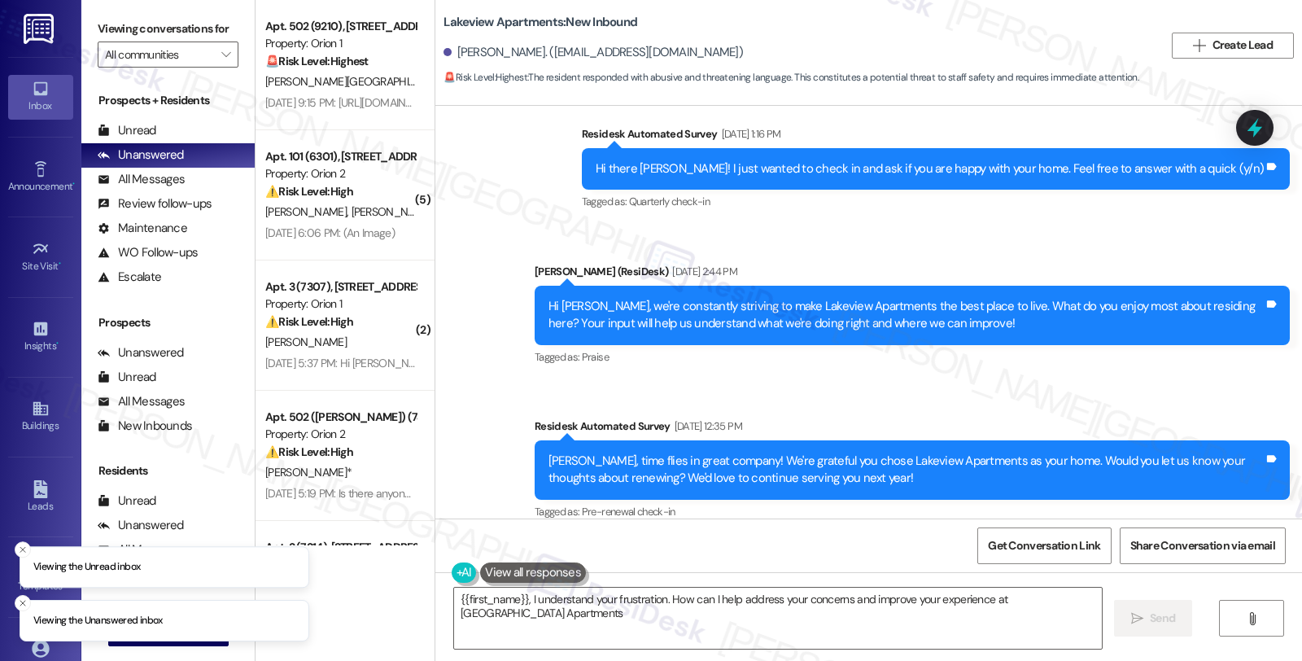
type textarea "{{first_name}}, I understand your frustration. How can I help address your conc…"
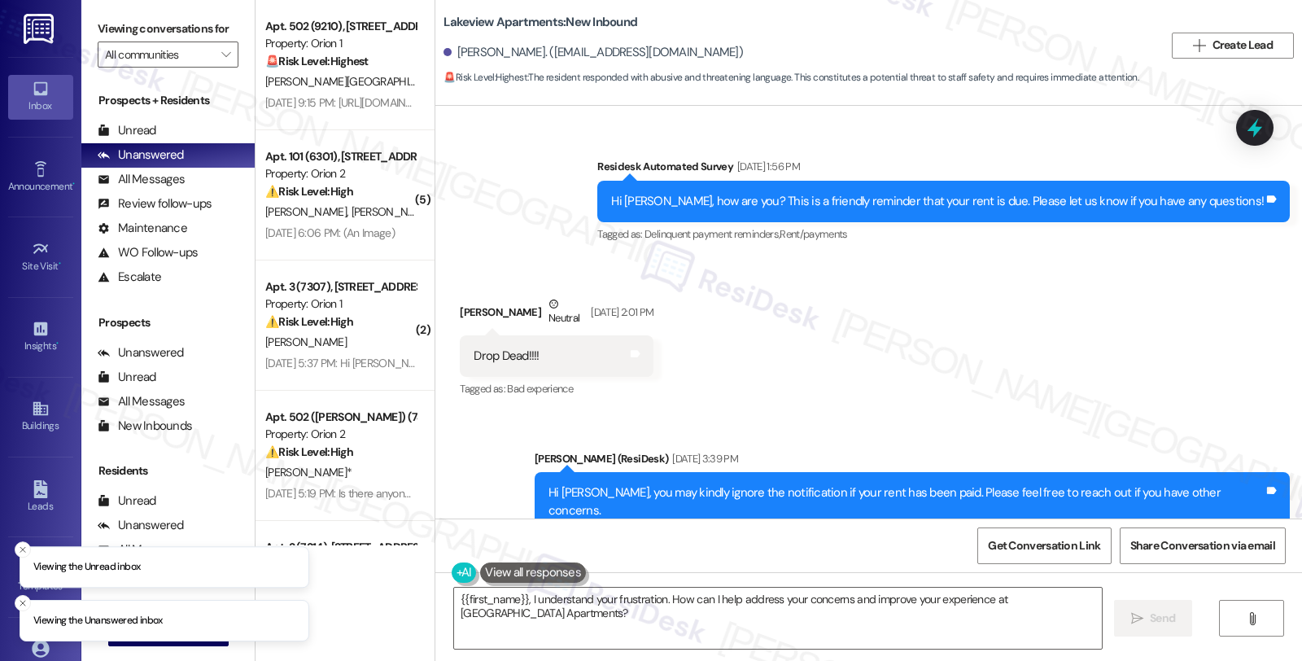
scroll to position [1567, 0]
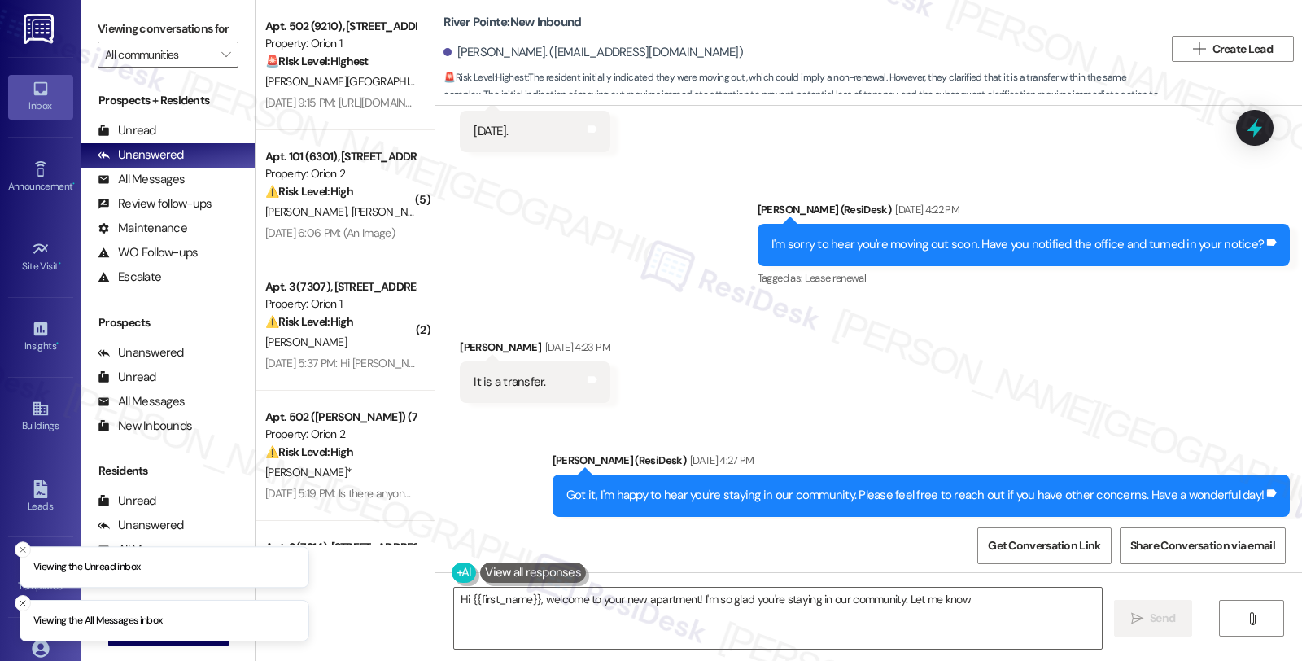
scroll to position [1485, 0]
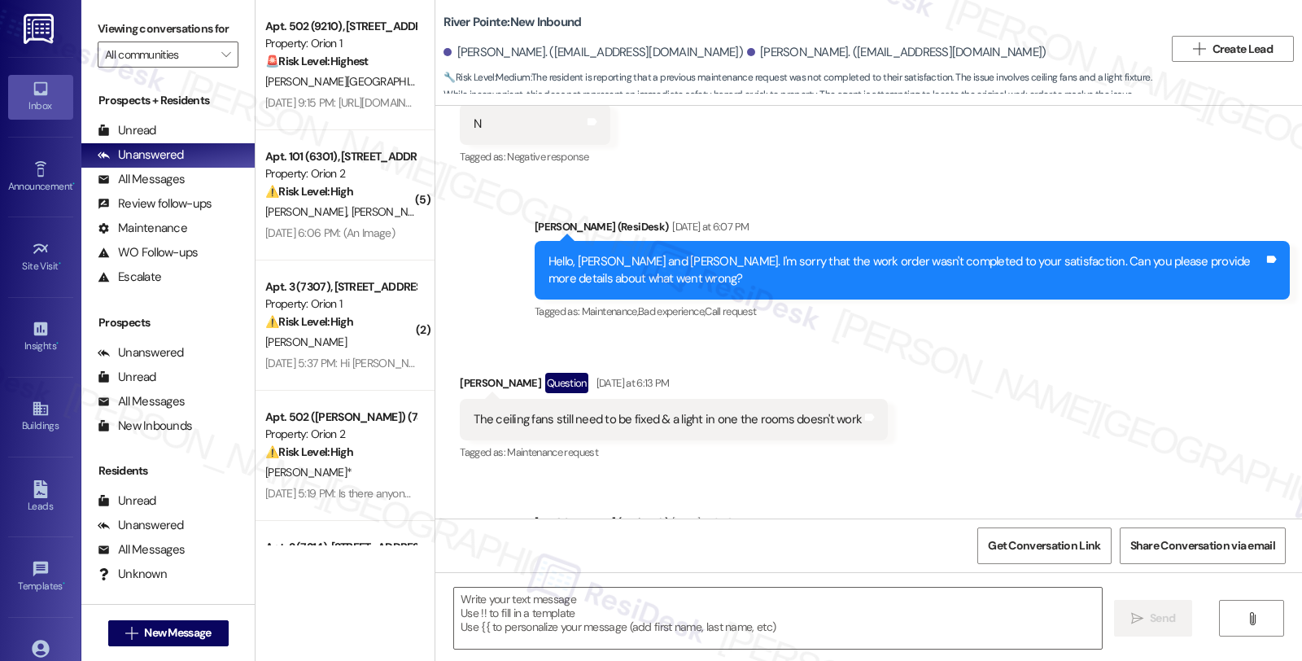
type textarea "Fetching suggested responses. Please feel free to read through the conversation…"
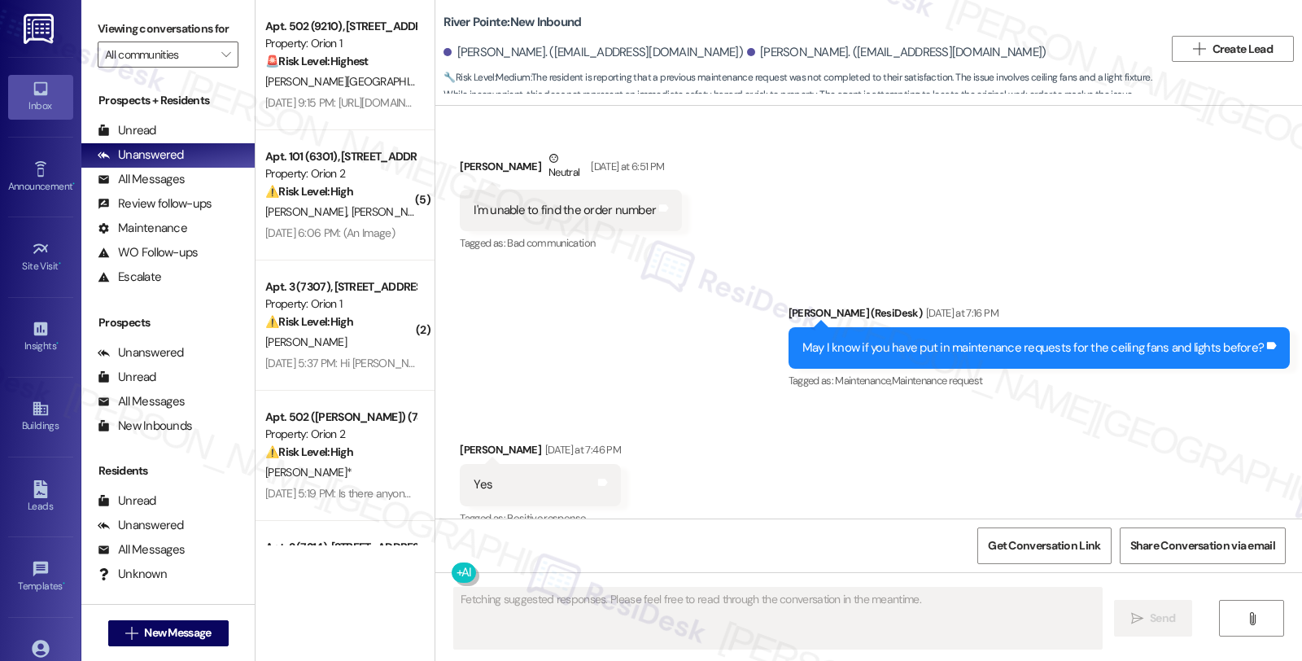
scroll to position [908, 0]
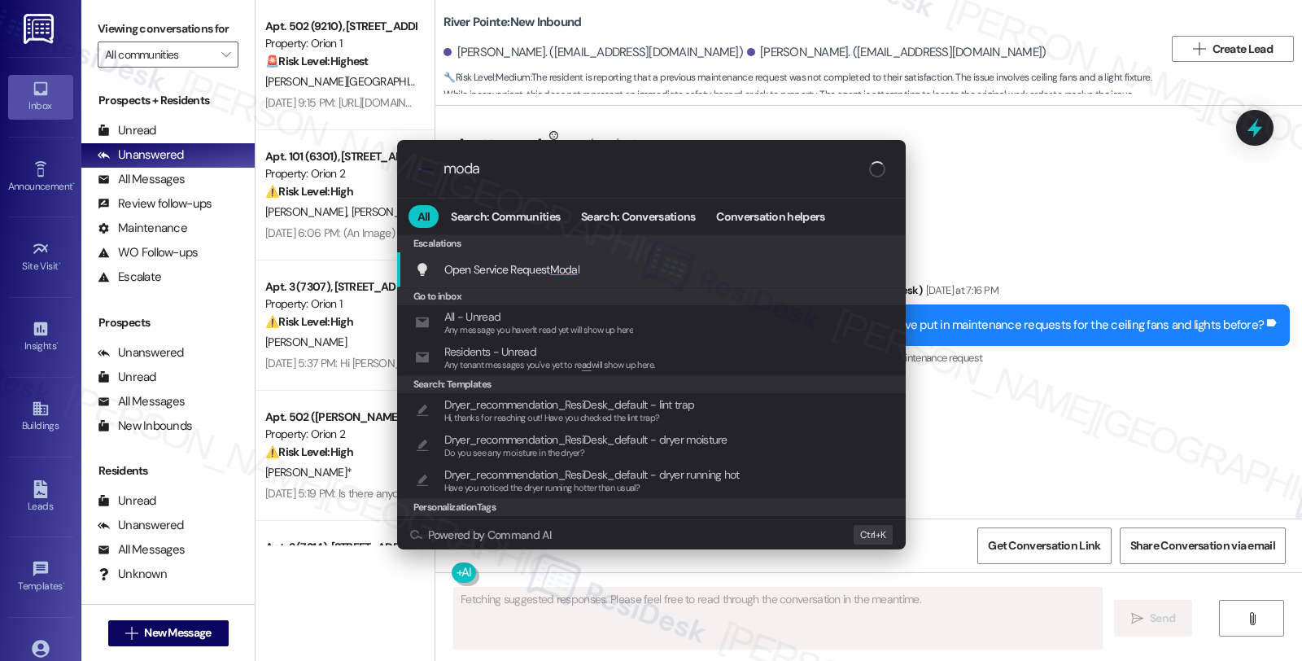
type input "modal"
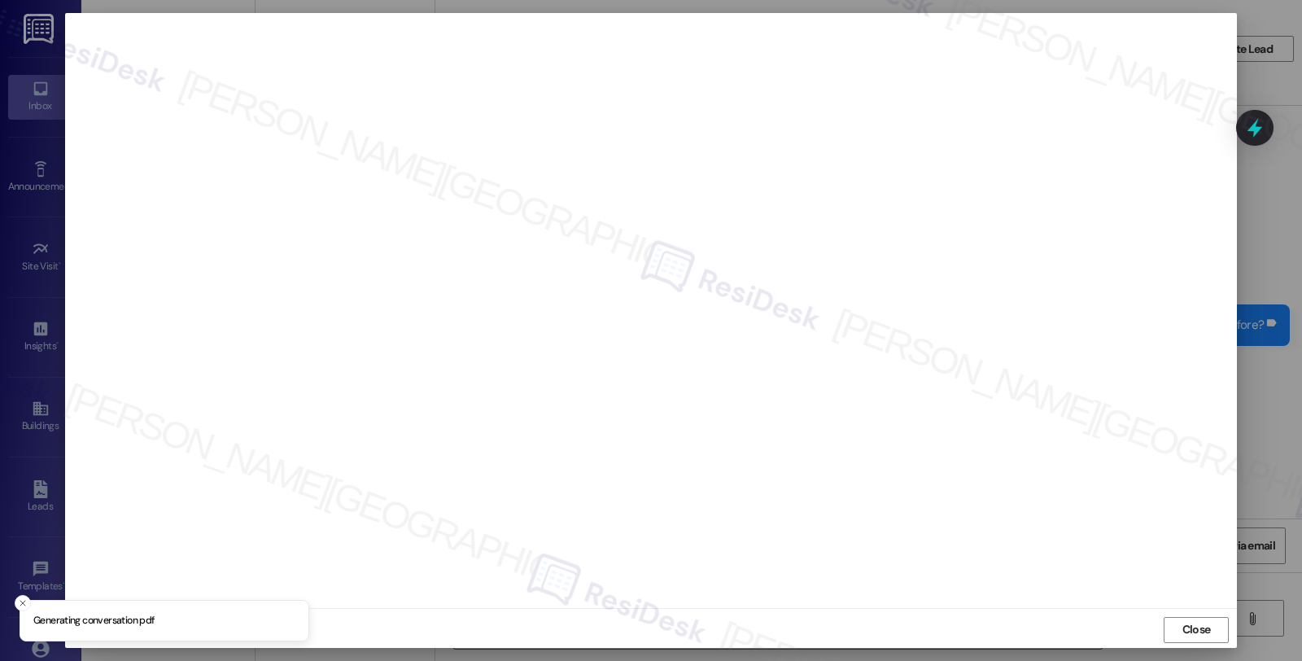
type textarea "Hi {{first_name}}, I understand you've previously requested maintenance for the…"
click at [1179, 621] on span "Close" at bounding box center [1196, 629] width 35 height 17
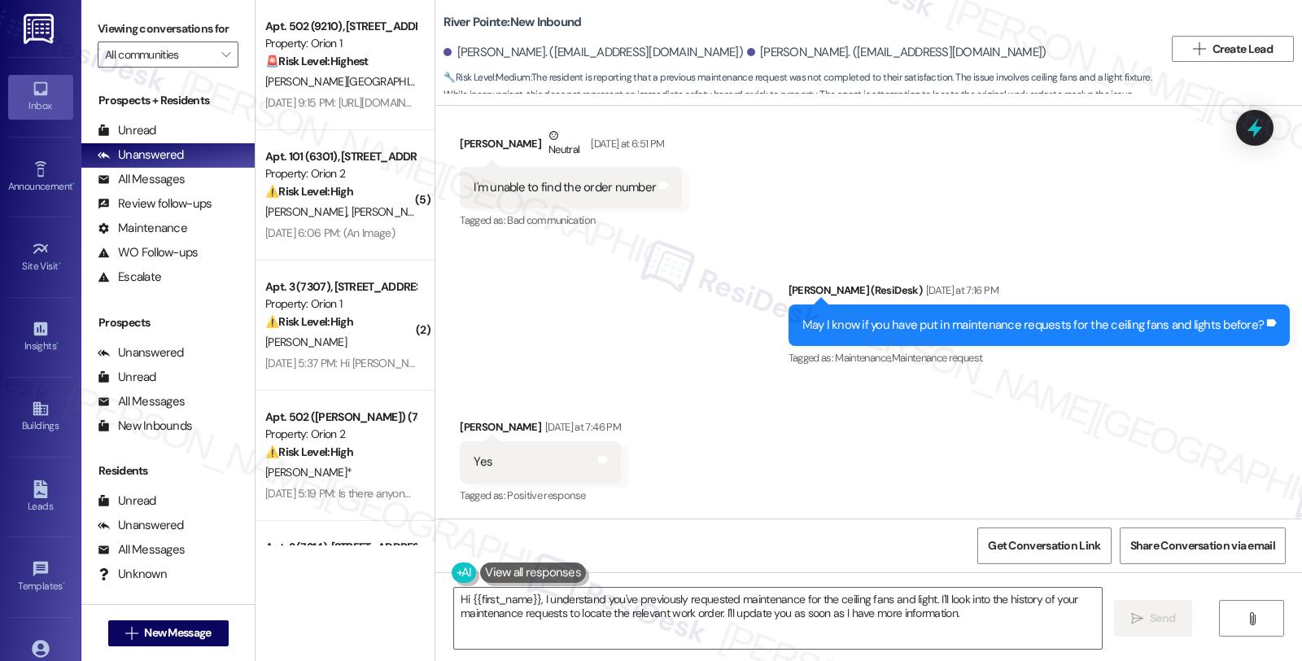
click at [1246, 123] on icon at bounding box center [1254, 127] width 21 height 21
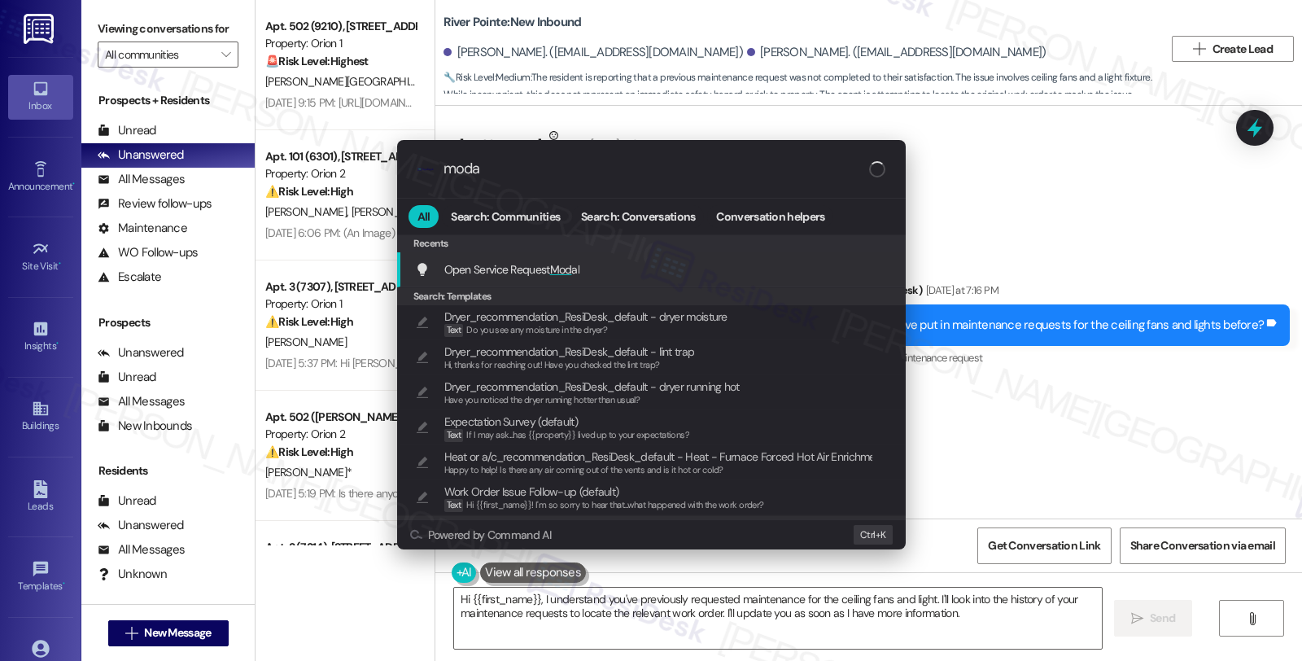
type input "modal"
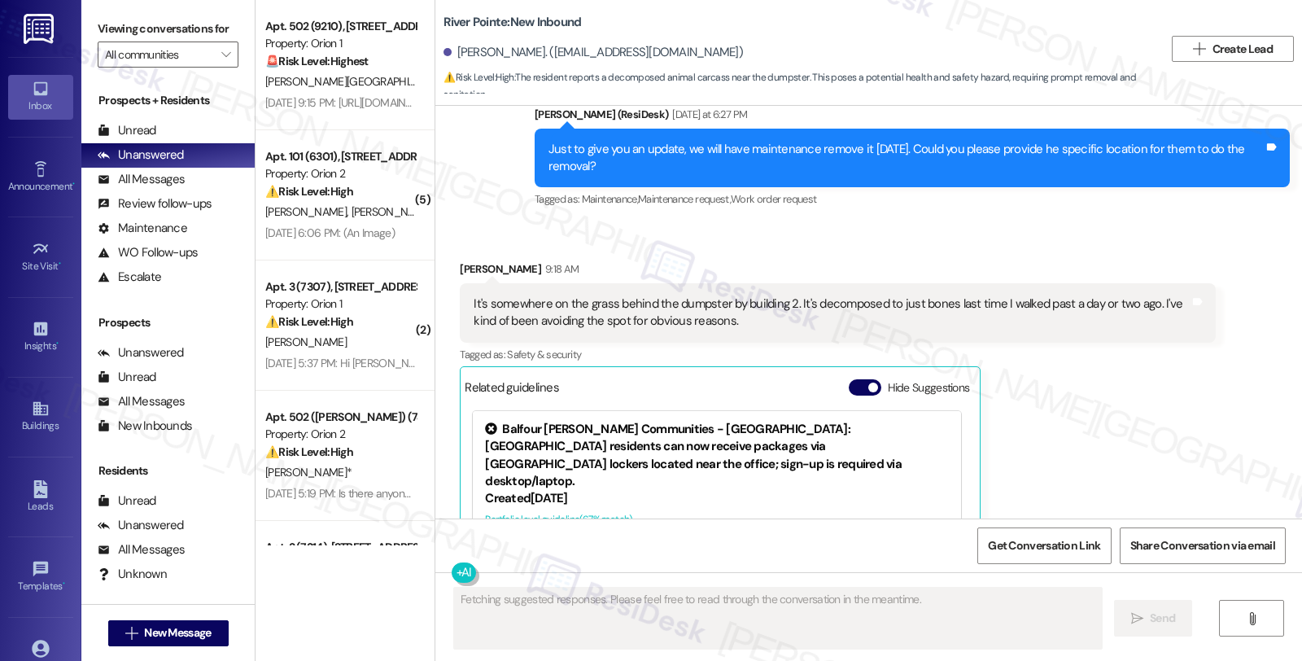
scroll to position [1365, 0]
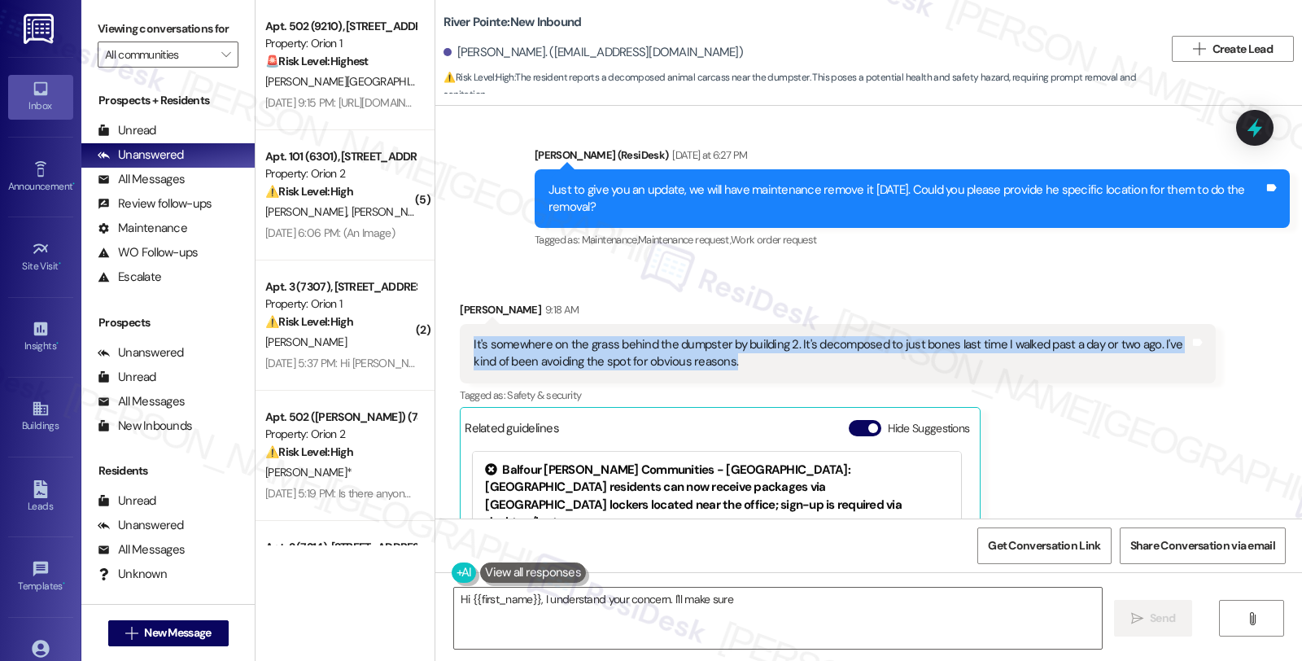
drag, startPoint x: 719, startPoint y: 354, endPoint x: 457, endPoint y: 346, distance: 261.3
click at [460, 346] on div "It's somewhere on the grass behind the dumpster by building 2. It's decomposed …" at bounding box center [837, 353] width 755 height 59
copy div "It's somewhere on the grass behind the dumpster by building 2. It's decomposed …"
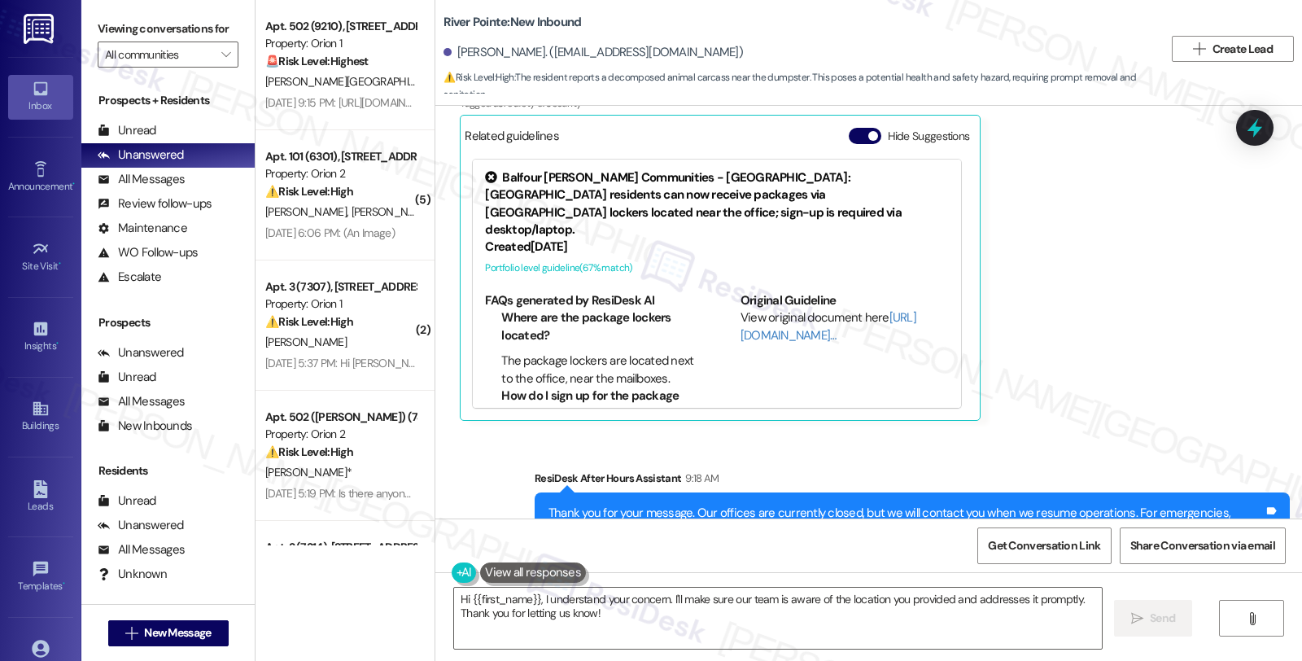
scroll to position [1455, 0]
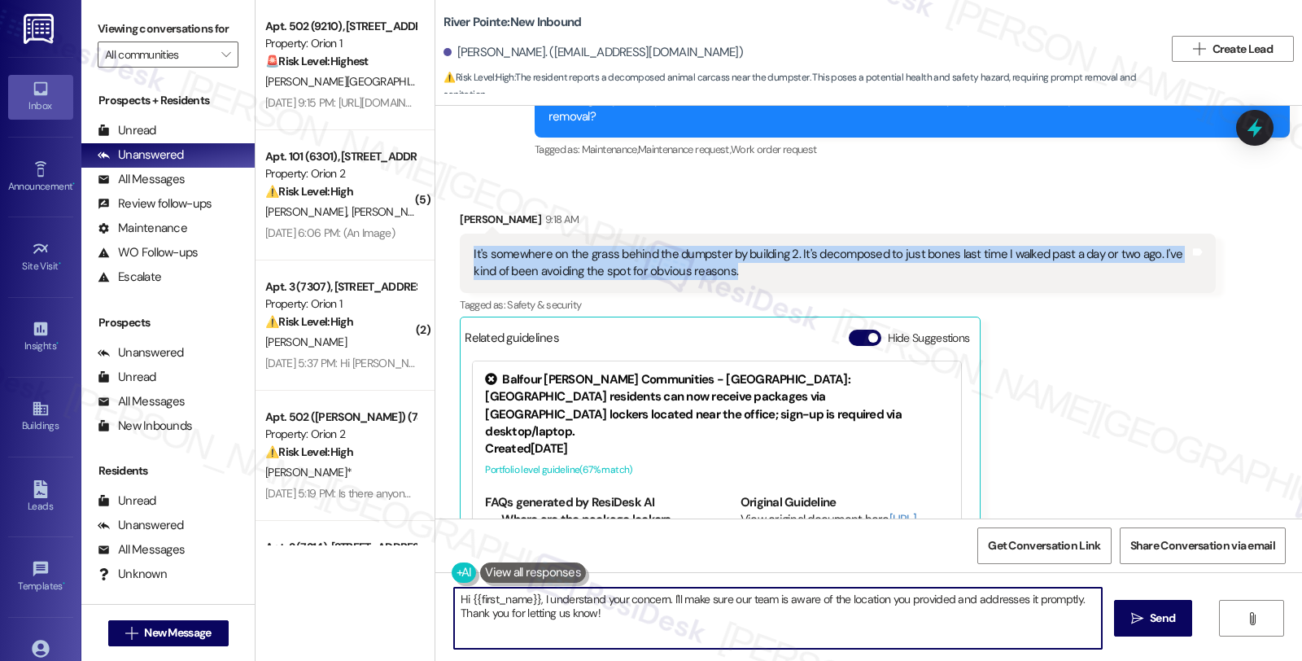
click at [454, 592] on textarea "Hi {{first_name}}, I understand your concern. I'll make sure our team is aware …" at bounding box center [778, 618] width 648 height 61
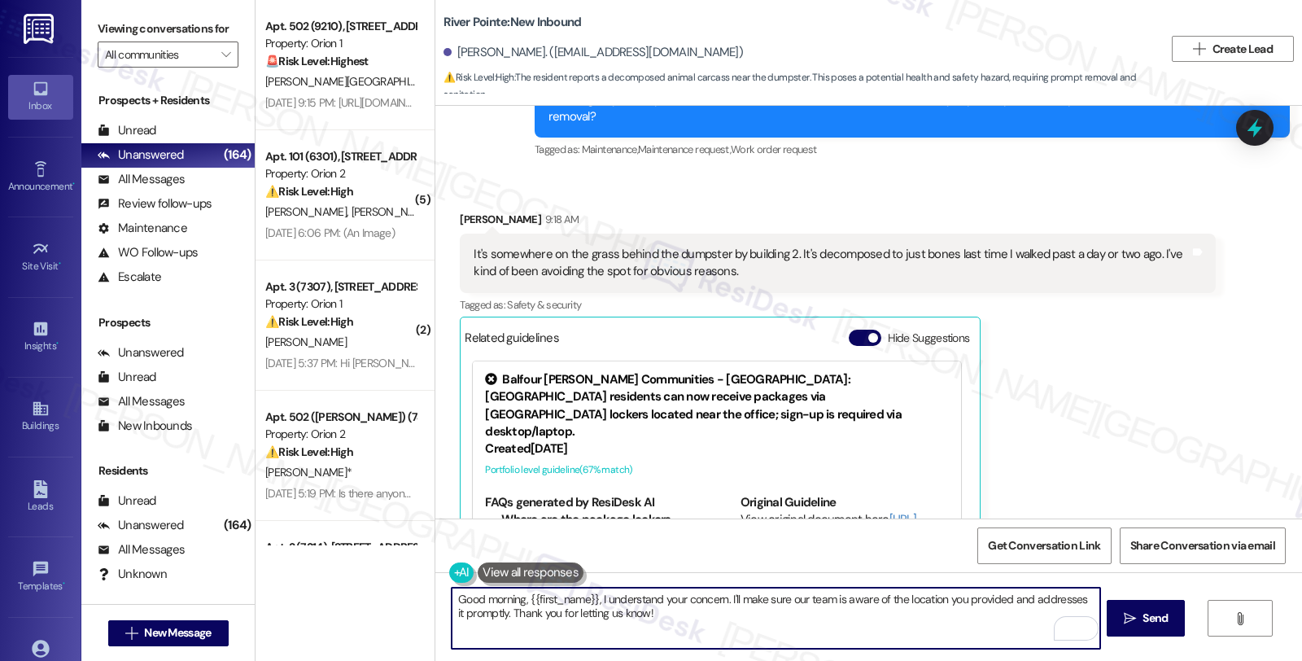
click at [594, 596] on textarea "Good morning, {{first_name}}, I understand your concern. I'll make sure our tea…" at bounding box center [776, 618] width 648 height 61
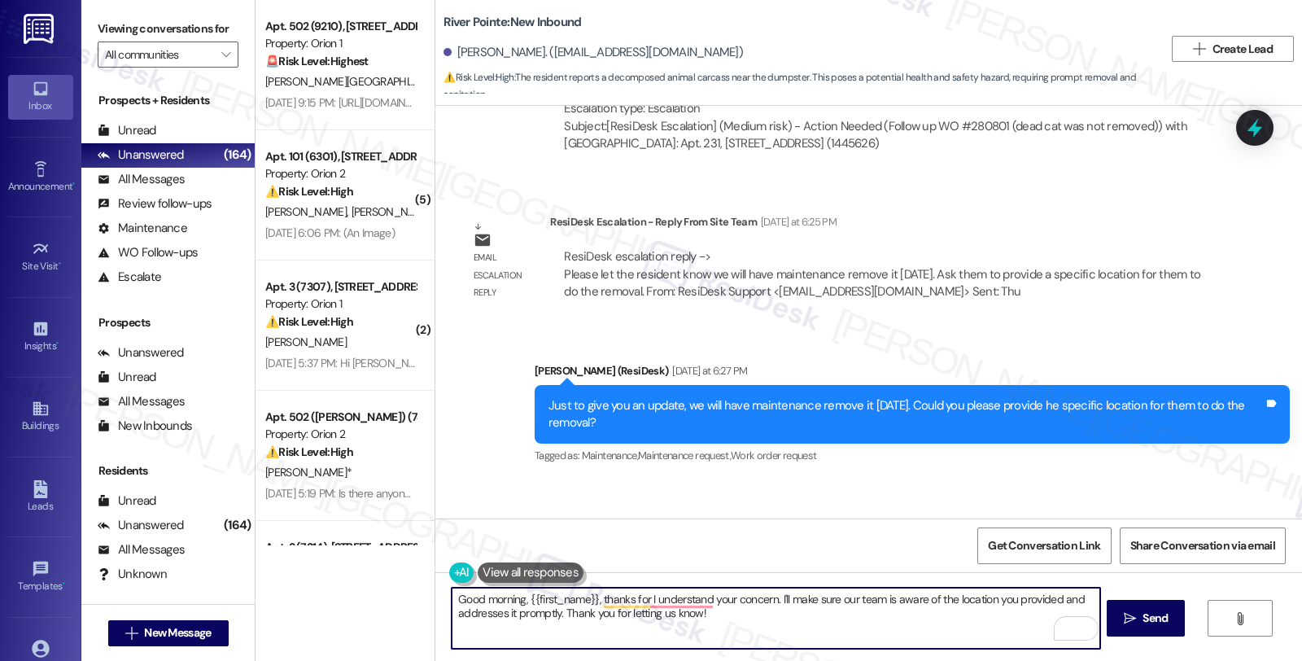
scroll to position [1274, 0]
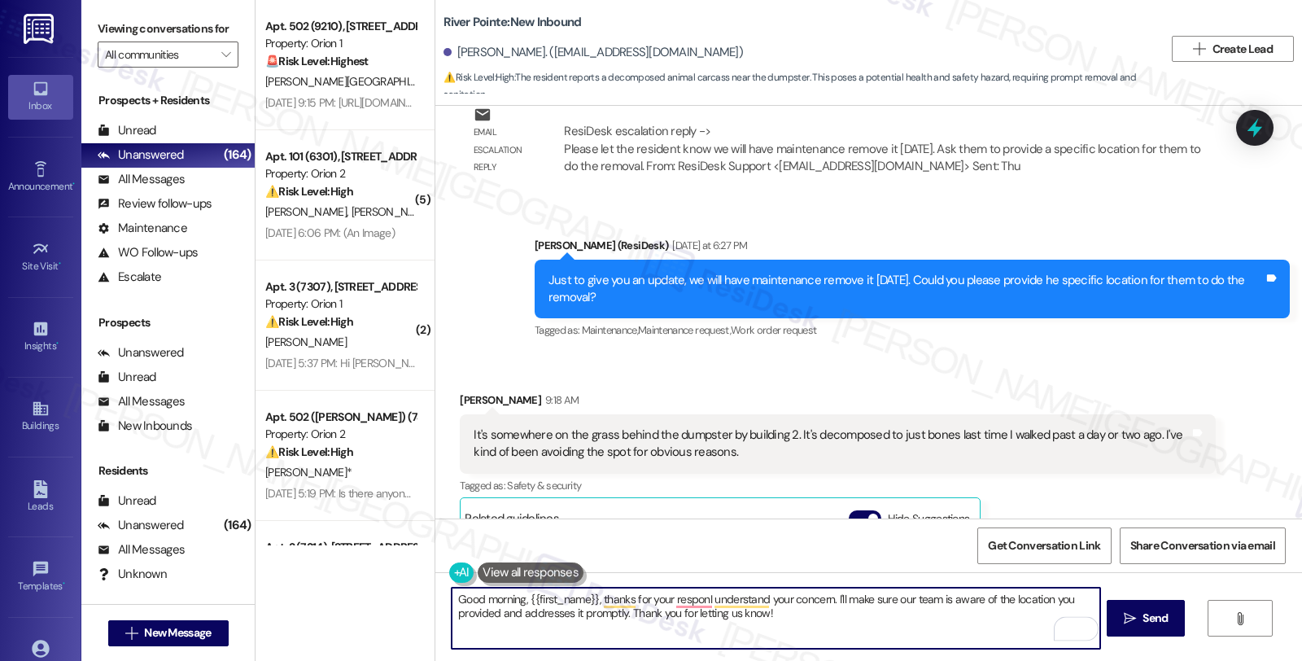
click at [639, 596] on textarea "Good morning, {{first_name}}, thanks for your responI understand your concern. …" at bounding box center [776, 618] width 648 height 61
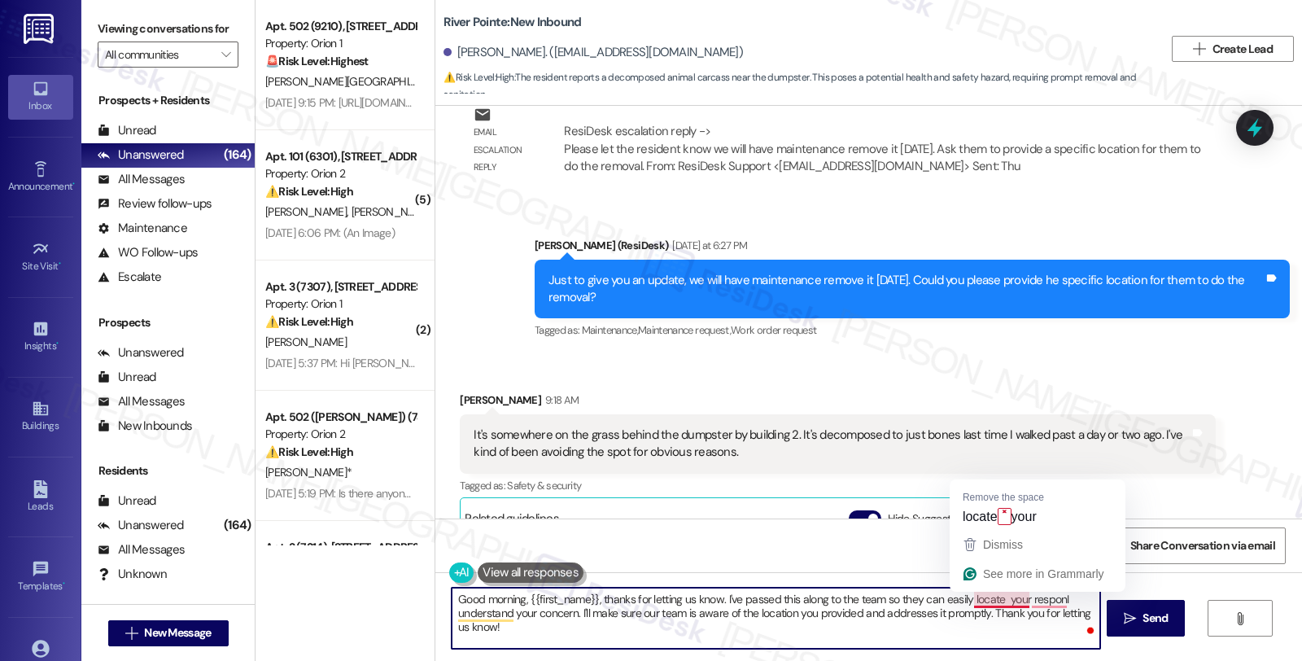
click at [993, 603] on textarea "Good morning, {{first_name}}, thanks for letting us know. I've passed this alon…" at bounding box center [776, 618] width 648 height 61
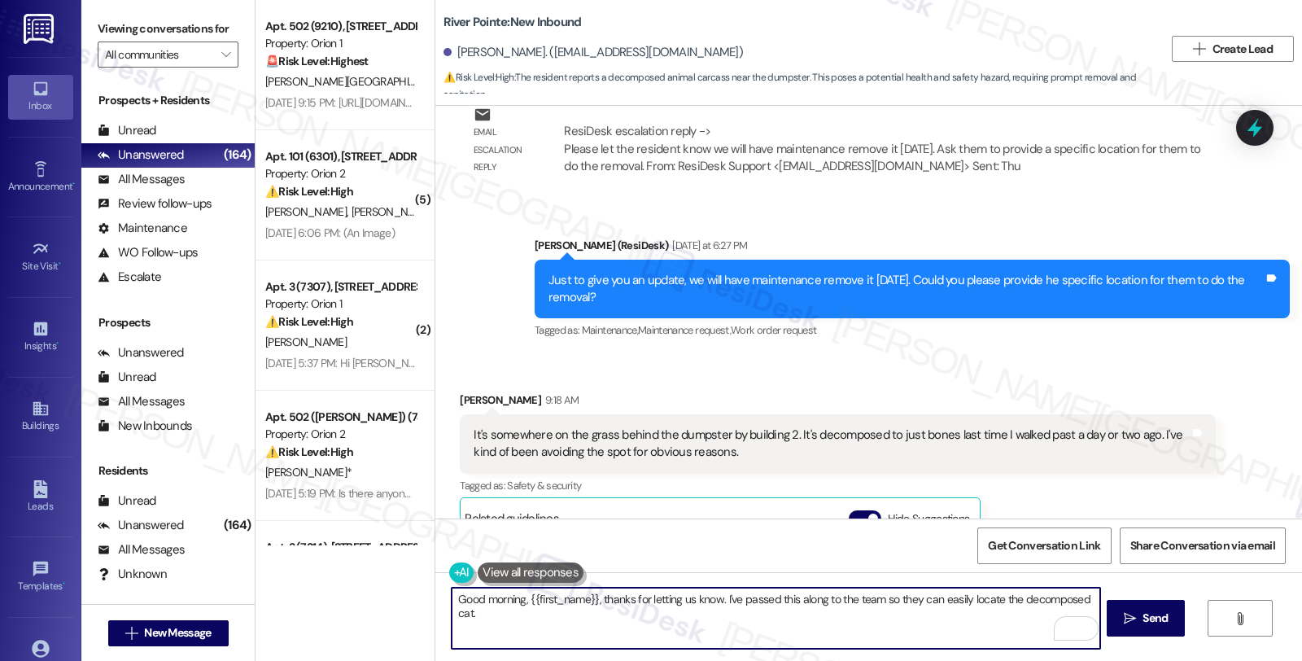
click at [522, 620] on textarea "Good morning, {{first_name}}, thanks for letting us know. I've passed this alon…" at bounding box center [776, 618] width 648 height 61
paste textarea "Should you have other concerns, please feel free to reach out. Have a great day!"
click at [883, 608] on textarea "Good morning, {{first_name}}, thanks for letting us know. I've passed this alon…" at bounding box center [776, 618] width 648 height 61
type textarea "Good morning, {{first_name}}, thanks for letting us know. I've passed this alon…"
click at [1117, 607] on button " Send" at bounding box center [1146, 618] width 79 height 37
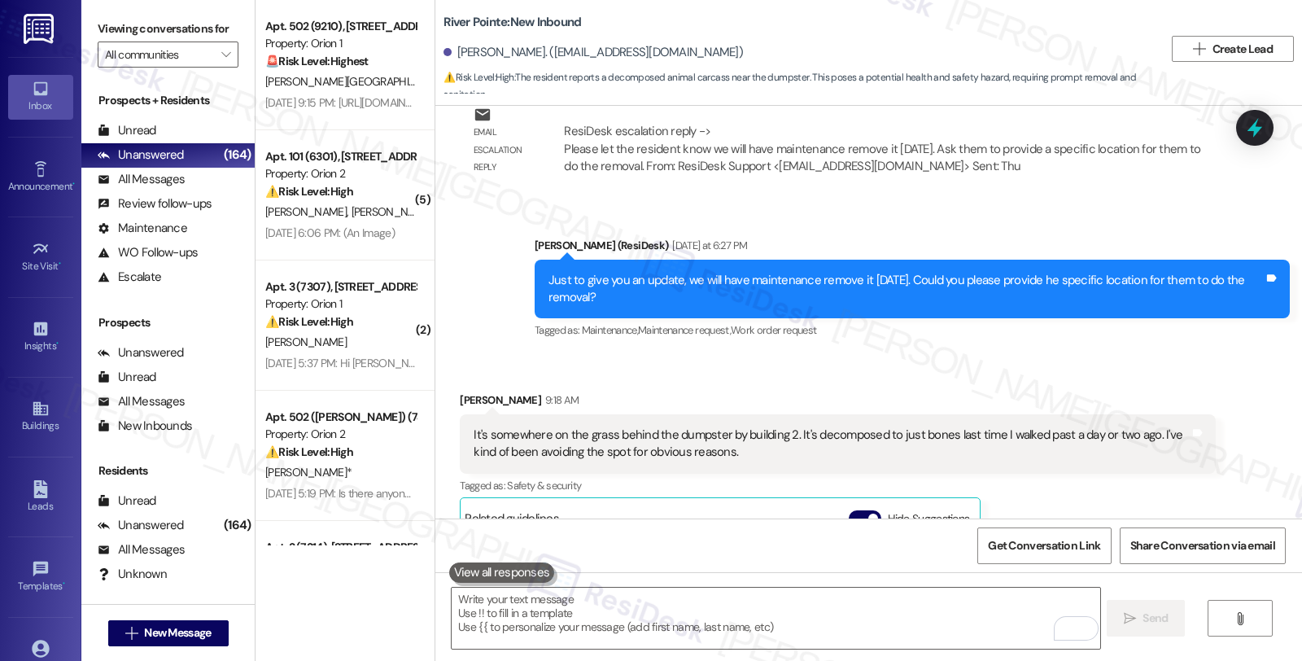
scroll to position [1727, 0]
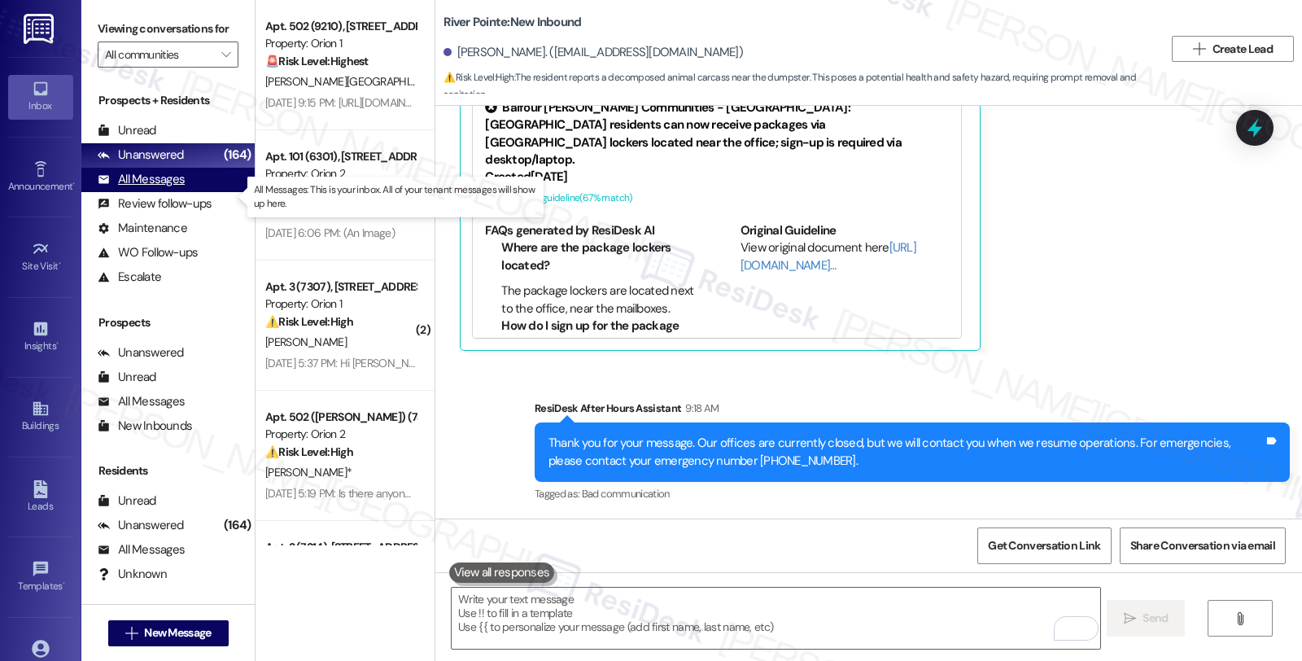
click at [186, 192] on div "All Messages (undefined)" at bounding box center [167, 180] width 173 height 24
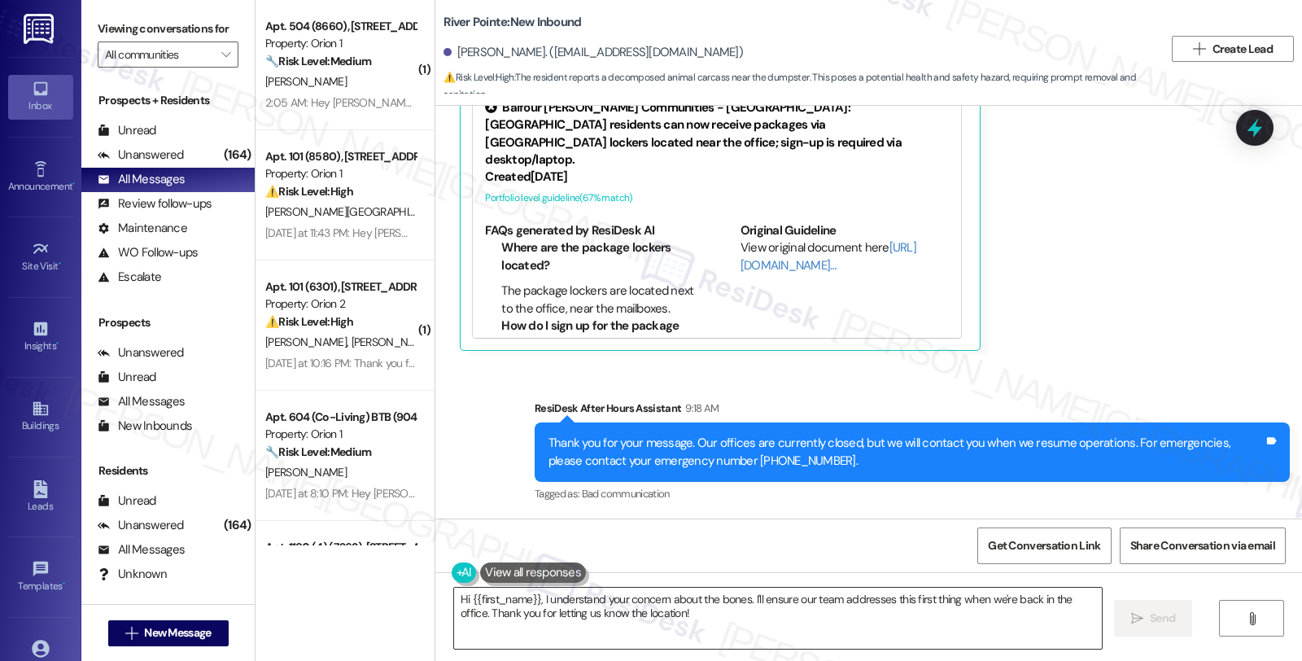
click at [791, 617] on textarea "Hi {{first_name}}, I understand your concern about the bones. I'll ensure our t…" at bounding box center [778, 618] width 648 height 61
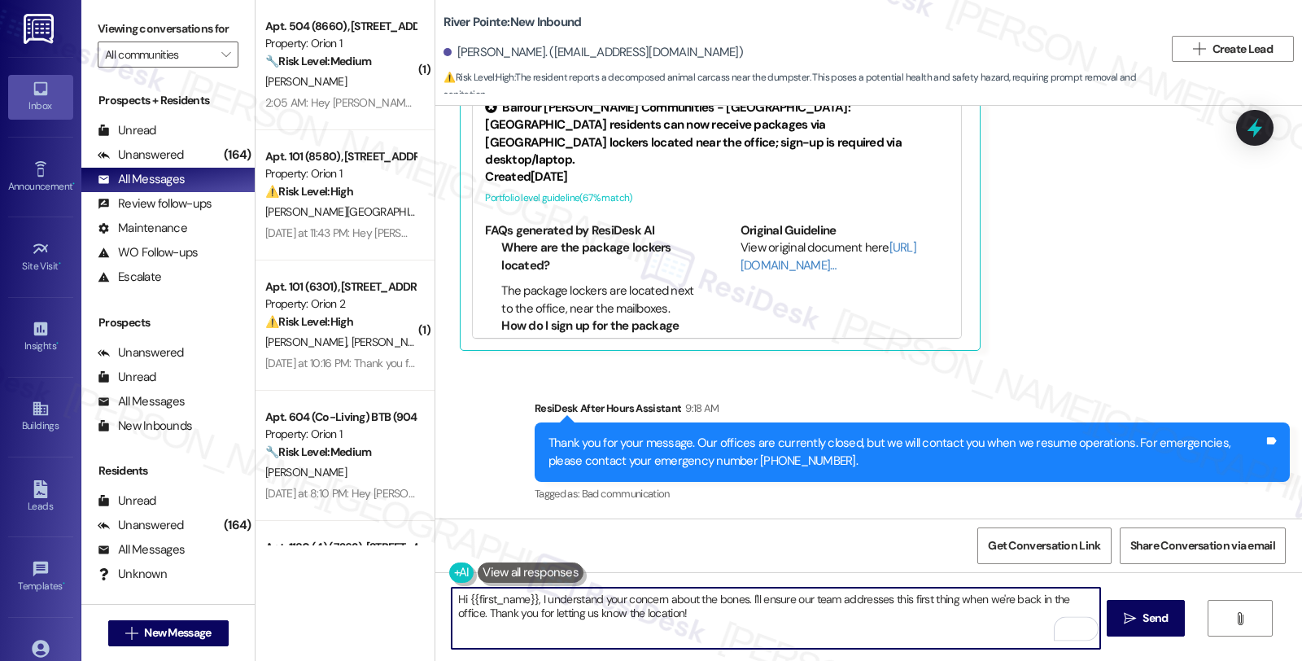
paste textarea "Should you have other concerns, please feel free to reach out. Have a great day"
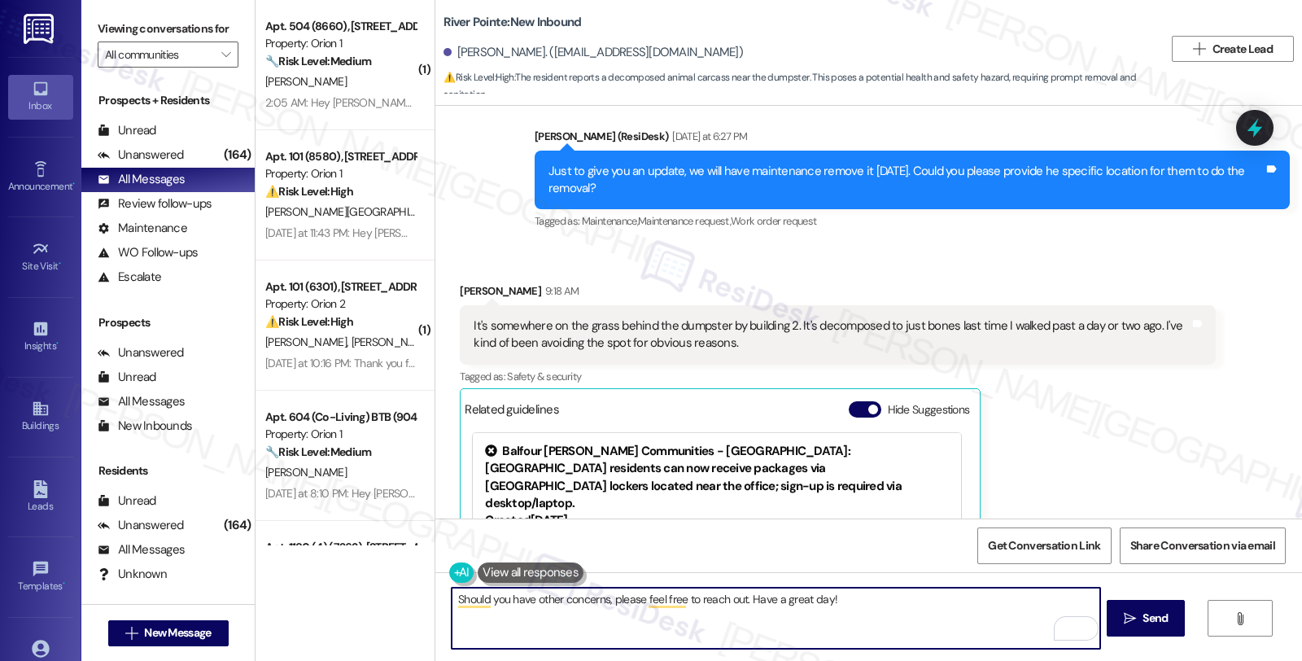
scroll to position [1365, 0]
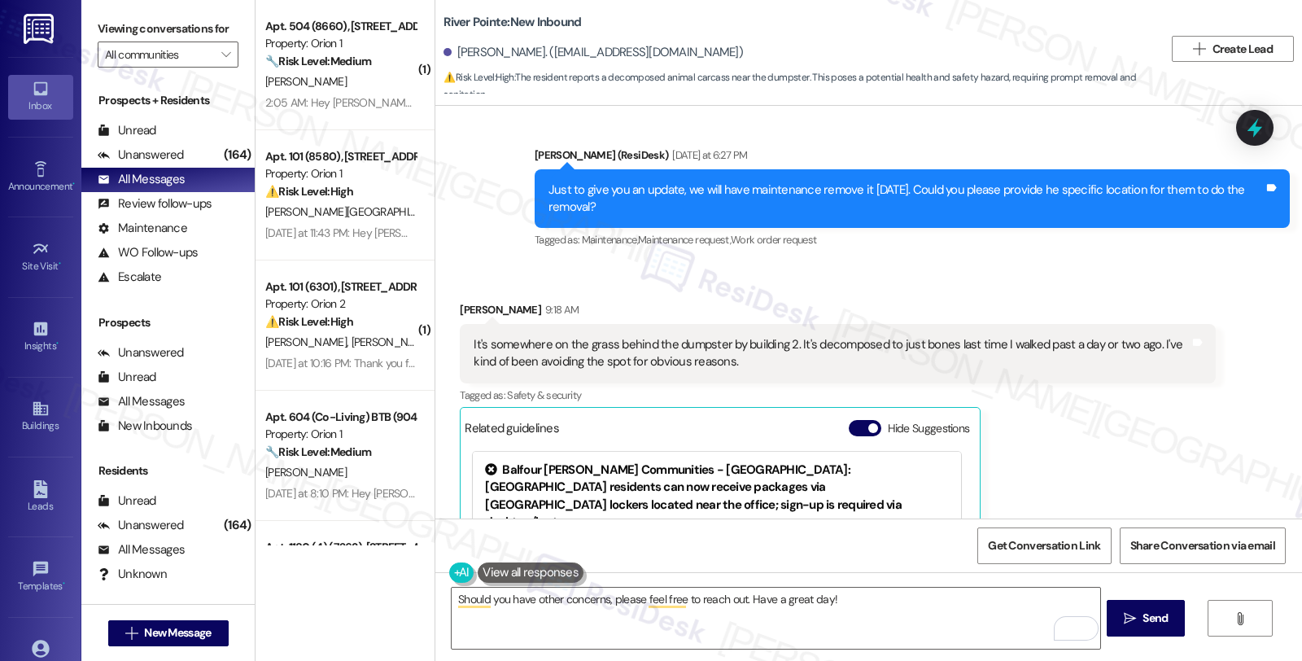
click at [466, 304] on div "Madeline Fain 9:18 AM" at bounding box center [837, 312] width 755 height 23
copy div "Madeline"
click at [454, 605] on textarea "Should you have other concerns, please feel free to reach out. Have a great day!" at bounding box center [776, 618] width 648 height 61
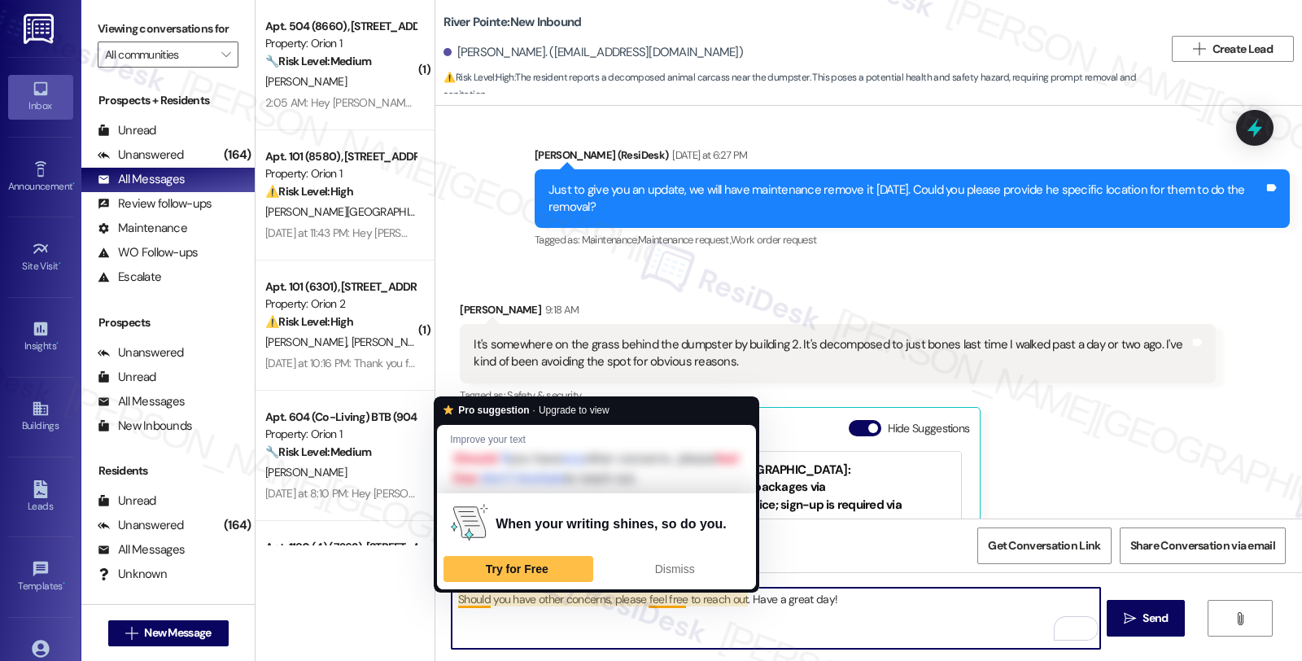
click at [452, 596] on textarea "Should you have other concerns, please feel free to reach out. Have a great day!" at bounding box center [776, 618] width 648 height 61
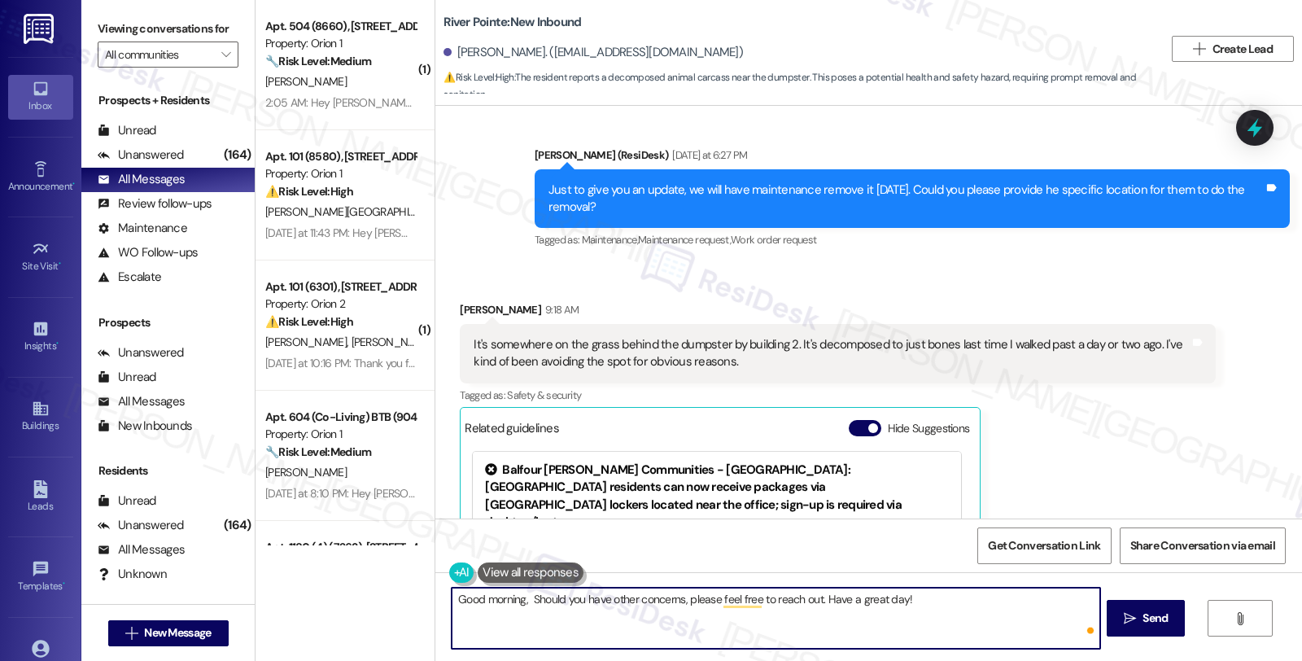
paste textarea "Madeline"
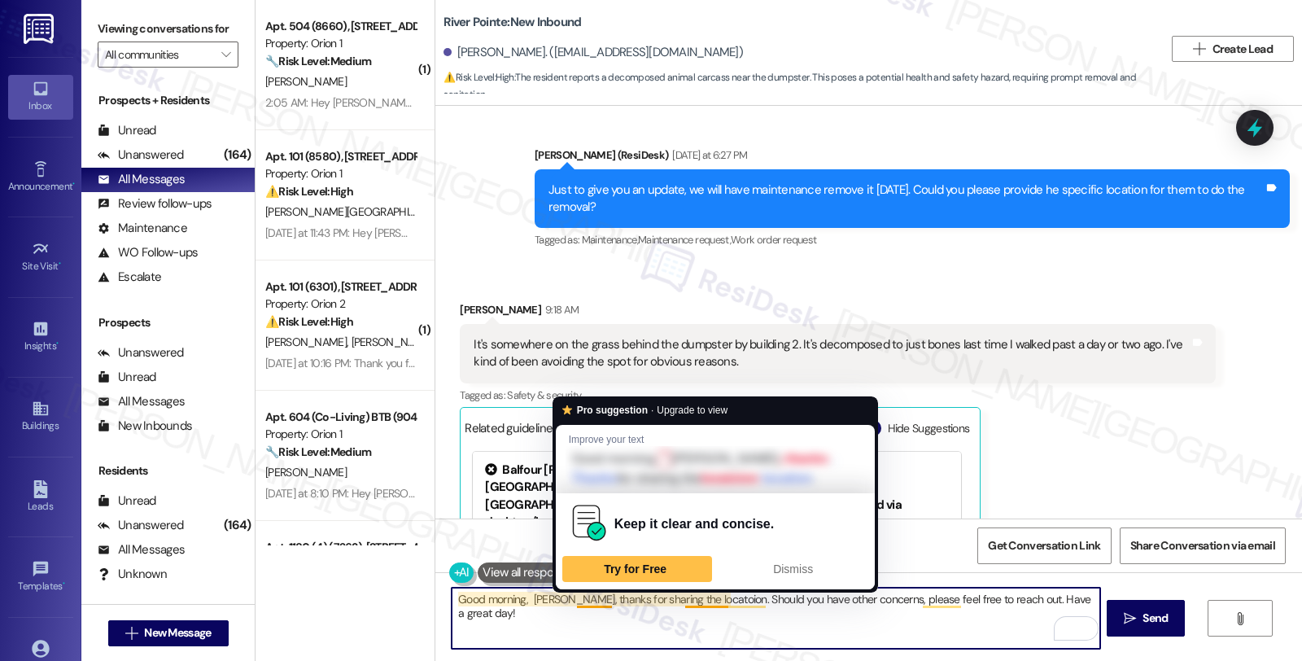
click at [625, 622] on textarea "Good morning, Madeline, thanks for sharing the locatoion. Should you have other…" at bounding box center [776, 618] width 648 height 61
click at [682, 612] on textarea "Good morning, Madeline, thanks for sharing the locatoion. Should you have other…" at bounding box center [776, 618] width 648 height 61
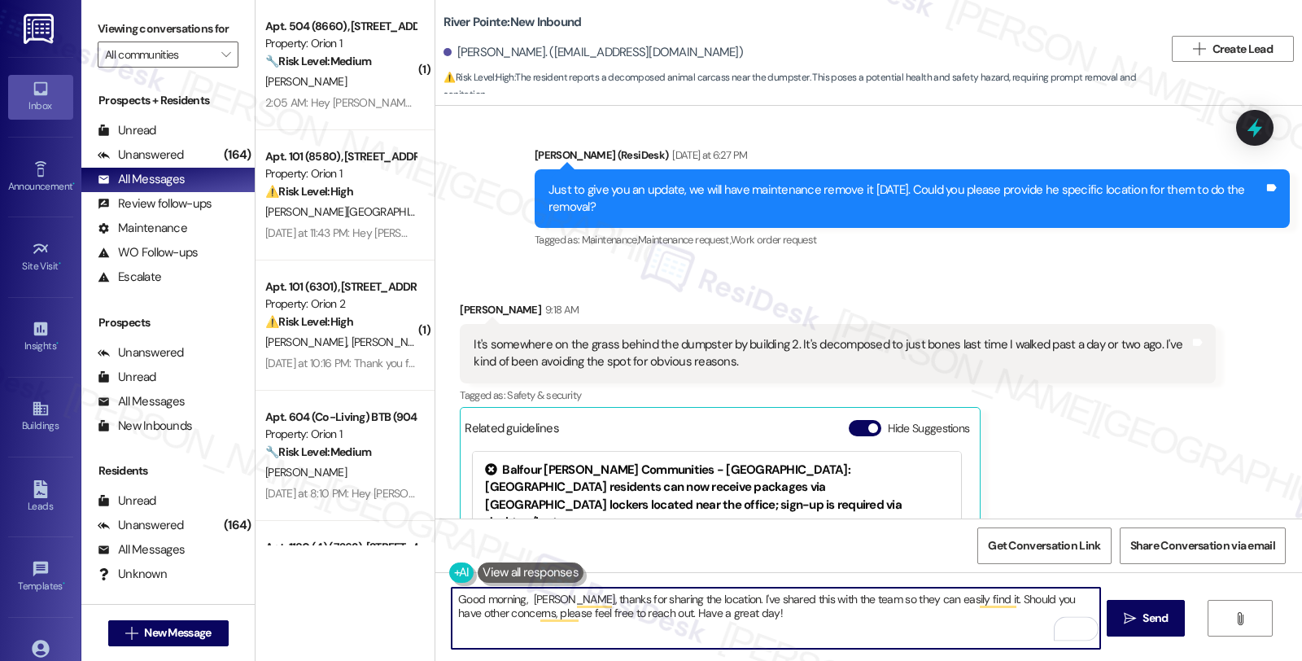
click at [671, 622] on textarea "Good morning, Madeline, thanks for sharing the location. I've shared this with …" at bounding box center [776, 618] width 648 height 61
click at [750, 622] on textarea "Good morning, Madeline, thanks for sharing the location. I've shared this with …" at bounding box center [776, 618] width 648 height 61
type textarea "Good morning, Madeline, thanks for sharing the location. I've shared this with …"
click at [1125, 615] on icon "" at bounding box center [1130, 618] width 12 height 13
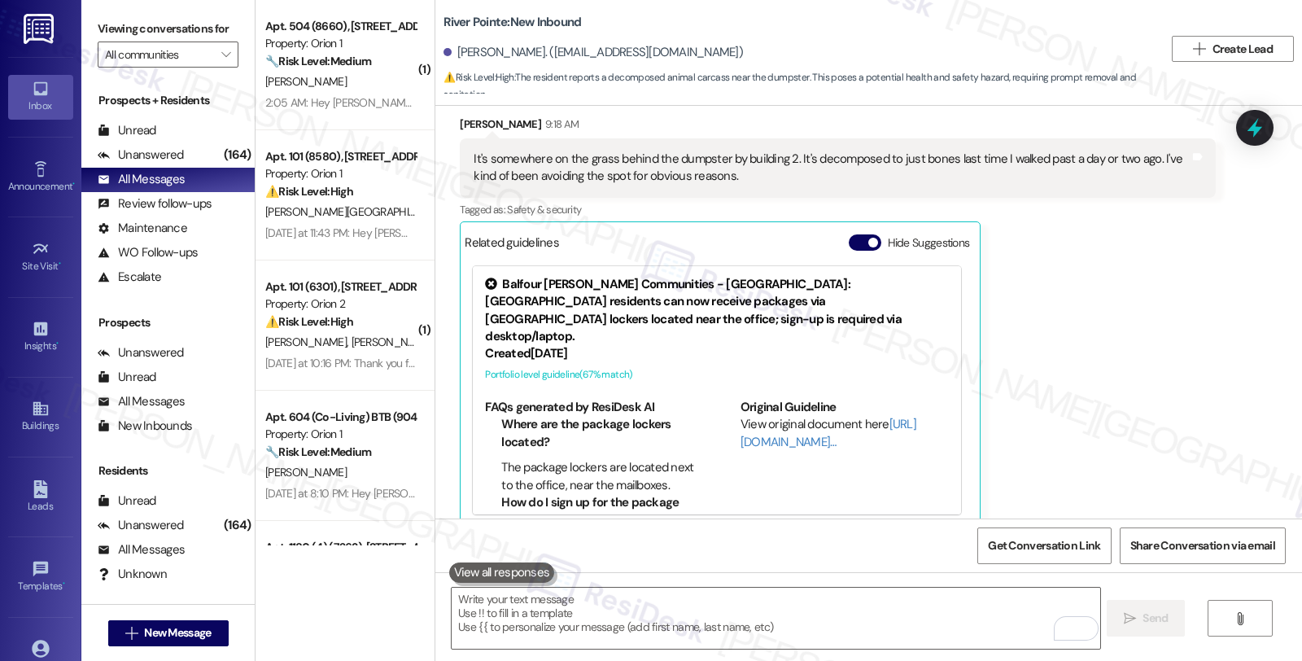
scroll to position [1727, 0]
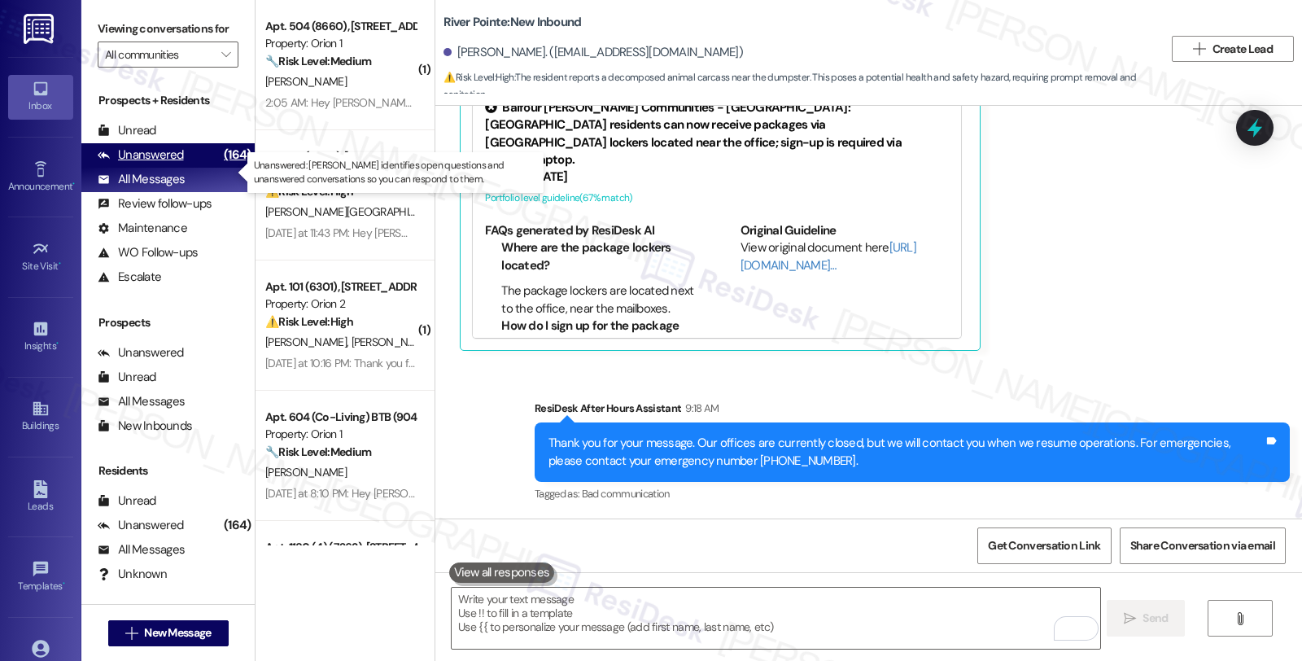
click at [220, 168] on div "(164)" at bounding box center [237, 154] width 35 height 25
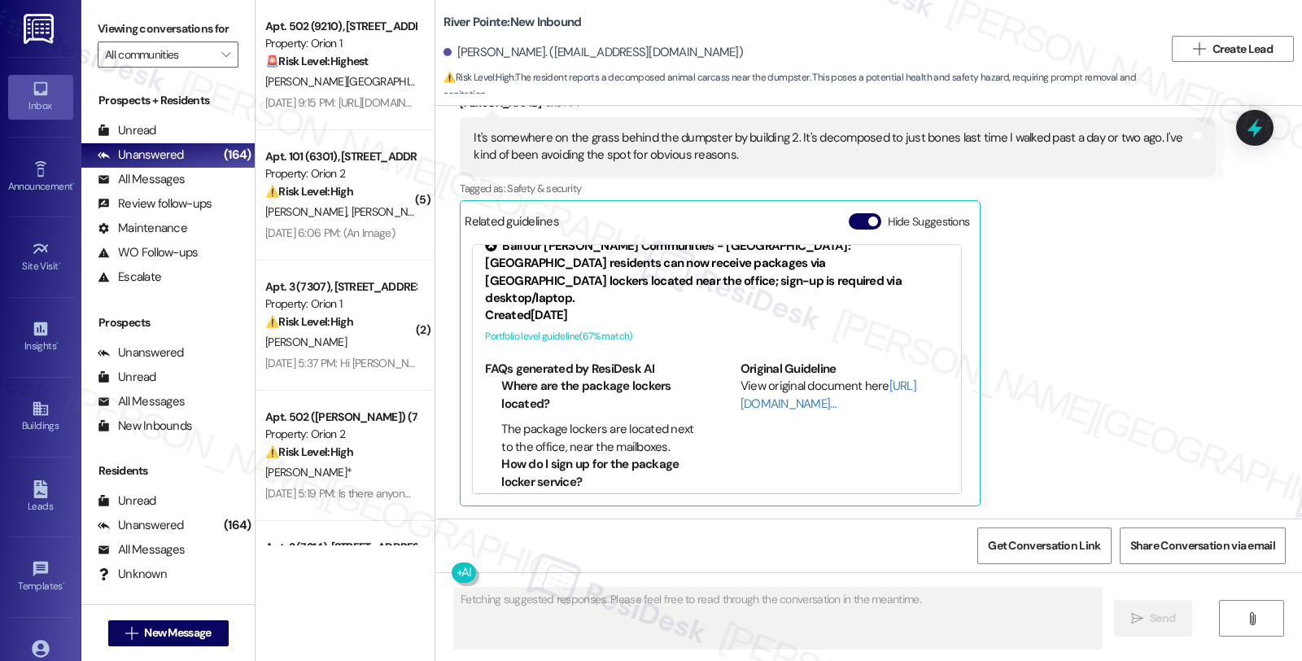
scroll to position [1881, 0]
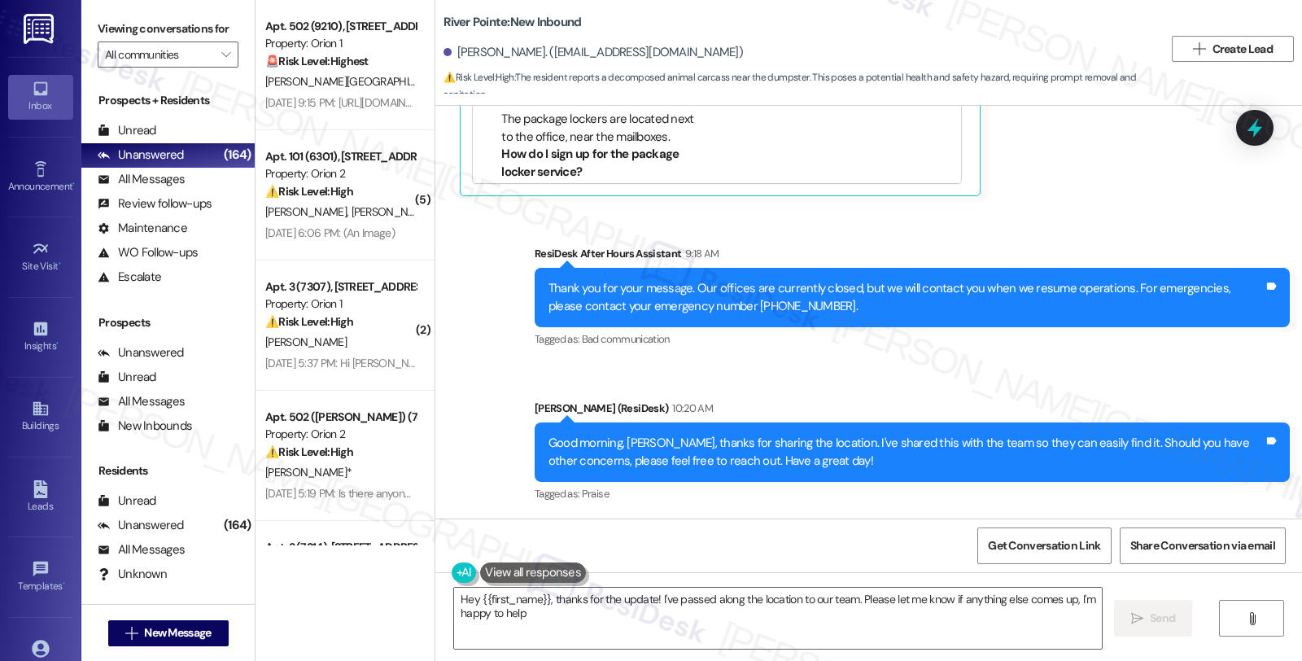
type textarea "Hey {{first_name}}, thanks for the update! I've passed along the location to ou…"
click at [1130, 359] on div "Sent via SMS ResiDesk After Hours Assistant 9:18 AM Thank you for your message.…" at bounding box center [912, 298] width 780 height 130
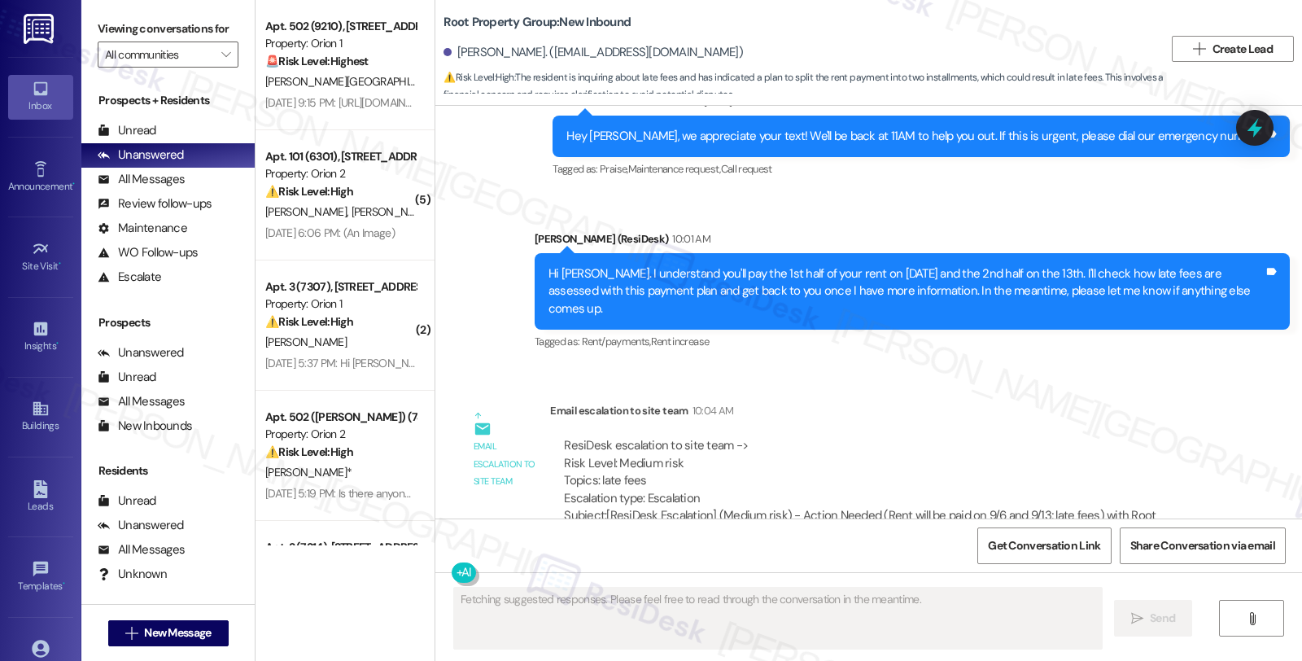
scroll to position [1967, 0]
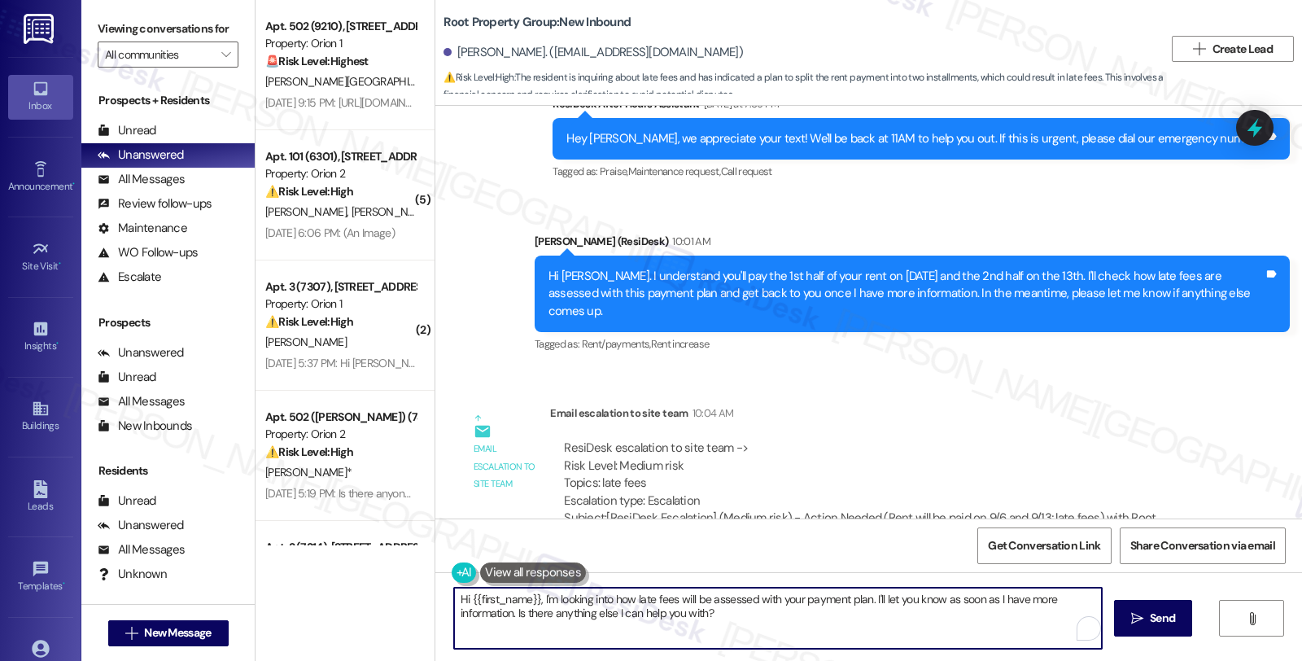
drag, startPoint x: 453, startPoint y: 572, endPoint x: 369, endPoint y: 570, distance: 84.6
click at [369, 570] on div "Apt. 502 (9210), [STREET_ADDRESS] Property: Orion 1 🚨 Risk Level: Highest The r…" at bounding box center [779, 330] width 1047 height 661
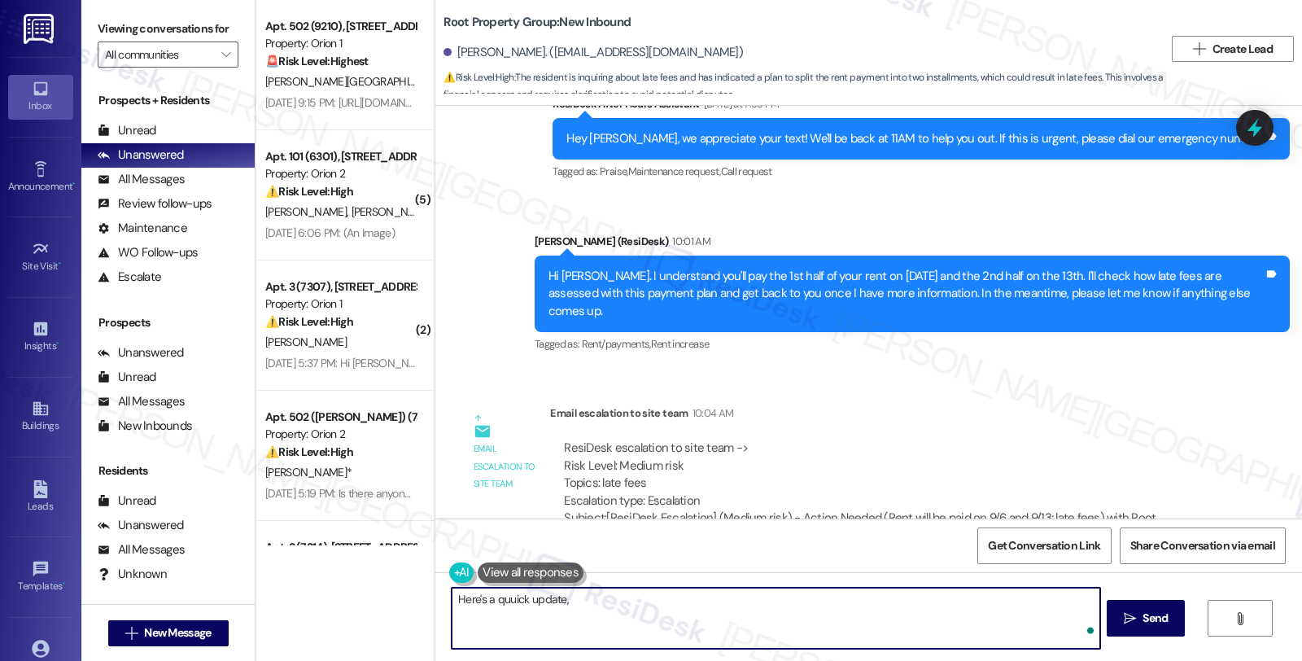
paste textarea "Kindly let the tenant know that the late fee would be around $60 if not paid in…"
click at [565, 277] on div "Hi Justine. I understand you'll pay the 1st half of your rent on Sept. 6 and th…" at bounding box center [905, 294] width 715 height 52
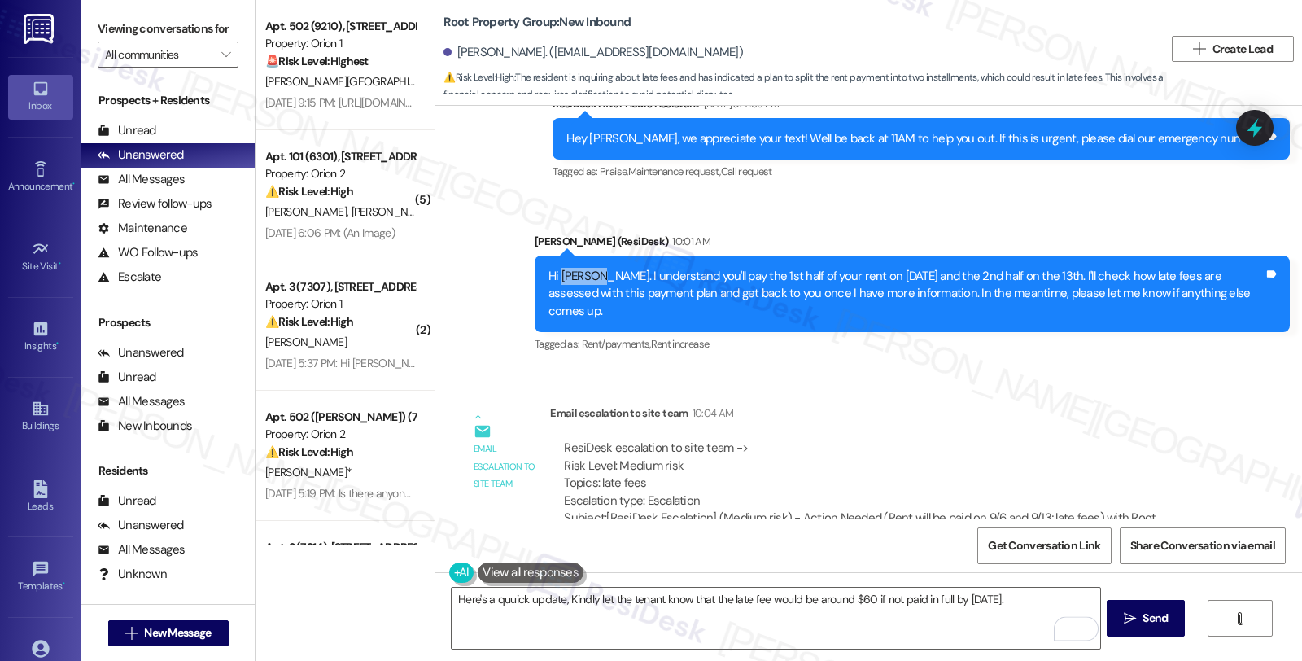
click at [565, 277] on div "Hi Justine. I understand you'll pay the 1st half of your rent on Sept. 6 and th…" at bounding box center [905, 294] width 715 height 52
copy div "Justine"
click at [558, 601] on textarea "Here's a quuick update, Kindly let the tenant know that the late fee would be a…" at bounding box center [776, 618] width 648 height 61
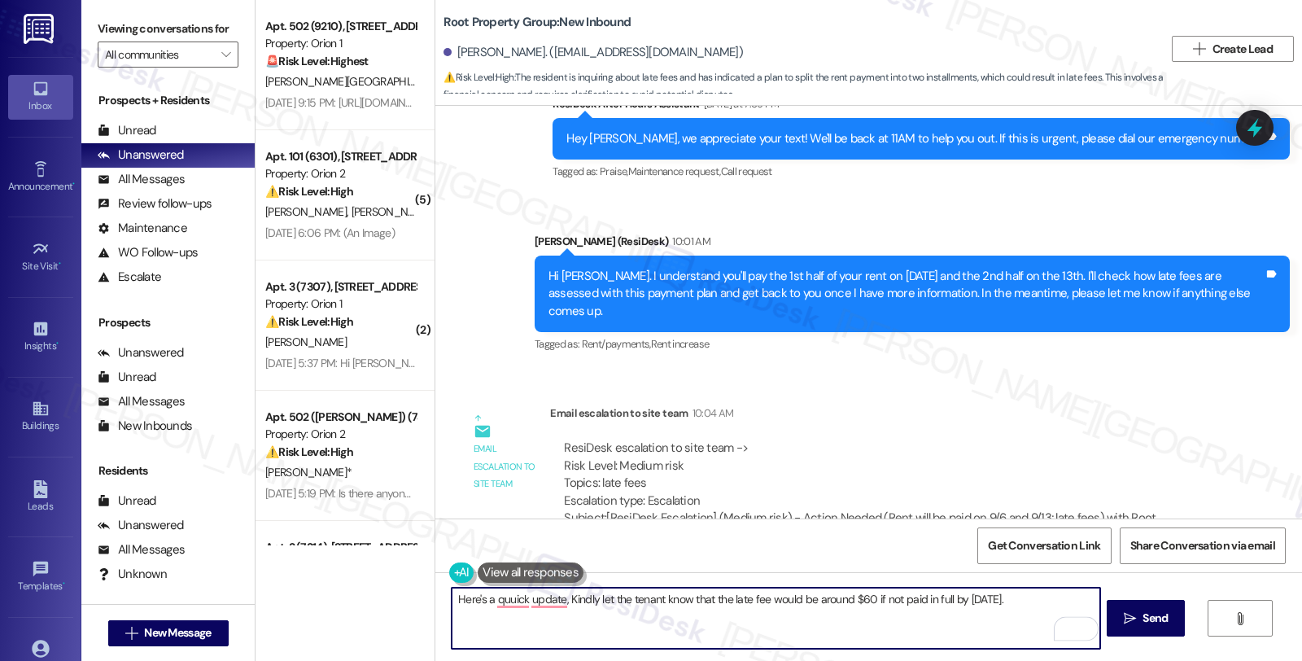
paste textarea "Justine"
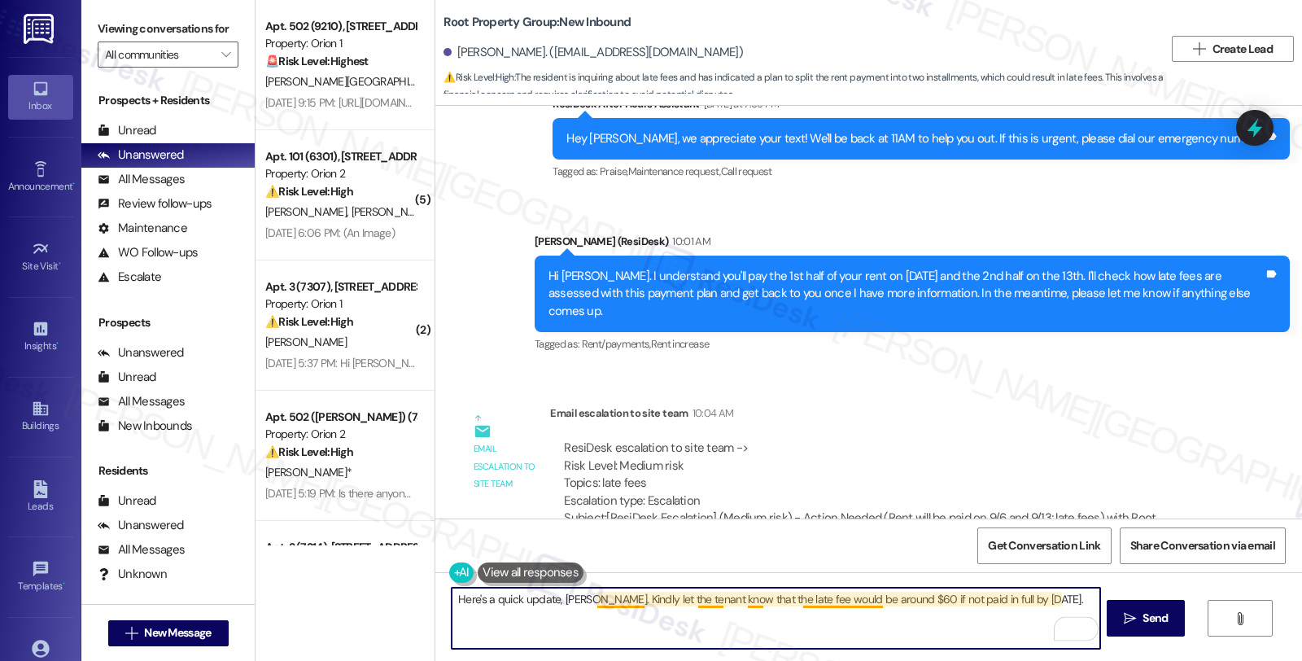
click at [589, 597] on textarea "Here's a quick update, Justine. Kindly let the tenant know that the late fee wo…" at bounding box center [776, 618] width 648 height 61
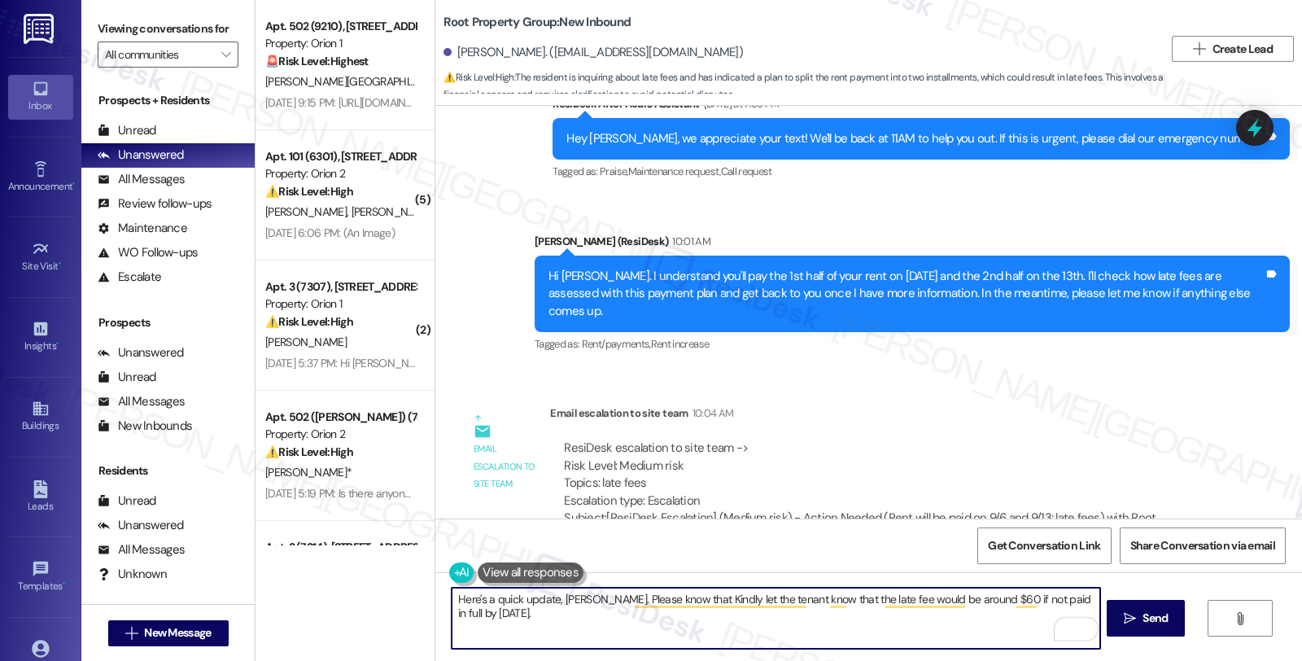
click at [798, 602] on textarea "Here's a quick update, Justine. Please know that Kindly let the tenant know tha…" at bounding box center [776, 618] width 648 height 61
click at [1016, 605] on textarea "Here's a quick update, Justine. Please know that the late fee would be around $…" at bounding box center [776, 618] width 648 height 61
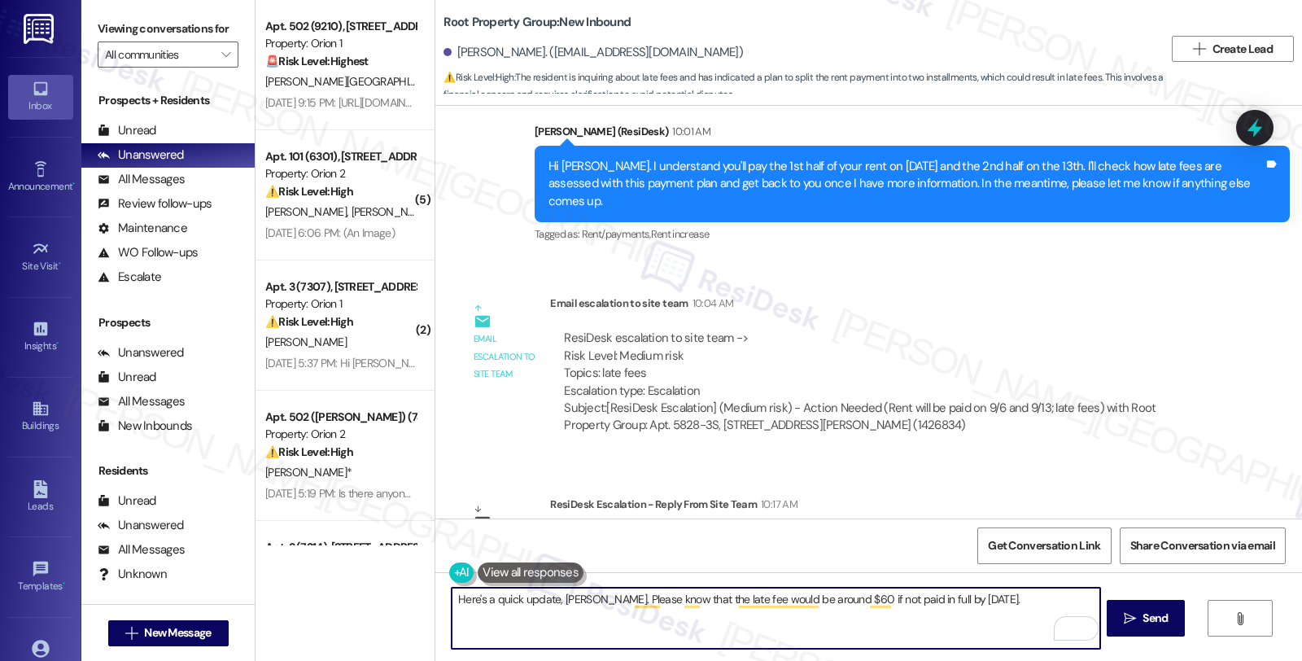
scroll to position [2148, 0]
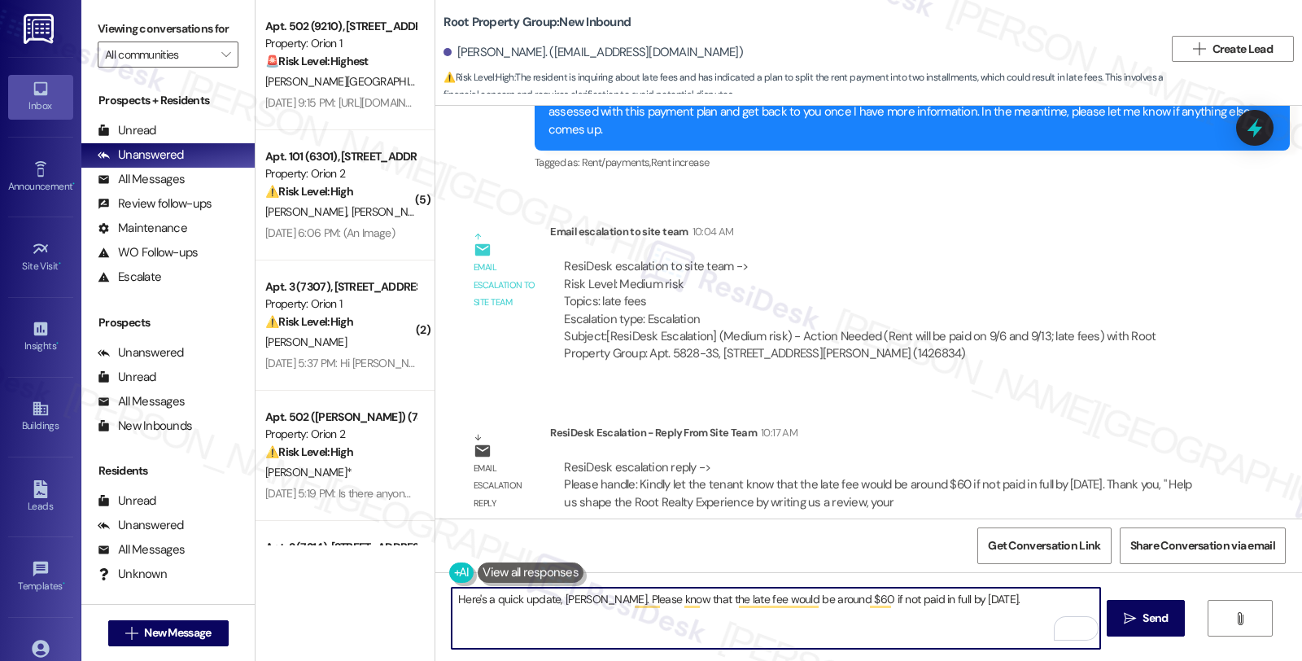
click at [661, 627] on textarea "Here's a quick update, Justine. Please know that the late fee would be around $…" at bounding box center [776, 618] width 648 height 61
click at [1013, 598] on textarea "Here's a quick update, Justine. Please know that the late fee would be around $…" at bounding box center [776, 618] width 648 height 61
paste textarea "Should you have other concerns, please feel free to reach out. Have a great day!"
type textarea "Here's a quick update, Justine. Please know that the late fee would be around $…"
click at [1130, 608] on button " Send" at bounding box center [1146, 618] width 79 height 37
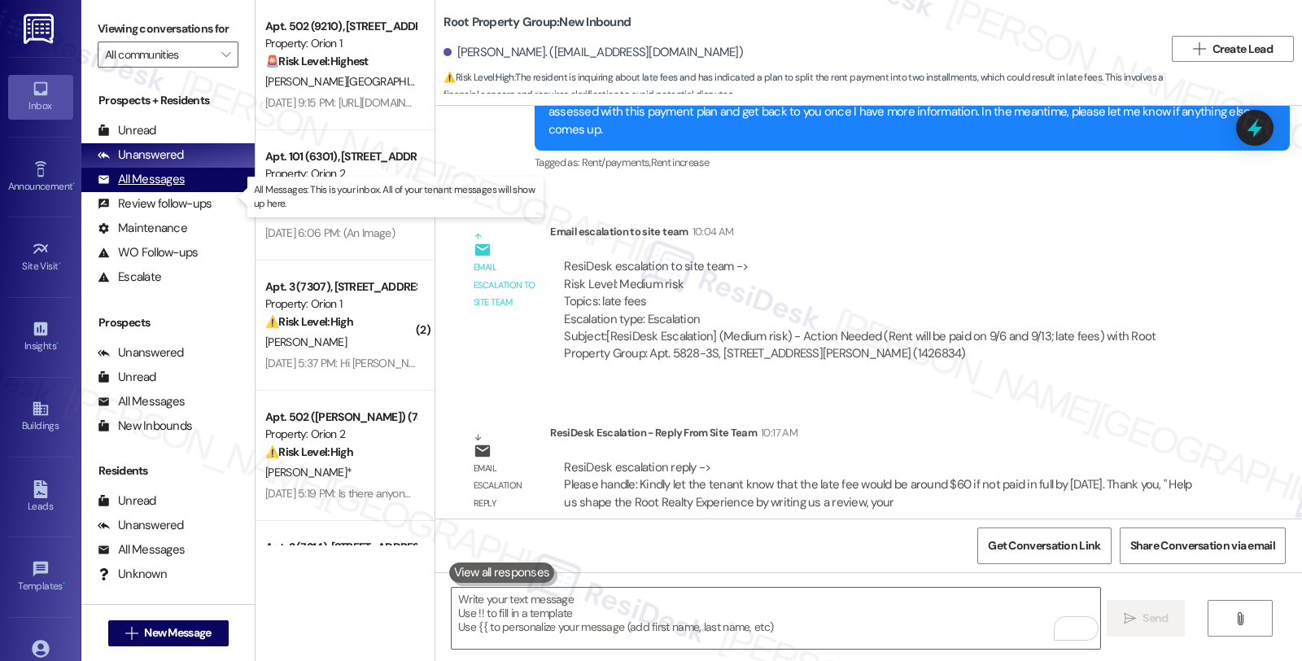
click at [199, 192] on div "All Messages (undefined)" at bounding box center [167, 180] width 173 height 24
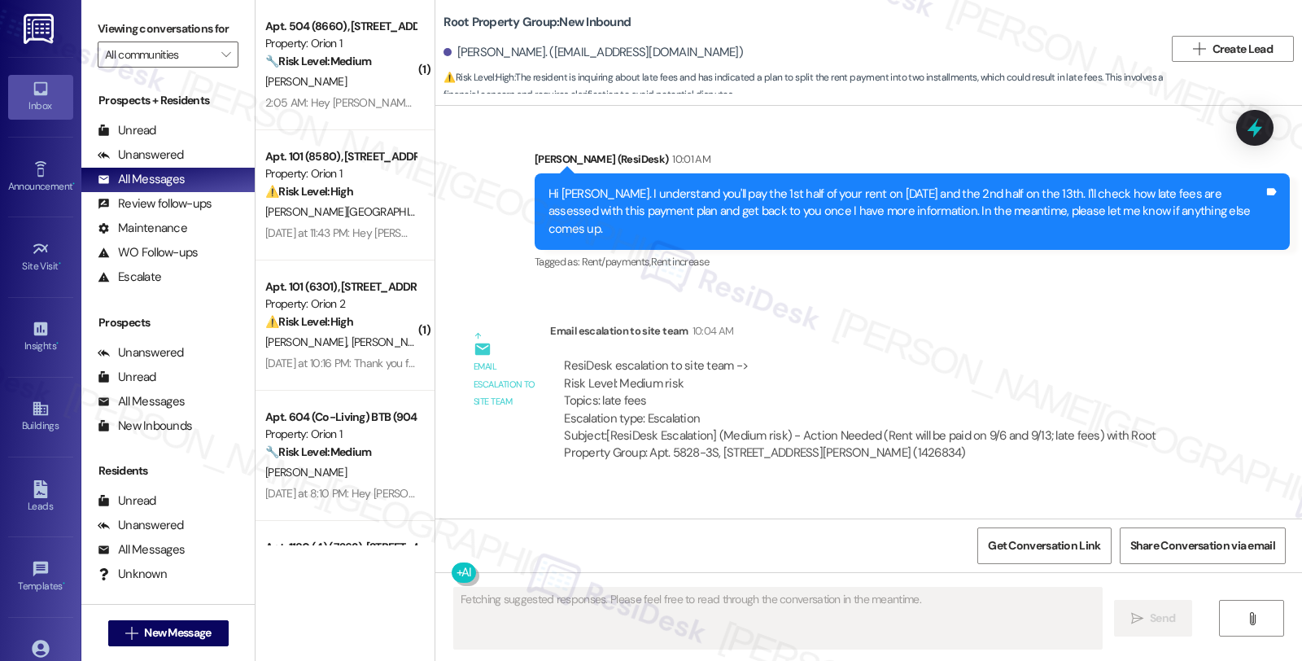
scroll to position [2303, 0]
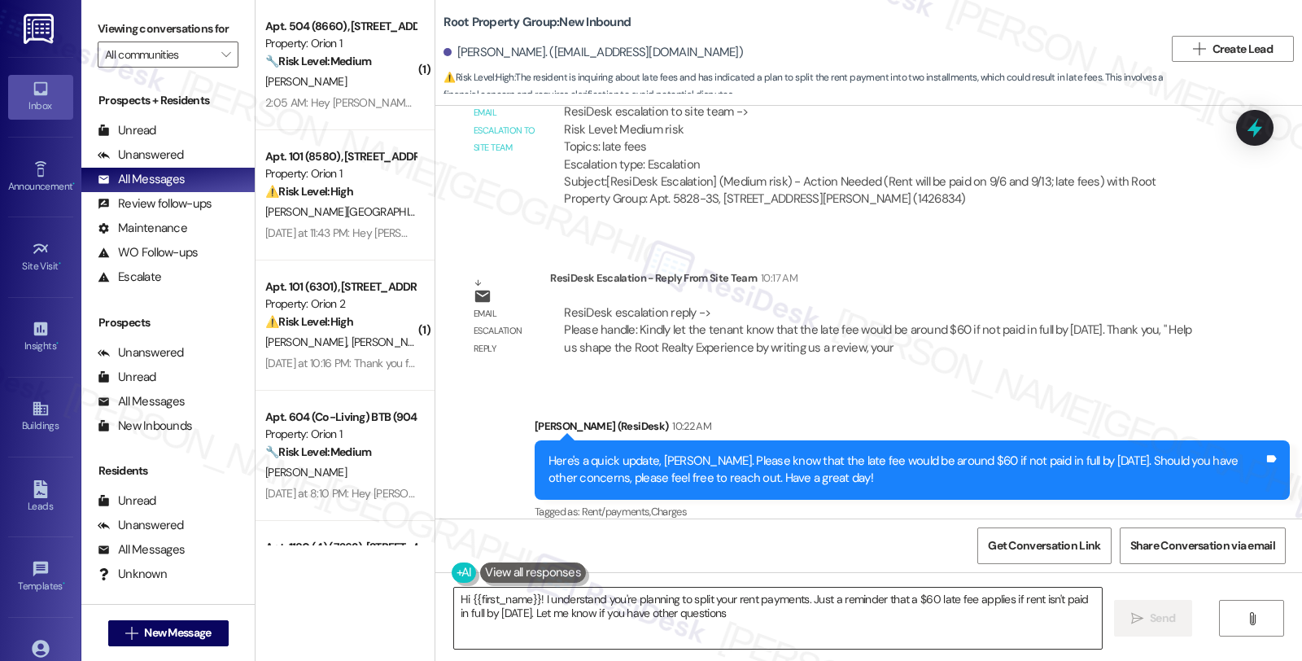
type textarea "Hi {{first_name}}! I understand you're planning to split your rent payments. Ju…"
click at [1140, 234] on div "Survey, sent via SMS Residesk Automated Survey Jul 24, 2025 at 12:35 PM Hi Just…" at bounding box center [868, 312] width 867 height 413
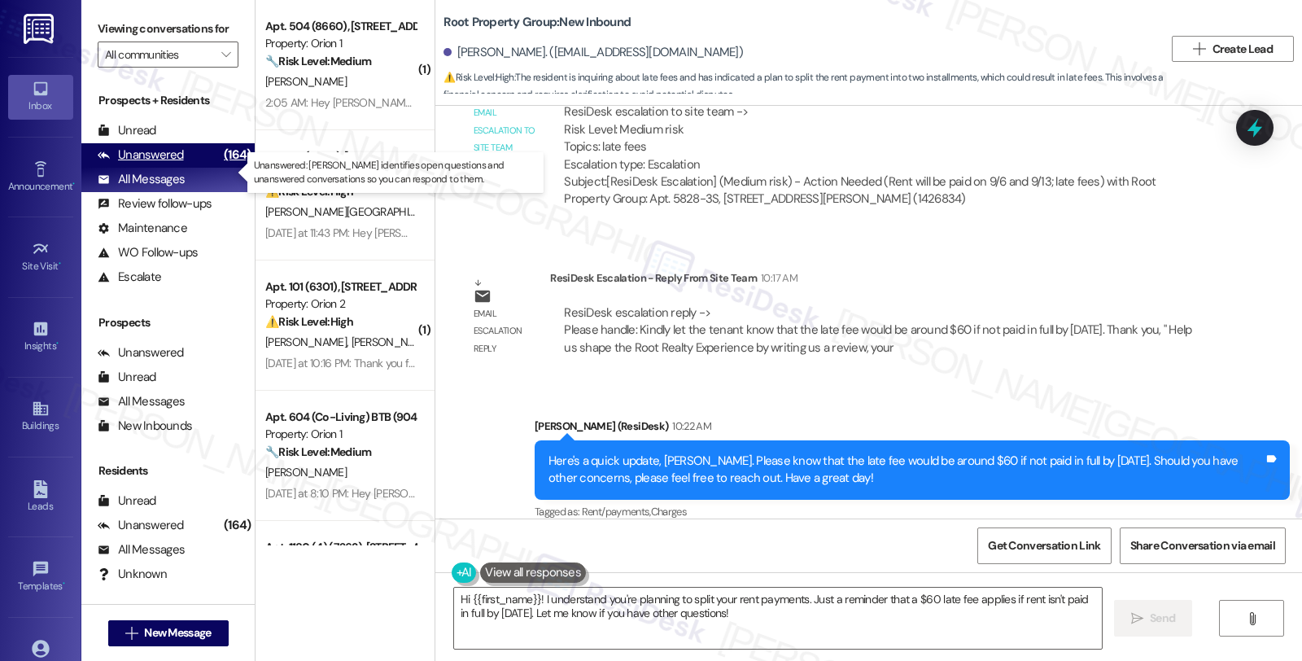
click at [166, 164] on div "Unanswered" at bounding box center [141, 154] width 86 height 17
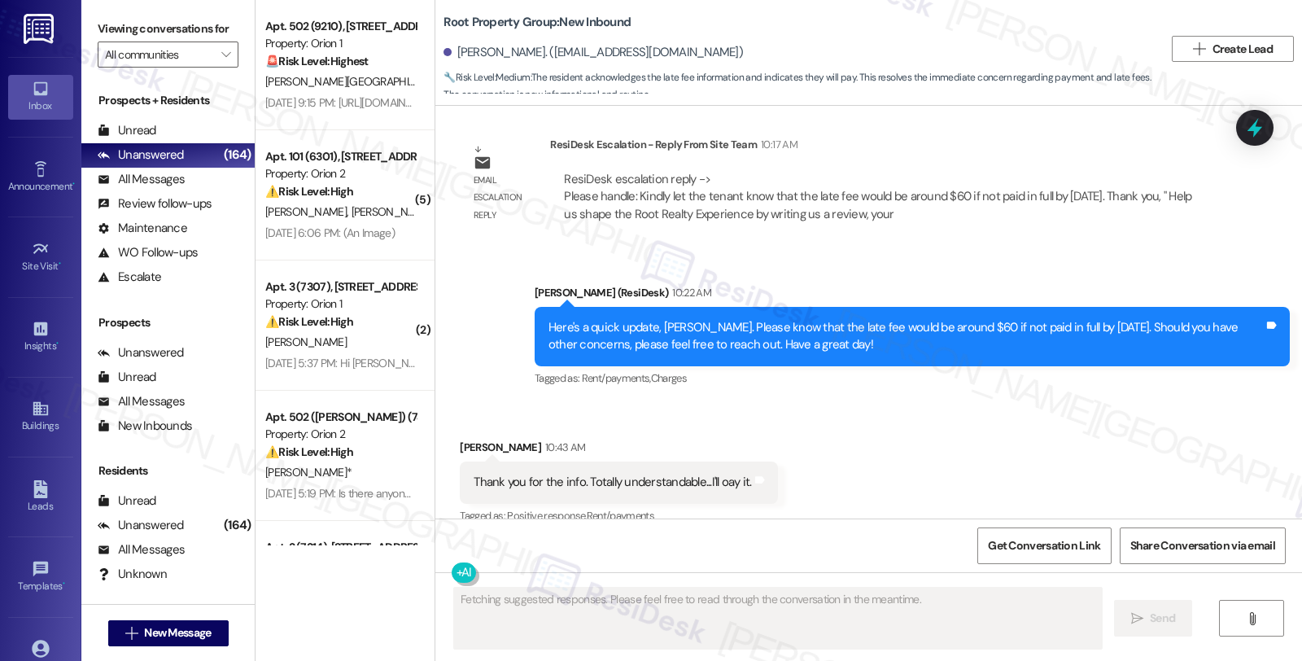
scroll to position [2440, 0]
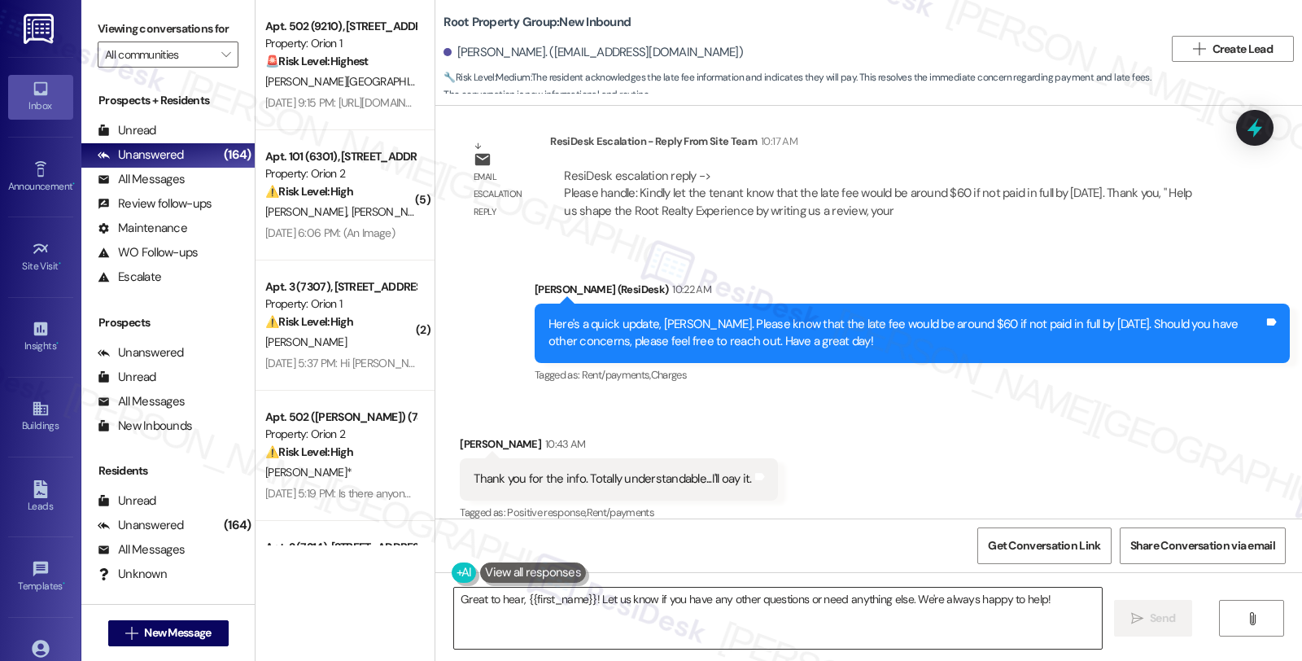
click at [454, 598] on textarea "Great to hear, {{first_name}}! Let us know if you have any other questions or n…" at bounding box center [778, 618] width 648 height 61
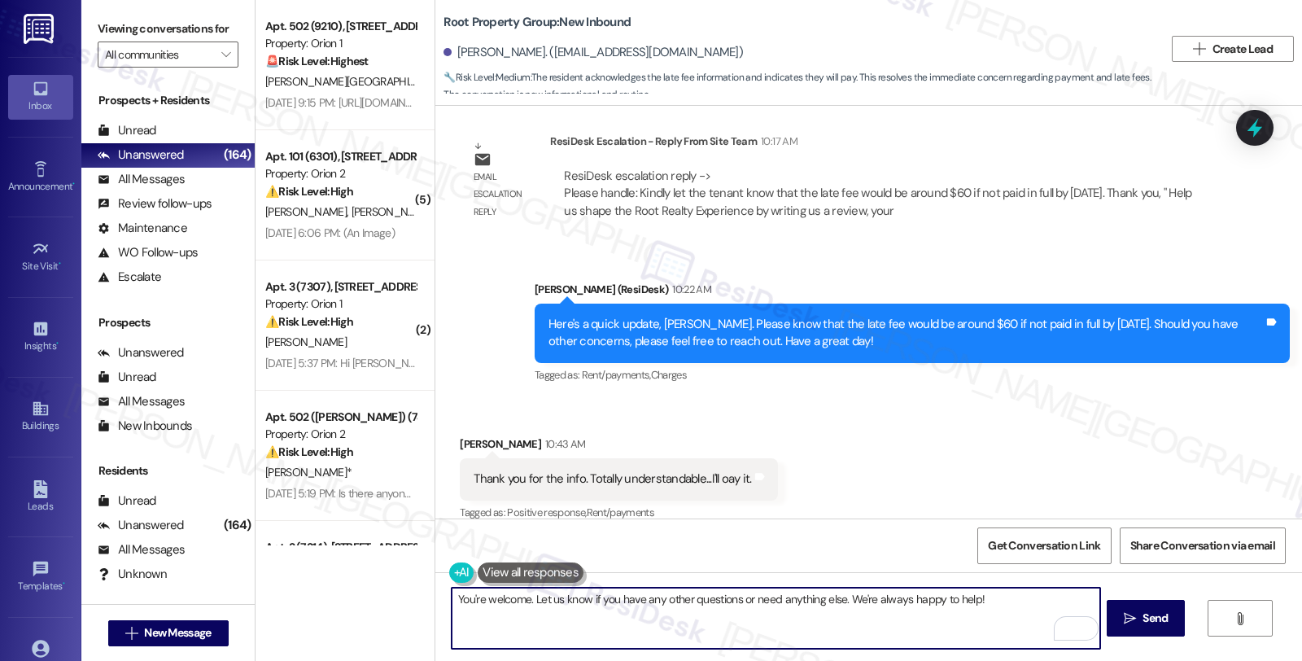
click at [955, 596] on textarea "You're welcome. Let us know if you have any other questions or need anything el…" at bounding box center [776, 618] width 648 height 61
type textarea "You're welcome. Let us know if you have any other questions or need anything el…"
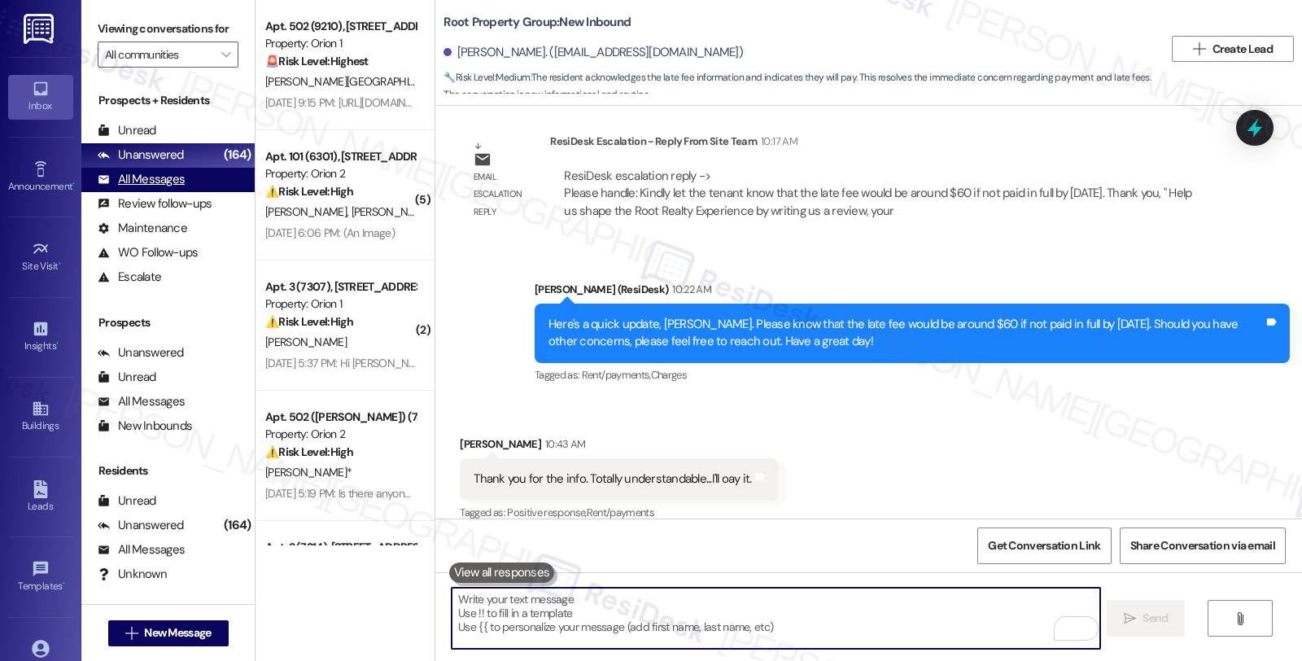
click at [197, 192] on div "All Messages (undefined)" at bounding box center [167, 180] width 173 height 24
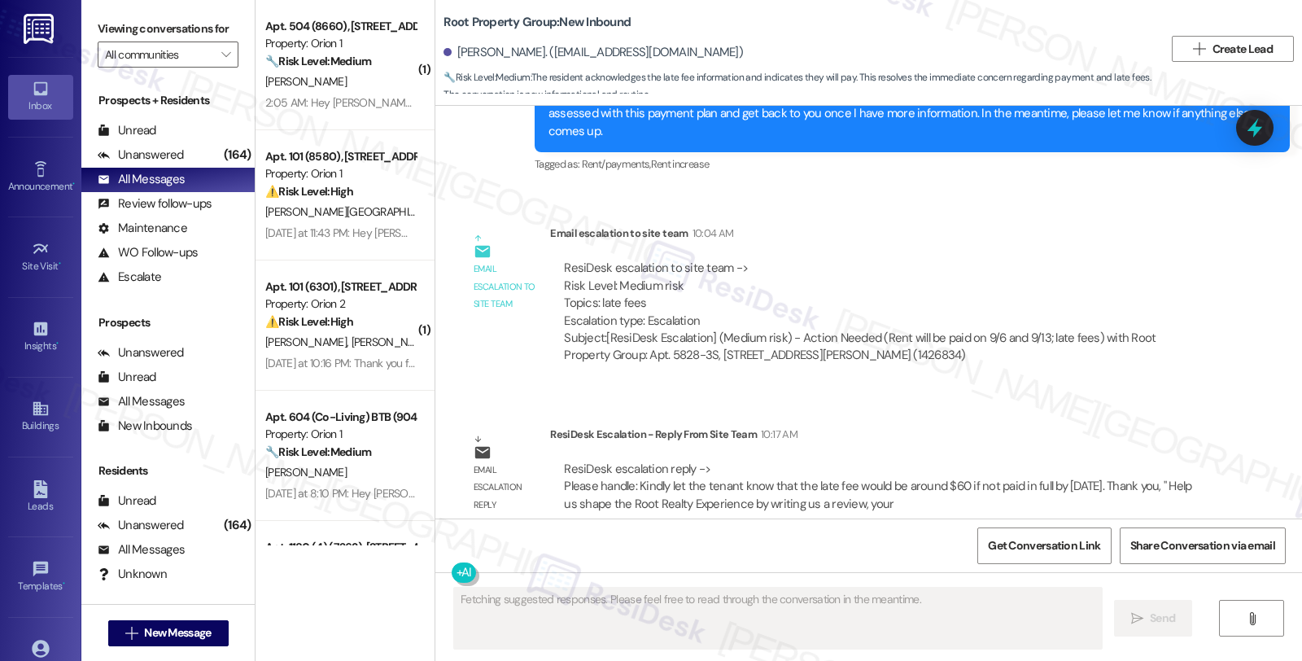
scroll to position [2439, 0]
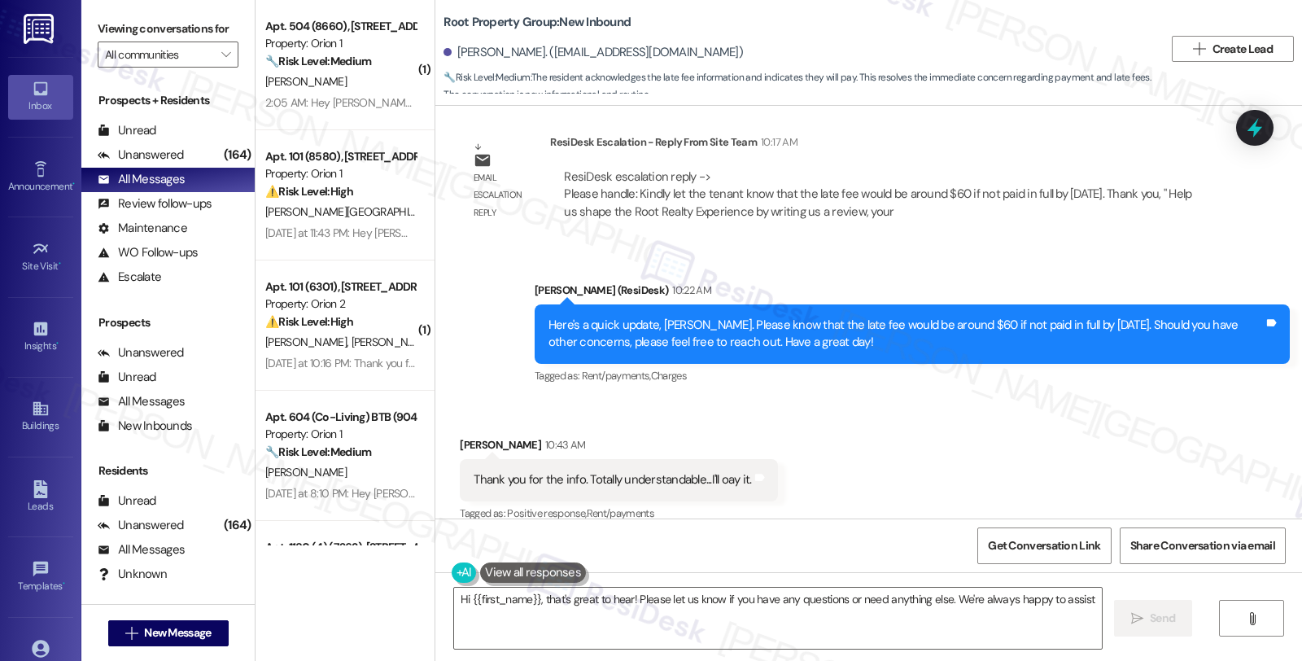
type textarea "Hi {{first_name}}, that's great to hear! Please let us know if you have any que…"
click at [841, 600] on textarea "Hi {{first_name}}, that's great to hear! Please let us know if you have any que…" at bounding box center [778, 618] width 648 height 61
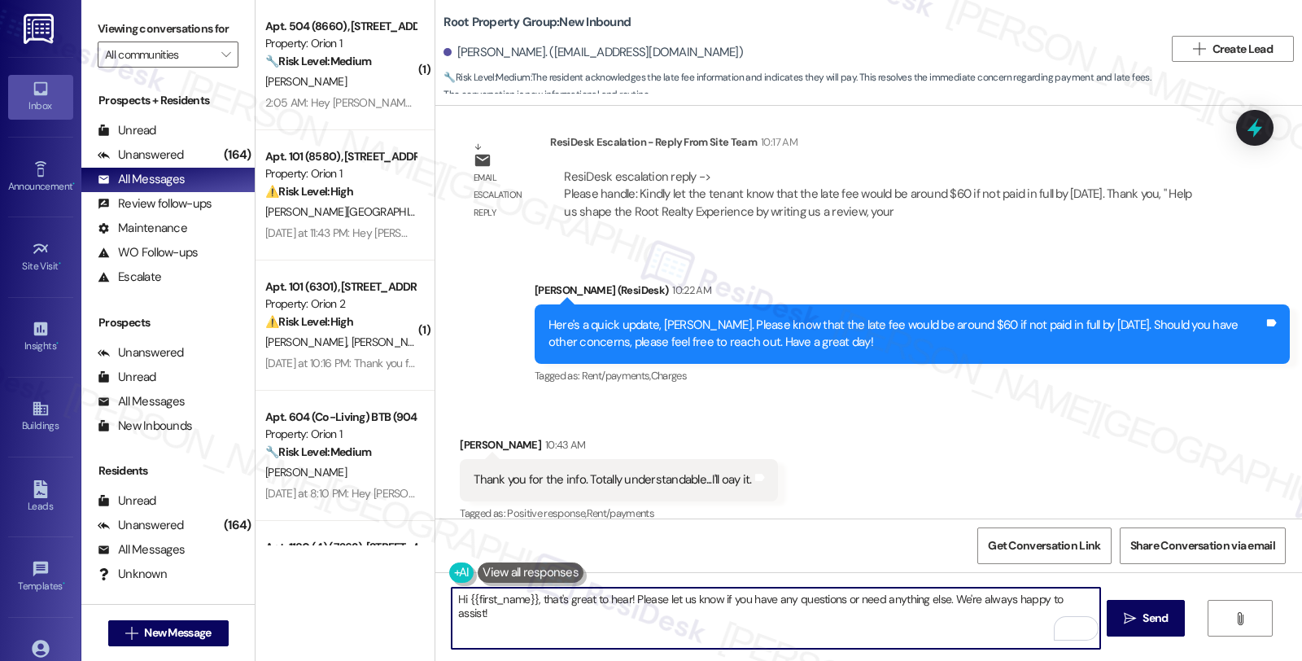
click at [946, 451] on div "Received via SMS Justine Yarus 10:43 AM Thank you for the info. Totally underst…" at bounding box center [868, 469] width 867 height 138
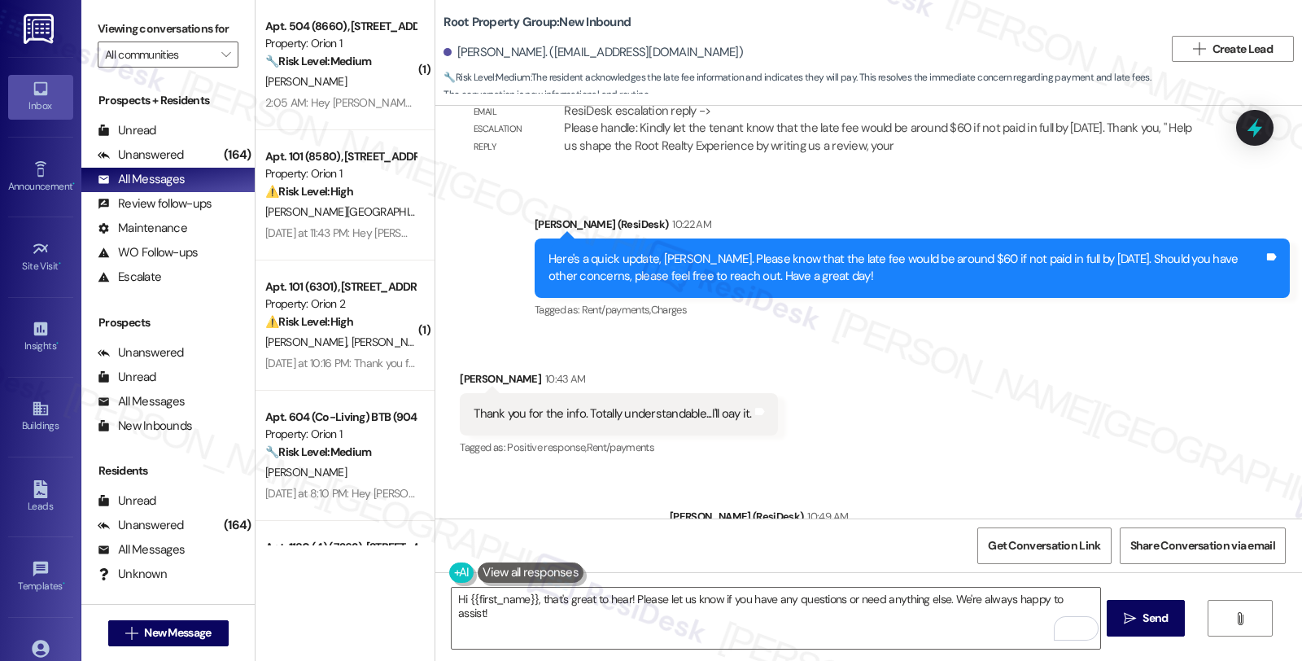
scroll to position [2577, 0]
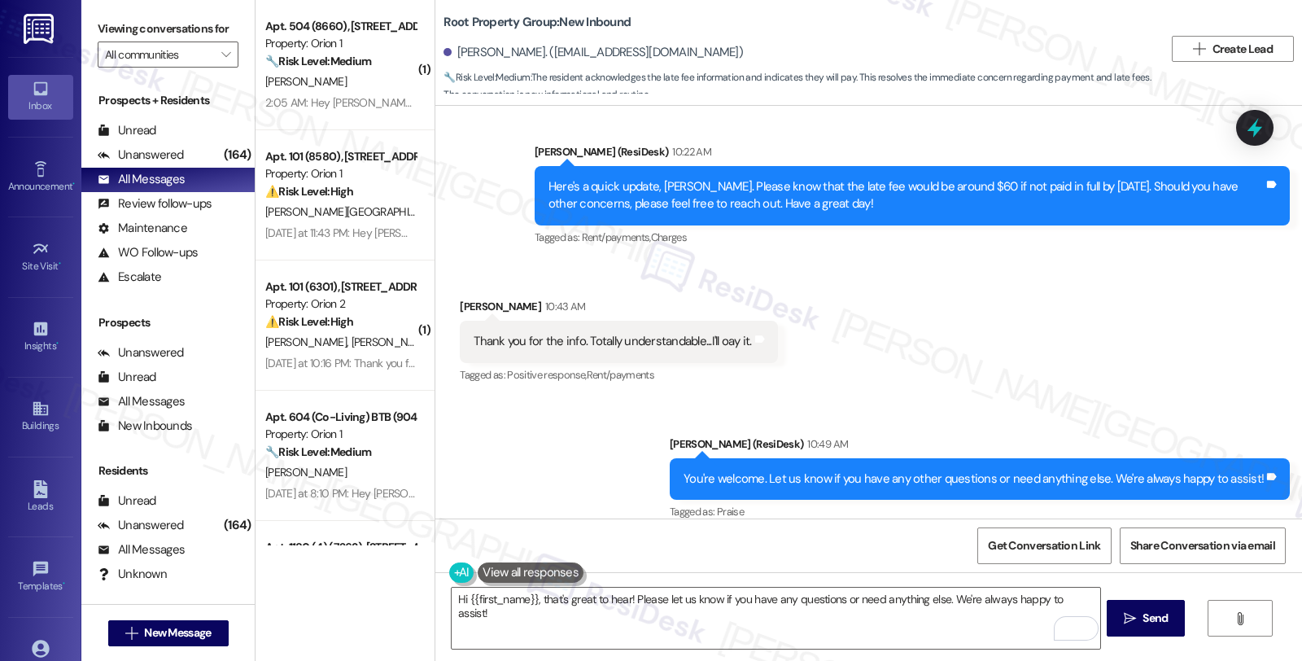
click at [960, 326] on div "Received via SMS Justine Yarus 10:43 AM Thank you for the info. Totally underst…" at bounding box center [868, 330] width 867 height 138
click at [883, 602] on textarea "Hi {{first_name}}, that's great to hear! Please let us know if you have any que…" at bounding box center [776, 618] width 648 height 61
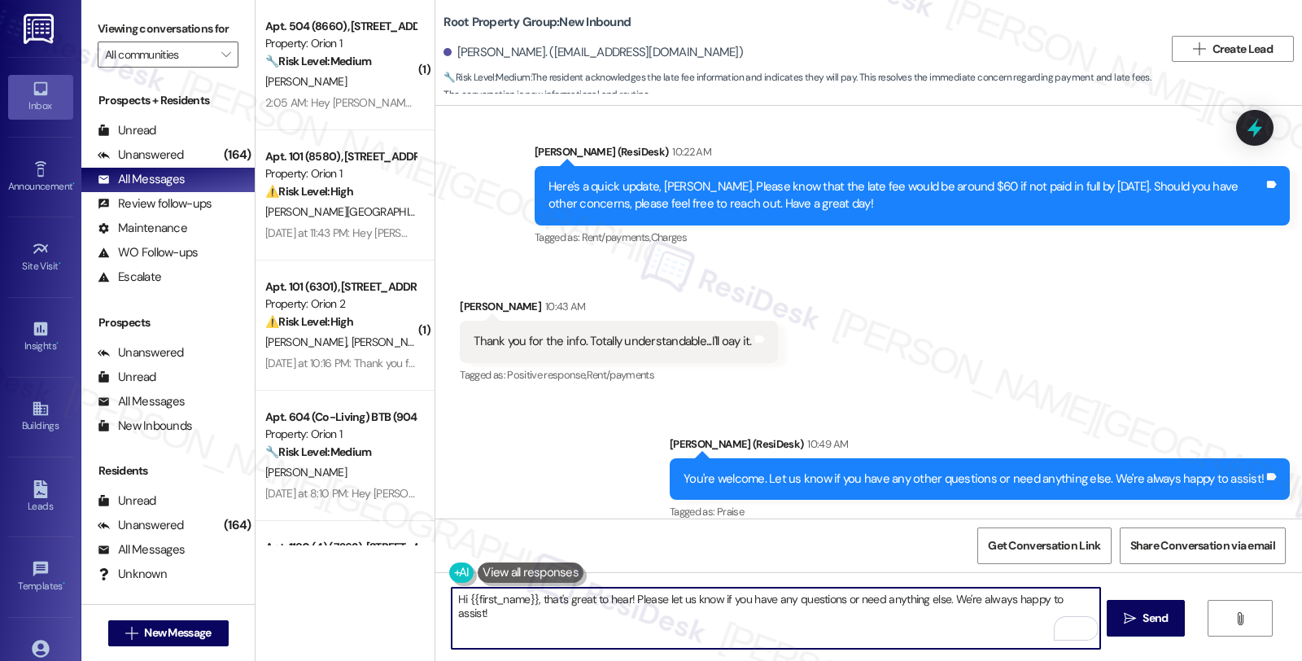
click at [983, 322] on div "Received via SMS Justine Yarus 10:43 AM Thank you for the info. Totally underst…" at bounding box center [868, 330] width 867 height 138
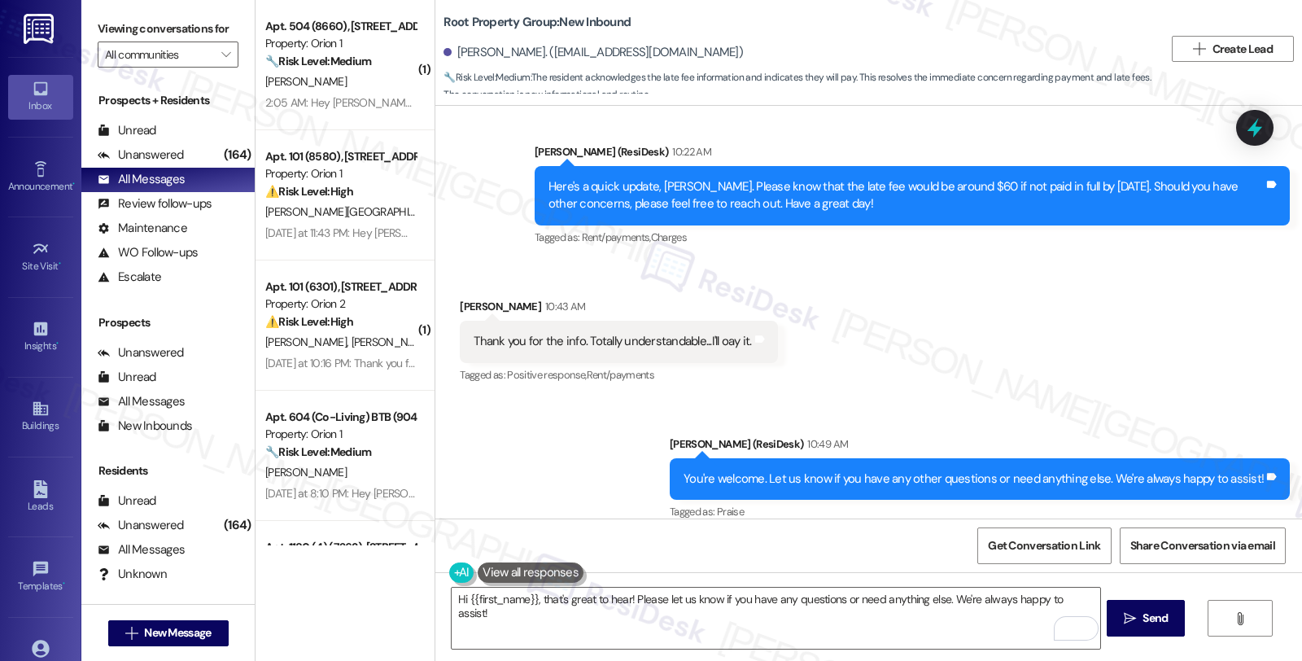
click at [1103, 281] on div "Received via SMS Justine Yarus 10:43 AM Thank you for the info. Totally underst…" at bounding box center [868, 330] width 867 height 138
drag, startPoint x: 1064, startPoint y: 346, endPoint x: 994, endPoint y: 331, distance: 72.3
click at [1064, 346] on div "Received via SMS Justine Yarus 10:43 AM Thank you for the info. Totally underst…" at bounding box center [868, 330] width 867 height 138
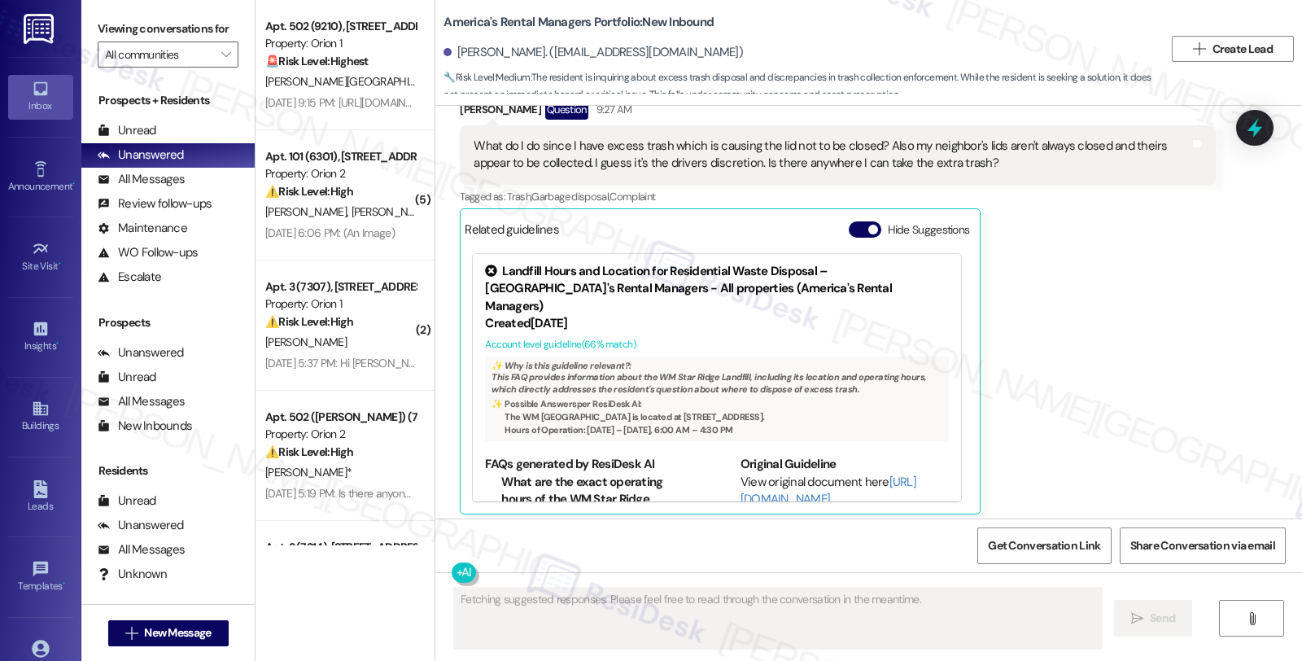
scroll to position [2715, 0]
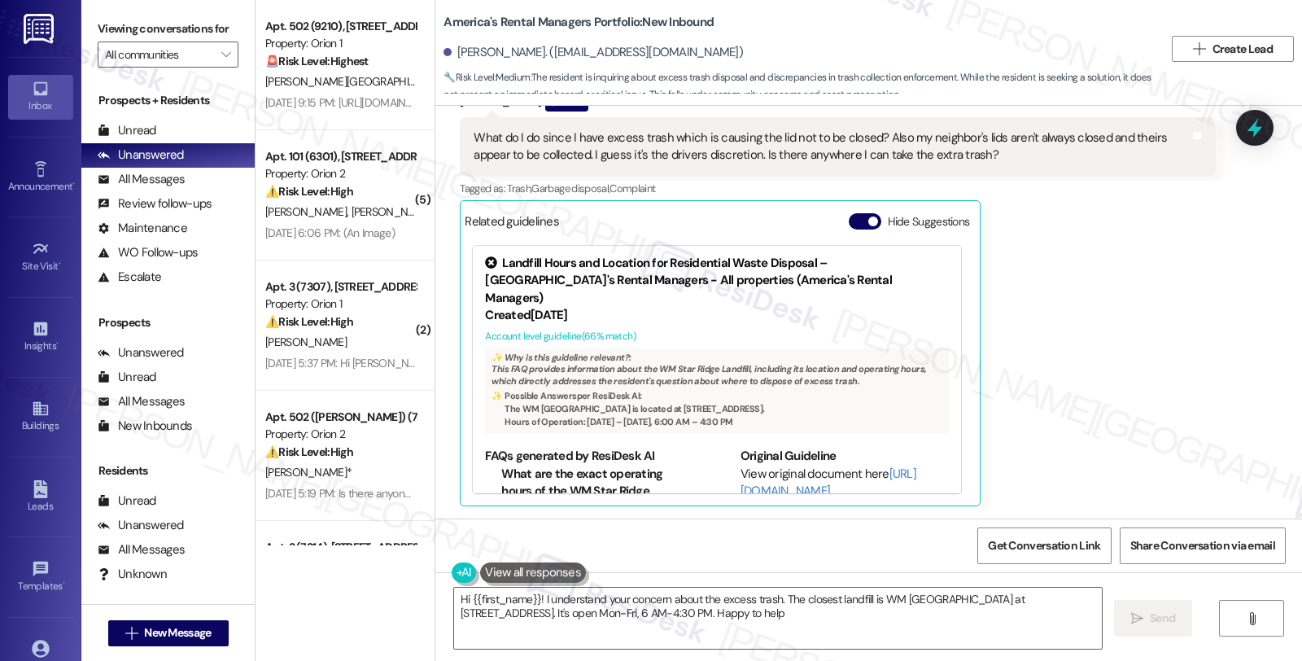
type textarea "Hi {{first_name}}! I understand your concern about the excess trash. The closes…"
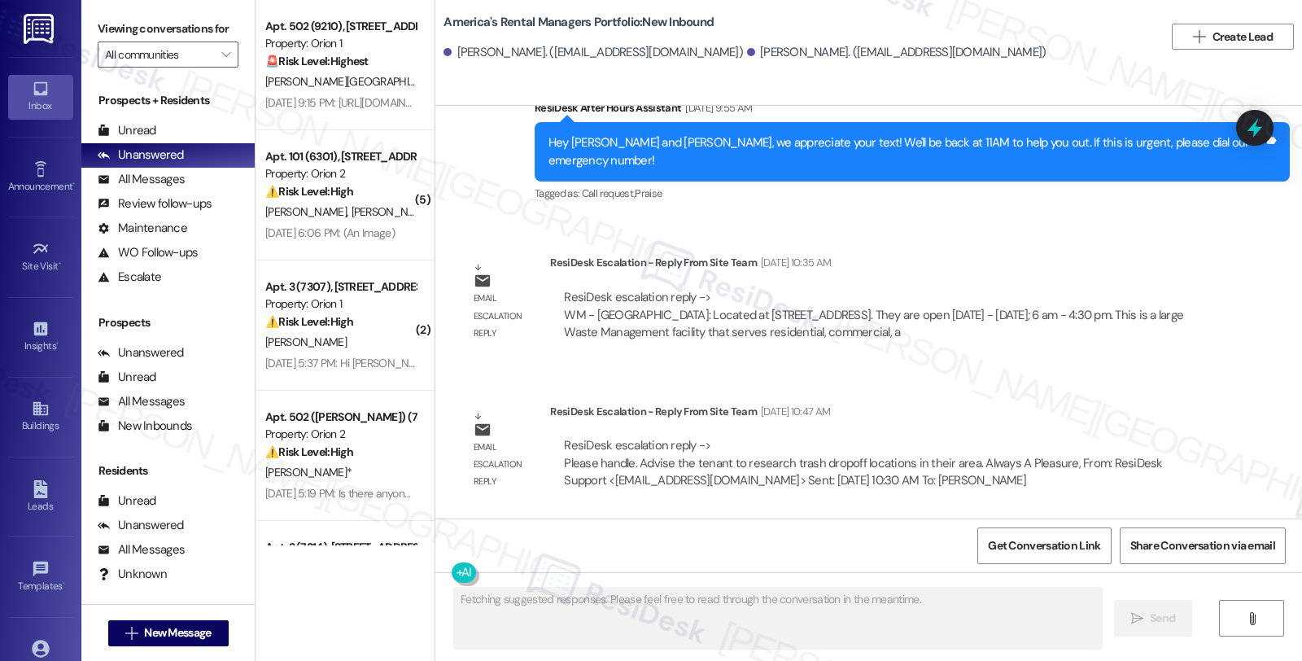
scroll to position [2561, 0]
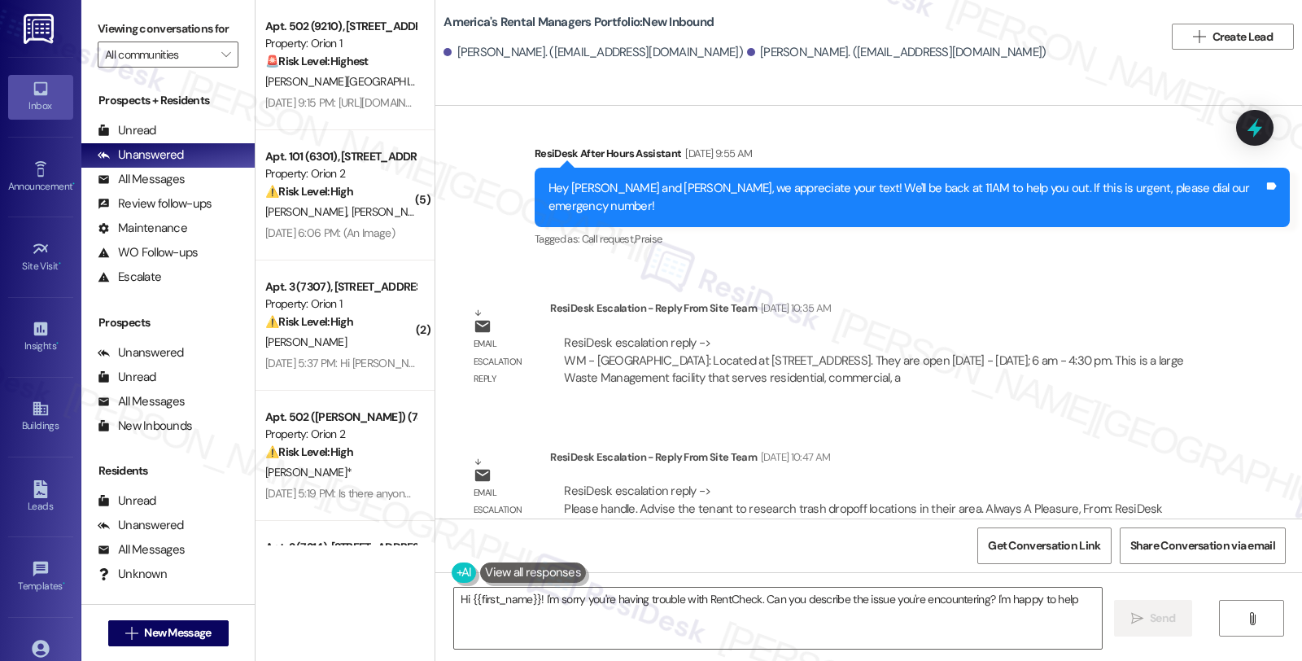
type textarea "Hi {{first_name}}! I'm sorry you're having trouble with RentCheck. Can you desc…"
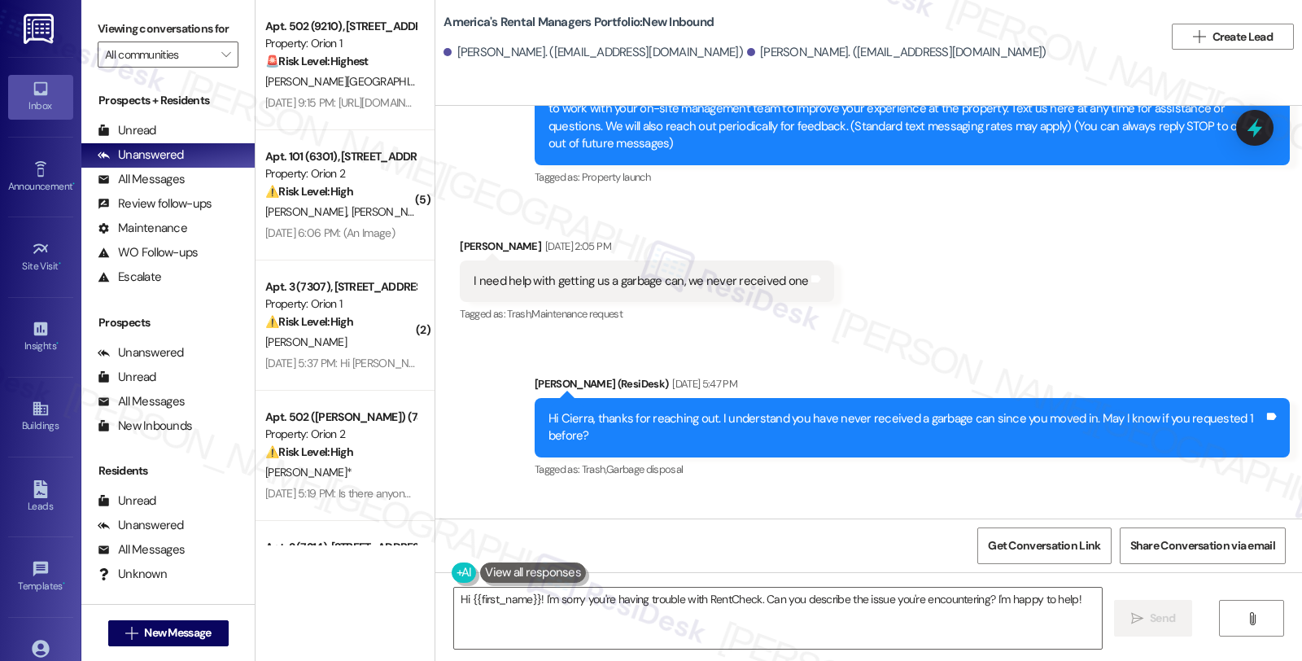
scroll to position [0, 0]
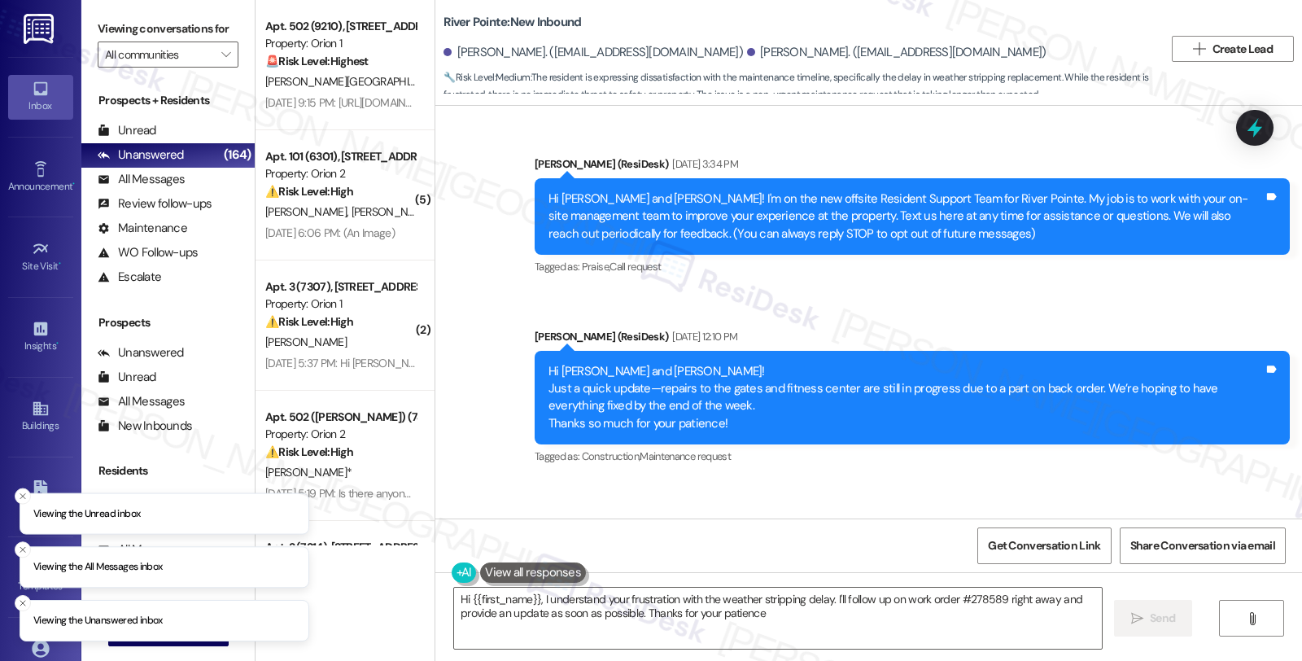
type textarea "Hi {{first_name}}, I understand your frustration with the weather stripping del…"
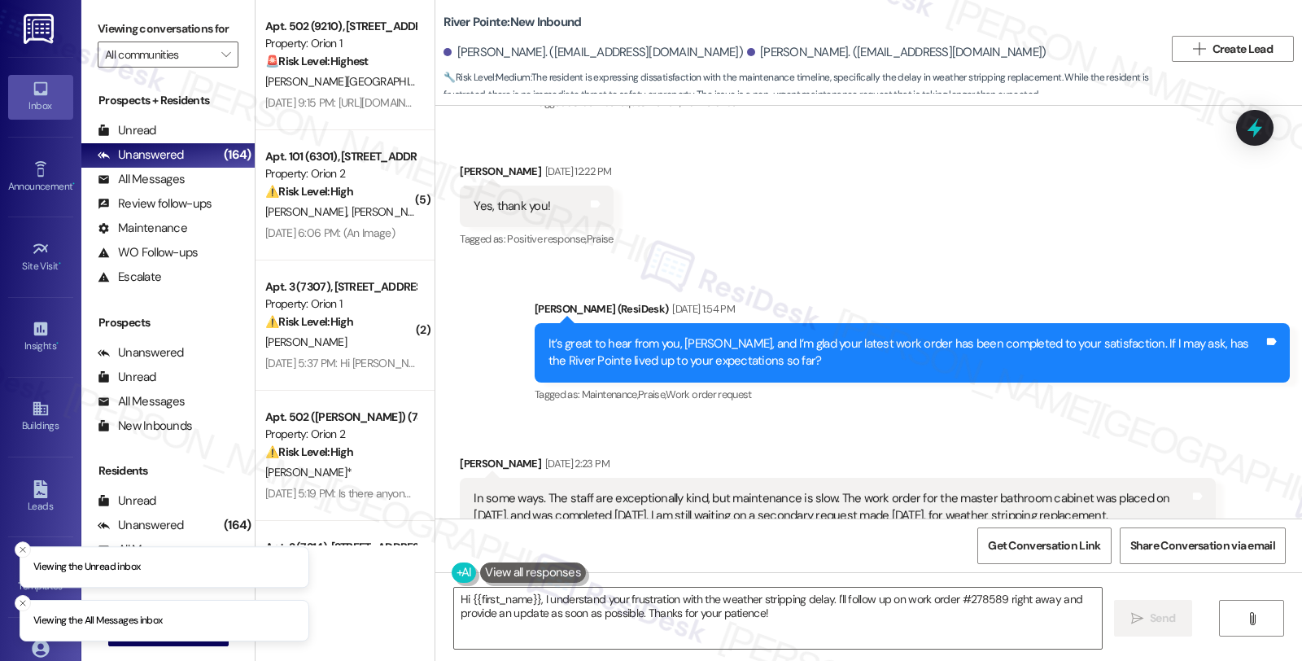
scroll to position [1055, 0]
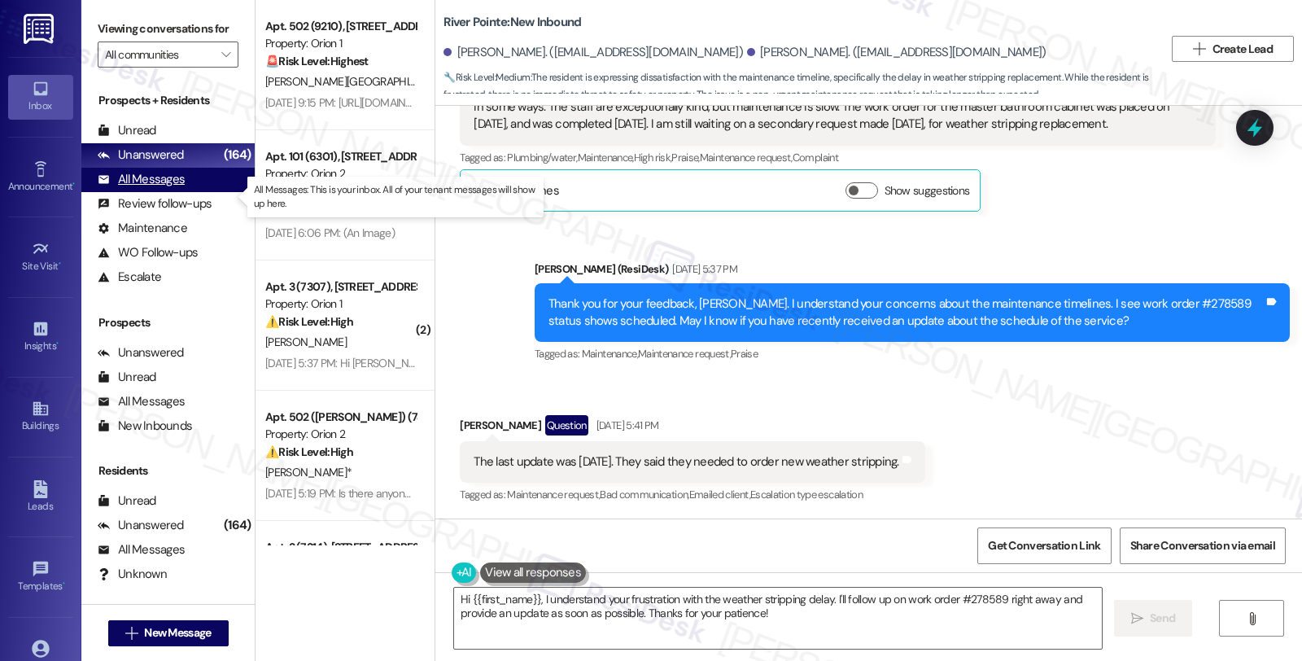
click at [158, 188] on div "All Messages" at bounding box center [141, 179] width 87 height 17
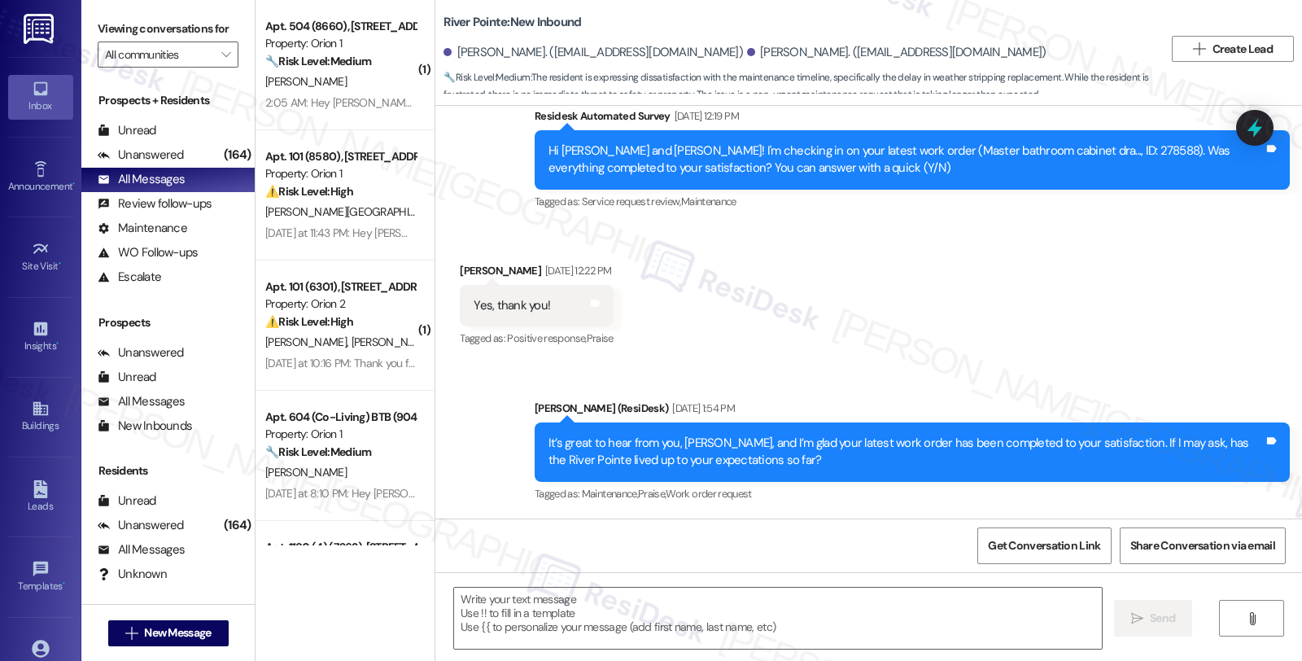
type textarea "Fetching suggested responses. Please feel free to read through the conversation…"
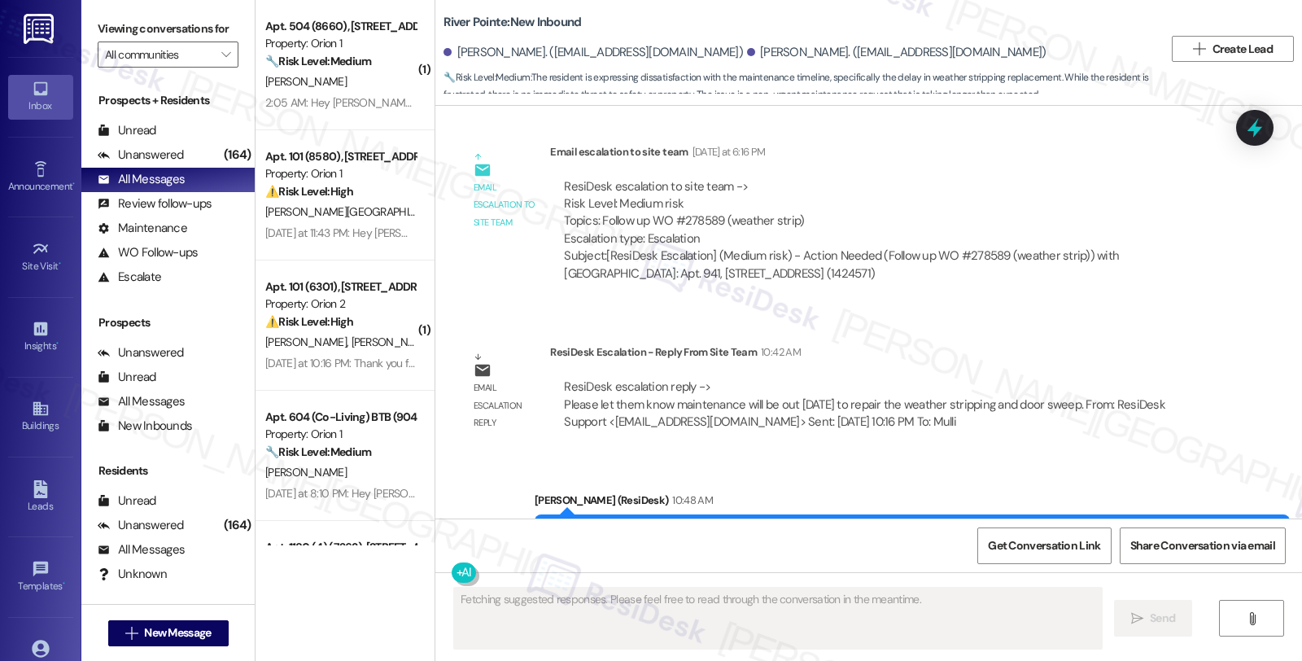
scroll to position [1714, 0]
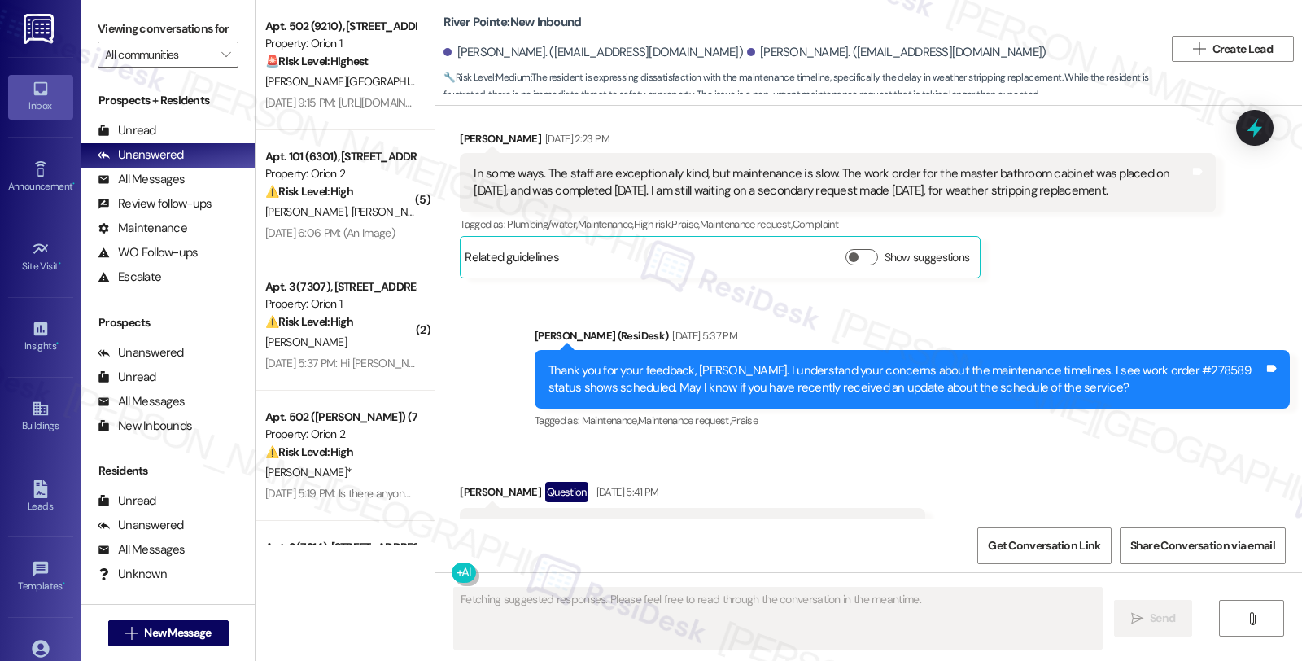
scroll to position [1055, 0]
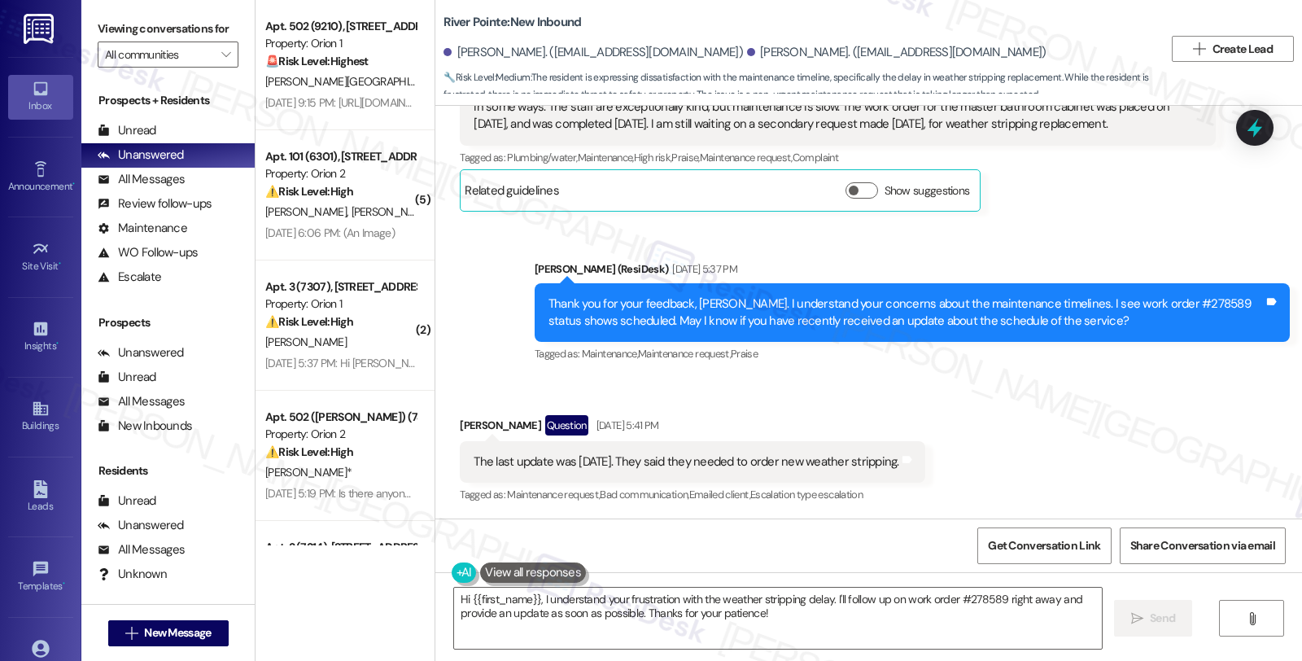
click at [1053, 413] on div "Received via SMS Leah Sheffield Question Sep 03, 2025 at 5:41 PM The last updat…" at bounding box center [868, 448] width 867 height 141
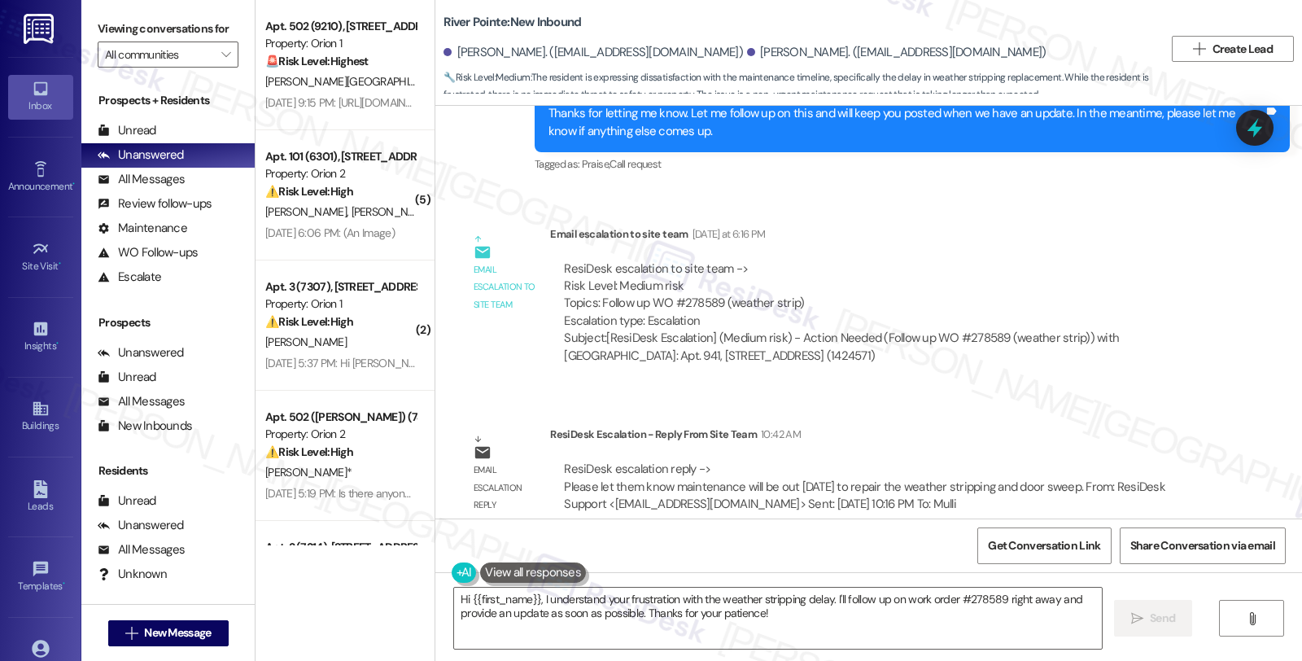
scroll to position [1559, 0]
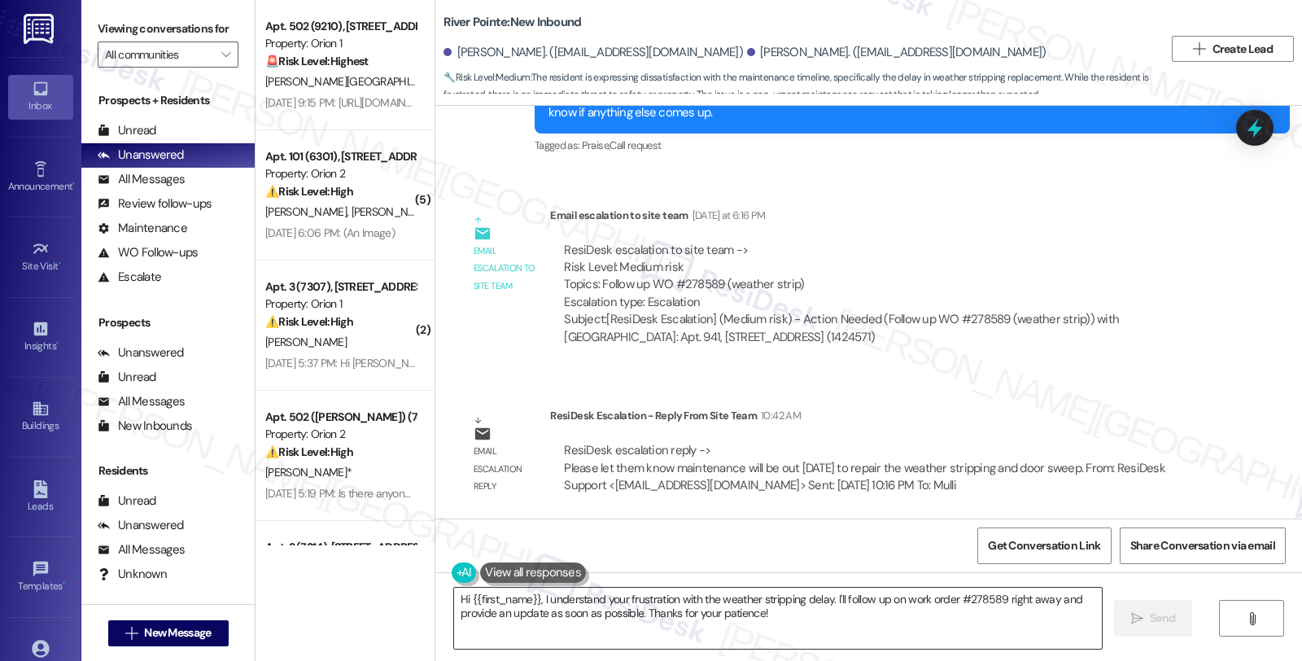
click at [454, 602] on textarea "Hi {{first_name}}, I understand your frustration with the weather stripping del…" at bounding box center [778, 618] width 648 height 61
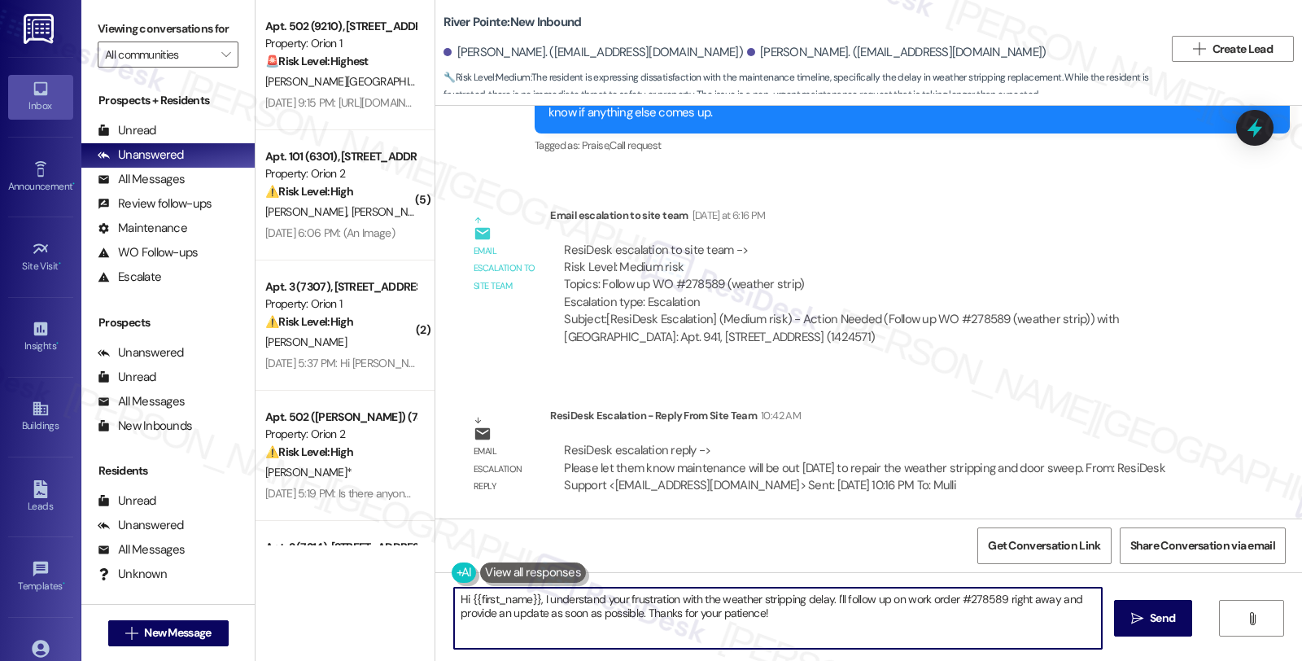
click at [454, 602] on textarea "Hi {{first_name}}, I understand your frustration with the weather stripping del…" at bounding box center [778, 618] width 648 height 61
drag, startPoint x: 588, startPoint y: 601, endPoint x: 978, endPoint y: 640, distance: 392.6
click at [978, 640] on textarea "Good morning, {{first_name}}, I understand your frustration with the weather st…" at bounding box center [776, 618] width 648 height 61
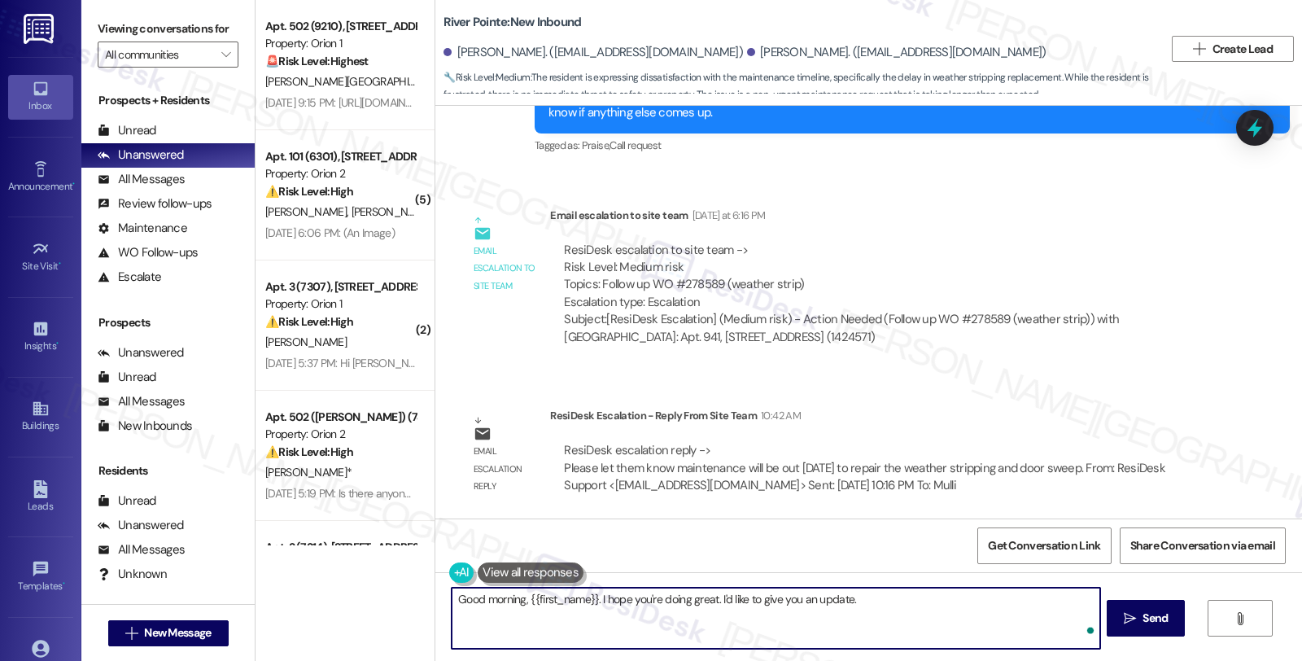
paste textarea "Please let them know maintenance will be out today to repair the weather stripp…"
drag, startPoint x: 881, startPoint y: 596, endPoint x: 950, endPoint y: 597, distance: 68.4
click at [950, 597] on textarea "Good morning, {{first_name}}. I hope you're doing great. I'd like to give you a…" at bounding box center [776, 618] width 648 height 61
click at [923, 602] on textarea "Good morning, {{first_name}}. I hope you're doing great. I'd like to give you a…" at bounding box center [776, 618] width 648 height 61
click at [907, 597] on textarea "Good morning, {{first_name}}. I hope you're doing great. I'd like to give you a…" at bounding box center [776, 618] width 648 height 61
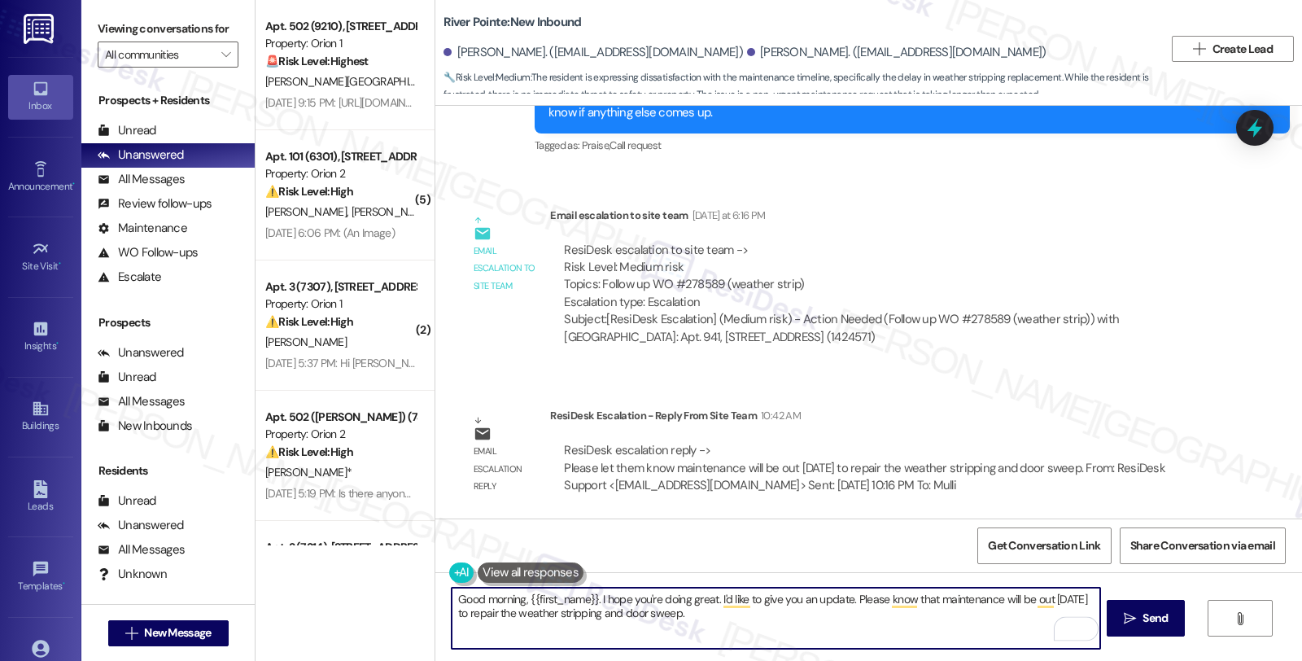
click at [682, 613] on textarea "Good morning, {{first_name}}. I hope you're doing great. I'd like to give you a…" at bounding box center [776, 618] width 648 height 61
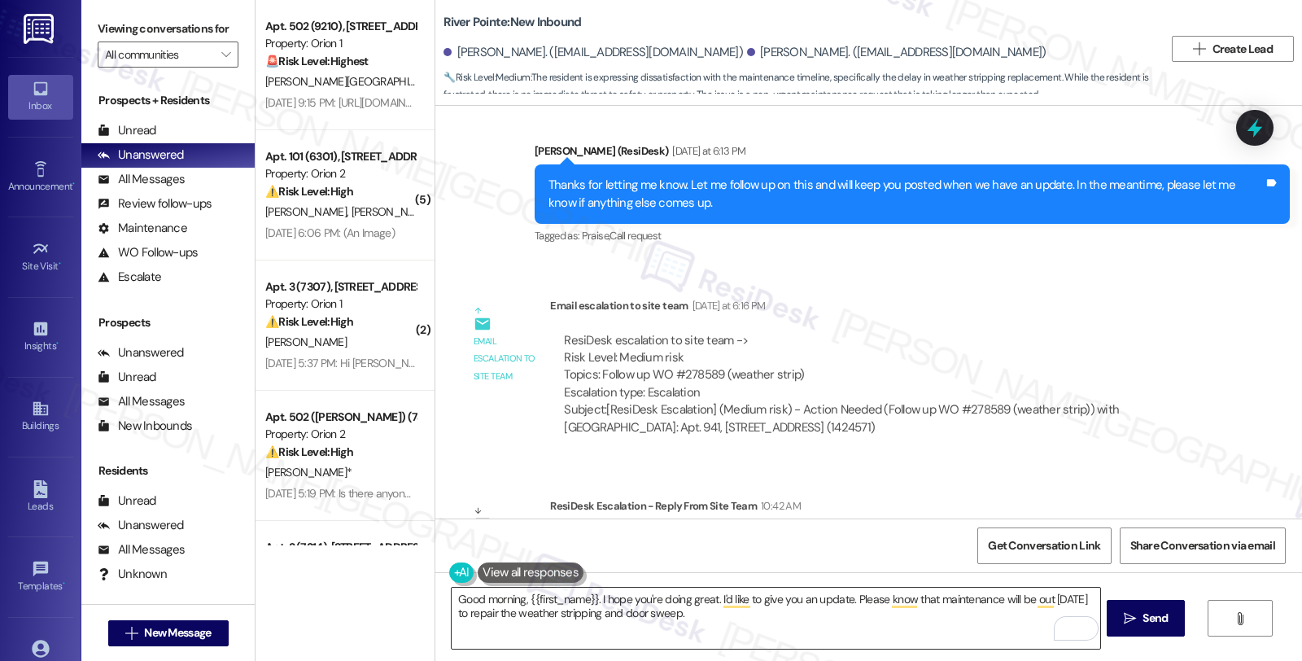
click at [682, 620] on textarea "Good morning, {{first_name}}. I hope you're doing great. I'd like to give you a…" at bounding box center [776, 618] width 648 height 61
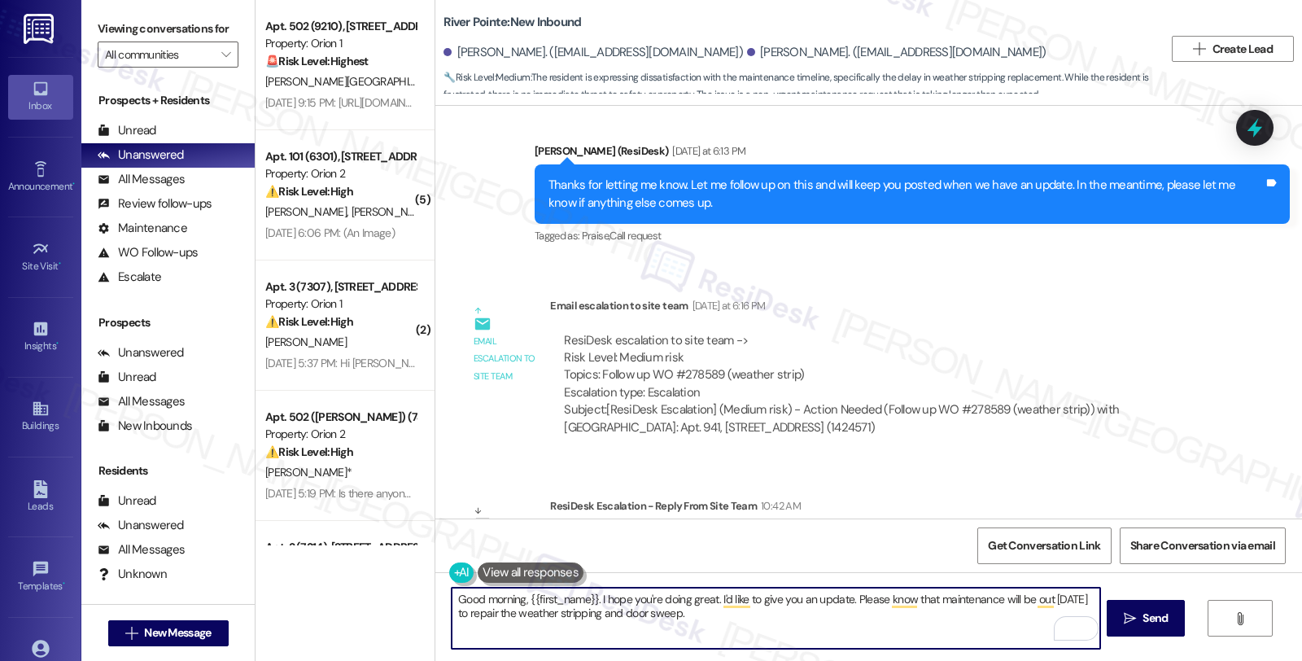
paste textarea "Should you have other concerns, please feel free to reach out. Have a great day!"
type textarea "Good morning, {{first_name}}. I hope you're doing great. I'd like to give you a…"
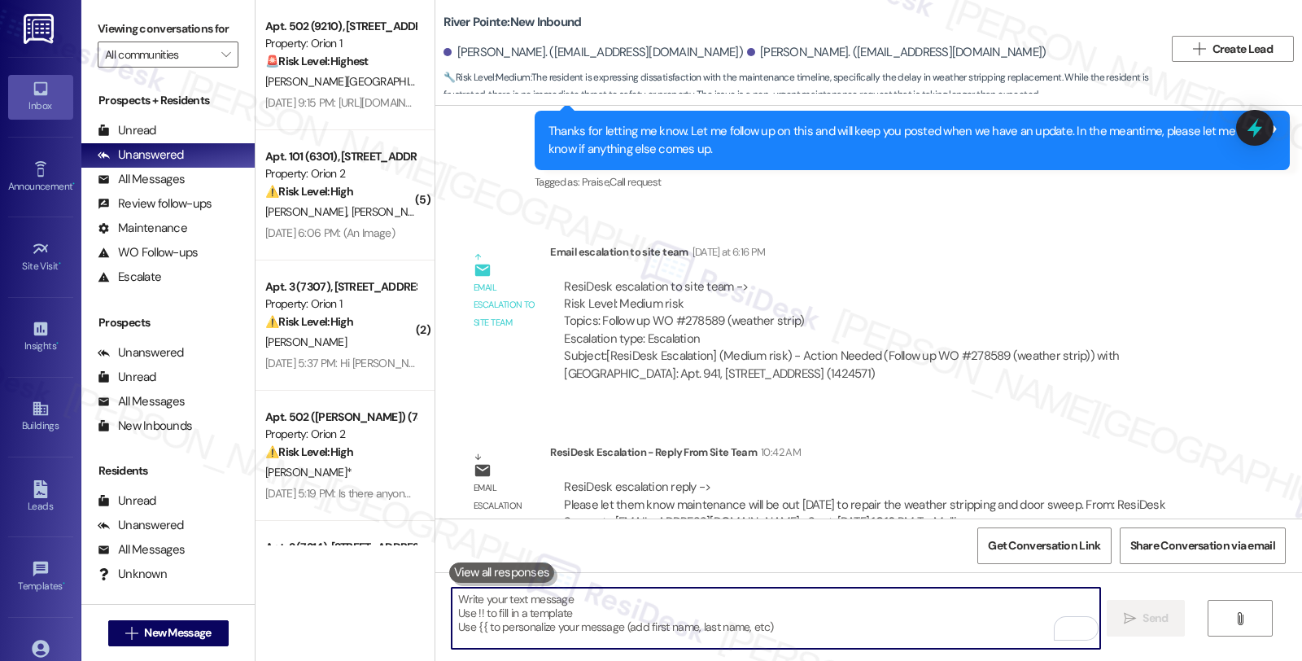
scroll to position [1559, 0]
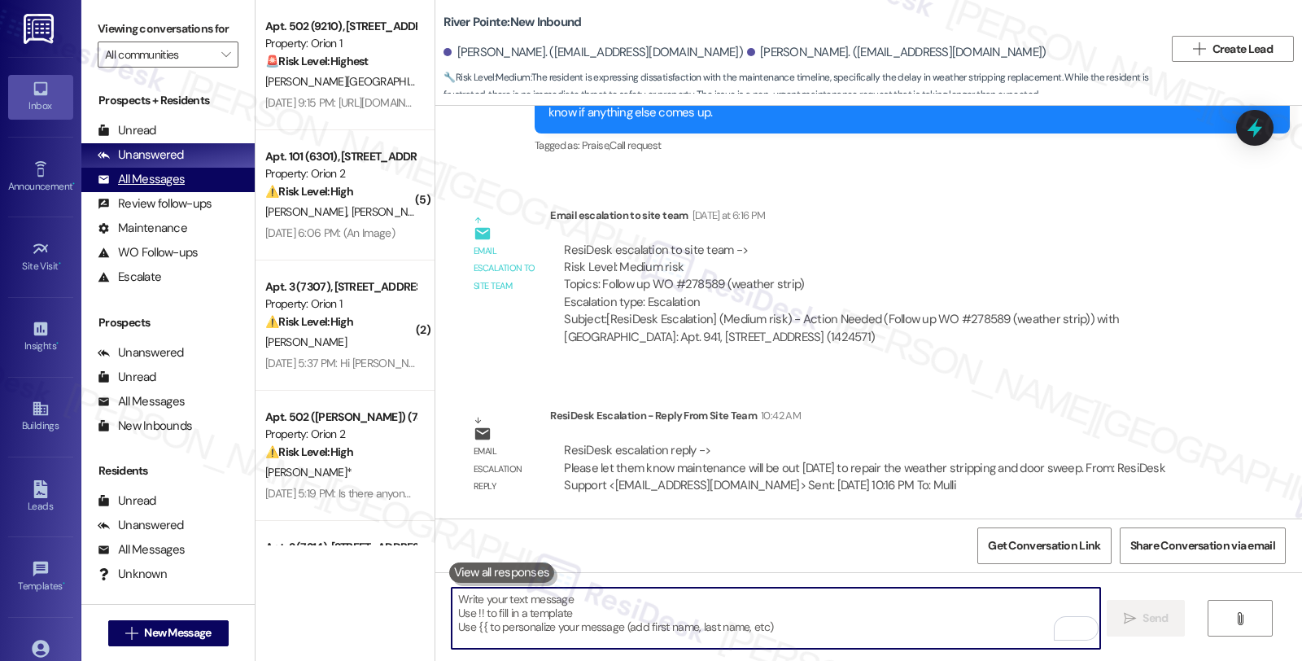
click at [163, 188] on div "All Messages" at bounding box center [141, 179] width 87 height 17
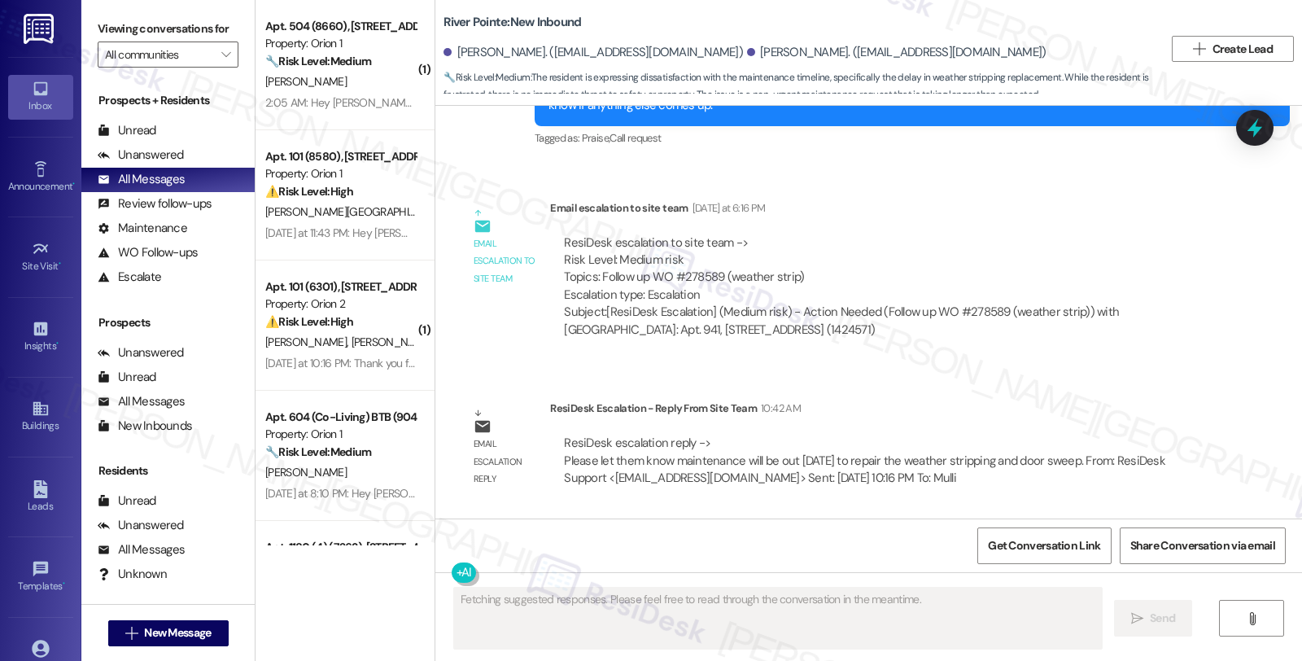
scroll to position [1714, 0]
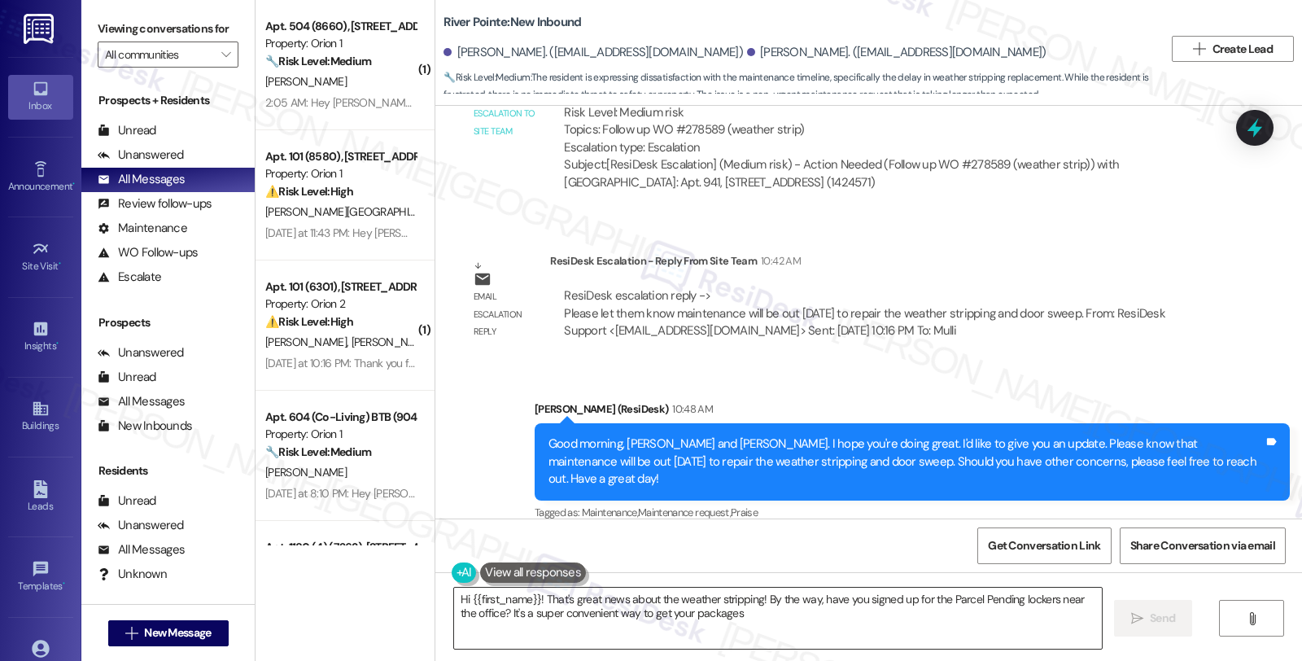
type textarea "Hi {{first_name}}! That's great news about the weather stripping! By the way, h…"
drag, startPoint x: 1024, startPoint y: 236, endPoint x: 999, endPoint y: 249, distance: 27.7
click at [1024, 236] on div "Announcement, sent via SMS Sarah (ResiDesk) Jul 21, 2025 at 3:34 PM Hi Karen an…" at bounding box center [868, 312] width 867 height 413
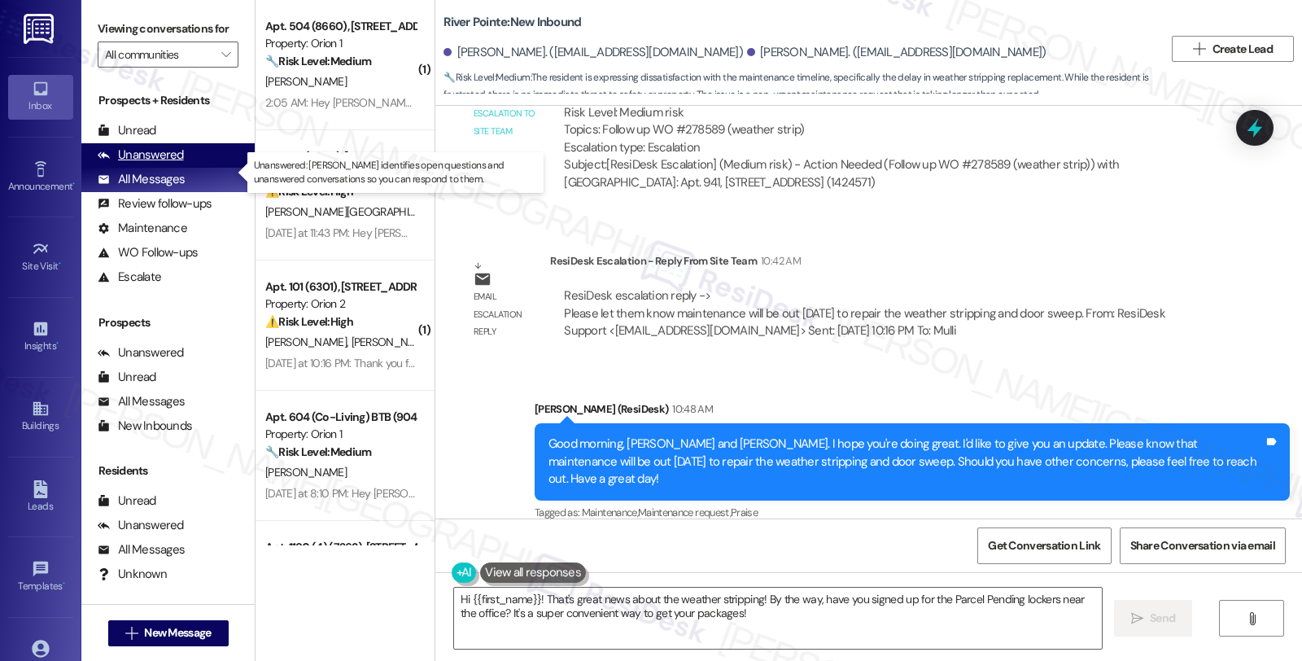
click at [127, 164] on div "Unanswered" at bounding box center [141, 154] width 86 height 17
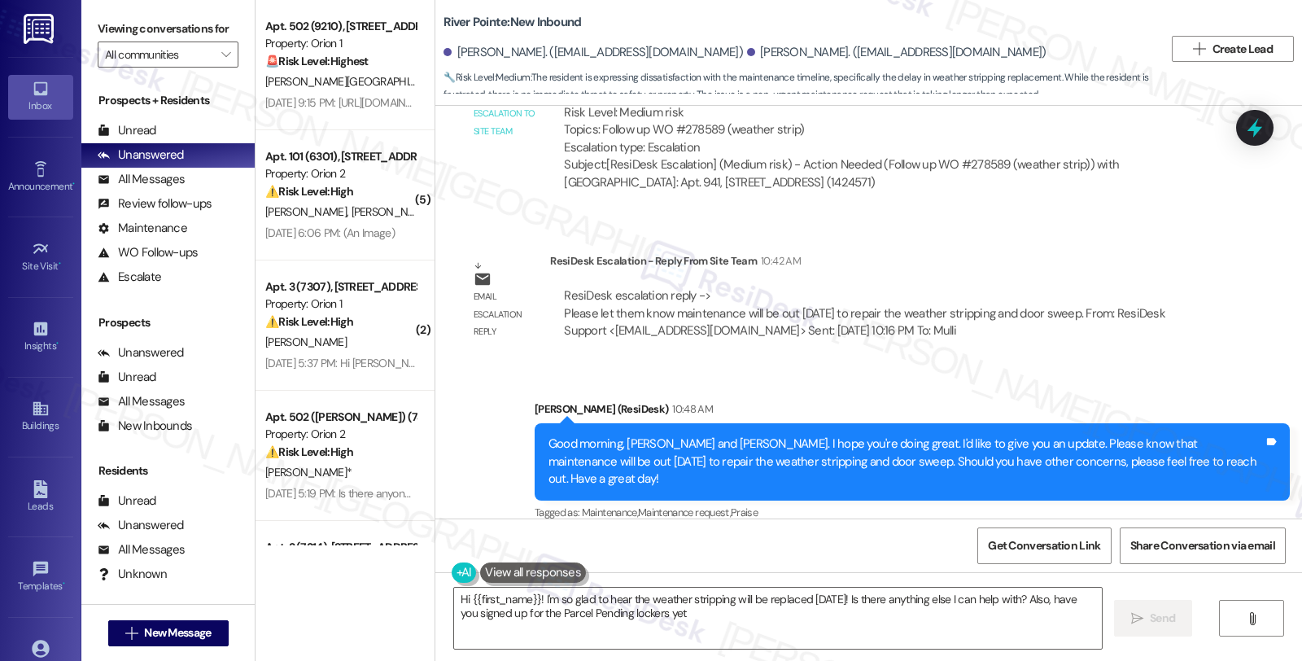
type textarea "Hi {{first_name}}! I'm so glad to hear the weather stripping will be replaced t…"
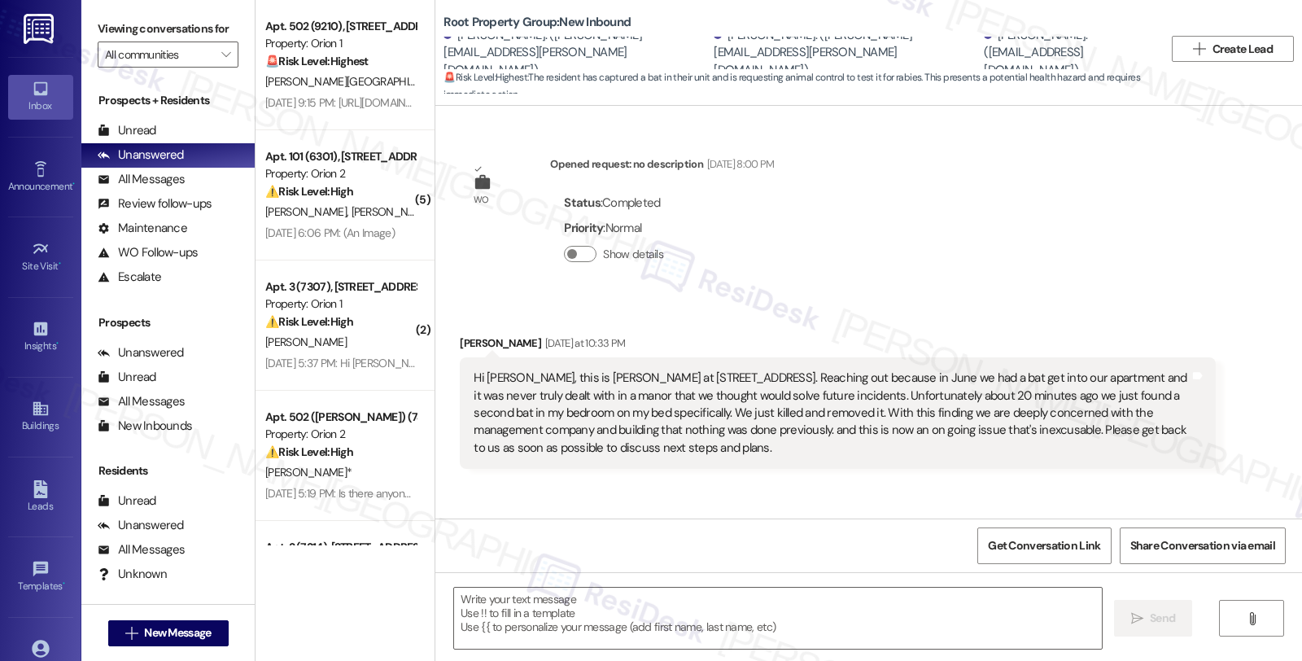
scroll to position [2980, 0]
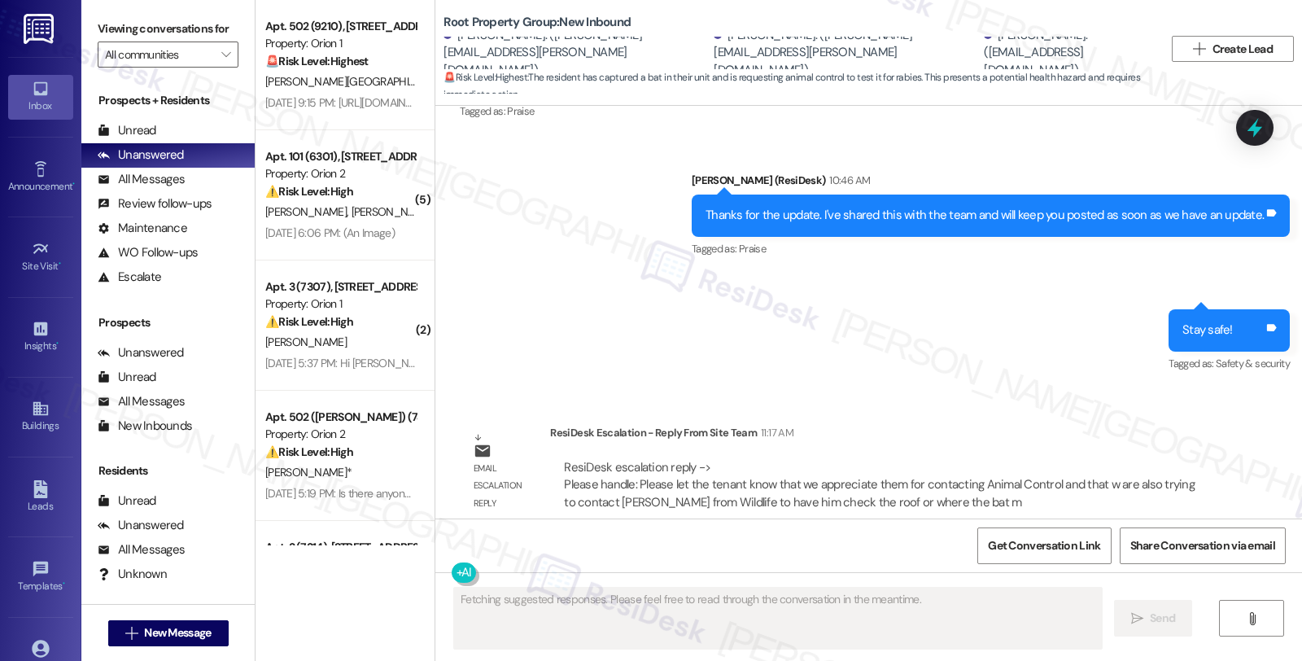
click at [1120, 391] on div "WO Opened request: no description [DATE] 8:00 PM Status : Completed Priority : …" at bounding box center [868, 312] width 867 height 413
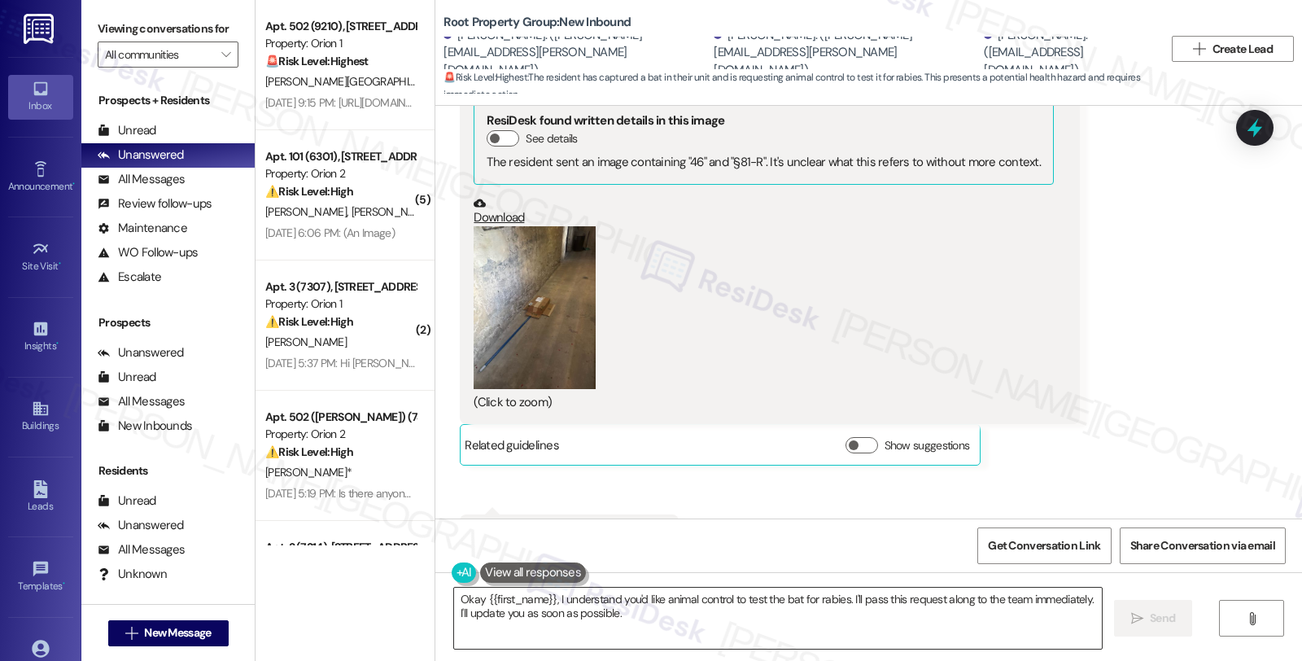
scroll to position [2076, 0]
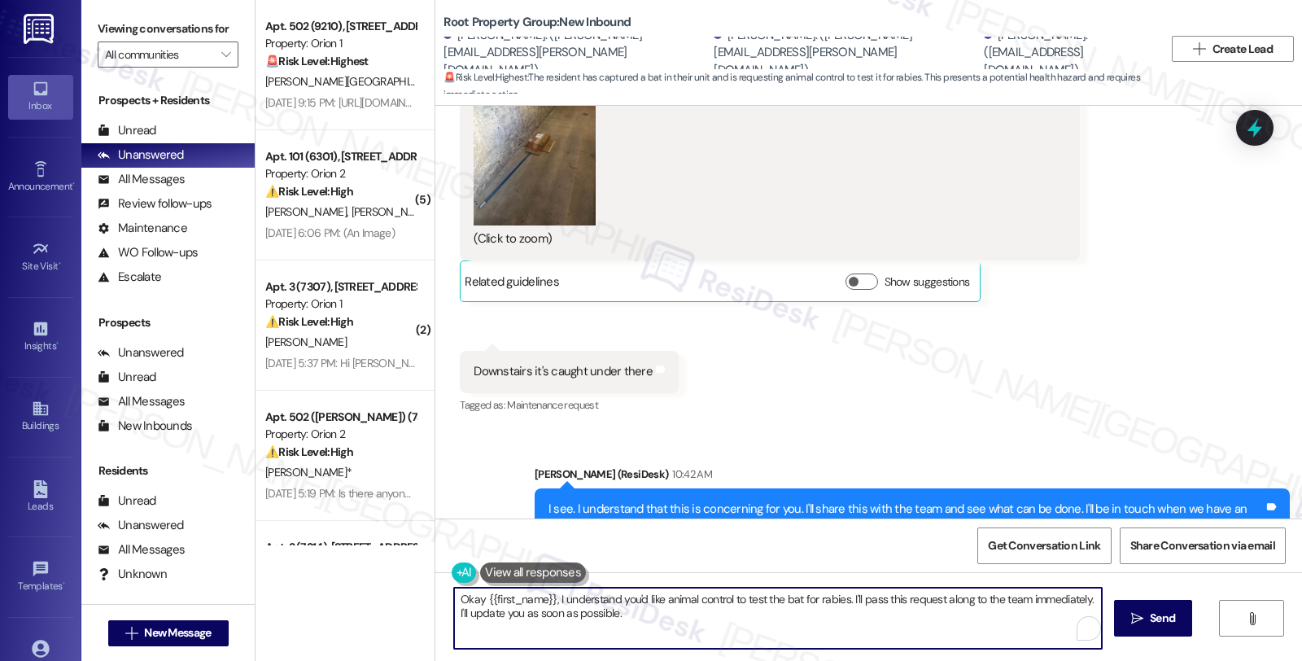
drag, startPoint x: 617, startPoint y: 622, endPoint x: 335, endPoint y: 592, distance: 283.2
click at [335, 592] on div "Apt. 502 (9210), [STREET_ADDRESS] Property: Orion 1 🚨 Risk Level: Highest The r…" at bounding box center [779, 330] width 1047 height 661
click at [734, 599] on textarea "Hi [PERSON_NAME] and [PERSON_NAME]. I'd like to give you an update." at bounding box center [776, 618] width 648 height 61
paste textarea "Please let the tenant know that we appreciate them for contacting Animal Contro…"
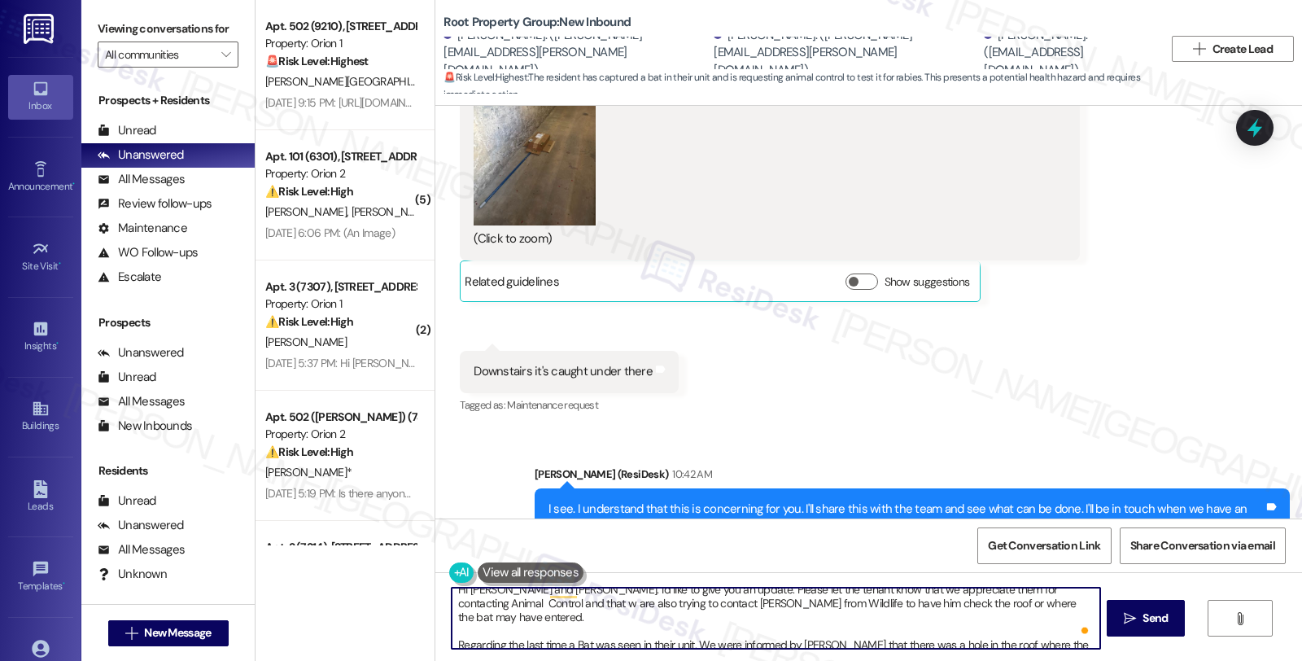
scroll to position [0, 0]
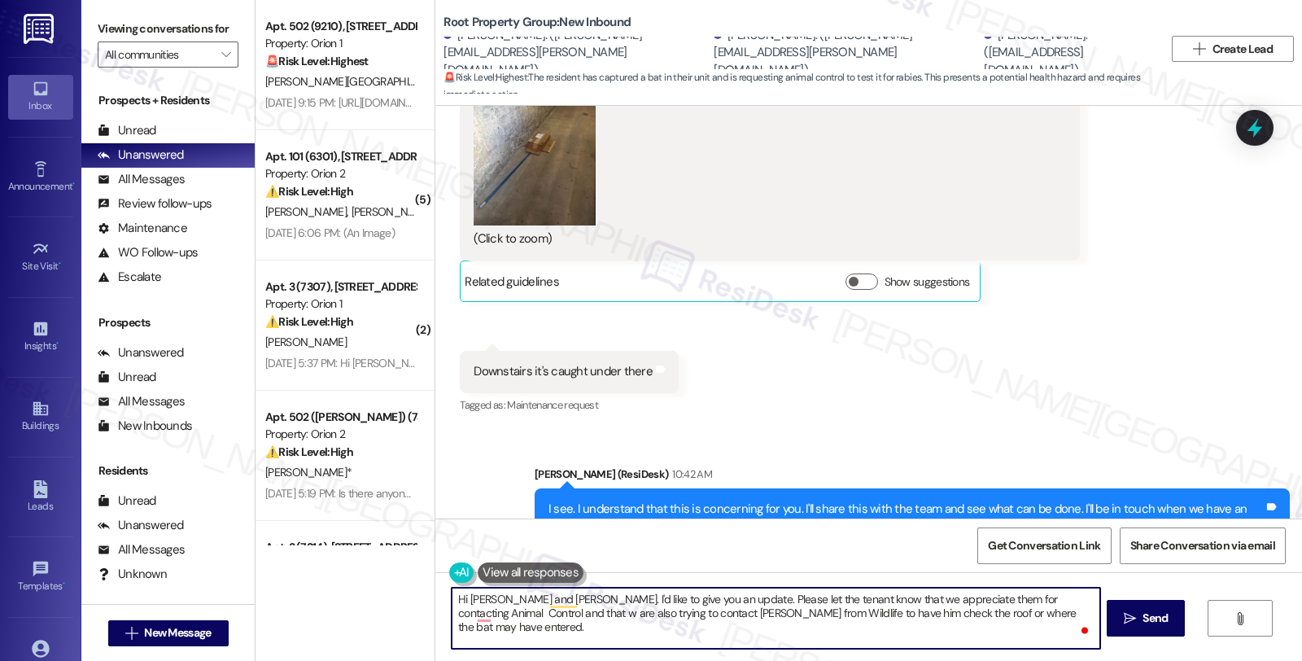
click at [672, 600] on textarea "Hi [PERSON_NAME] and [PERSON_NAME]. I'd like to give you an update. Please let …" at bounding box center [776, 618] width 648 height 61
click at [790, 598] on textarea "Hi [PERSON_NAME] and [PERSON_NAME]. I'd like to give you an update. First, we a…" at bounding box center [776, 618] width 648 height 61
click at [777, 592] on textarea "Hi Jay and Andrew. I'd like to give you an update. First, we appreciate them fo…" at bounding box center [776, 618] width 648 height 61
click at [778, 592] on textarea "Hi Jay and Andrew. I'd like to give you an update. First, we appreciate them fo…" at bounding box center [776, 618] width 648 height 61
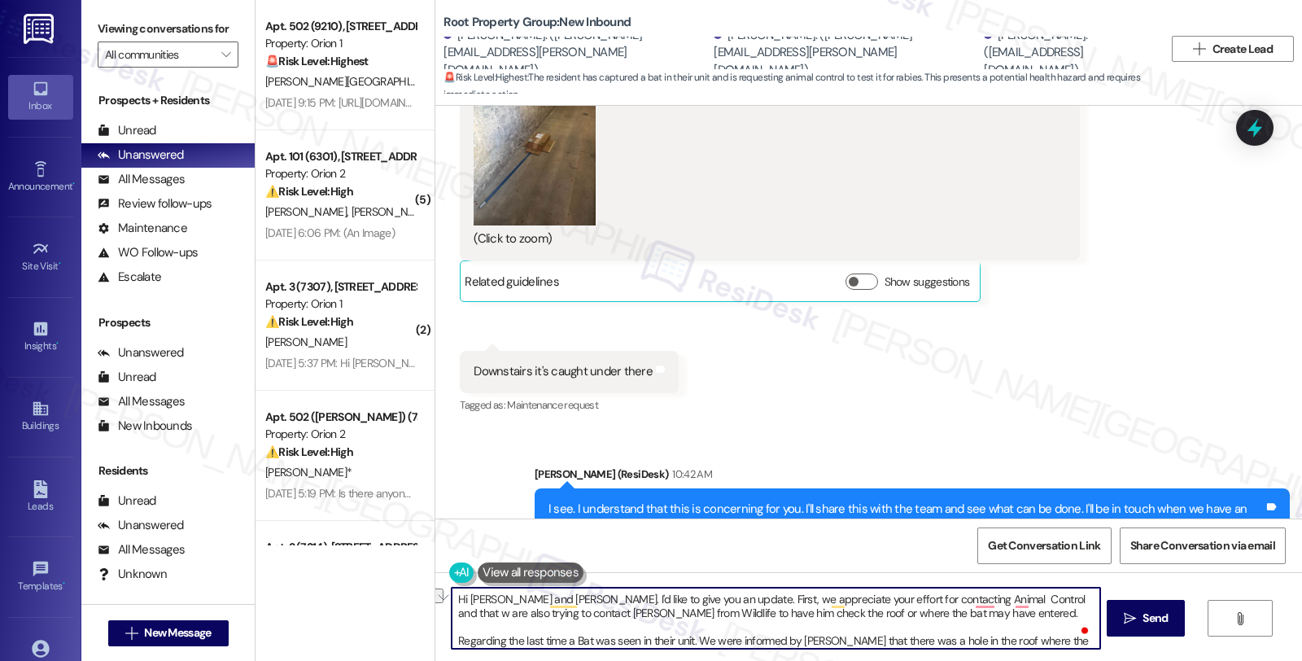
drag, startPoint x: 786, startPoint y: 601, endPoint x: 814, endPoint y: 603, distance: 27.8
click at [814, 603] on textarea "Hi Jay and Andrew. I'd like to give you an update. First, we appreciate your ef…" at bounding box center [776, 618] width 648 height 61
click at [930, 598] on textarea "Hi Jay and Andrew. I'd like to give you an update. First, we appreciate you for…" at bounding box center [776, 618] width 648 height 61
click at [882, 618] on textarea "Hi Jay and Andrew. I'd like to give you an update. First, we appreciate you con…" at bounding box center [776, 618] width 648 height 61
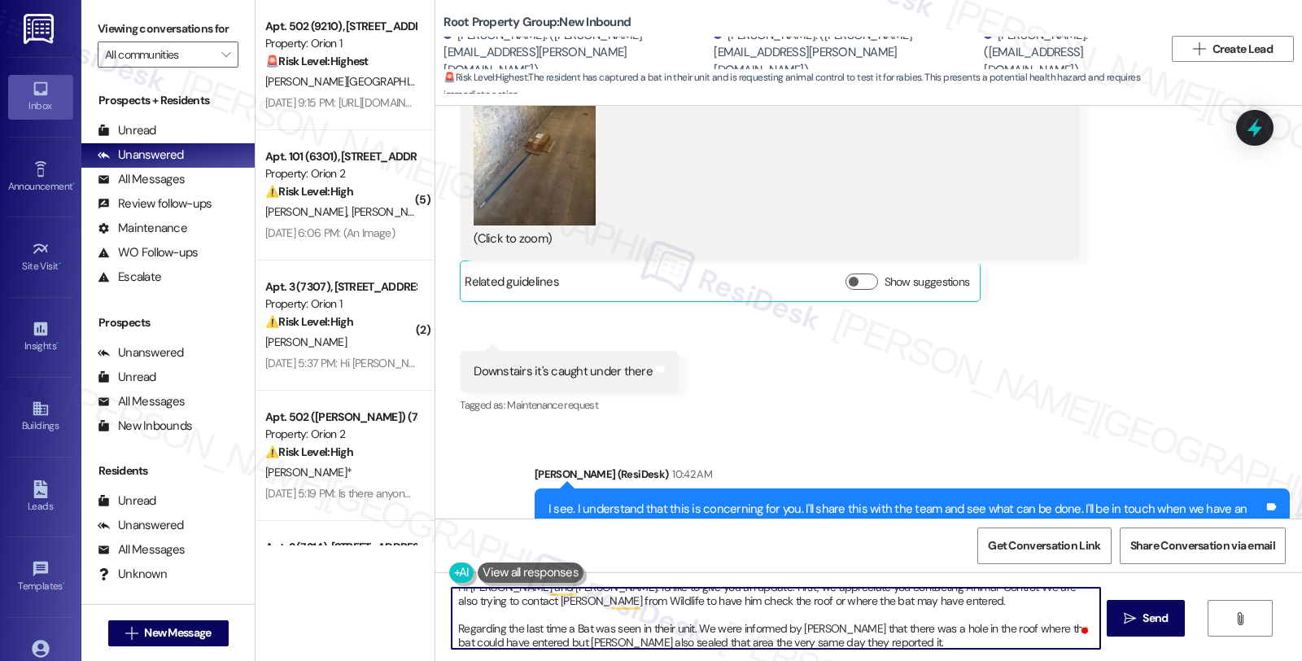
click at [571, 625] on textarea "Hi Jay and Andrew. I'd like to give you an update. First, we appreciate you con…" at bounding box center [776, 618] width 648 height 61
click at [649, 627] on textarea "Hi Jay and Andrew. I'd like to give you an update. First, we appreciate you con…" at bounding box center [776, 618] width 648 height 61
click at [682, 631] on textarea "Hi Jay and Andrew. I'd like to give you an update. First, we appreciate you con…" at bounding box center [776, 618] width 648 height 61
click at [761, 641] on textarea "Hi Jay and Andrew. I'd like to give you an update. First, we appreciate you con…" at bounding box center [776, 618] width 648 height 61
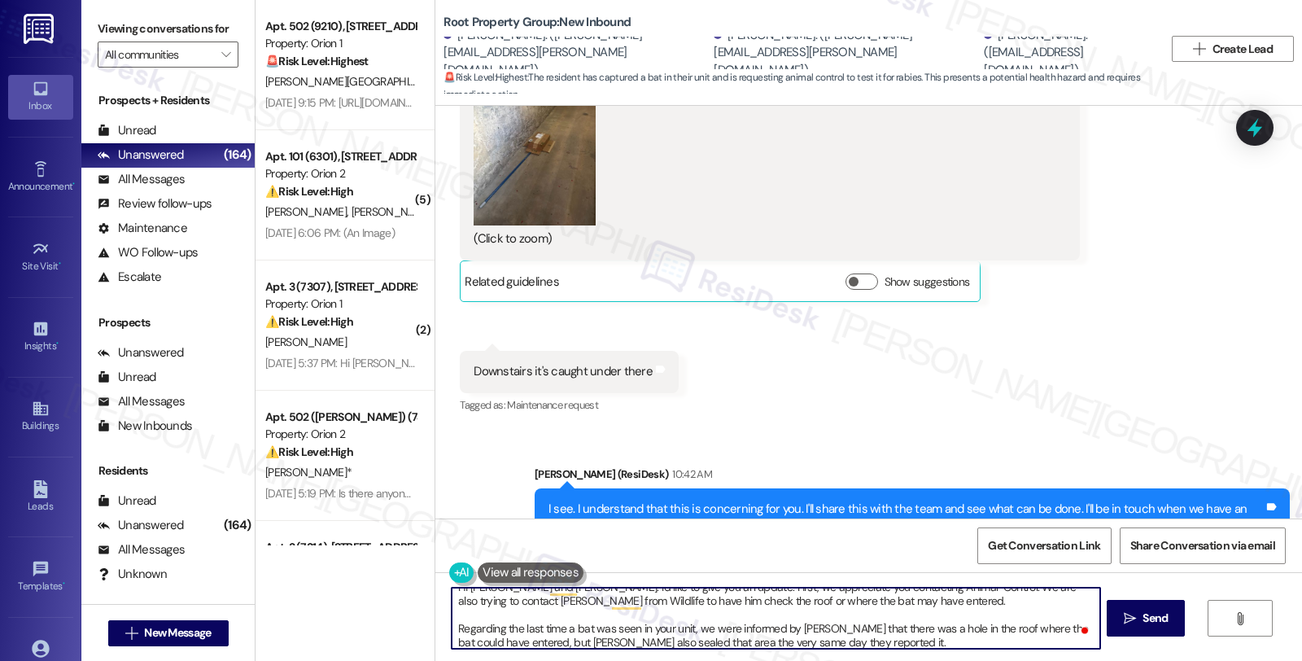
click at [761, 641] on textarea "Hi Jay and Andrew. I'd like to give you an update. First, we appreciate you con…" at bounding box center [776, 618] width 648 height 61
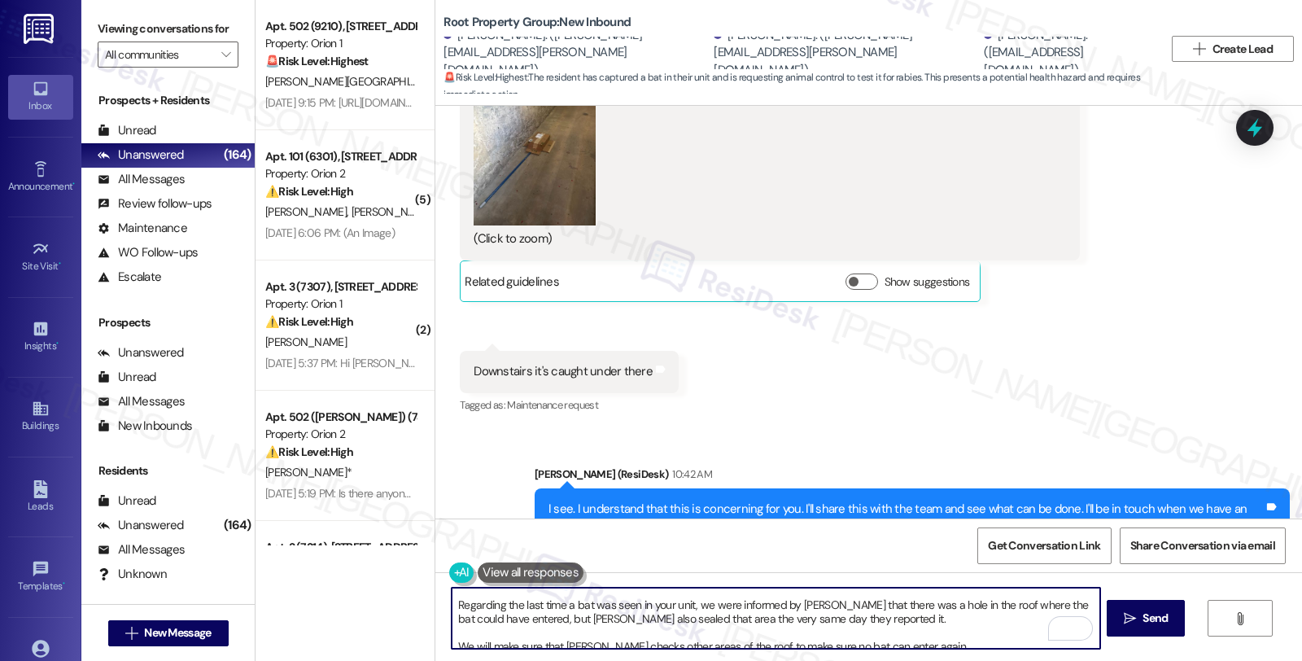
click at [766, 624] on textarea "Hi Jay and Andrew. I'd like to give you an update. First, we appreciate you con…" at bounding box center [776, 618] width 648 height 61
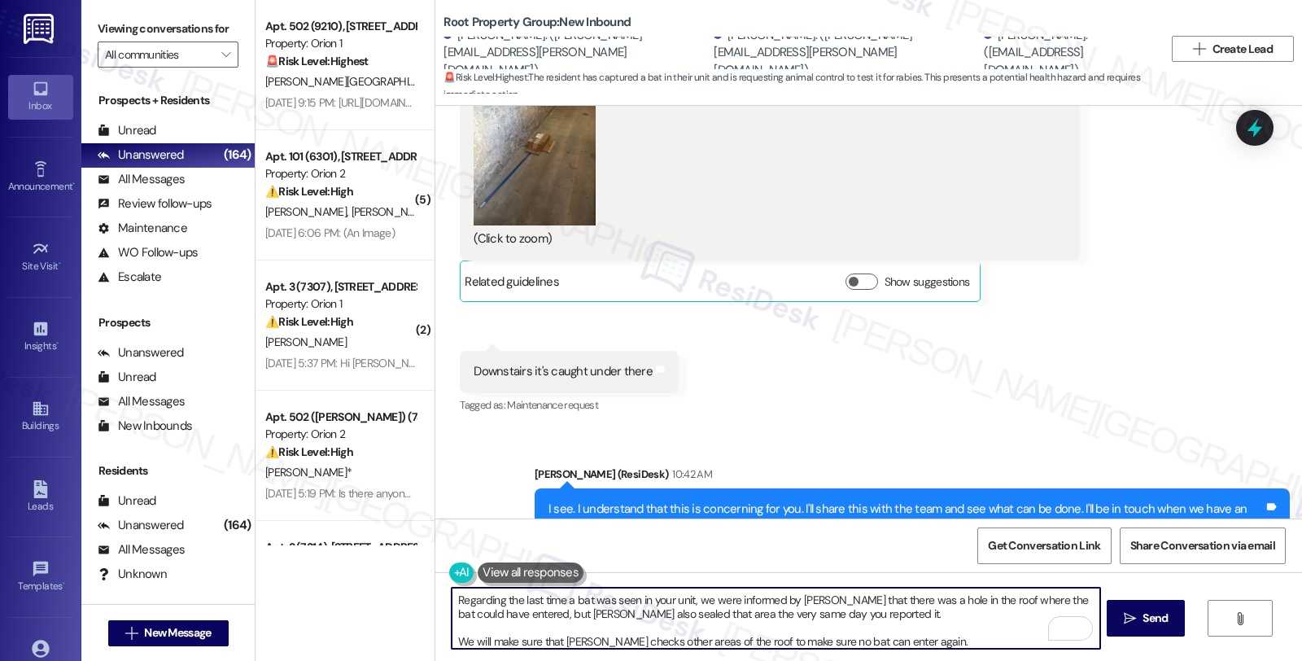
click at [954, 645] on textarea "Hi Jay and Andrew. I'd like to give you an update. First, we appreciate you con…" at bounding box center [776, 618] width 648 height 61
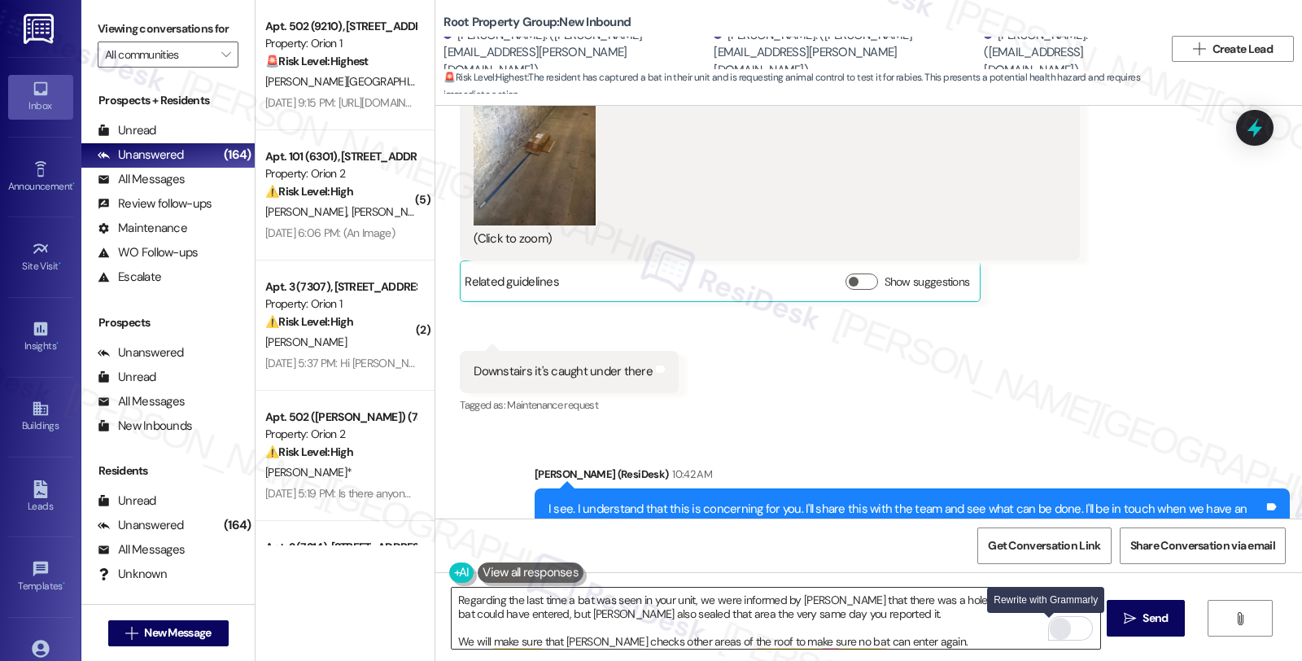
click at [1051, 633] on div "Rewrite with Grammarly" at bounding box center [1060, 628] width 18 height 19
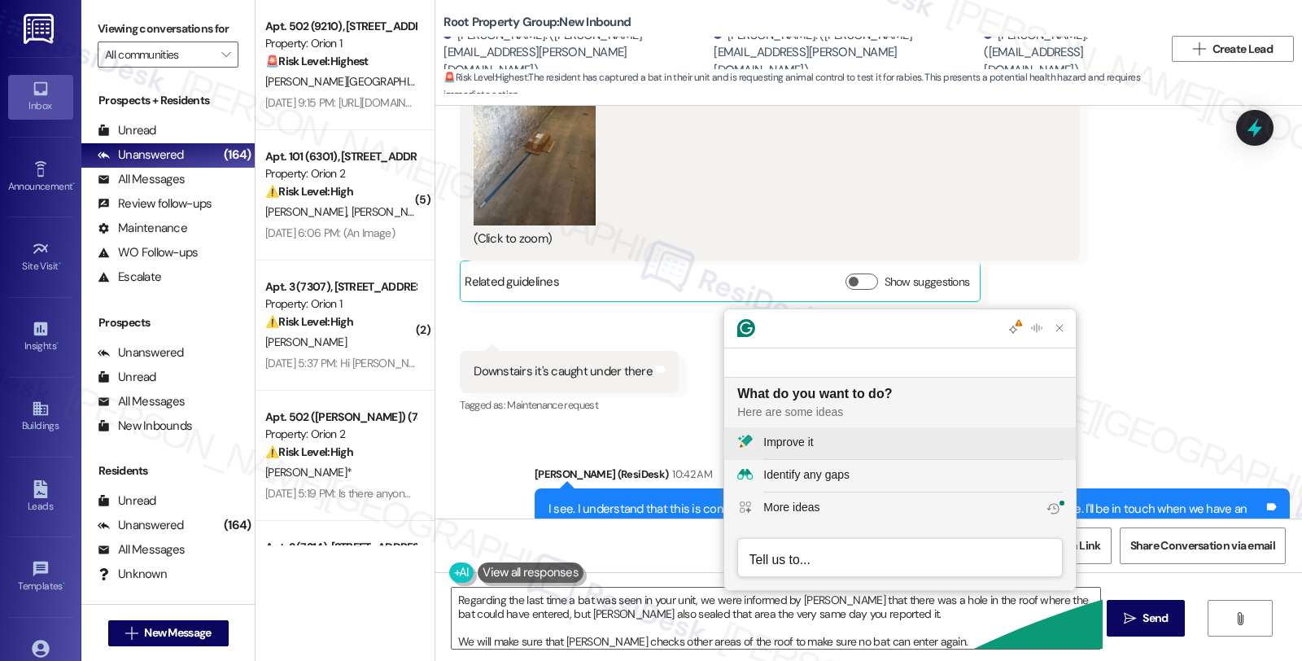
scroll to position [0, 0]
click at [819, 434] on div "Improve it" at bounding box center [912, 442] width 299 height 17
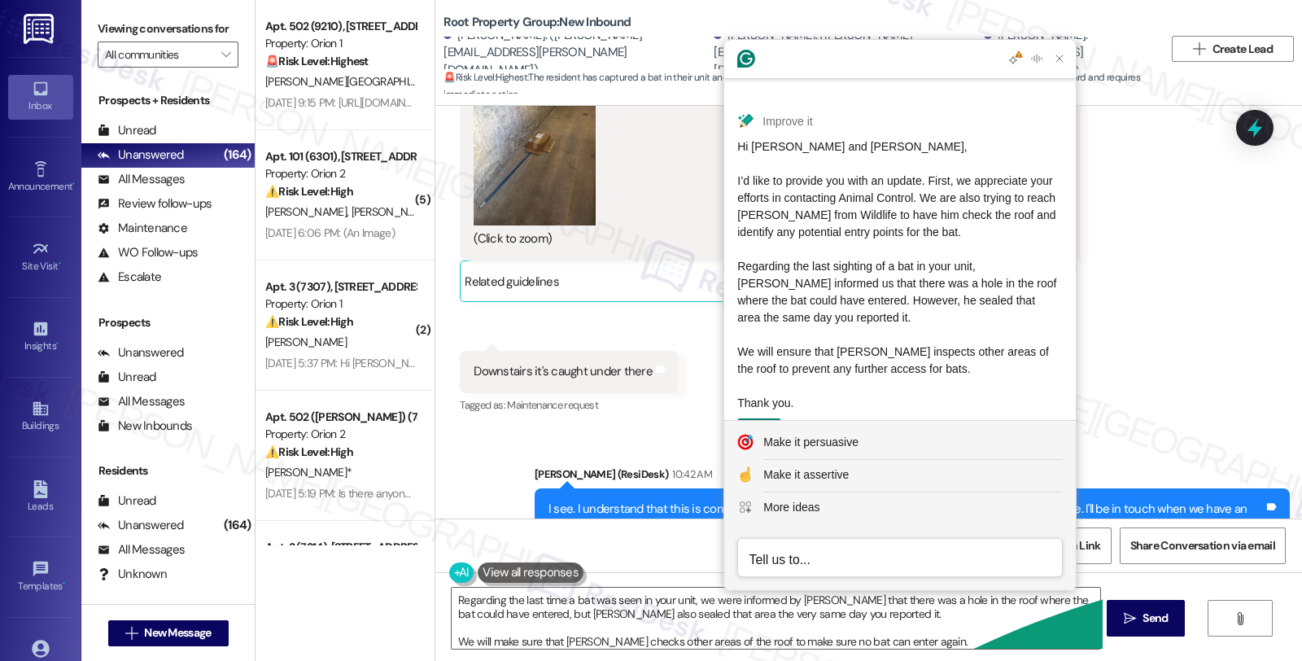
scroll to position [74, 0]
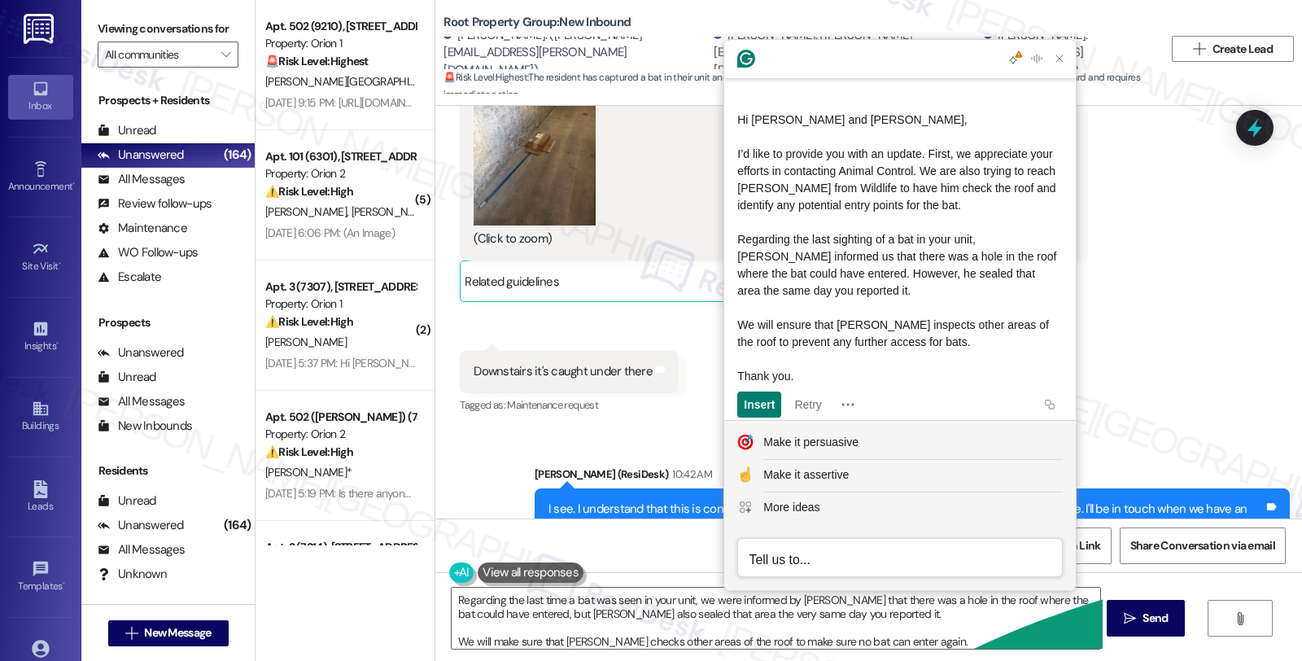
drag, startPoint x: 987, startPoint y: 334, endPoint x: 725, endPoint y: 129, distance: 332.7
click at [725, 129] on article "Hi Jay and Andrew. I'd like to give you an update. First, we appreciate you con…" at bounding box center [900, 231] width 352 height 397
click at [560, 644] on textarea "Hi Jay and Andrew. I'd like to give you an update. First, we appreciate you con…" at bounding box center [776, 618] width 648 height 61
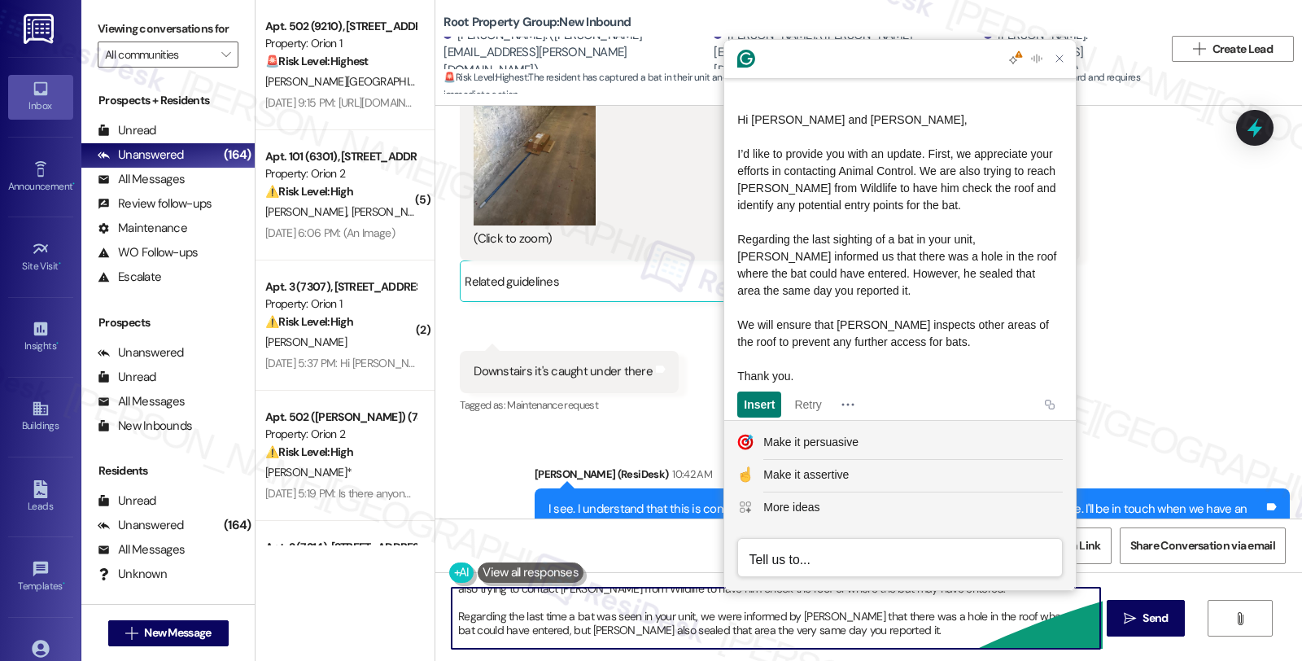
scroll to position [45, 0]
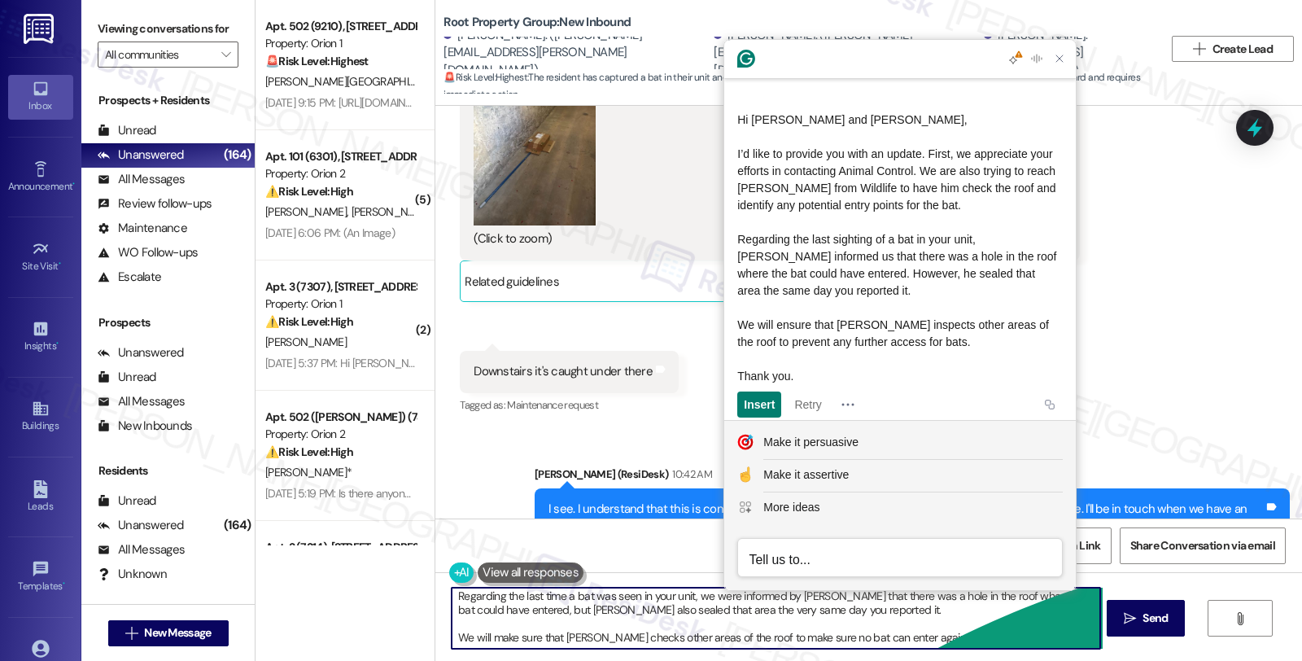
drag, startPoint x: 538, startPoint y: 603, endPoint x: 949, endPoint y: 658, distance: 414.6
click at [949, 658] on div "Hi Jay and Andrew. I'd like to give you an update. First, we appreciate you con…" at bounding box center [868, 633] width 867 height 122
paste textarea "’d like to provide you with an update. First, we appreciate your efforts in con…"
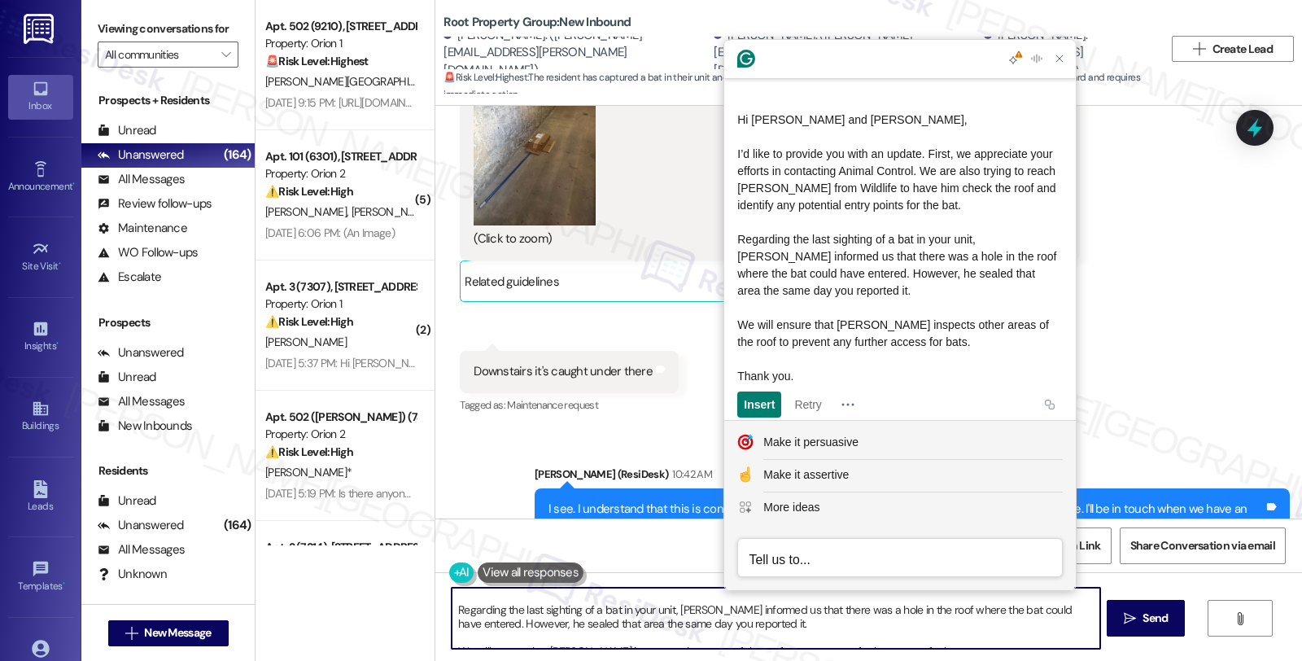
scroll to position [41, 0]
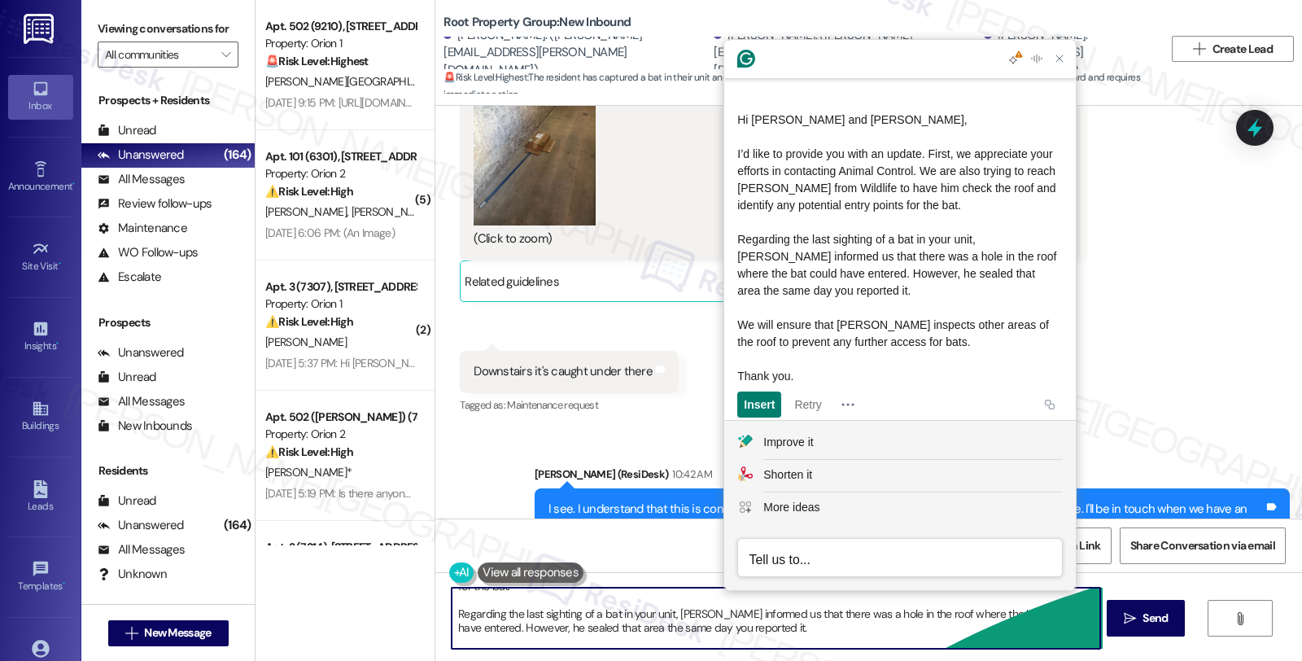
click at [972, 639] on textarea "Hi Jay and Andrew. I’d like to provide you with an update. First, we appreciate…" at bounding box center [776, 618] width 648 height 61
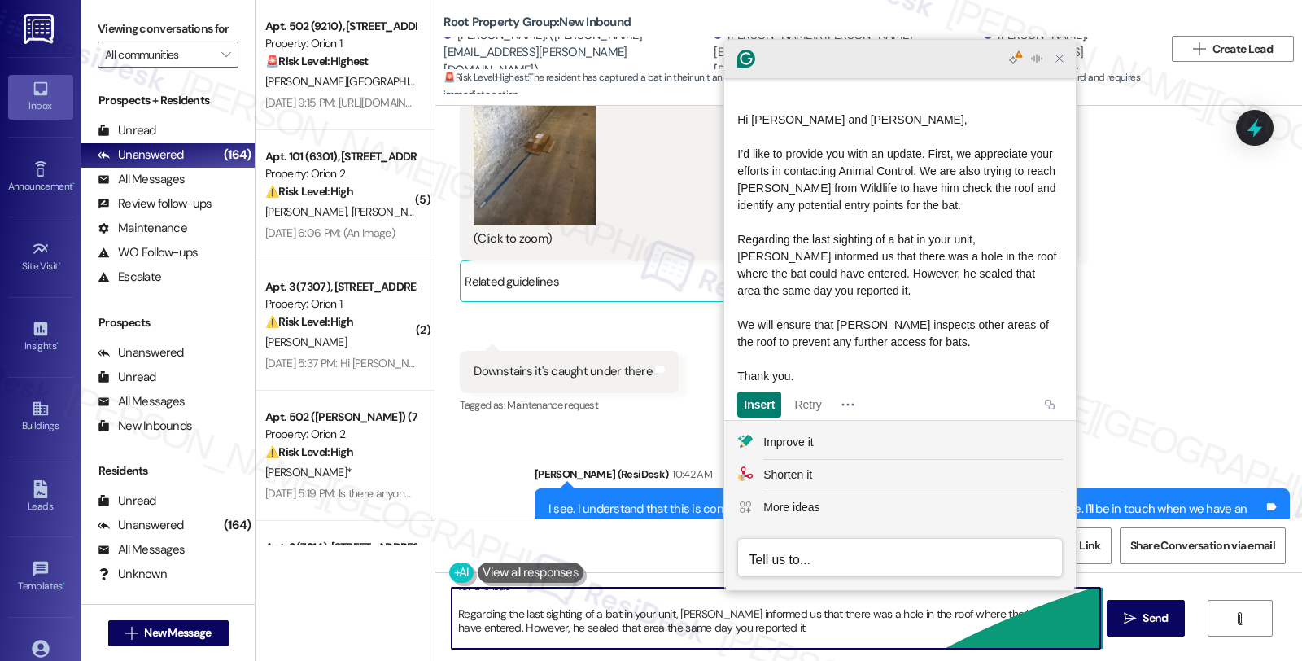
click at [1058, 71] on div at bounding box center [900, 59] width 352 height 39
click at [1060, 69] on div at bounding box center [900, 59] width 352 height 39
type textarea "Hi Jay and Andrew. I’d like to provide you with an update. First, we appreciate…"
click at [1068, 60] on icon "Close Grammarly Assistant" at bounding box center [1060, 59] width 20 height 20
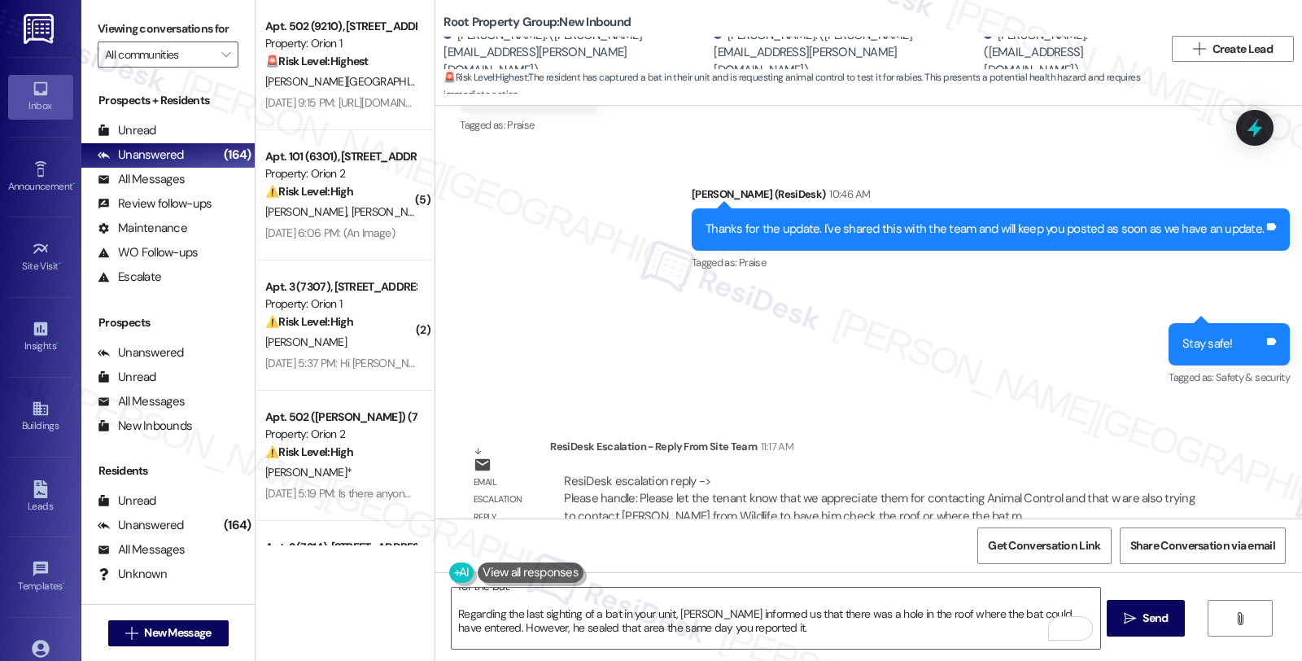
scroll to position [2980, 0]
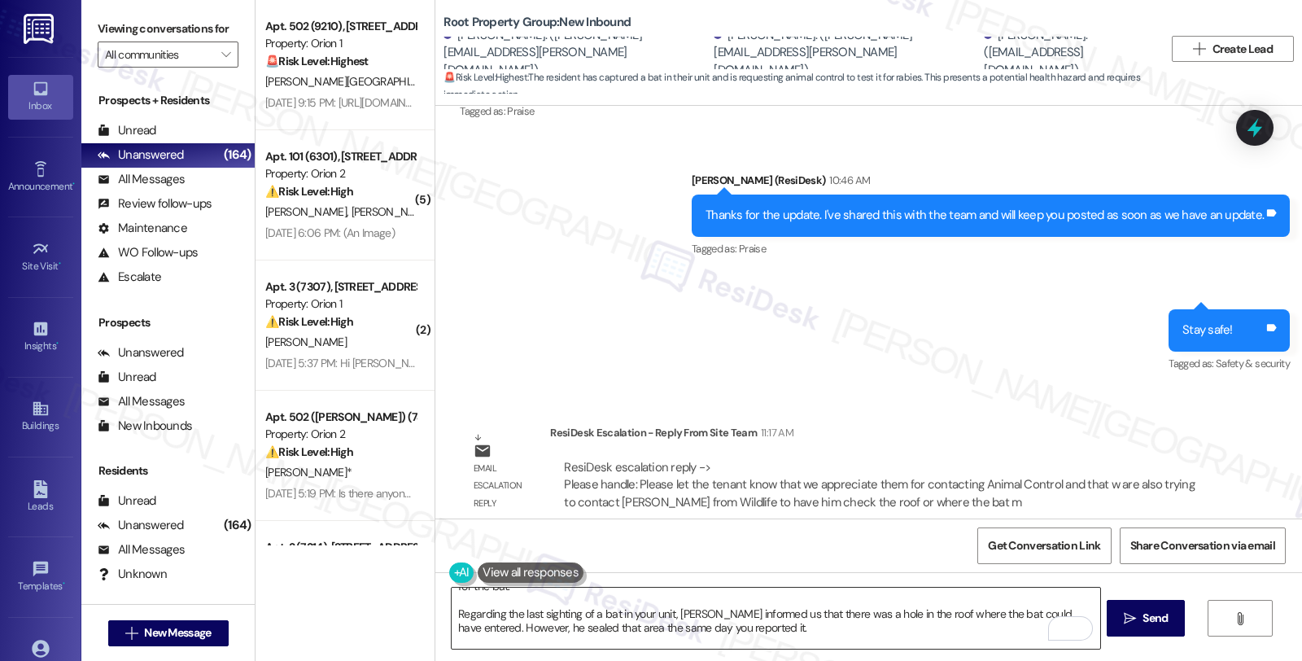
click at [955, 643] on textarea "Hi Jay and Andrew. I’d like to provide you with an update. First, we appreciate…" at bounding box center [776, 618] width 648 height 61
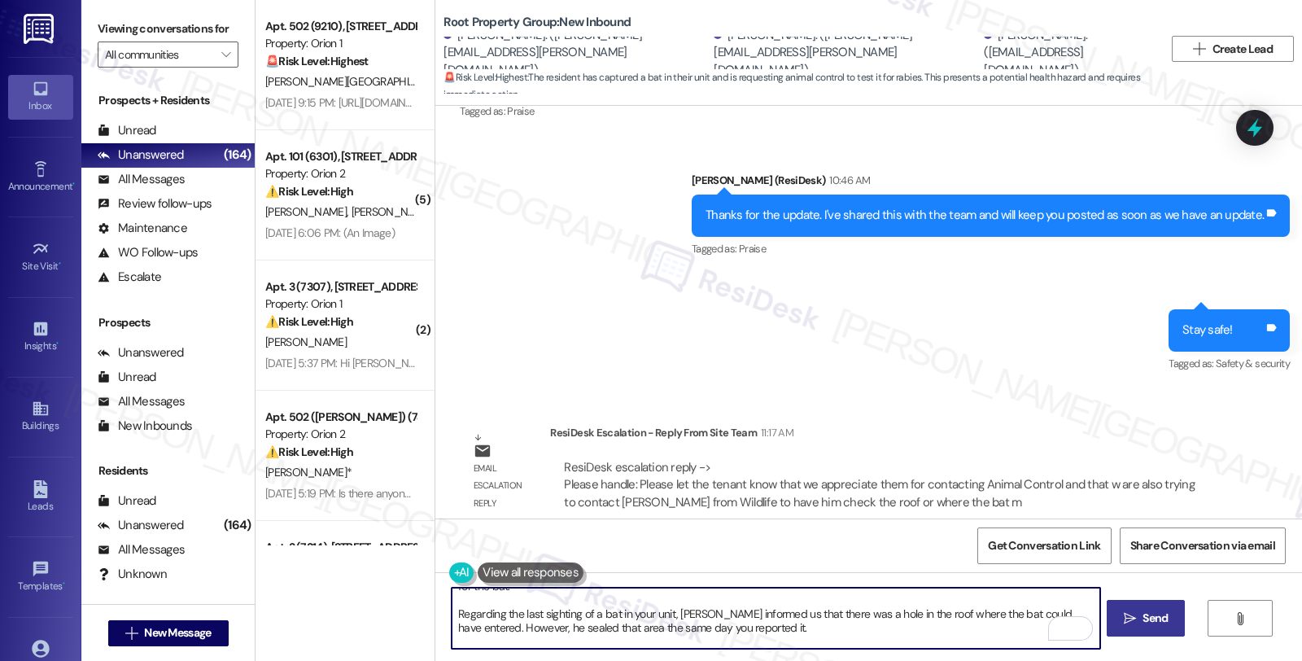
click at [1147, 624] on span "Send" at bounding box center [1155, 618] width 25 height 17
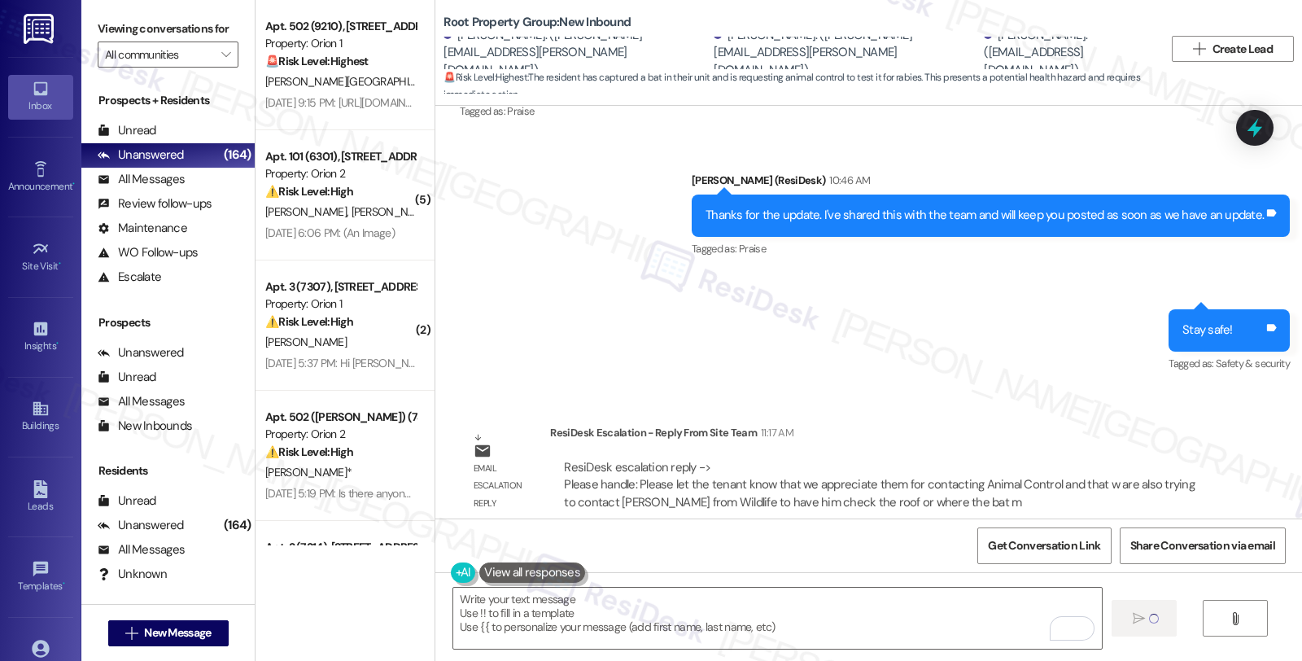
scroll to position [0, 0]
click at [166, 188] on div "All Messages" at bounding box center [141, 179] width 87 height 17
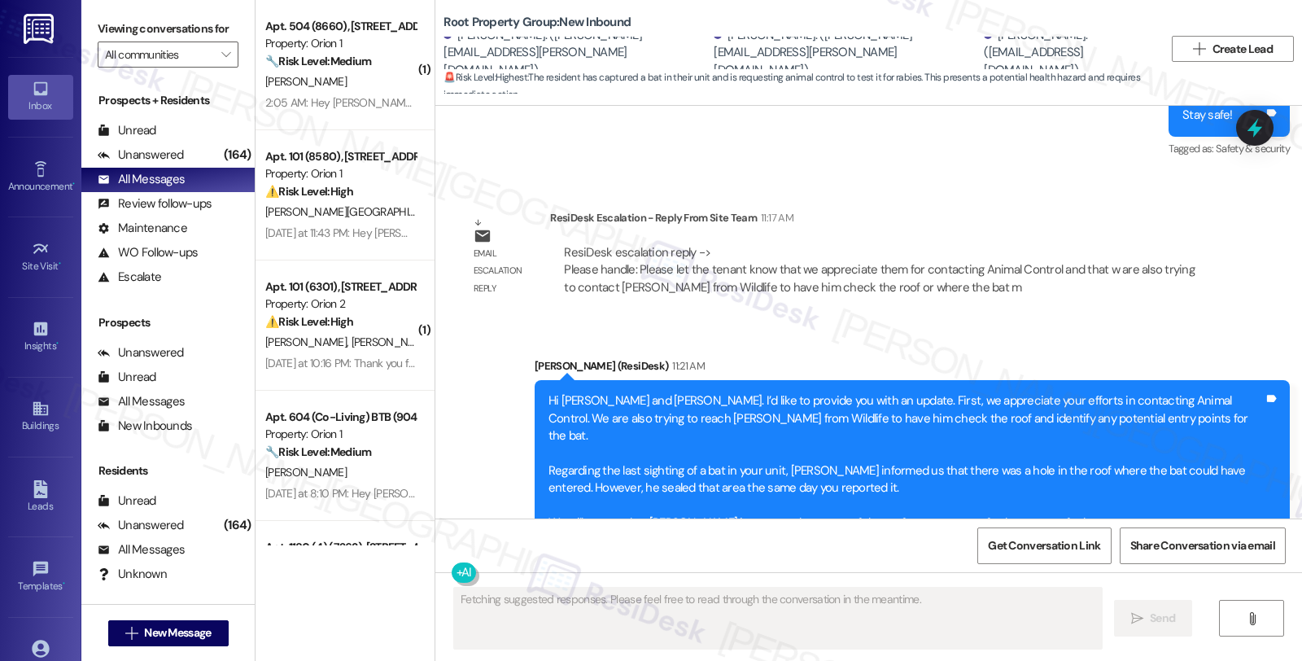
scroll to position [3223, 0]
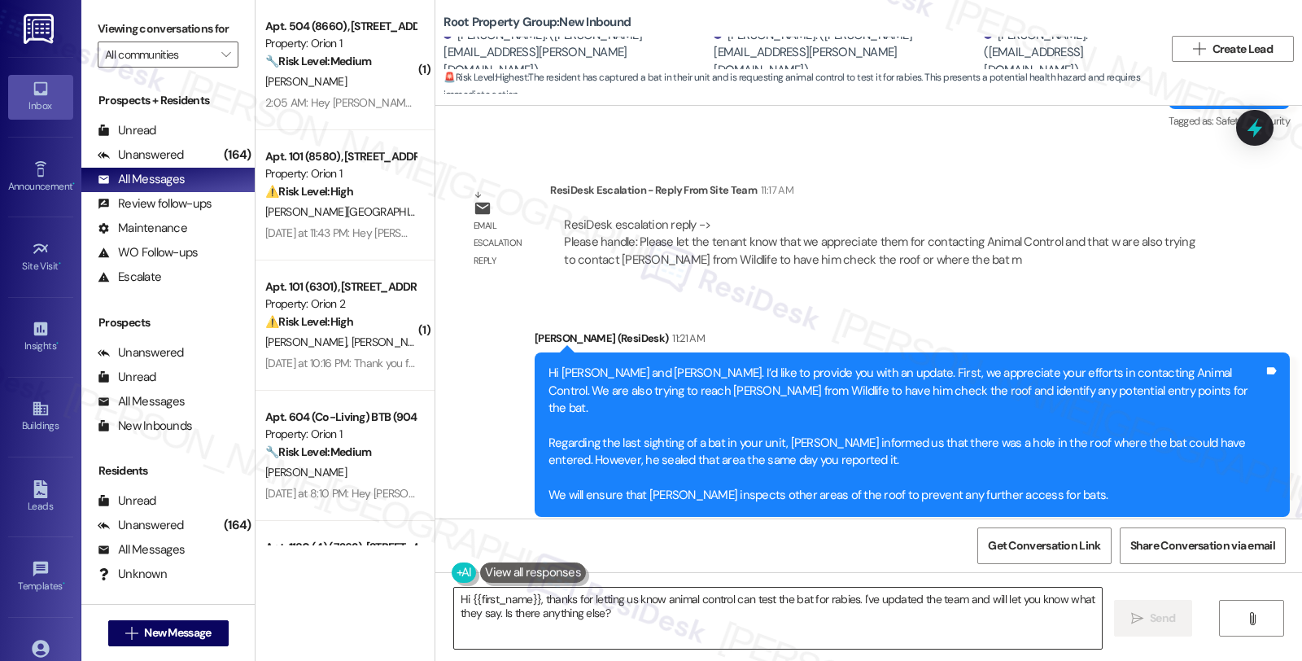
click at [617, 636] on textarea "Hi {{first_name}}, thanks for letting us know animal control can test the bat f…" at bounding box center [778, 618] width 648 height 61
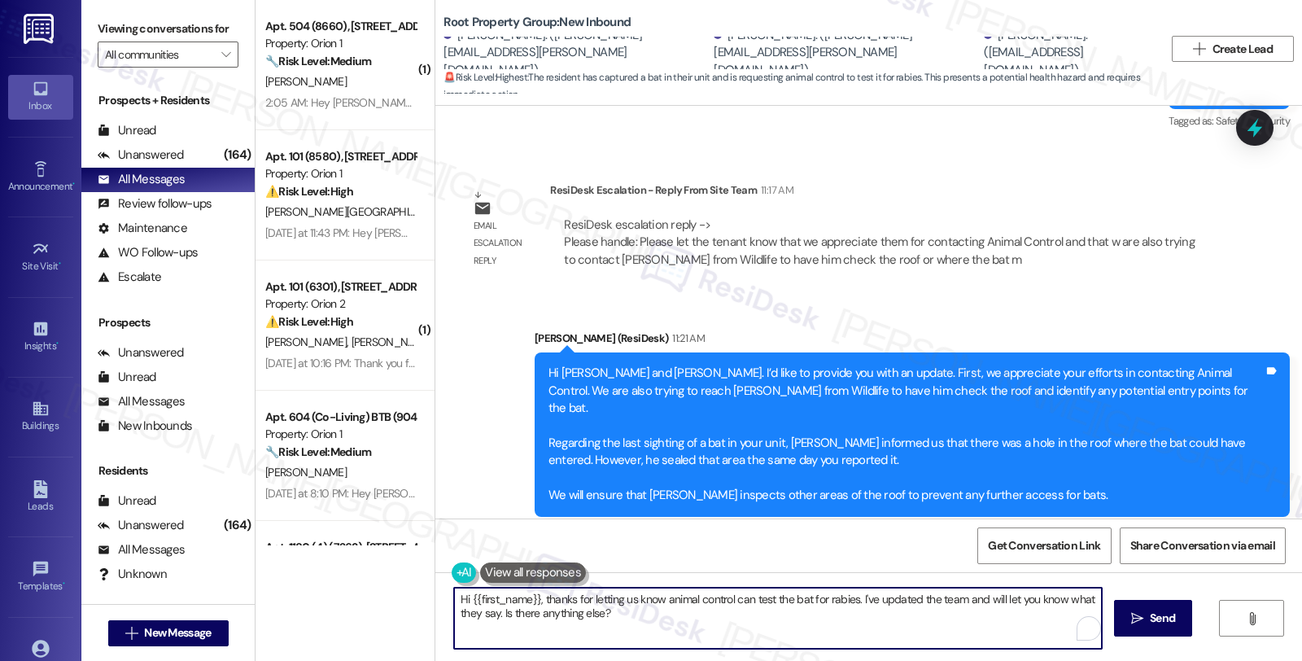
paste textarea "Should you have other concerns, please feel free to reach out. Have a great day!"
type textarea "Should you have other concerns, please feel free to reach out. Have a great day!"
click at [894, 605] on textarea "Should you have other concerns, please feel free to reach out. Have a great day!" at bounding box center [776, 618] width 648 height 61
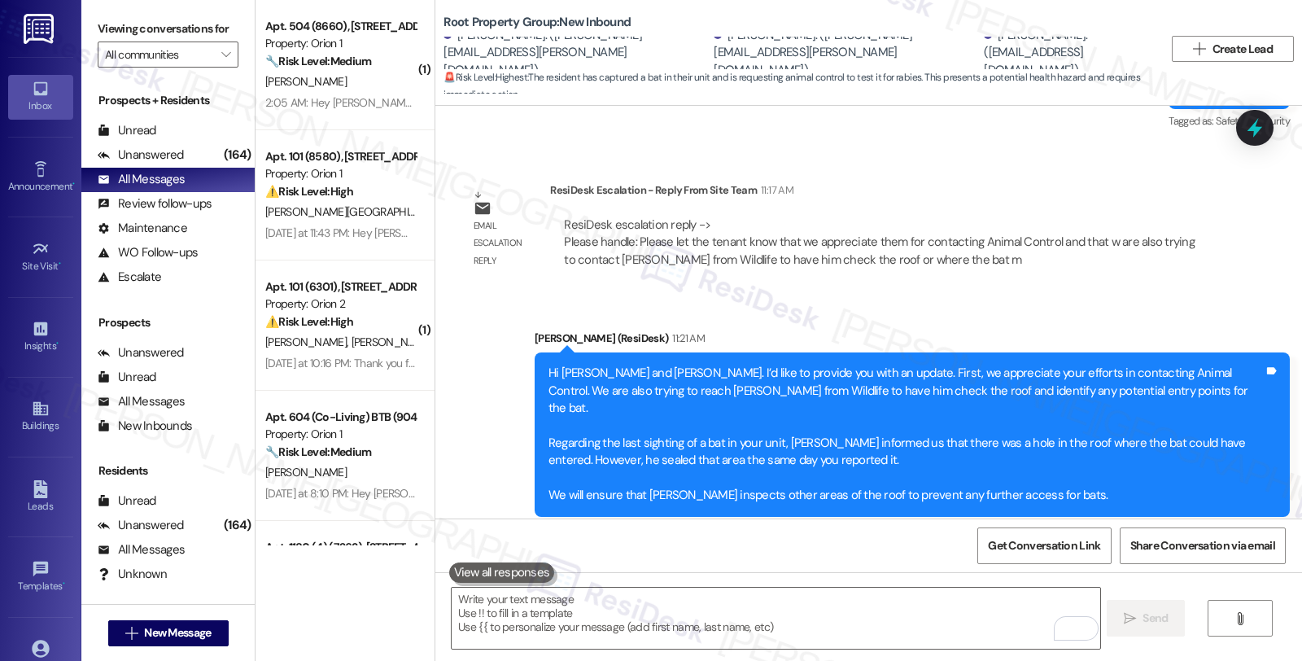
click at [1070, 293] on div "Sent via SMS Sarah (ResiDesk) 11:21 AM Hi Jay and Andrew. I’d like to provide y…" at bounding box center [868, 423] width 867 height 260
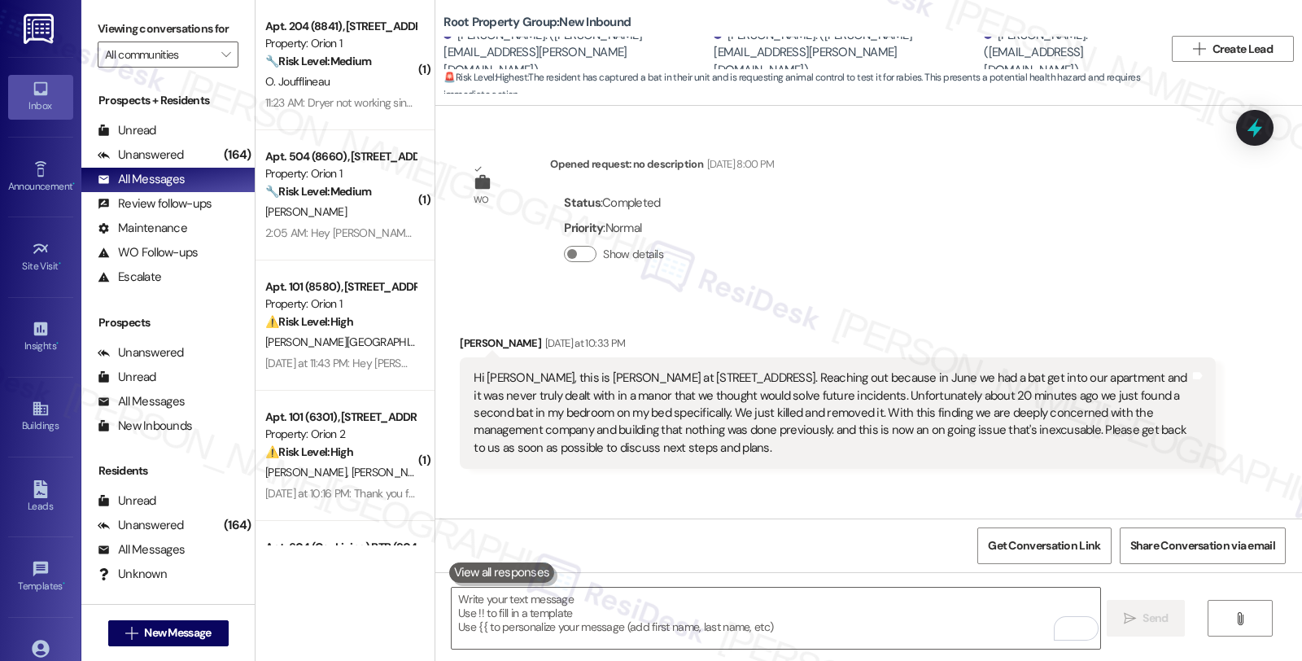
scroll to position [3223, 0]
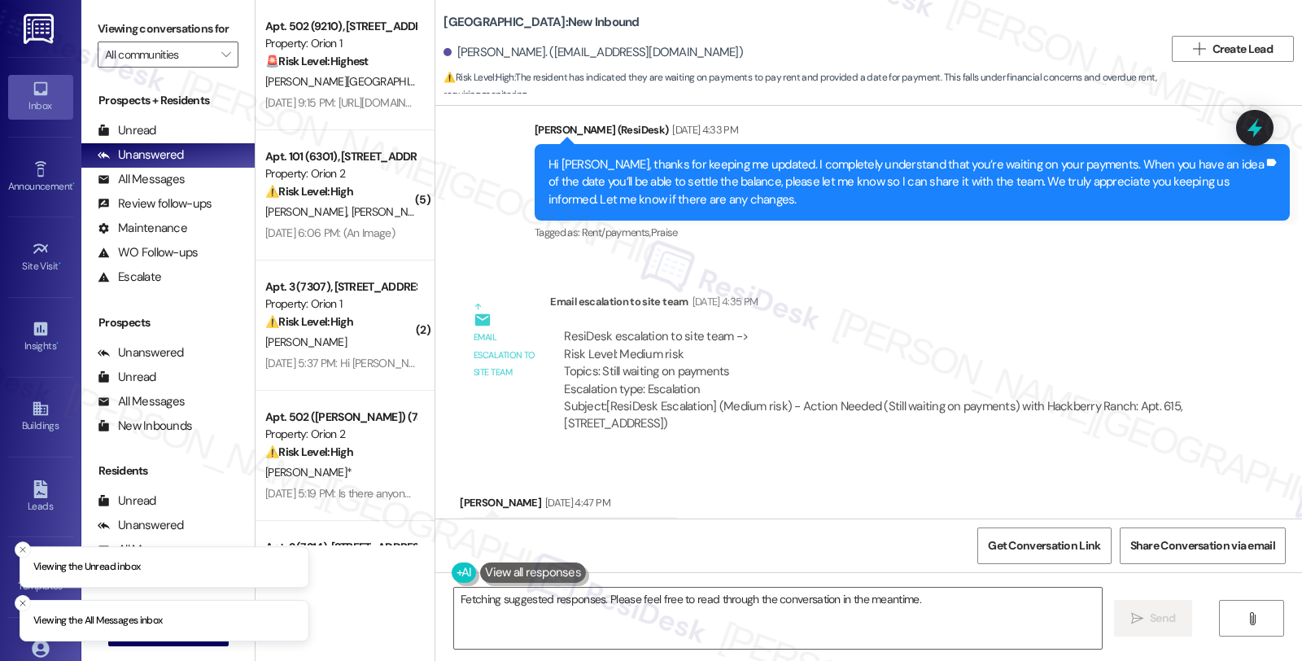
scroll to position [11702, 0]
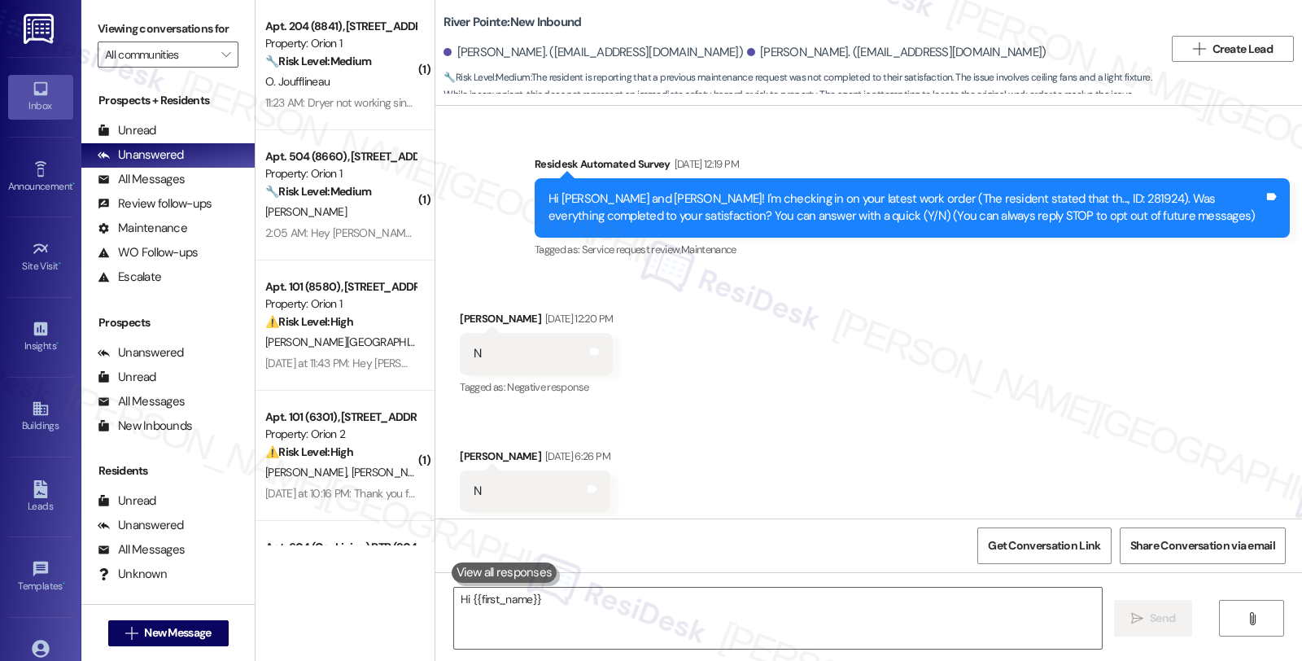
type textarea "Hi {{first_name}},"
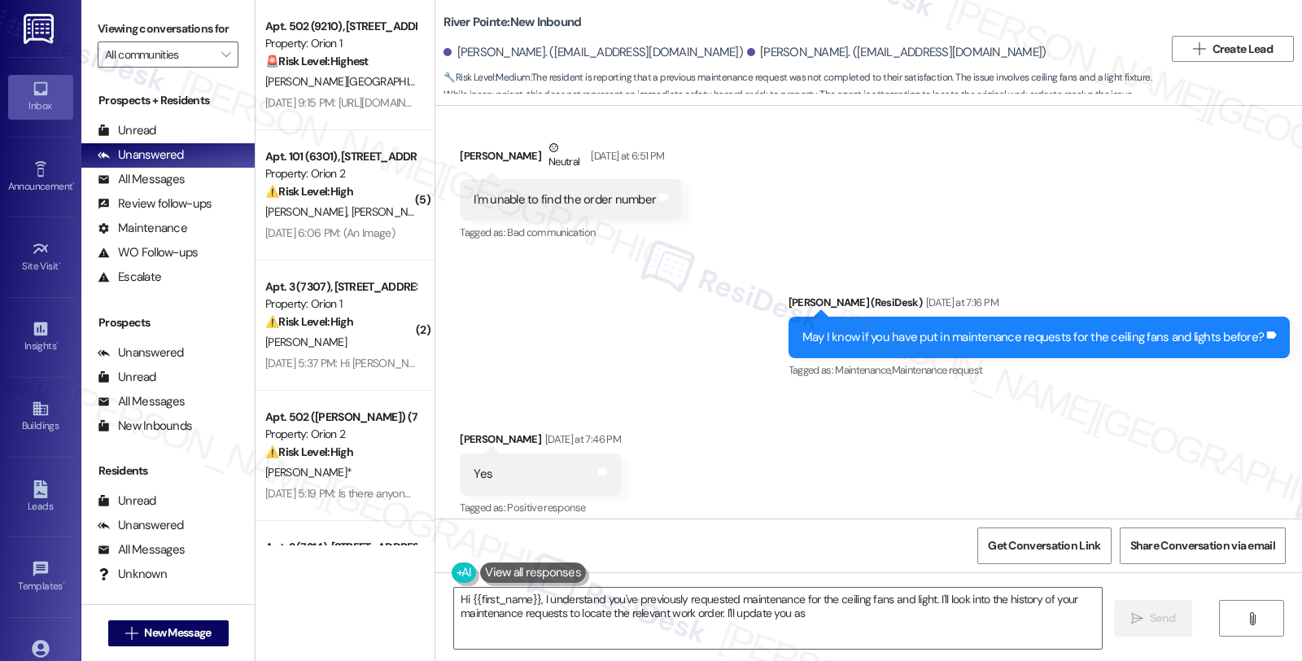
scroll to position [908, 0]
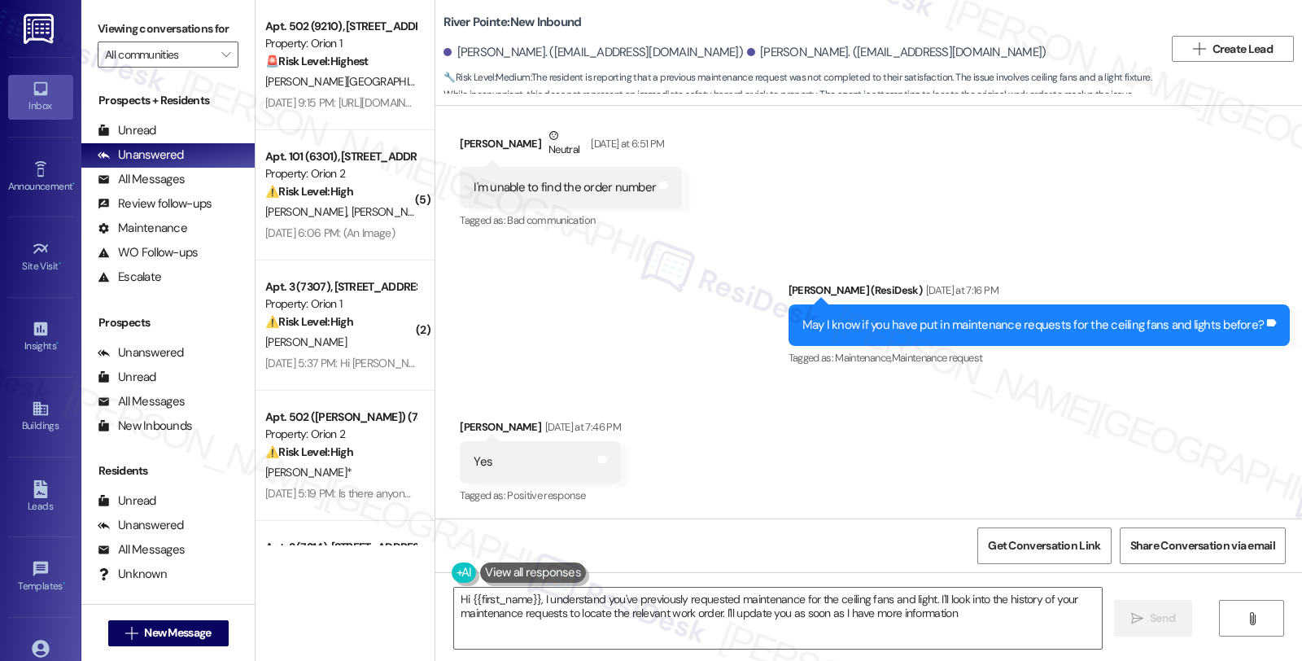
type textarea "Hi {{first_name}}, I understand you've previously requested maintenance for the…"
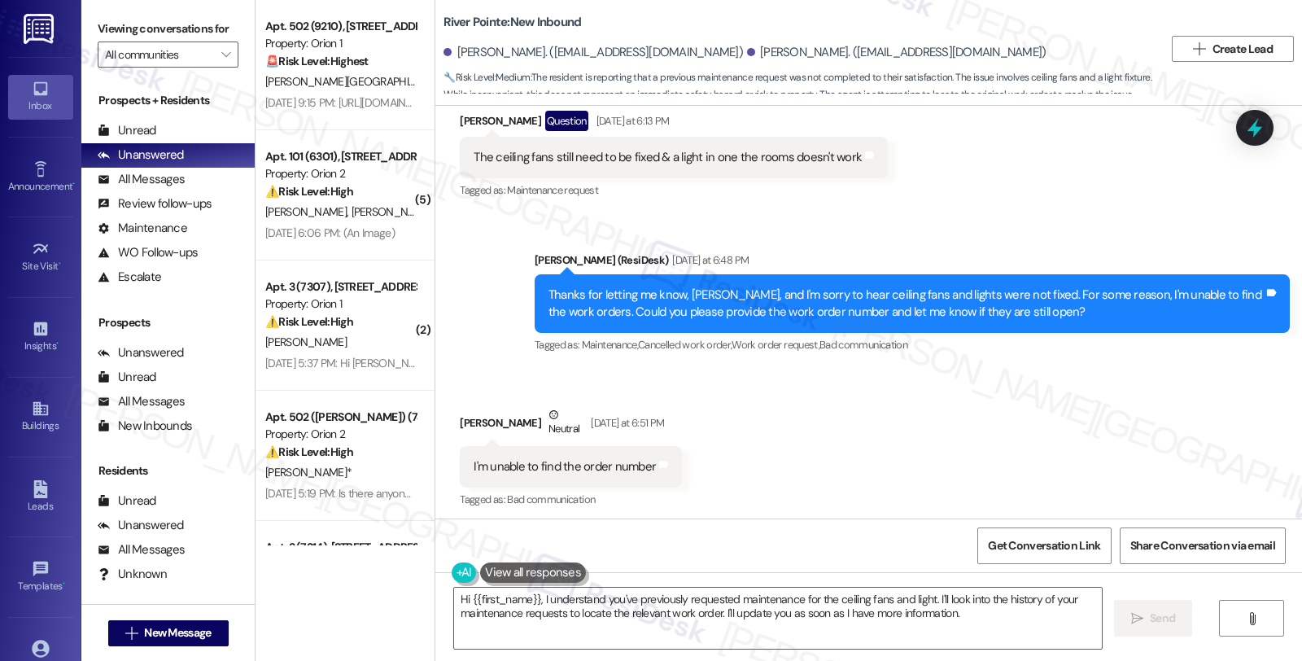
scroll to position [547, 0]
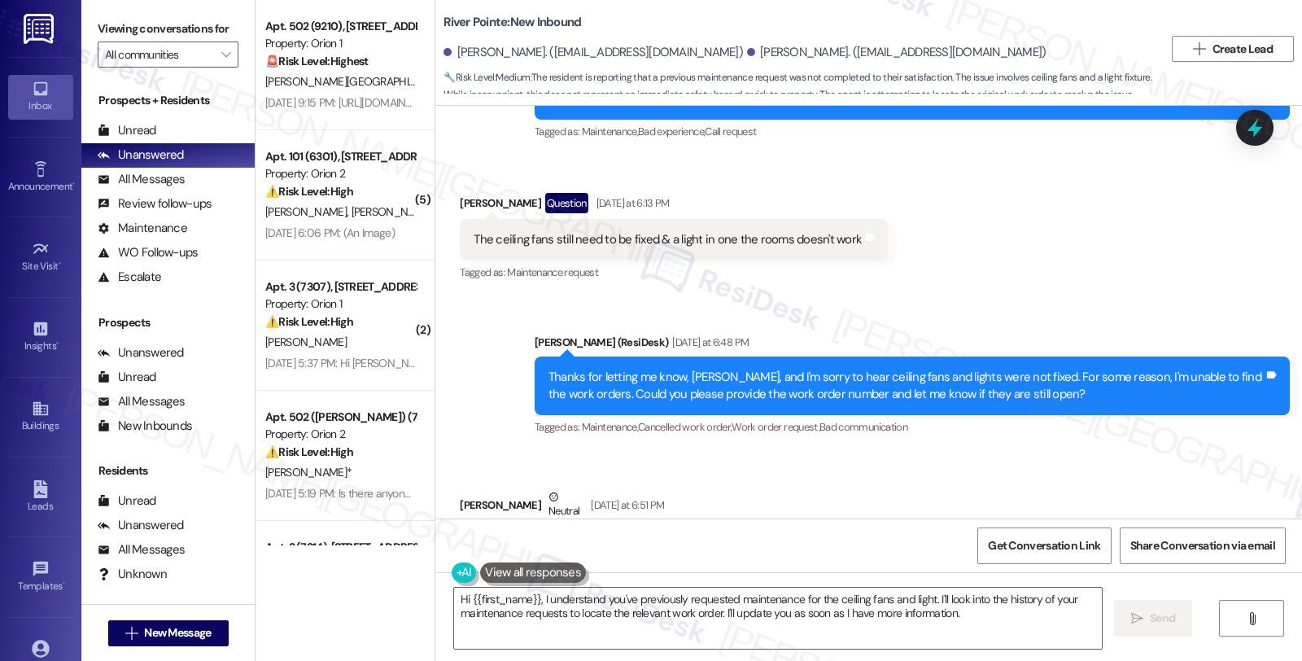
click at [1036, 290] on div "Received via SMS [PERSON_NAME] Question [DATE] at 6:13 PM The ceiling fans stil…" at bounding box center [868, 226] width 867 height 141
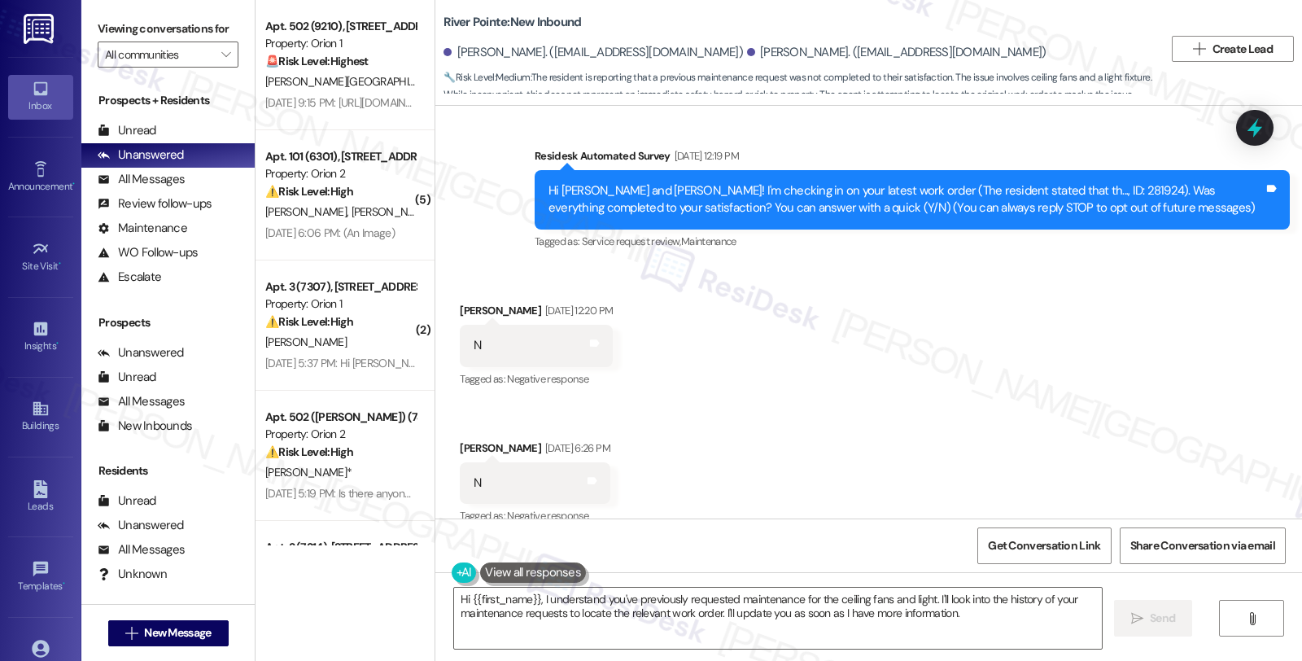
scroll to position [0, 0]
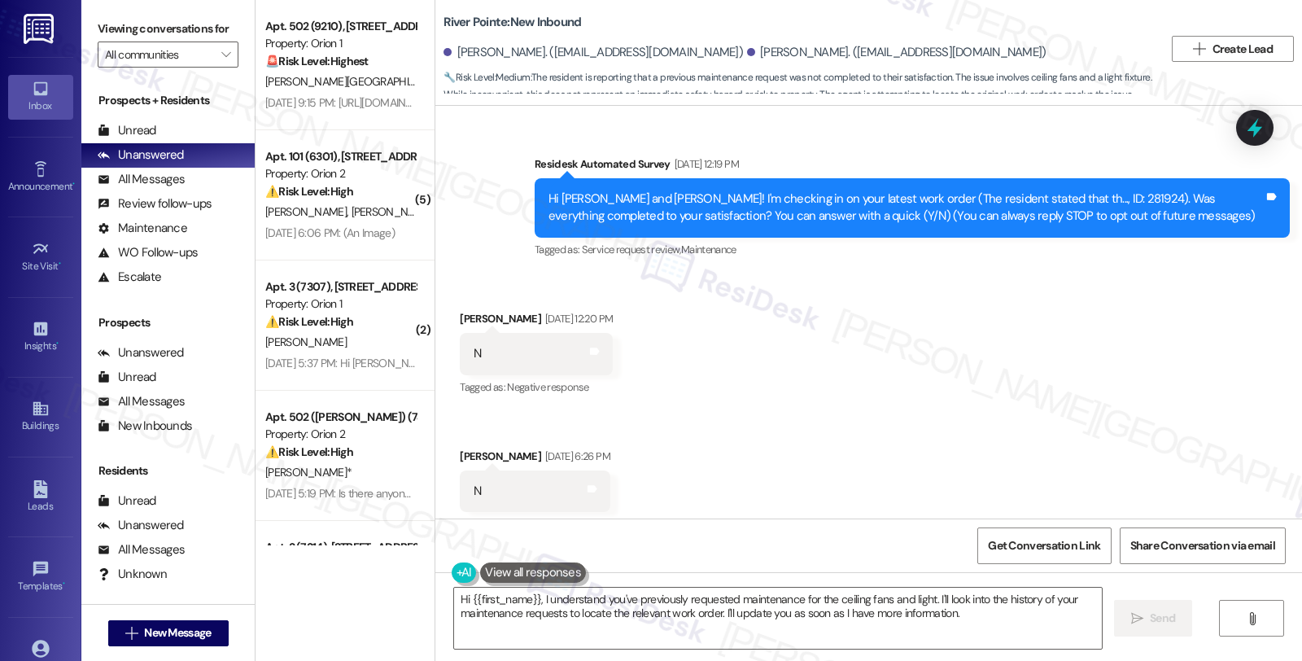
click at [1054, 335] on div "Received via SMS [PERSON_NAME] [DATE] 12:20 PM N Tags and notes Tagged as: Nega…" at bounding box center [868, 410] width 867 height 275
click at [1116, 347] on div "Received via SMS [PERSON_NAME] [DATE] 12:20 PM N Tags and notes Tagged as: Nega…" at bounding box center [868, 410] width 867 height 275
click at [1059, 350] on div "Received via SMS [PERSON_NAME] [DATE] 12:20 PM N Tags and notes Tagged as: Nega…" at bounding box center [868, 410] width 867 height 275
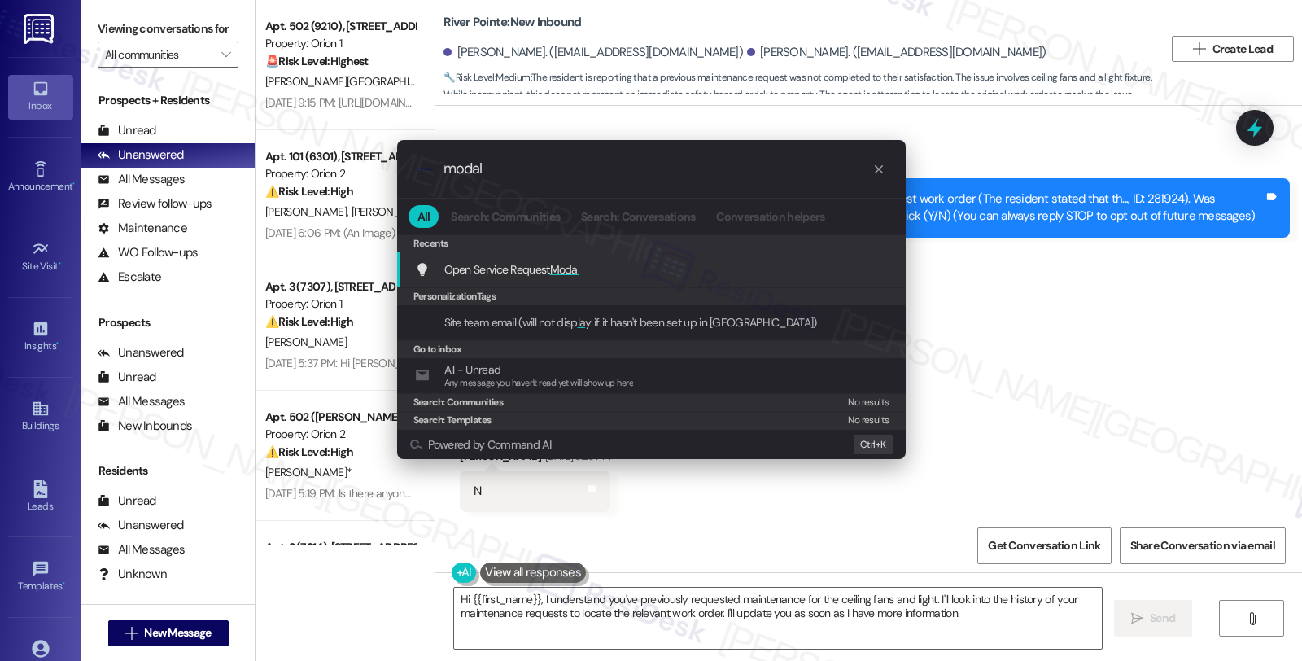
type input "modal"
click at [574, 264] on span "Modal" at bounding box center [565, 269] width 30 height 15
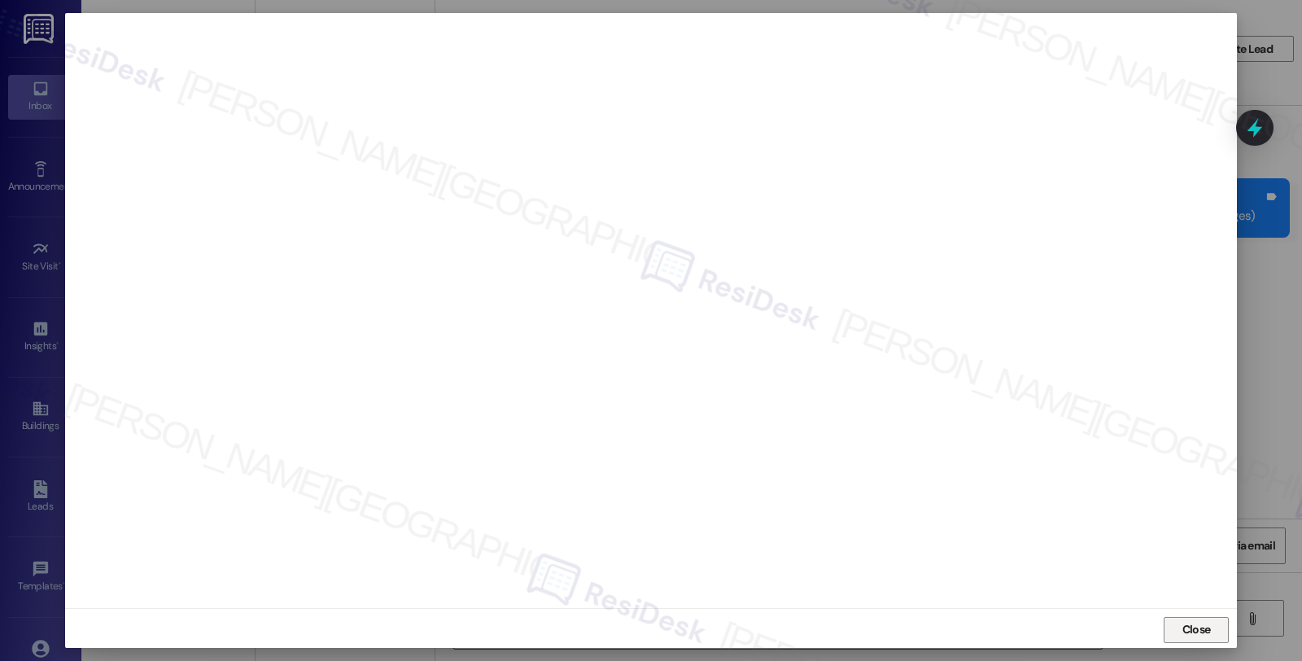
click at [1188, 630] on span "Close" at bounding box center [1196, 629] width 28 height 17
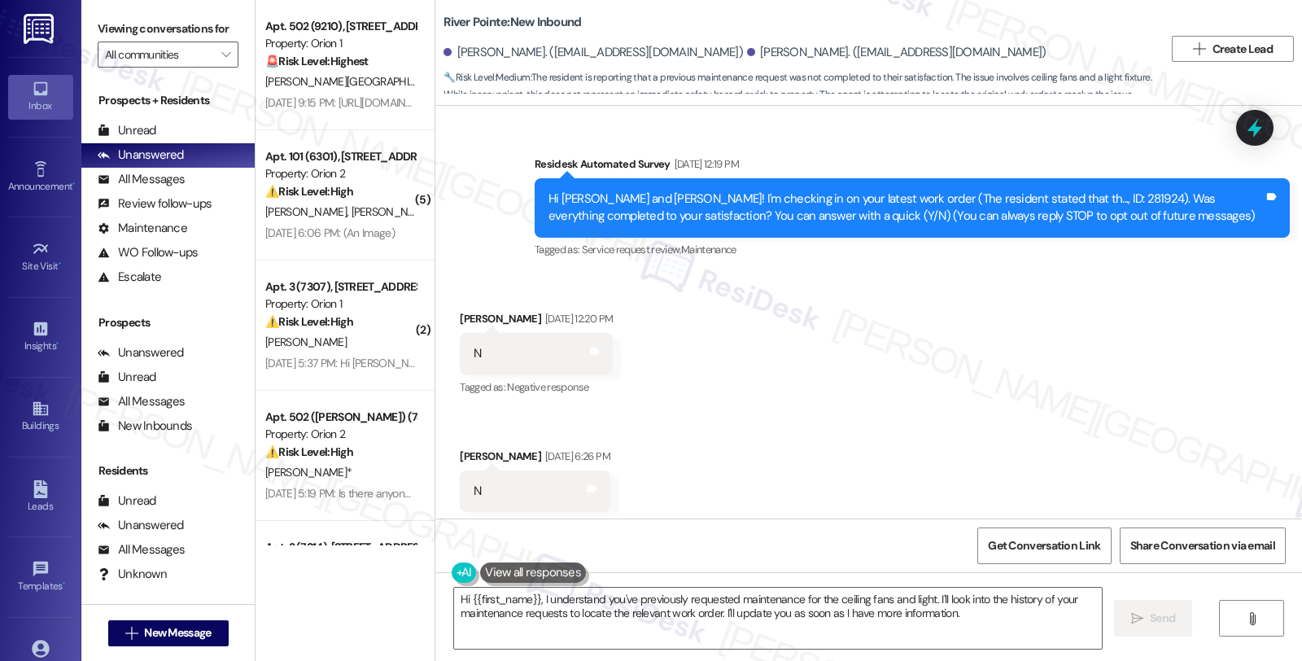
click at [1040, 346] on div "Received via SMS [PERSON_NAME] [DATE] 12:20 PM N Tags and notes Tagged as: Nega…" at bounding box center [868, 410] width 867 height 275
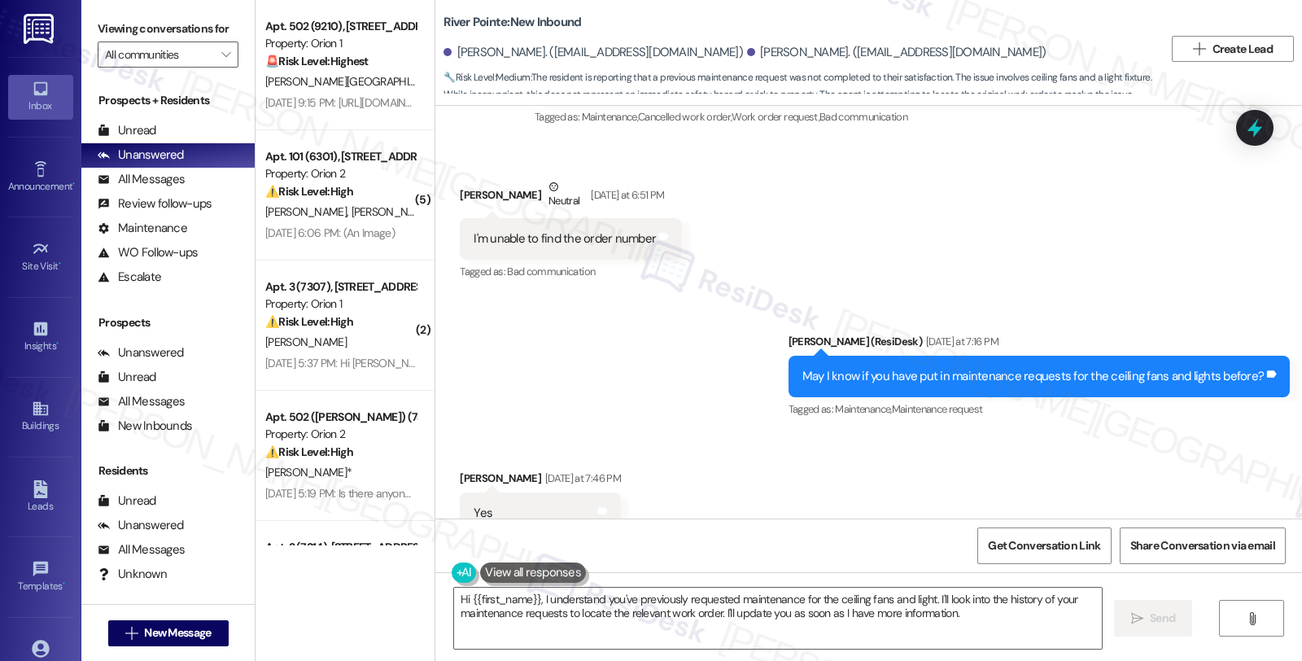
scroll to position [908, 0]
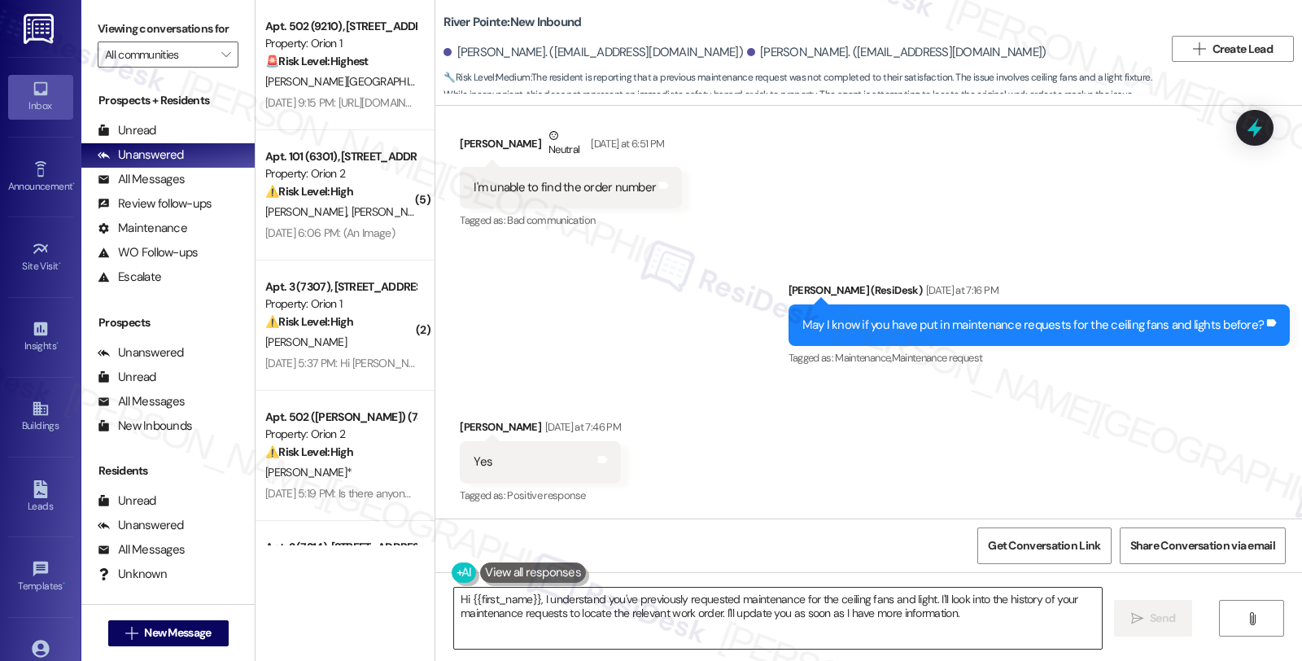
click at [529, 639] on textarea "Hi {{first_name}}, I understand you've previously requested maintenance for the…" at bounding box center [778, 618] width 648 height 61
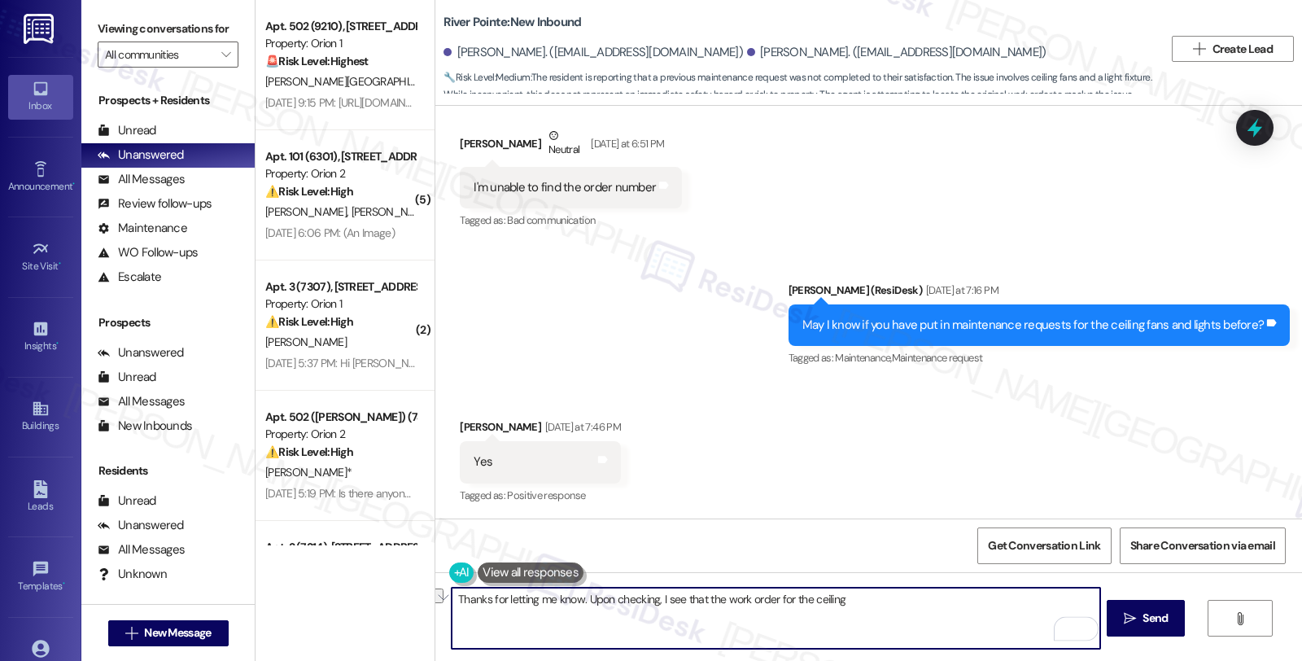
drag, startPoint x: 770, startPoint y: 601, endPoint x: 939, endPoint y: 607, distance: 169.4
click at [939, 607] on textarea "Thanks for letting me know. Upon checking, I see that the work order for the ce…" at bounding box center [776, 618] width 648 height 61
paste textarea "281,924"
click at [793, 596] on textarea "Thanks for letting me know. Upon checking, I see that the work order #281,924" at bounding box center [776, 618] width 648 height 61
click at [818, 600] on textarea "Thanks for letting me know. Upon checking, I see that the work order #281924" at bounding box center [776, 618] width 648 height 61
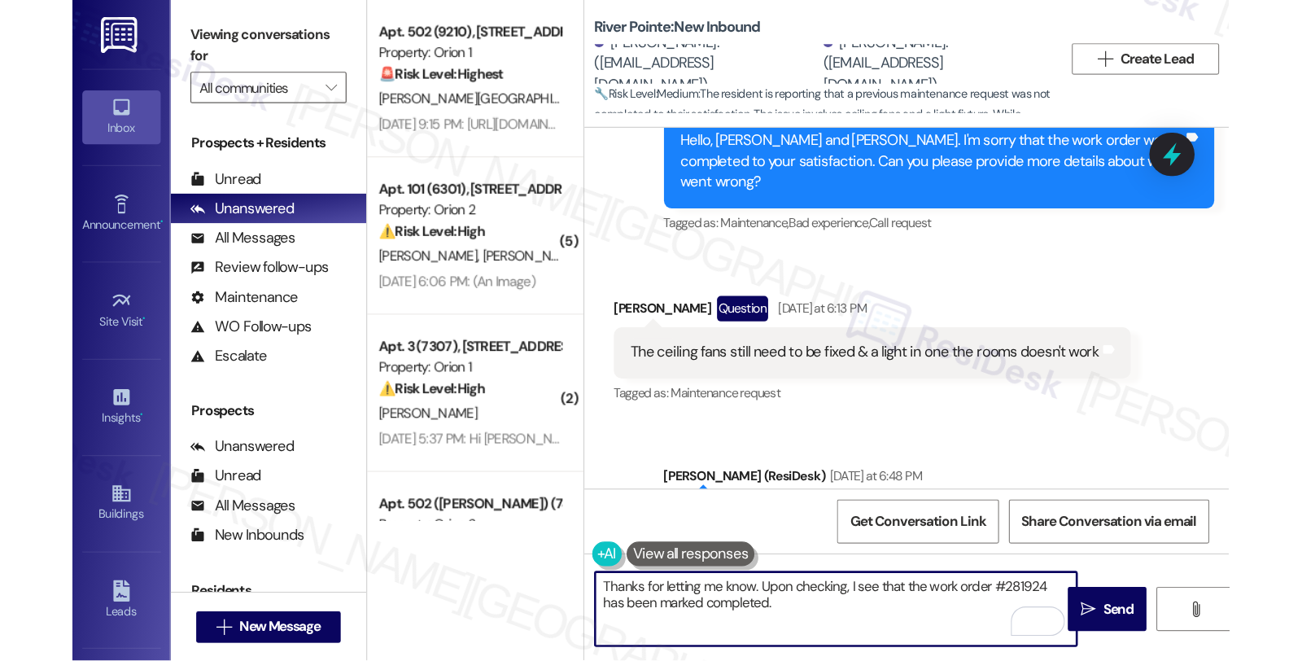
scroll to position [582, 0]
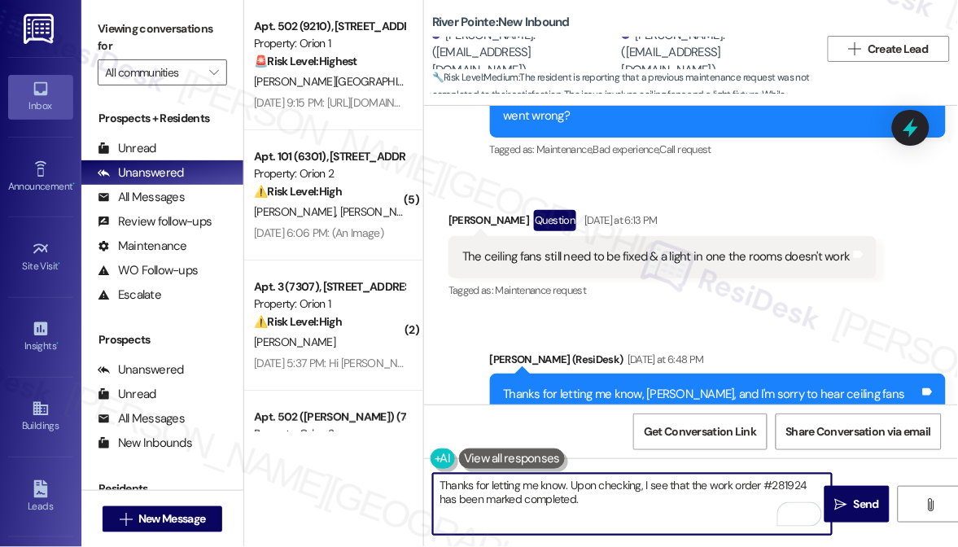
click at [572, 493] on textarea "Thanks for letting me know. Upon checking, I see that the work order #281924 ha…" at bounding box center [632, 504] width 399 height 61
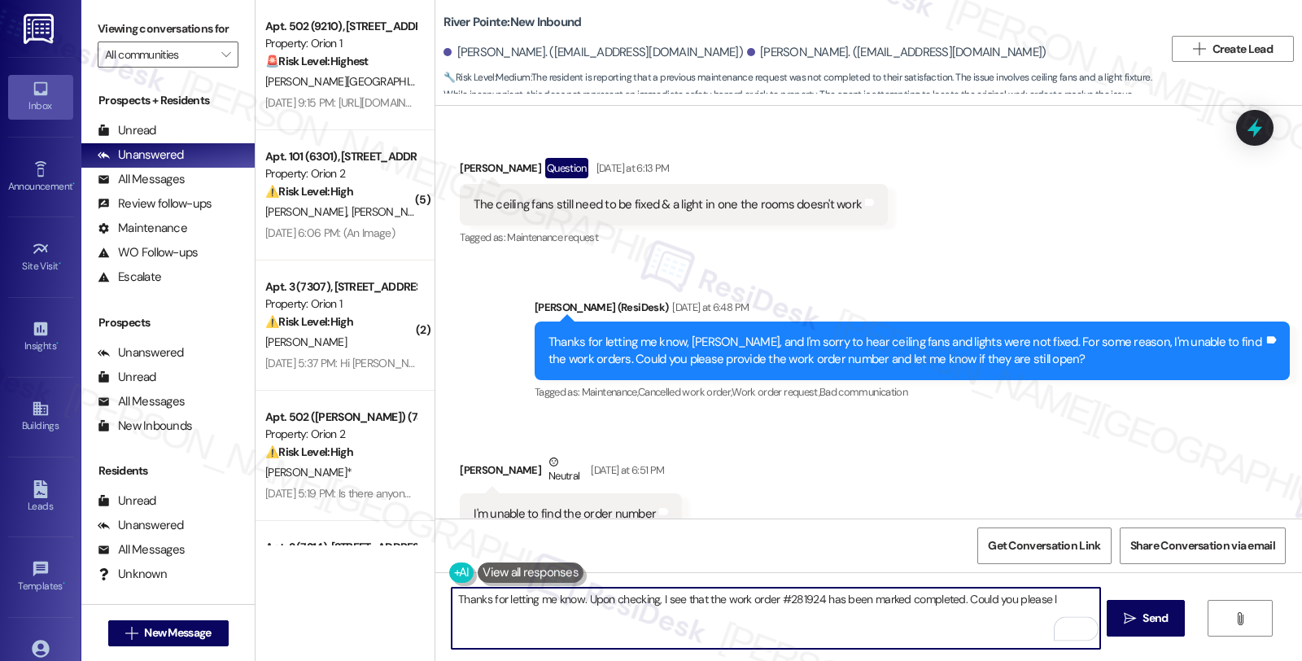
scroll to position [547, 0]
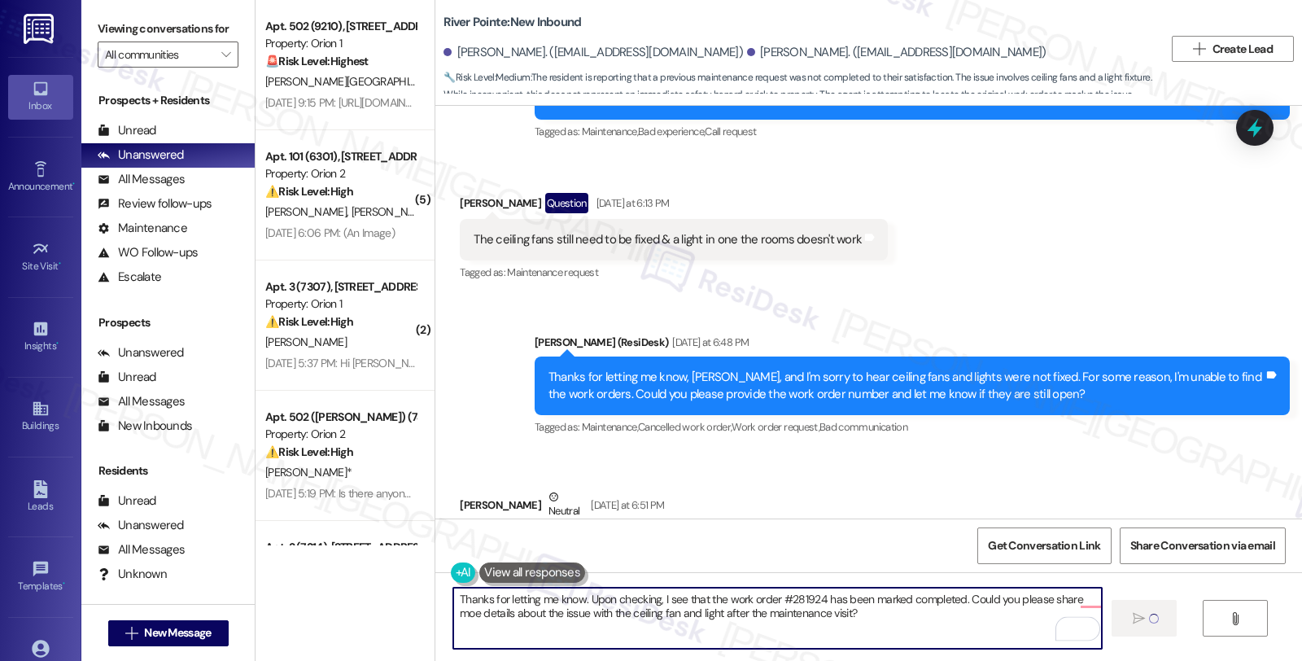
type textarea "Thanks for letting me know. Upon checking, I see that the work order #281924 ha…"
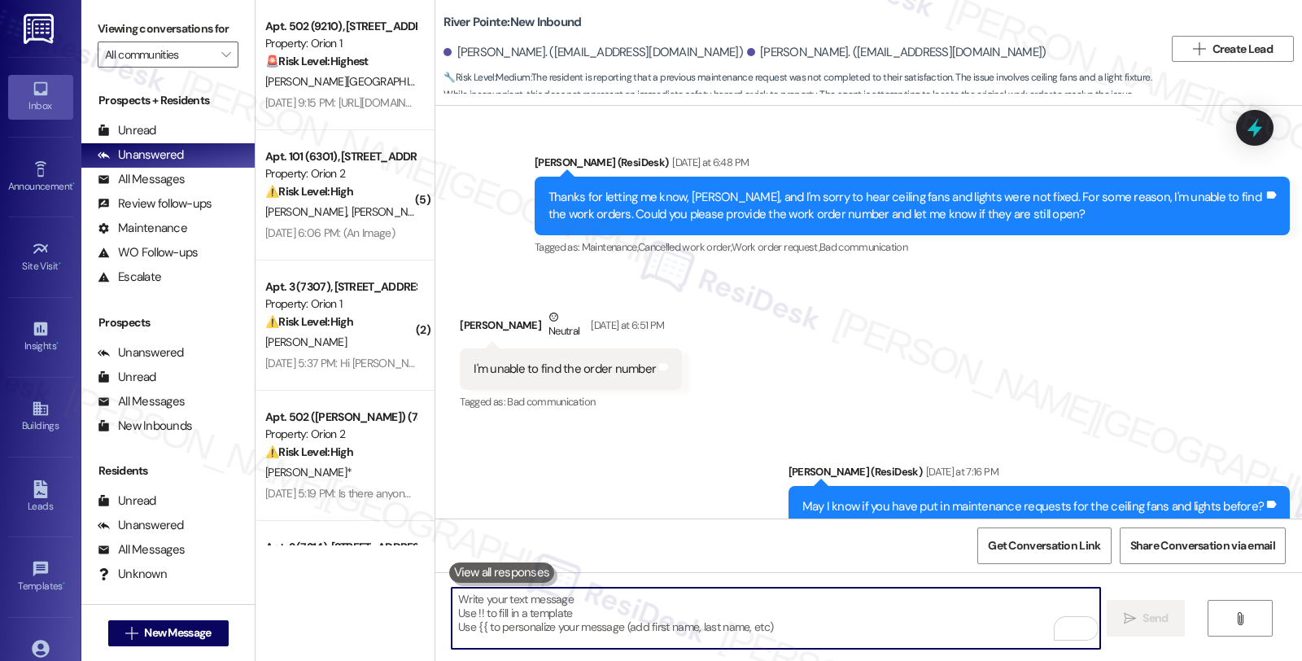
scroll to position [908, 0]
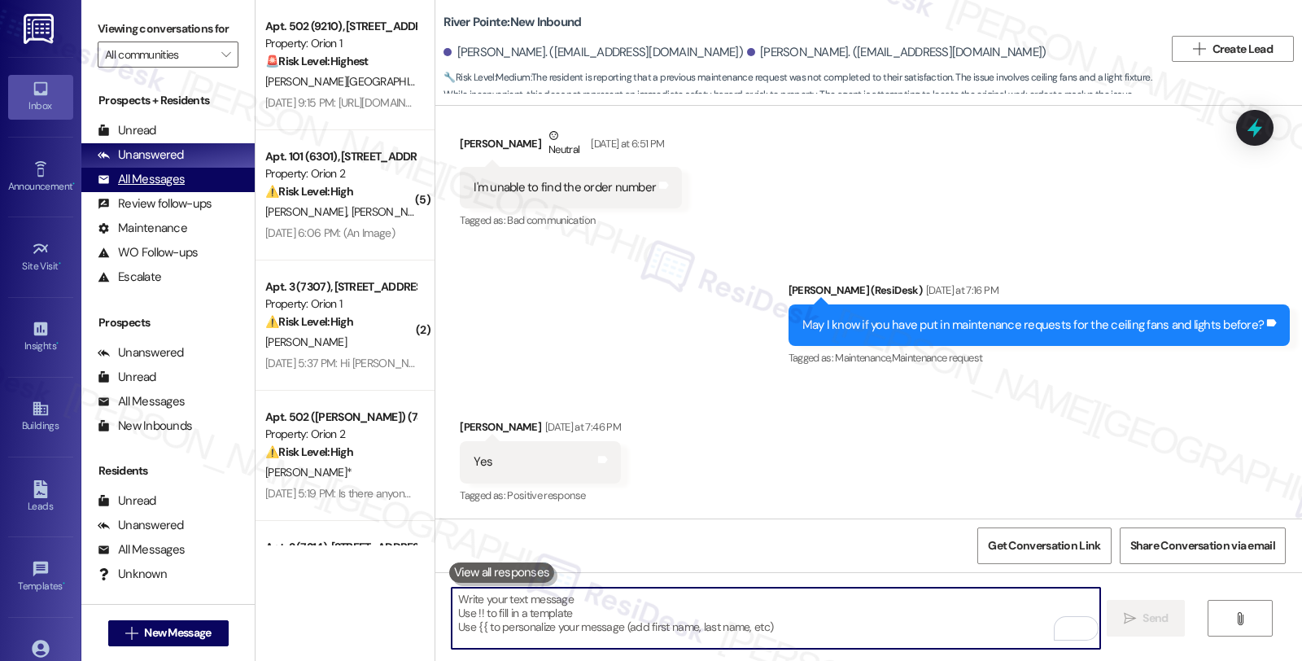
click at [160, 188] on div "All Messages" at bounding box center [141, 179] width 87 height 17
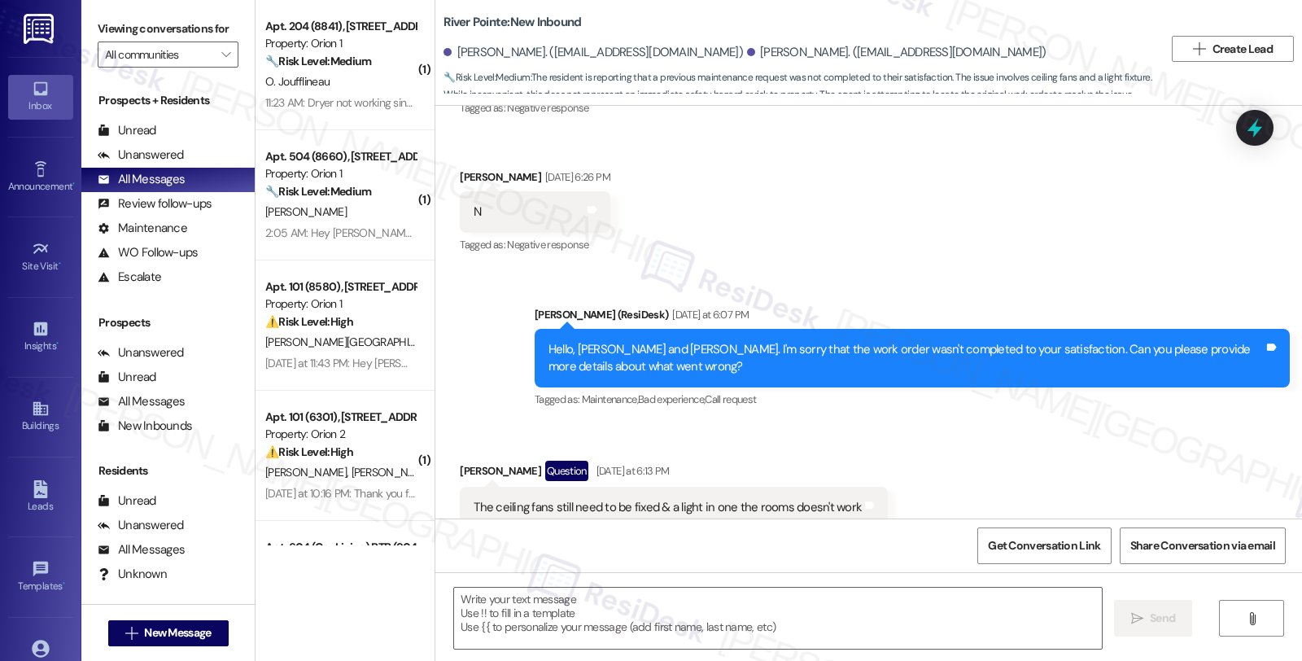
type textarea "Fetching suggested responses. Please feel free to read through the conversation…"
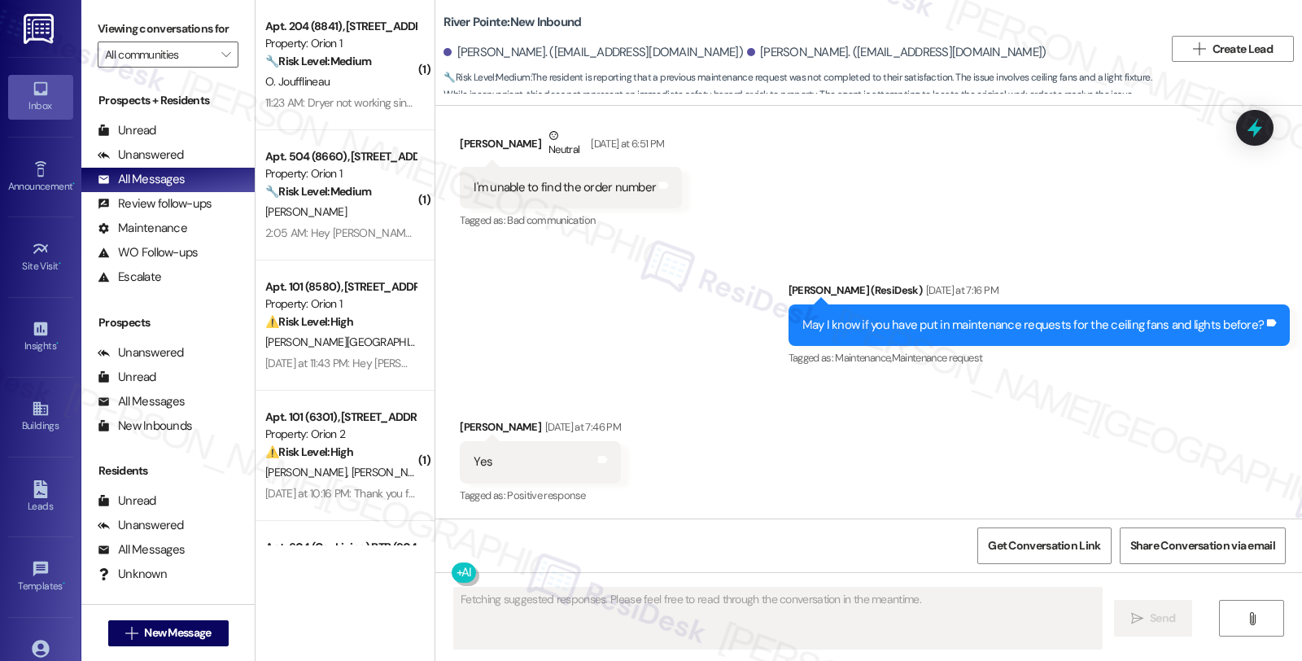
scroll to position [1064, 0]
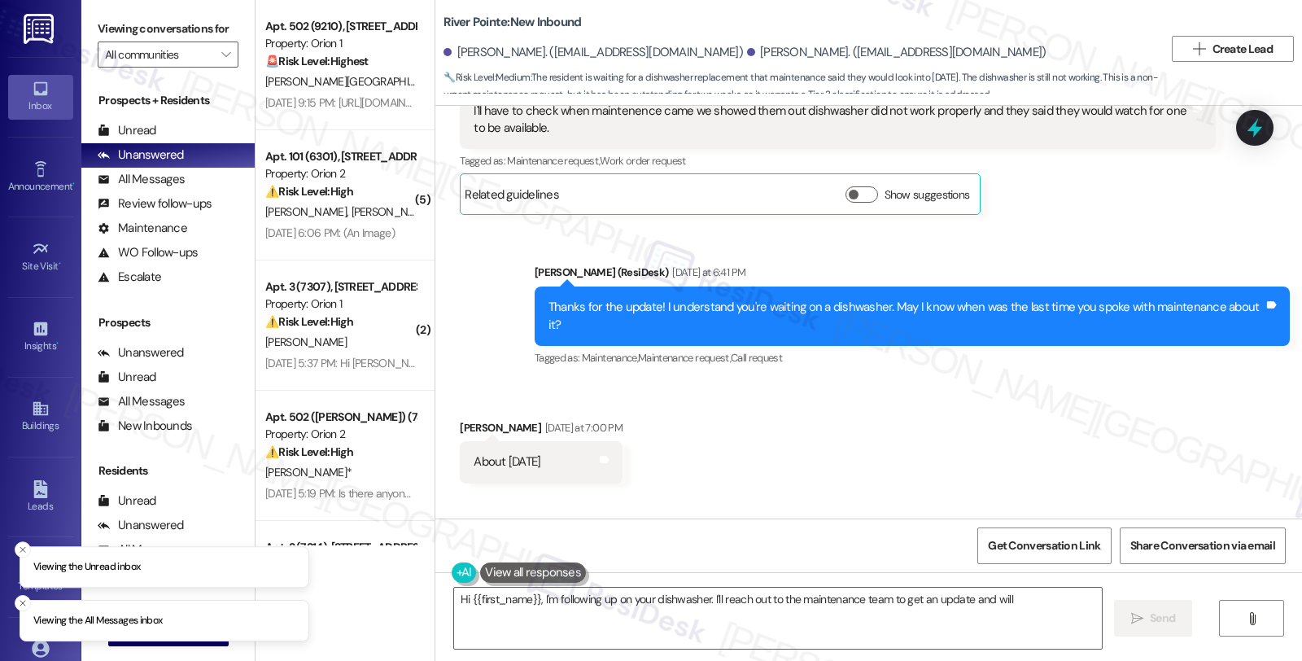
scroll to position [1949, 0]
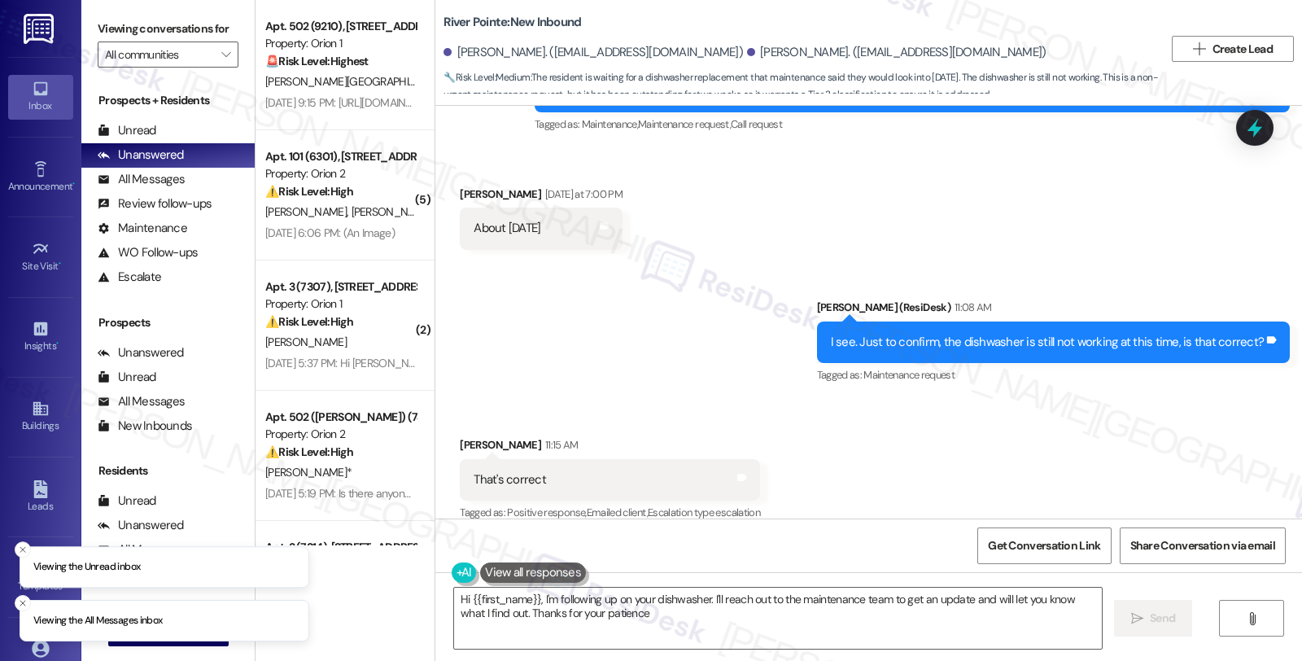
type textarea "Hi {{first_name}}, I'm following up on your dishwasher. I'll reach out to the m…"
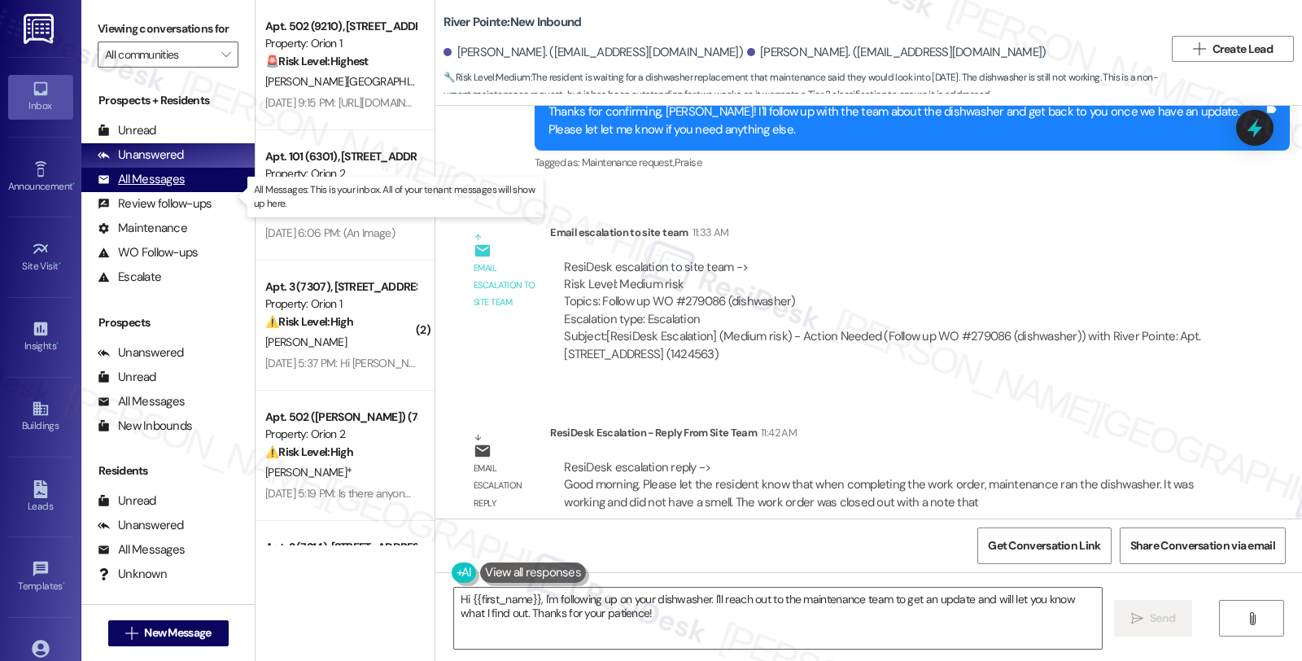
click at [168, 188] on div "All Messages" at bounding box center [141, 179] width 87 height 17
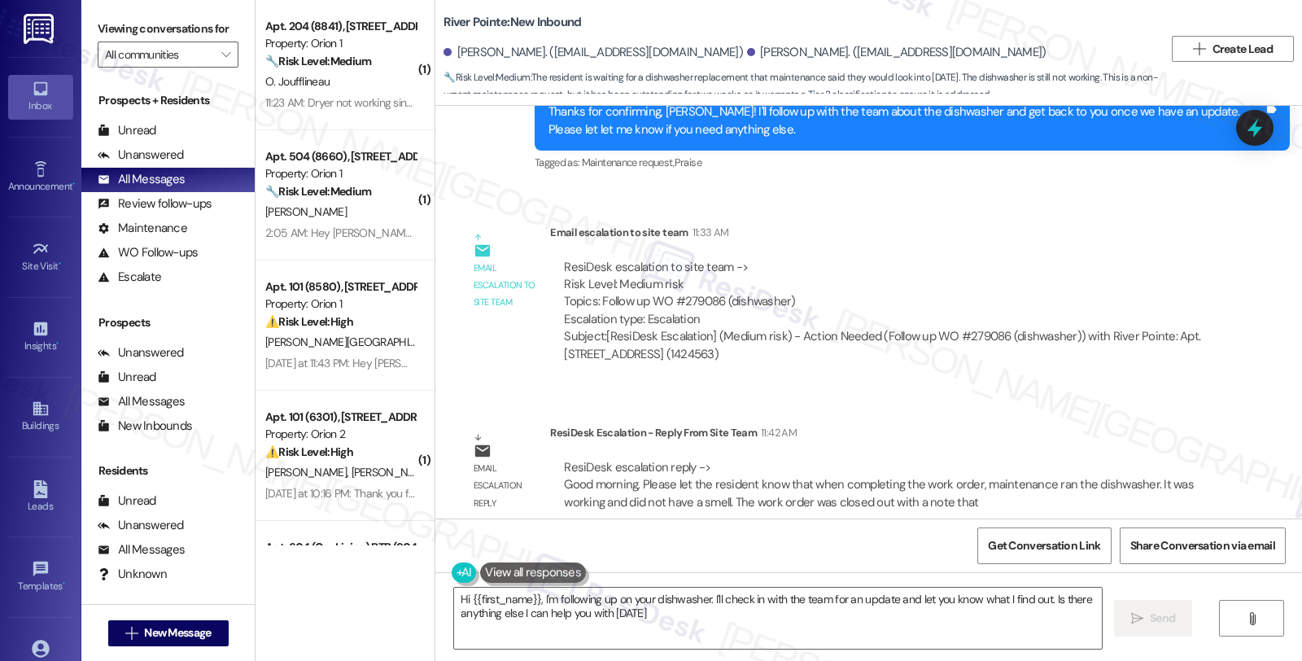
type textarea "Hi {{first_name}}, I'm following up on your dishwasher. I'll check in with the …"
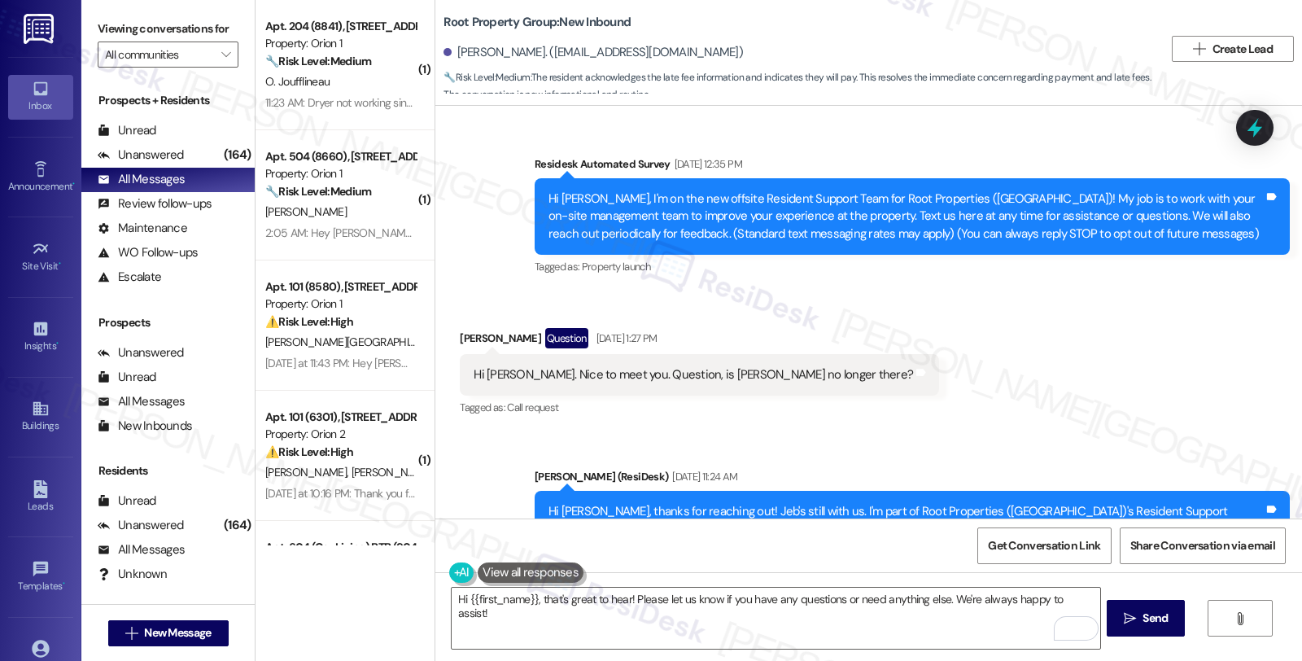
scroll to position [2577, 0]
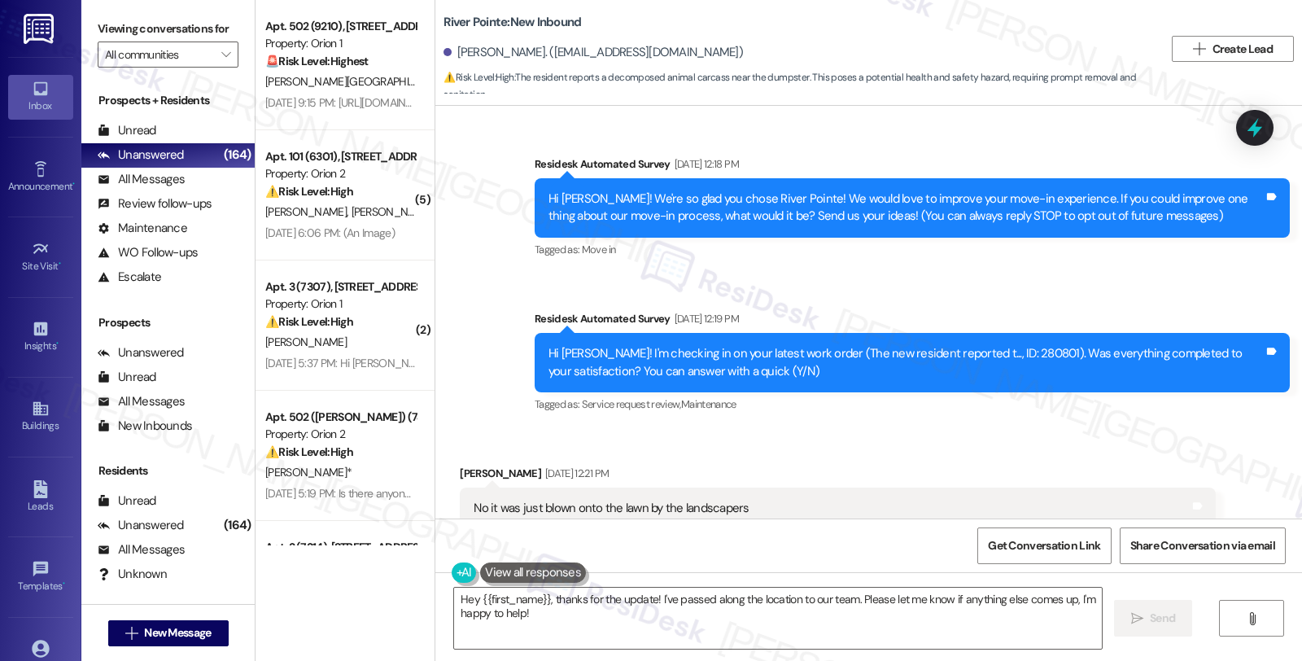
scroll to position [1881, 0]
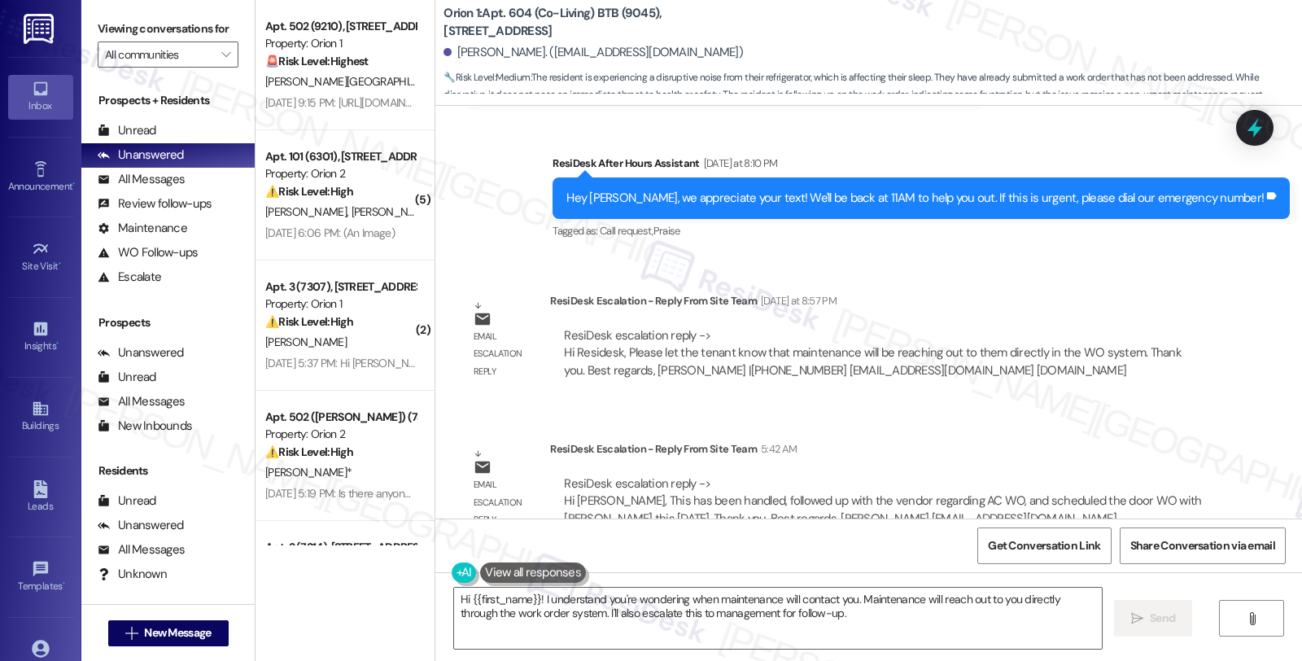
scroll to position [2142, 0]
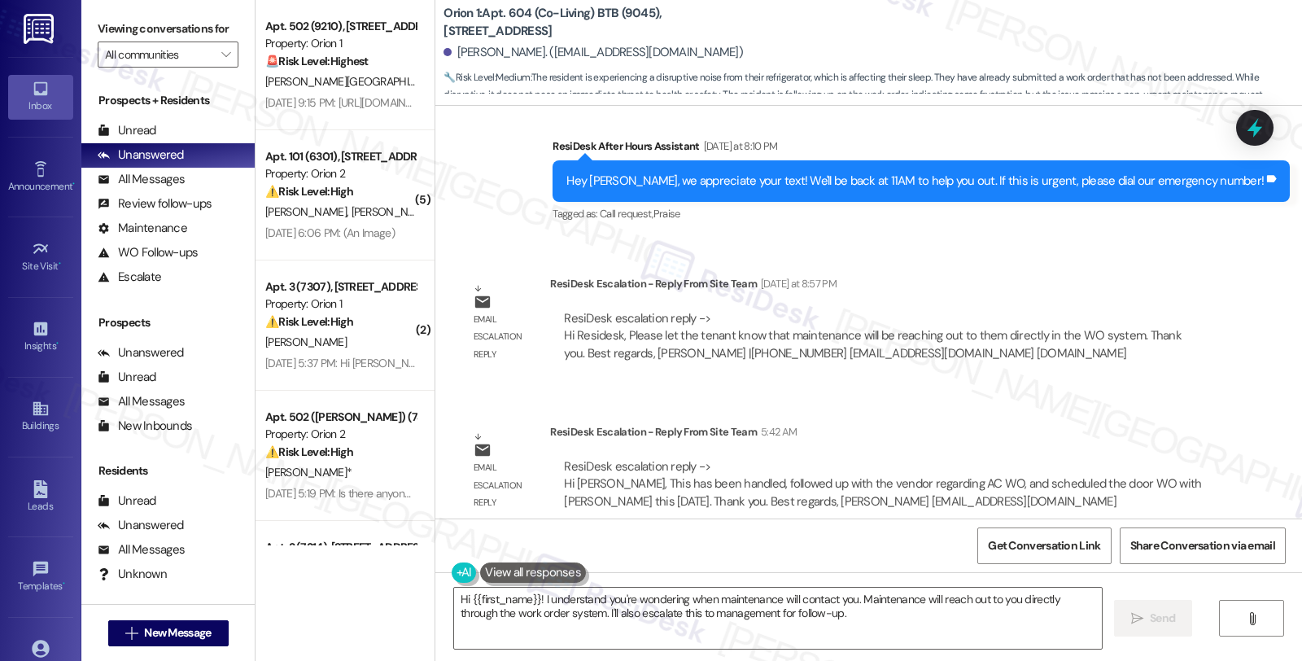
click at [1127, 411] on div "Email escalation reply ResiDesk Escalation - Reply From Site Team 5:42 AM ResiD…" at bounding box center [838, 473] width 780 height 124
click at [722, 605] on textarea "Hi {{first_name}}! I understand you're wondering when maintenance will contact …" at bounding box center [778, 618] width 648 height 61
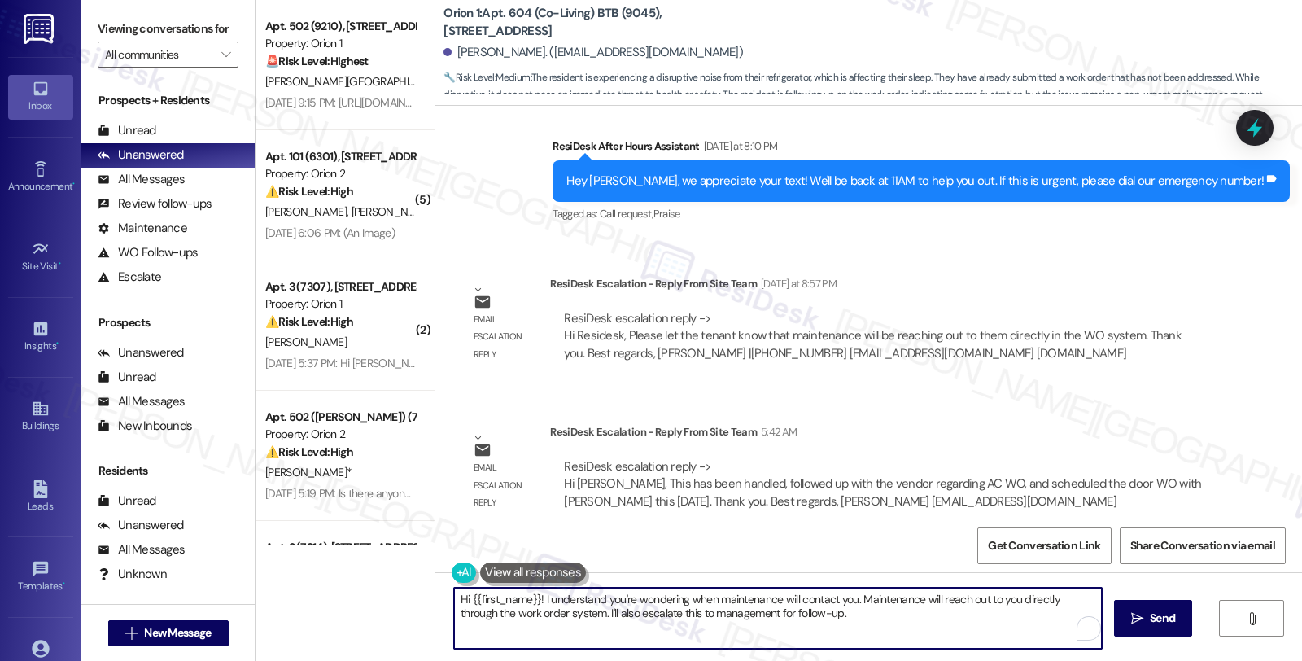
paste textarea "This has been handled, followed up with the vendor regarding AC WO, and schedul…"
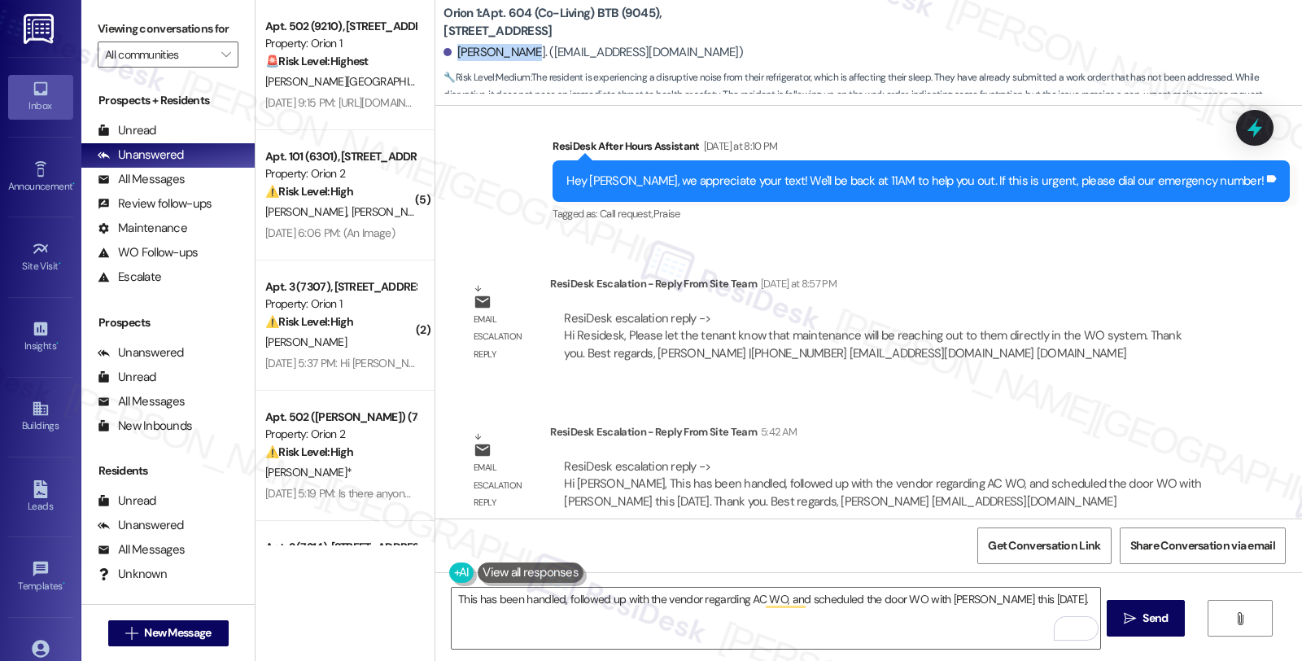
drag, startPoint x: 448, startPoint y: 46, endPoint x: 518, endPoint y: 46, distance: 69.2
click at [518, 46] on div "[PERSON_NAME]. ([EMAIL_ADDRESS][DOMAIN_NAME])" at bounding box center [593, 52] width 299 height 17
copy div "[PERSON_NAME]"
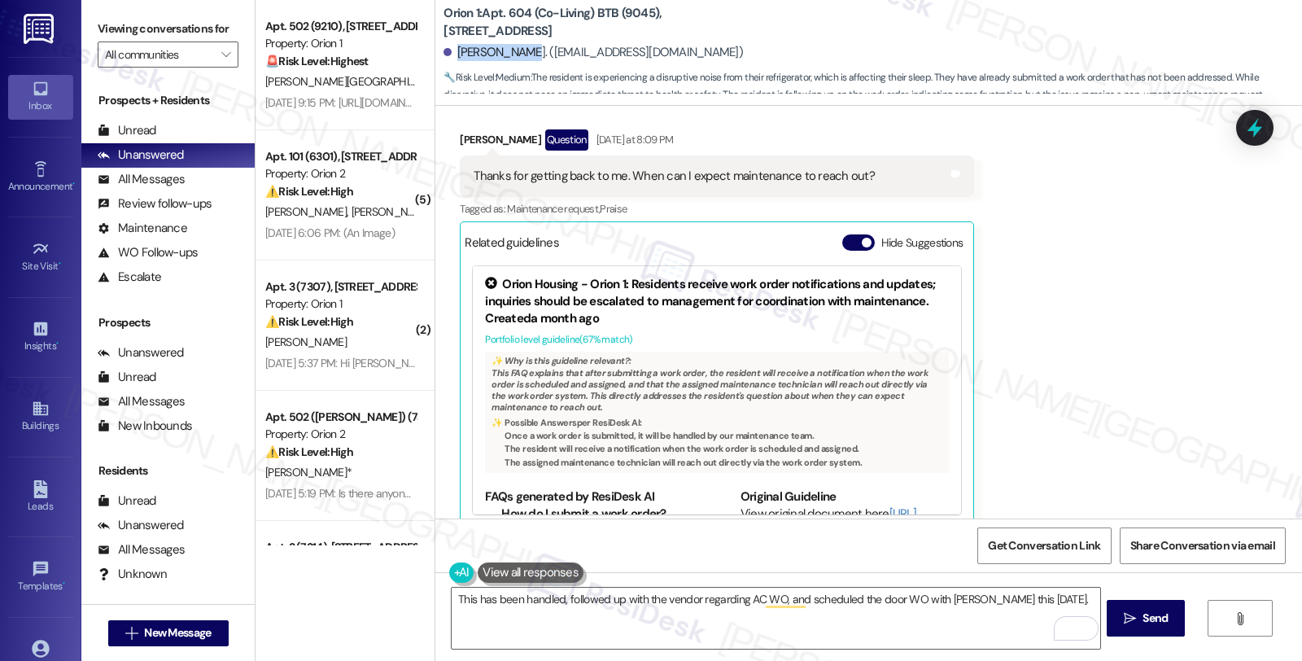
scroll to position [1689, 0]
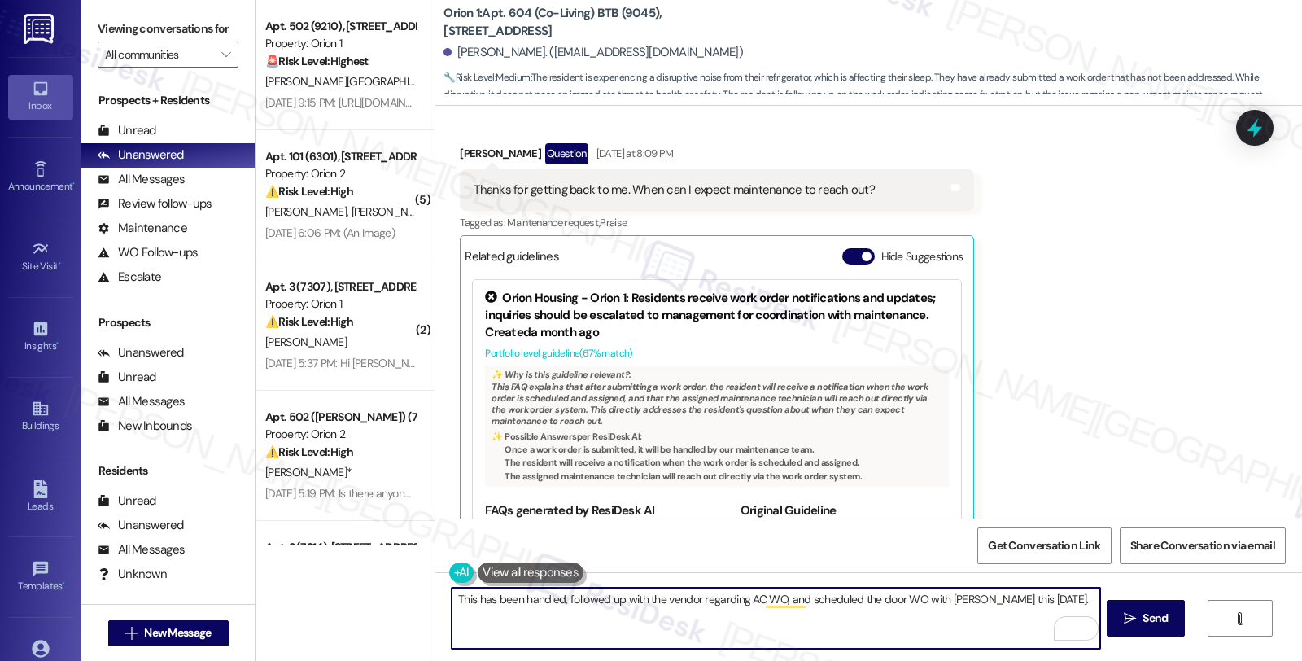
click at [452, 600] on textarea "This has been handled, followed up with the vendor regarding AC WO, and schedul…" at bounding box center [776, 618] width 648 height 61
click at [460, 143] on div "[PERSON_NAME] Question [DATE] at 8:09 PM" at bounding box center [717, 156] width 514 height 26
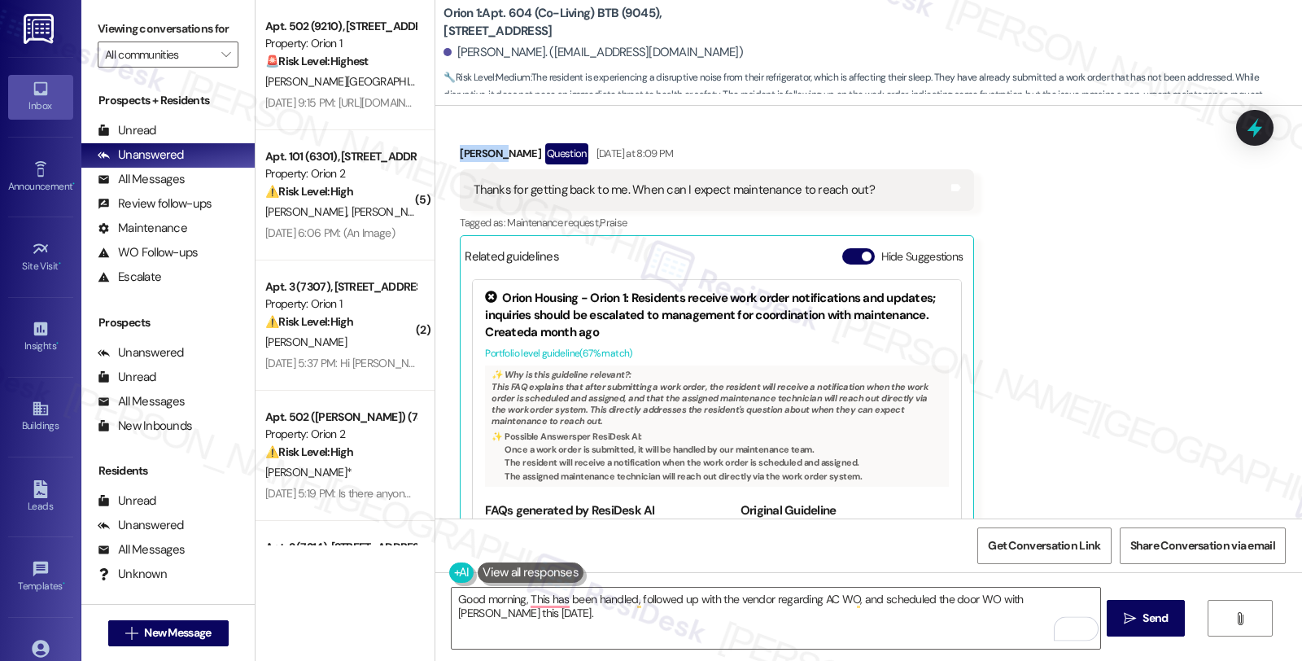
click at [460, 143] on div "[PERSON_NAME] Question [DATE] at 8:09 PM" at bounding box center [717, 156] width 514 height 26
copy div "[GEOGRAPHIC_DATA]"
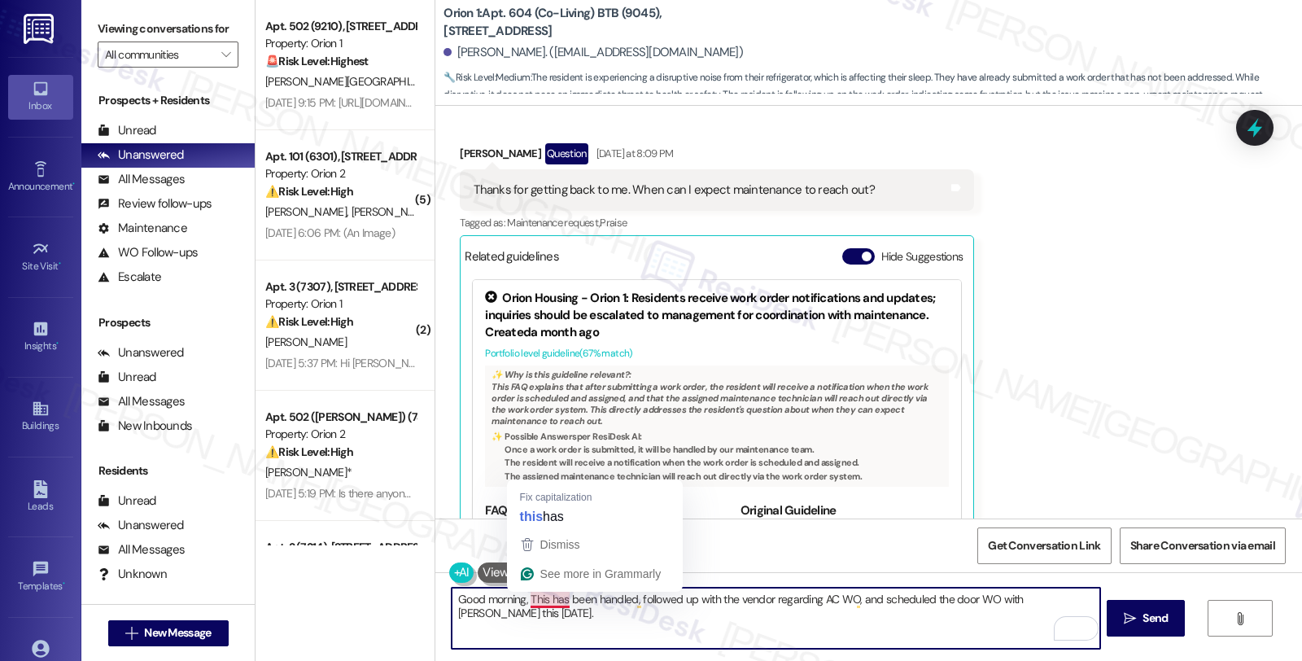
click at [519, 601] on textarea "Good morning, This has been handled, followed up with the vendor regarding AC W…" at bounding box center [776, 618] width 648 height 61
paste textarea "[GEOGRAPHIC_DATA]"
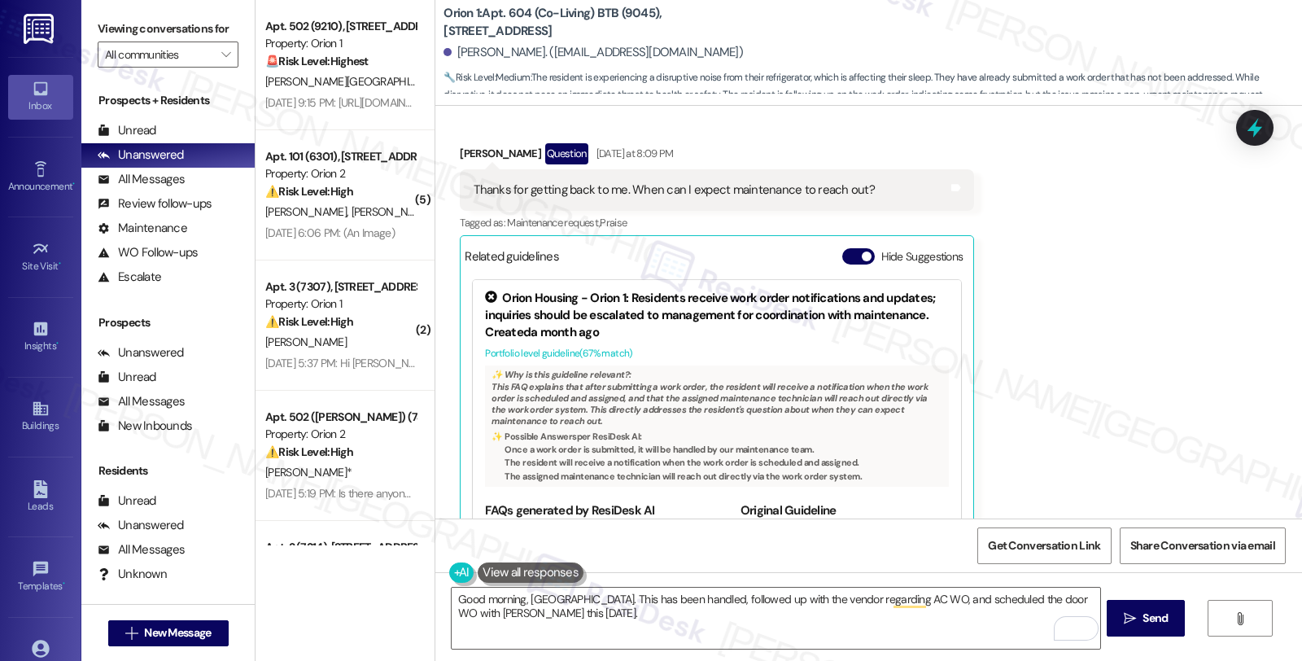
click at [503, 55] on div "[PERSON_NAME]. ([EMAIL_ADDRESS][DOMAIN_NAME])" at bounding box center [593, 52] width 299 height 17
copy div "Chow"
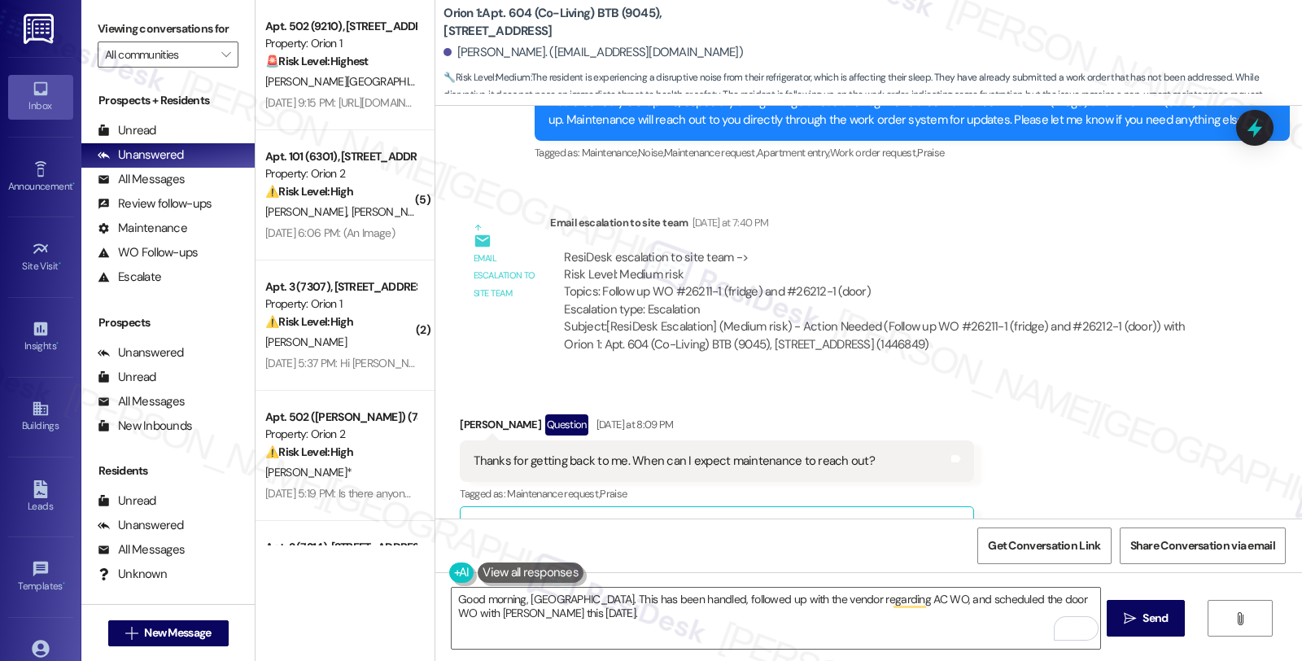
scroll to position [1191, 0]
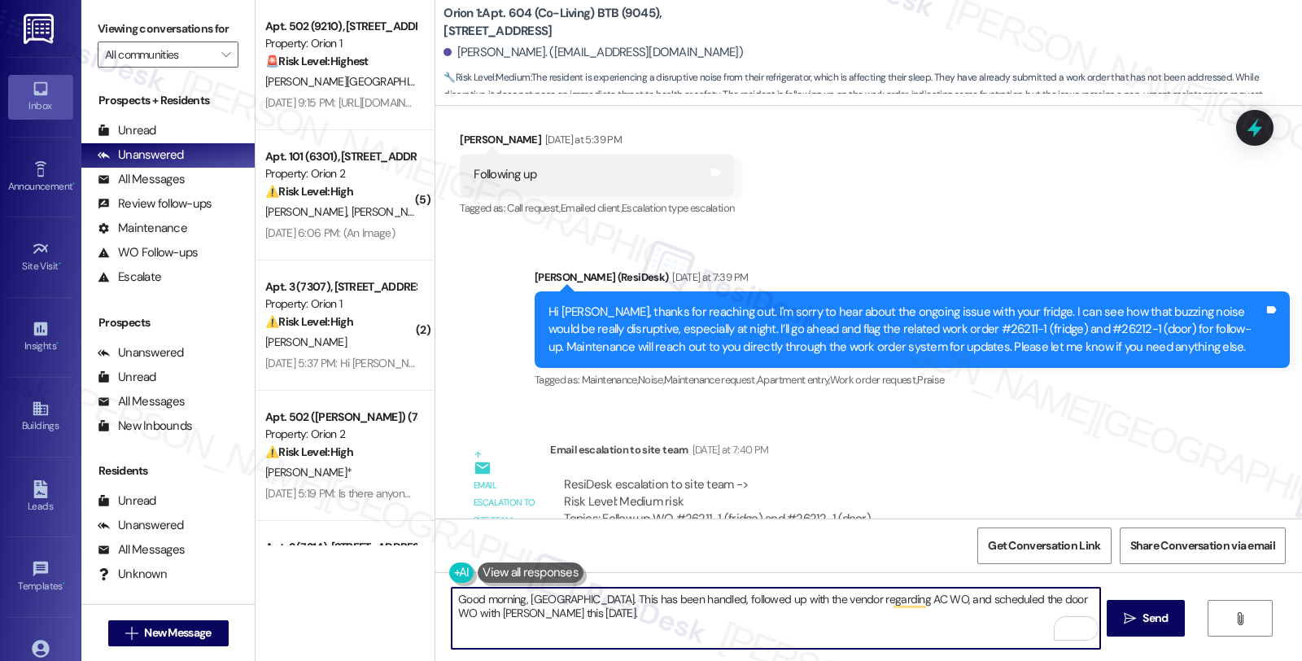
click at [665, 621] on textarea "Good morning, [GEOGRAPHIC_DATA]. This has been handled, followed up with the ve…" at bounding box center [776, 618] width 648 height 61
click at [566, 596] on textarea "Good morning, [GEOGRAPHIC_DATA]. This has been handled, followed up with the ve…" at bounding box center [776, 618] width 648 height 61
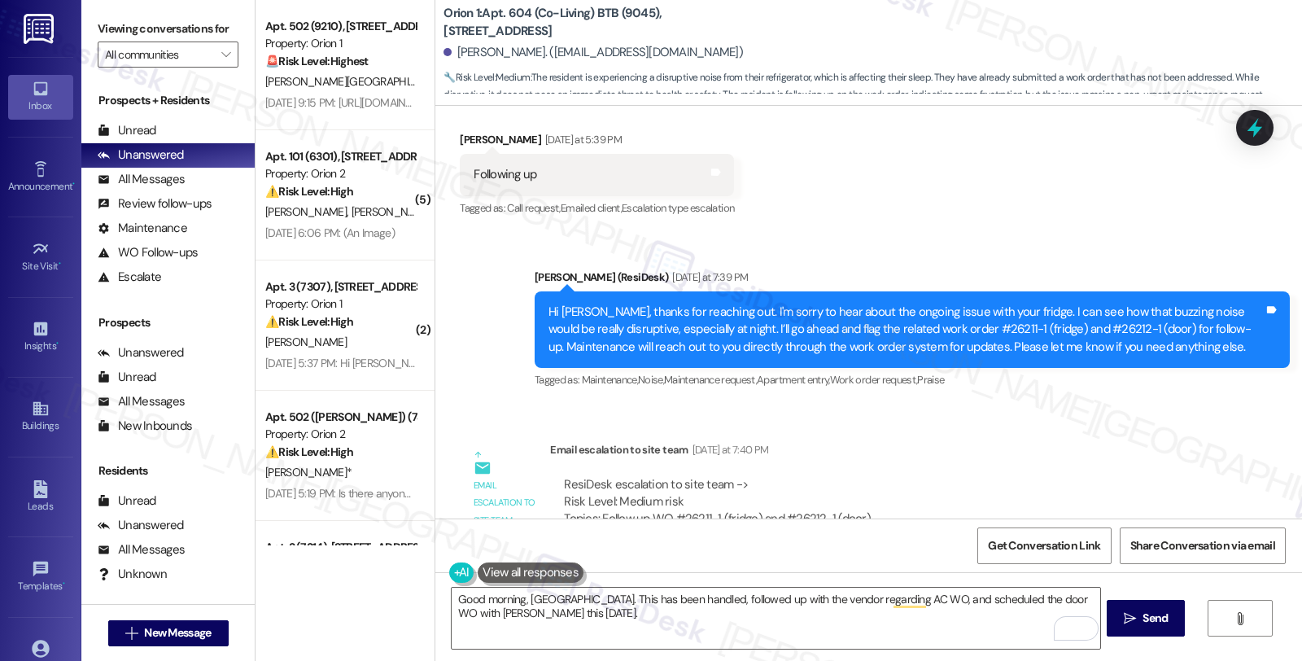
click at [1199, 404] on div "Lease started [DATE] 8:00 PM Announcement, sent via SMS [PERSON_NAME] (ResiDesk…" at bounding box center [868, 312] width 867 height 413
drag, startPoint x: 566, startPoint y: 597, endPoint x: 669, endPoint y: 582, distance: 103.7
click at [567, 597] on textarea "Good morning, [GEOGRAPHIC_DATA]. This has been handled, followed up with the ve…" at bounding box center [776, 618] width 648 height 61
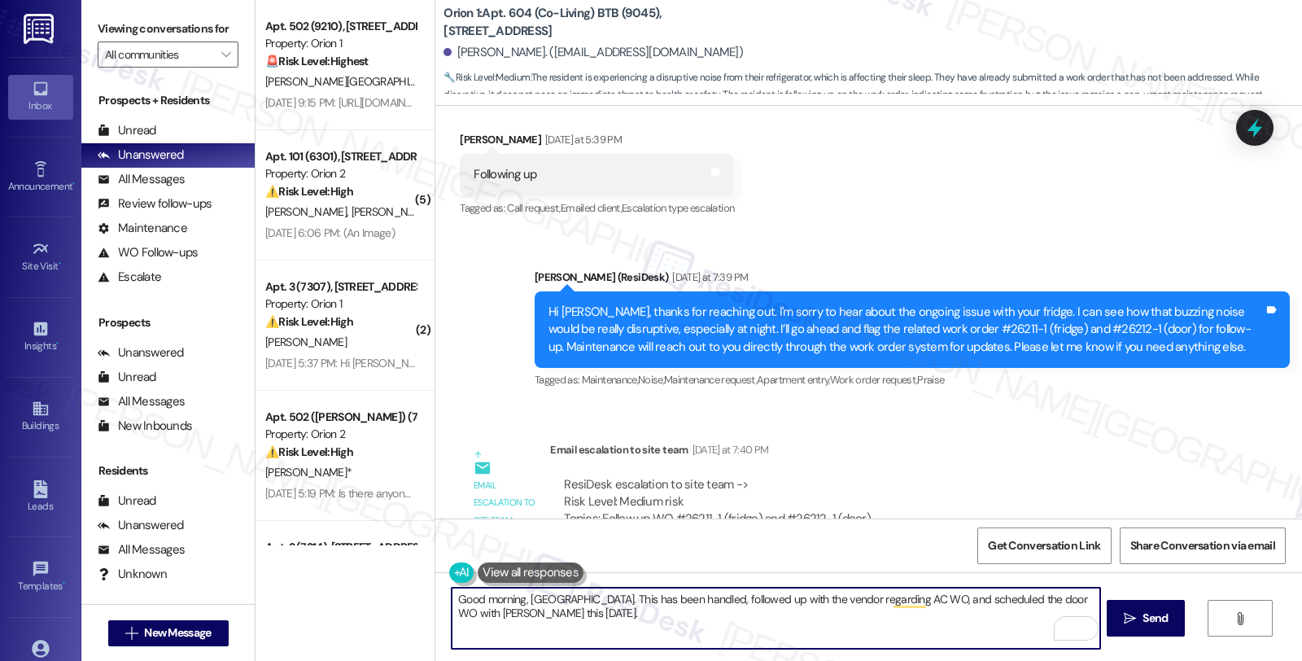
click at [564, 605] on textarea "Good morning, [GEOGRAPHIC_DATA]. This has been handled, followed up with the ve…" at bounding box center [776, 618] width 648 height 61
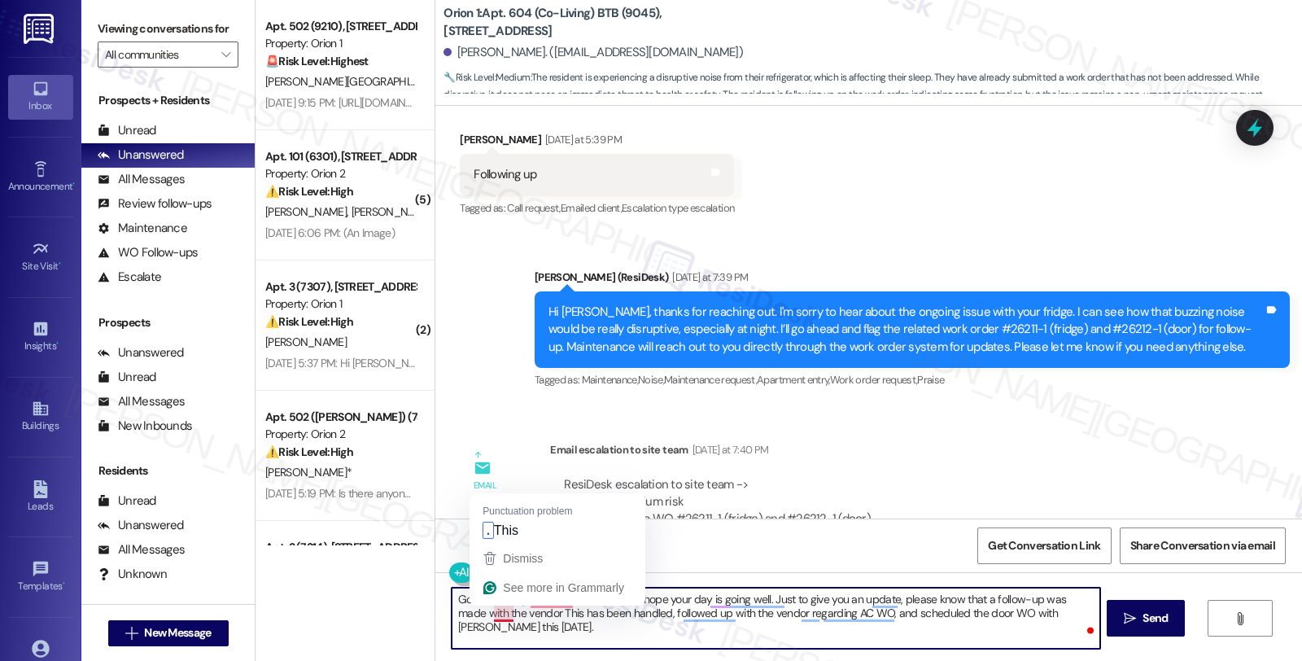
click at [483, 613] on textarea "Good morning, [GEOGRAPHIC_DATA], I hope your day is going well. Just to give yo…" at bounding box center [776, 618] width 648 height 61
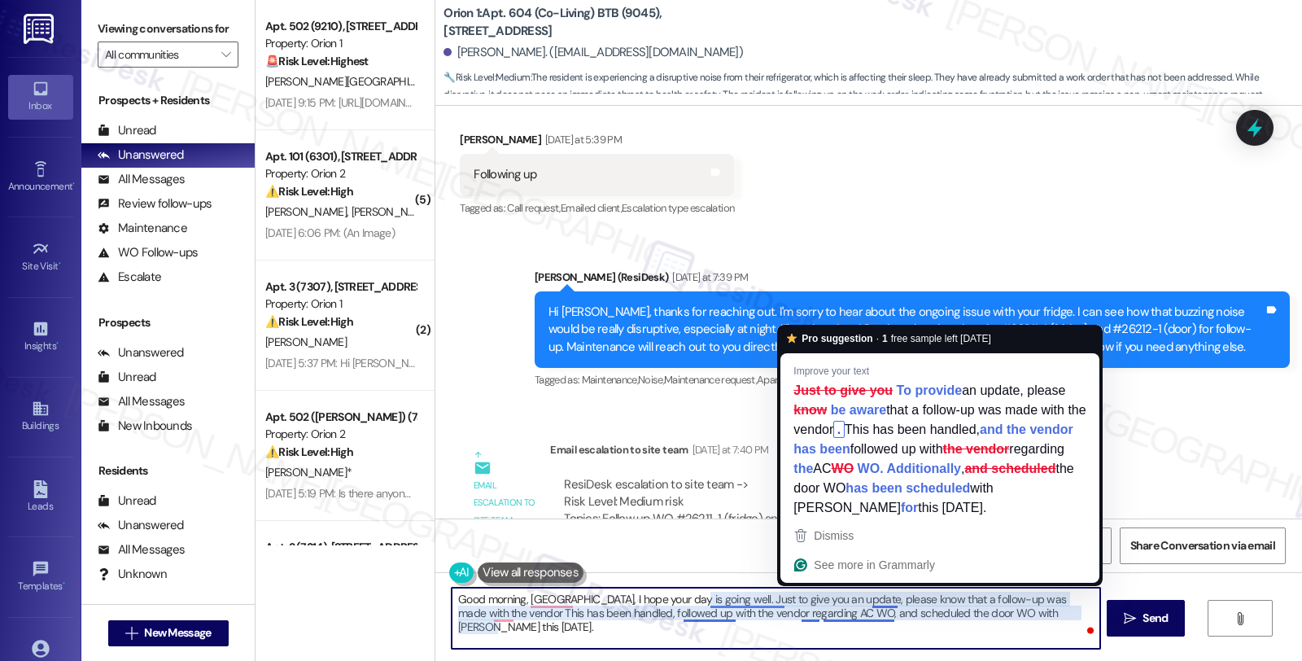
click at [812, 613] on textarea "Good morning, Madison, I hope your day is going well. Just to give you an updat…" at bounding box center [776, 618] width 648 height 61
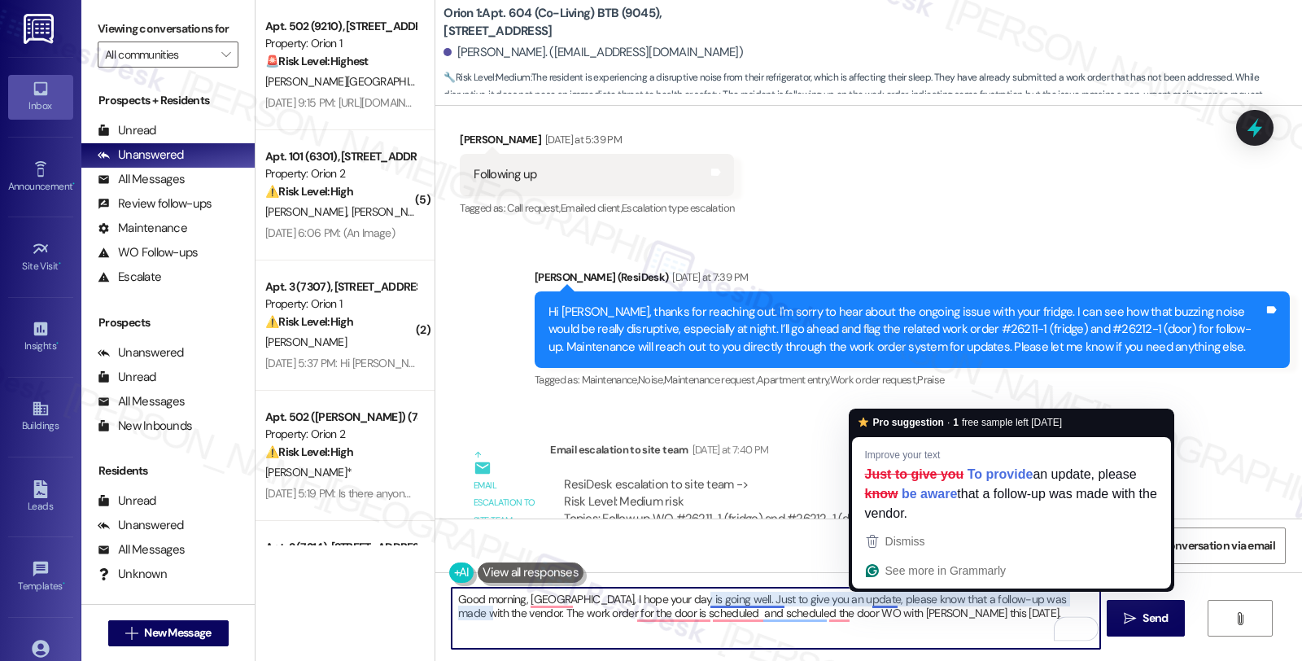
click at [885, 605] on textarea "Good morning, Madison, I hope your day is going well. Just to give you an updat…" at bounding box center [776, 618] width 648 height 61
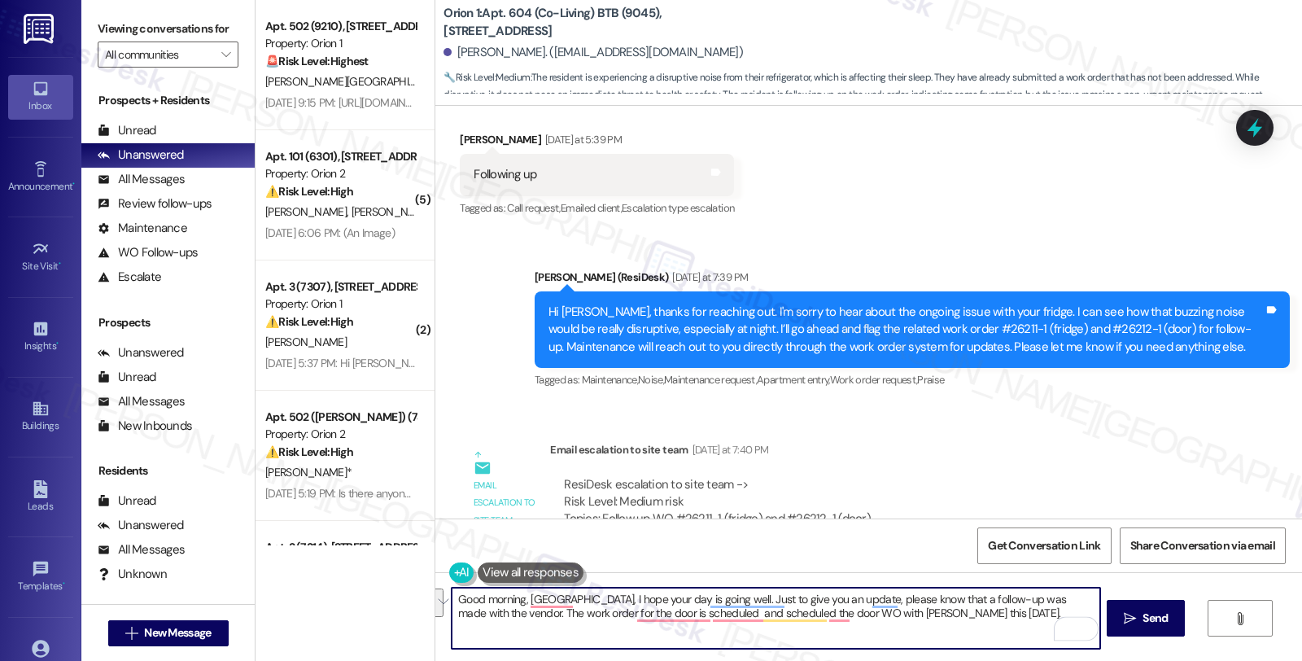
click at [882, 614] on textarea "Good morning, Madison, I hope your day is going well. Just to give you an updat…" at bounding box center [776, 618] width 648 height 61
click at [833, 614] on textarea "Good morning, Madison. I hope your day is going well. Just to give you an updat…" at bounding box center [776, 618] width 648 height 61
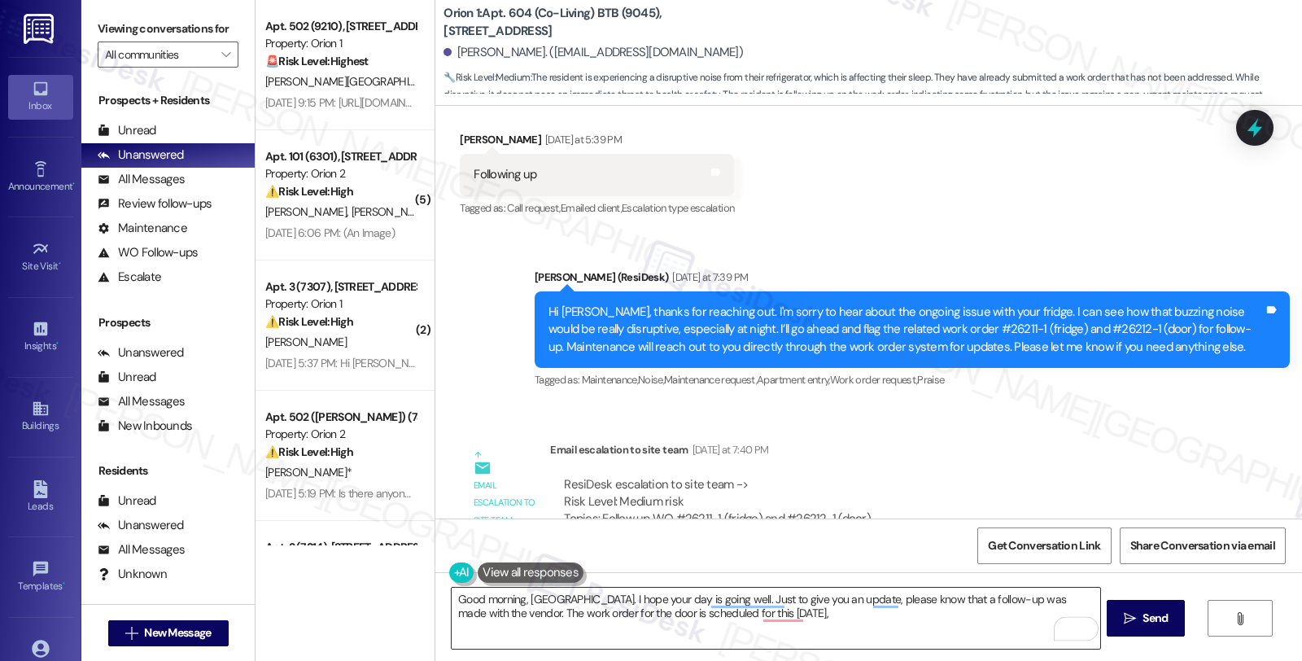
click at [819, 614] on textarea "Good morning, Madison. I hope your day is going well. Just to give you an updat…" at bounding box center [776, 618] width 648 height 61
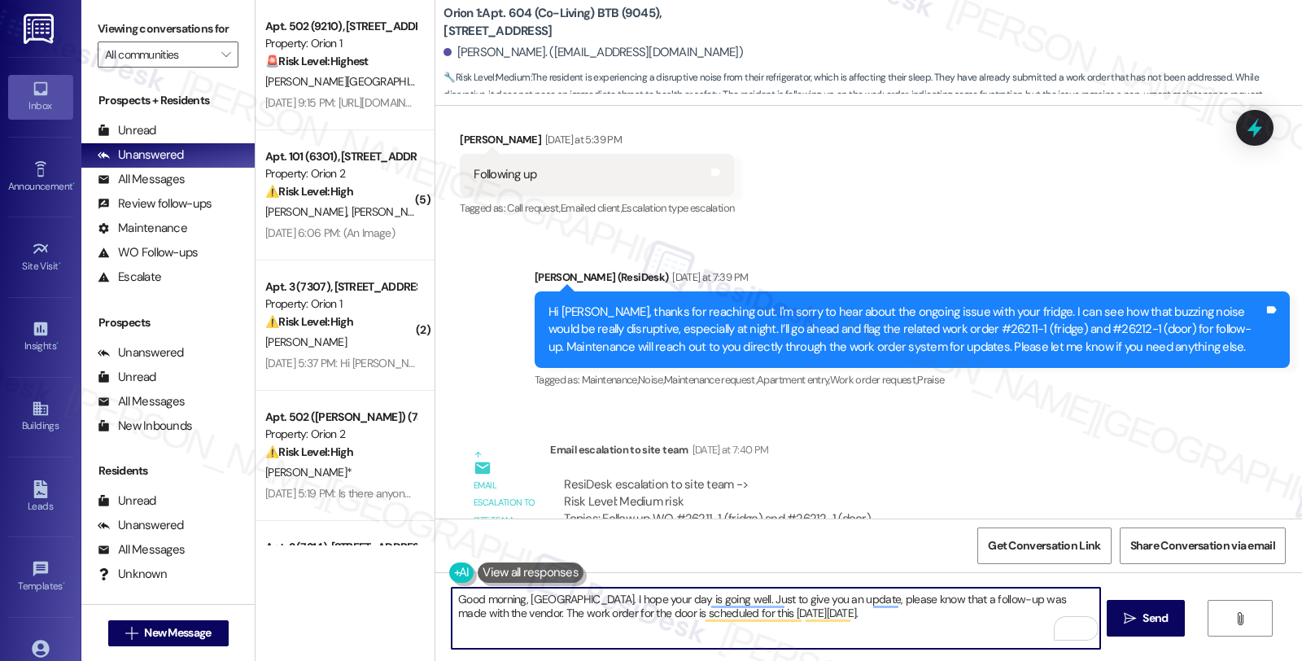
click at [904, 627] on textarea "Good morning, [GEOGRAPHIC_DATA]. I hope your day is going well. Just to give yo…" at bounding box center [776, 618] width 648 height 61
click at [850, 622] on textarea "Good morning, [GEOGRAPHIC_DATA]. I hope your day is going well. Just to give yo…" at bounding box center [776, 618] width 648 height 61
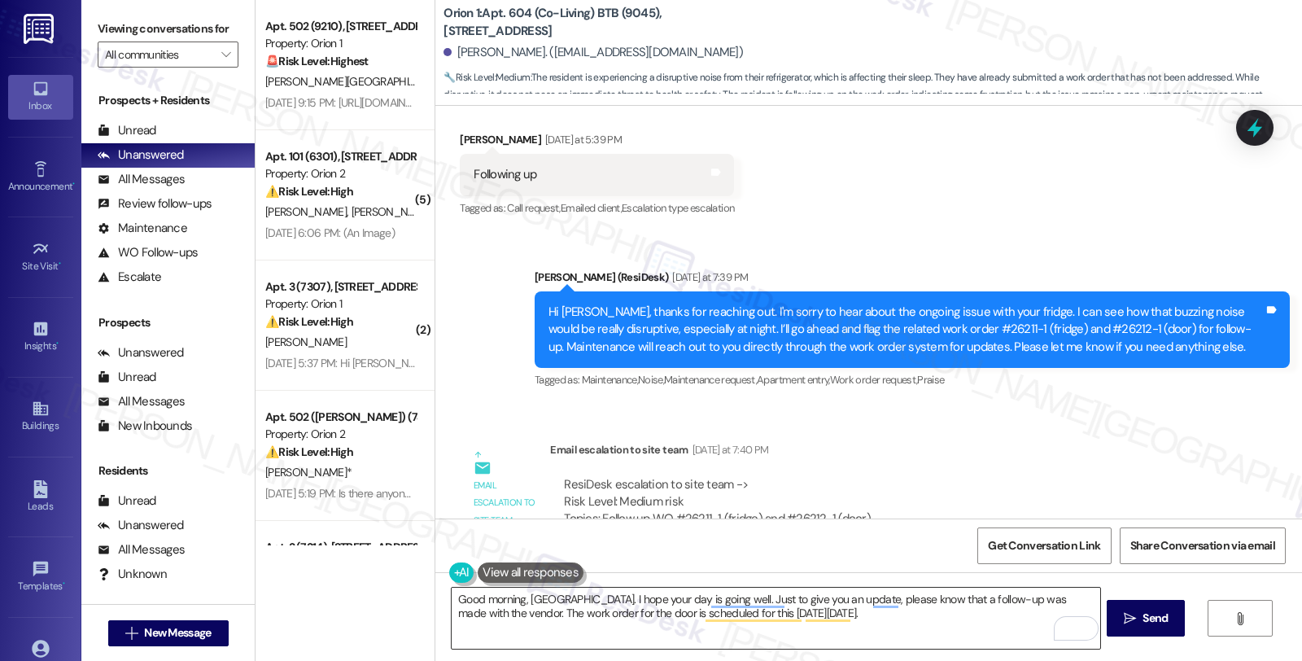
click at [689, 614] on textarea "Good morning, [GEOGRAPHIC_DATA]. I hope your day is going well. Just to give yo…" at bounding box center [776, 618] width 648 height 61
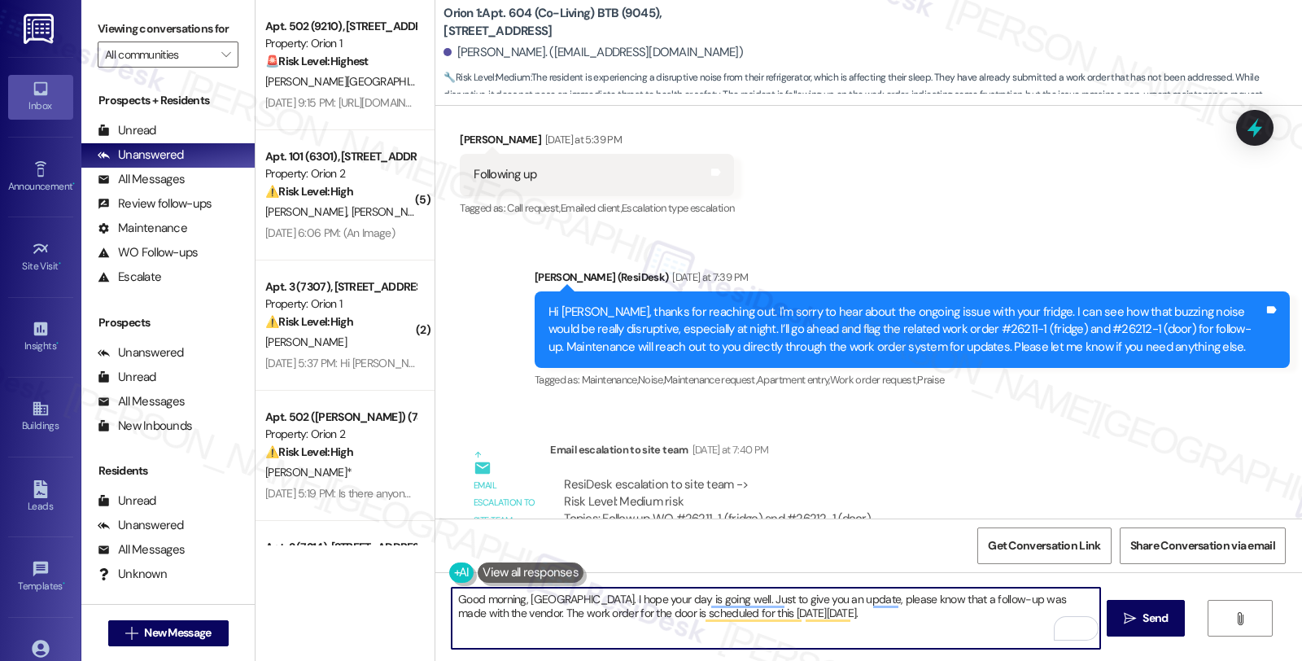
click at [893, 622] on textarea "Good morning, [GEOGRAPHIC_DATA]. I hope your day is going well. Just to give yo…" at bounding box center [776, 618] width 648 height 61
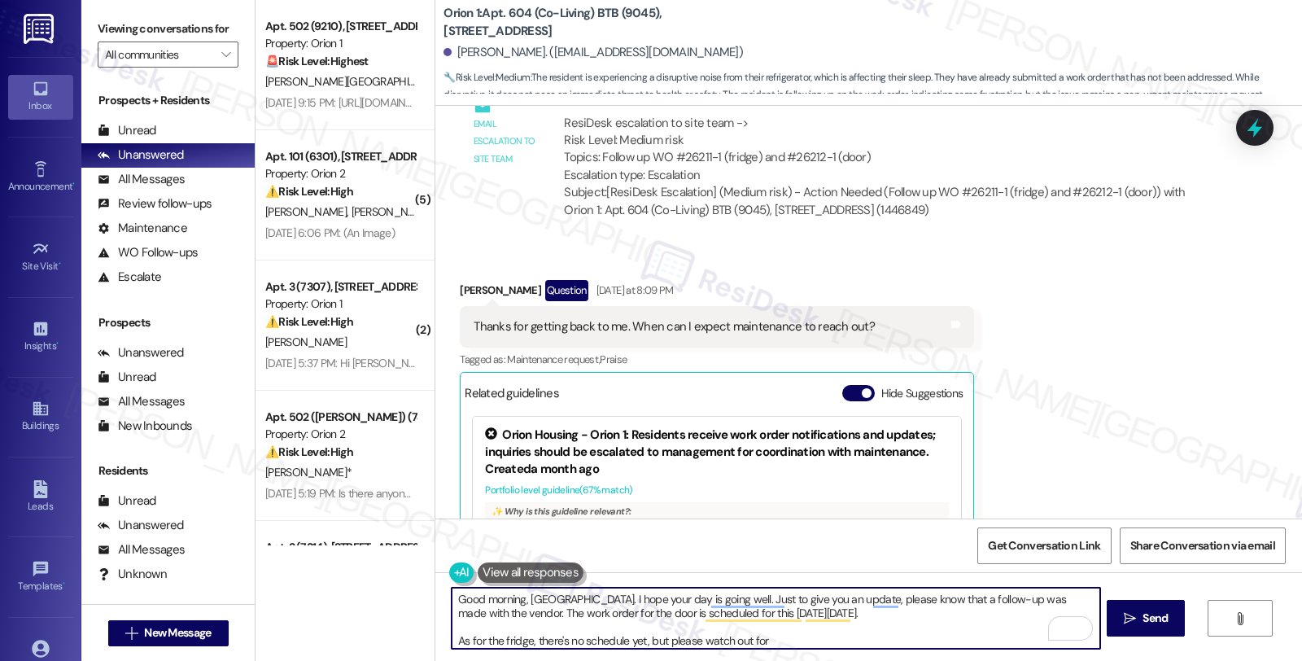
click at [640, 643] on textarea "Good morning, Madison. I hope your day is going well. Just to give you an updat…" at bounding box center [776, 618] width 648 height 61
click at [637, 639] on textarea "Good morning, Madison. I hope your day is going well. Just to give you an updat…" at bounding box center [776, 618] width 648 height 61
click at [802, 648] on textarea "Good morning, Madison. I hope your day is going well. Just to give you an updat…" at bounding box center [776, 618] width 648 height 61
click at [903, 639] on textarea "Good morning, Madison. I hope your day is going well. Just to give you an updat…" at bounding box center [776, 618] width 648 height 61
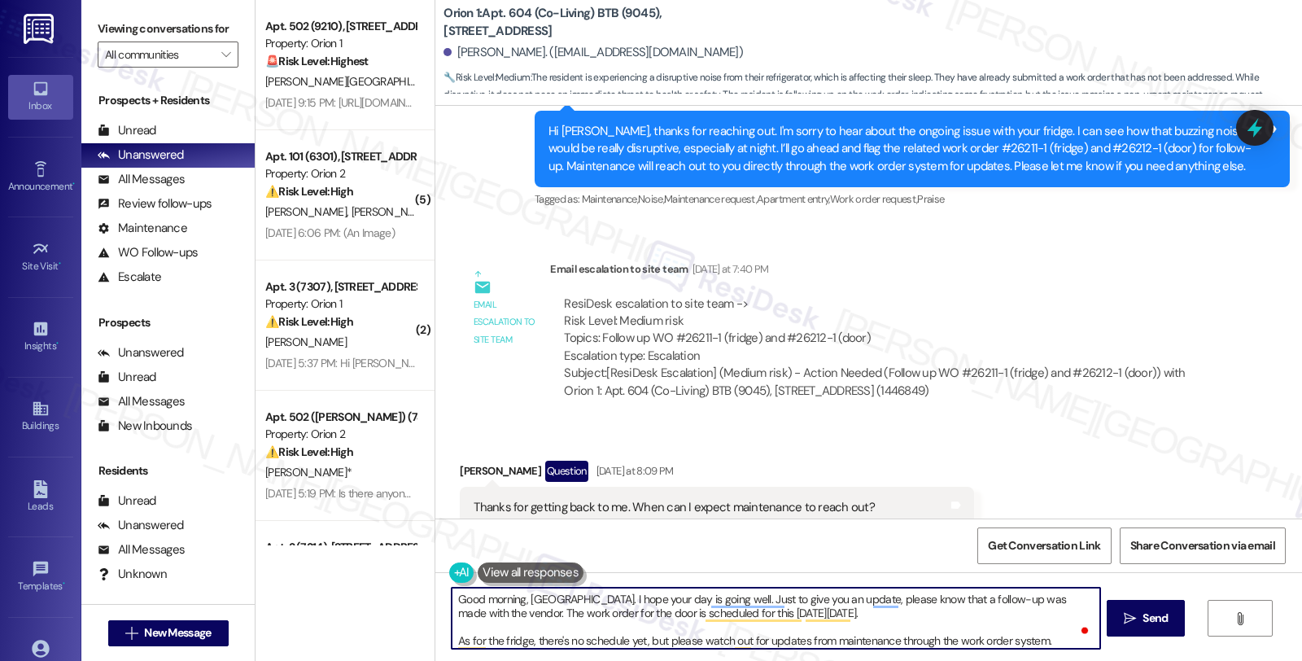
scroll to position [1101, 0]
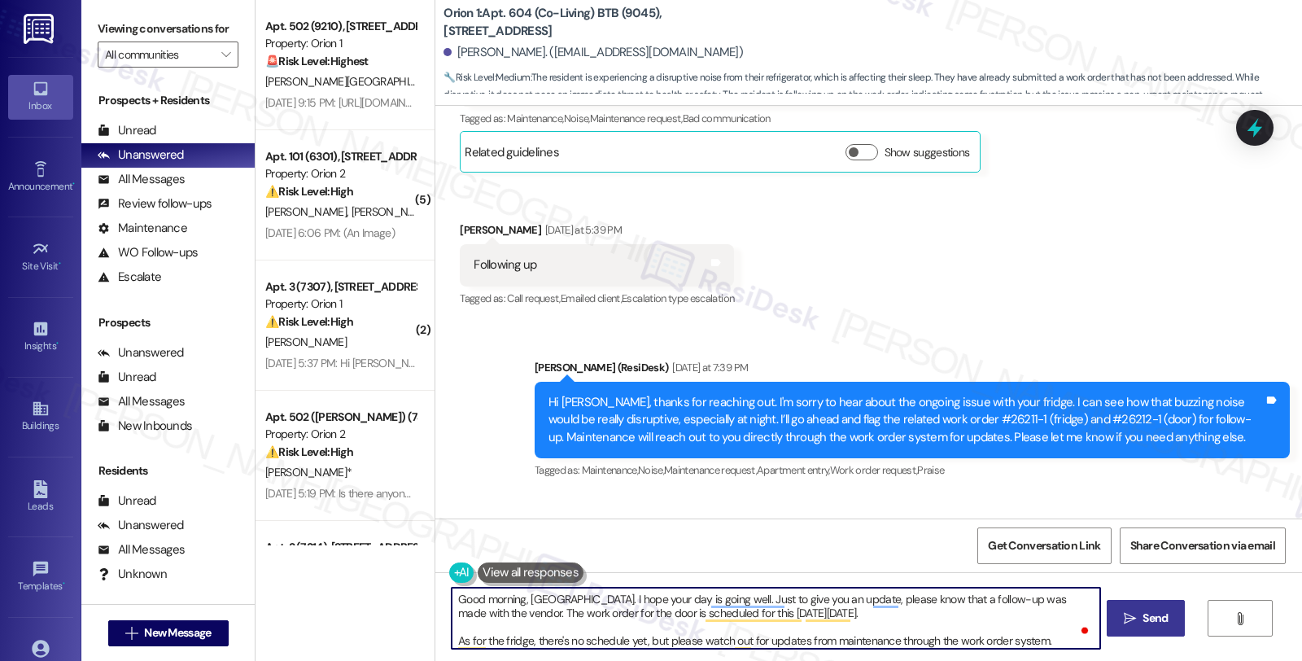
type textarea "Good morning, Madison. I hope your day is going well. Just to give you an updat…"
click at [1156, 619] on span "Send" at bounding box center [1155, 618] width 25 height 17
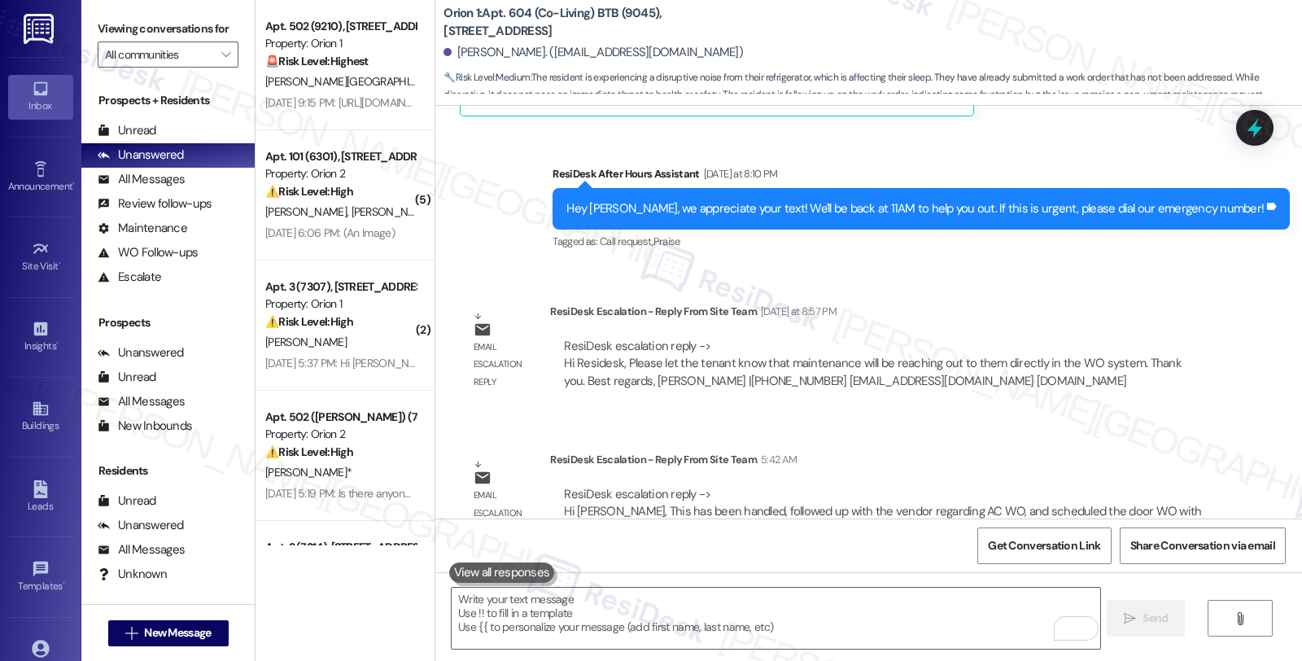
scroll to position [2307, 0]
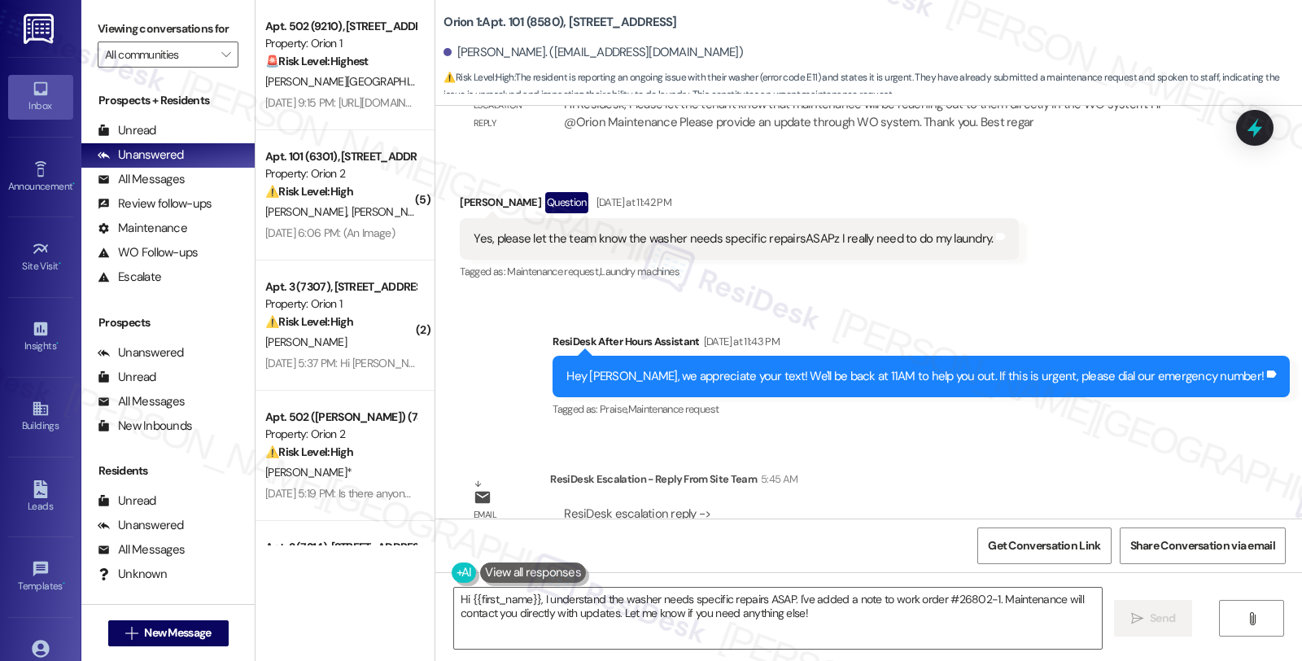
scroll to position [4714, 0]
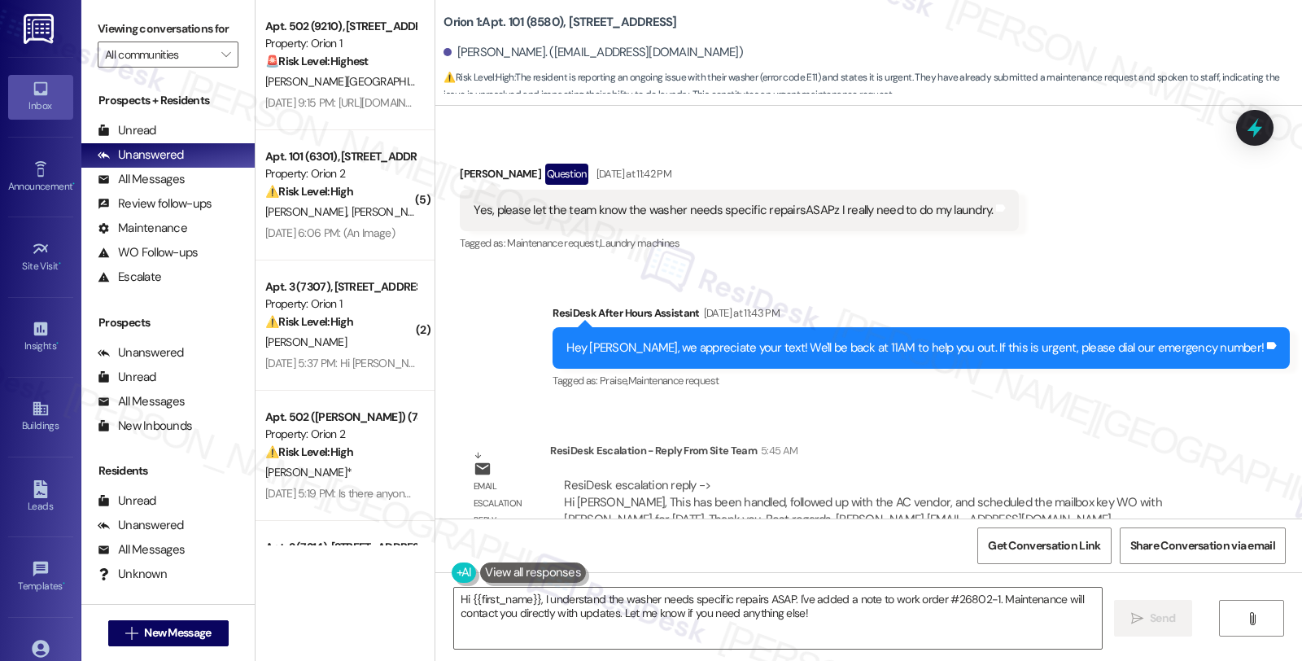
click at [1109, 430] on div "Email escalation reply ResiDesk Escalation - Reply From Site Team 5:45 AM ResiD…" at bounding box center [838, 501] width 780 height 142
click at [785, 599] on textarea "Hi {{first_name}}, I understand the washer needs specific repairs ASAP. I've ad…" at bounding box center [778, 618] width 648 height 61
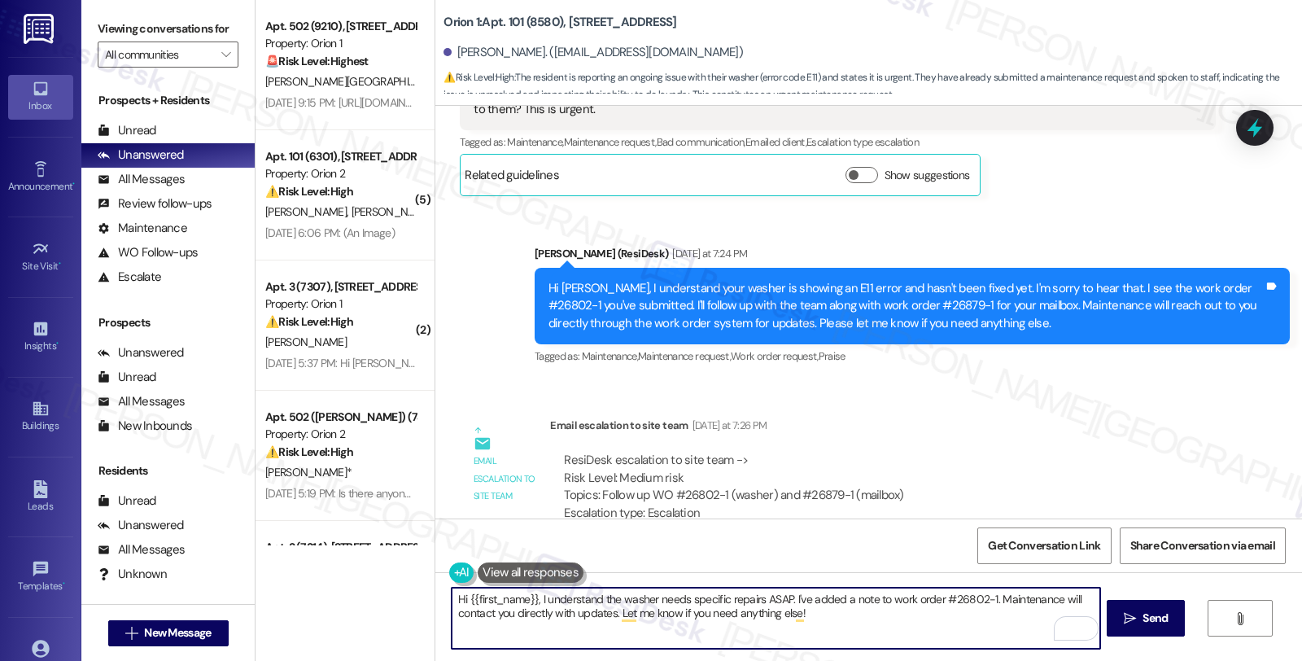
scroll to position [4081, 0]
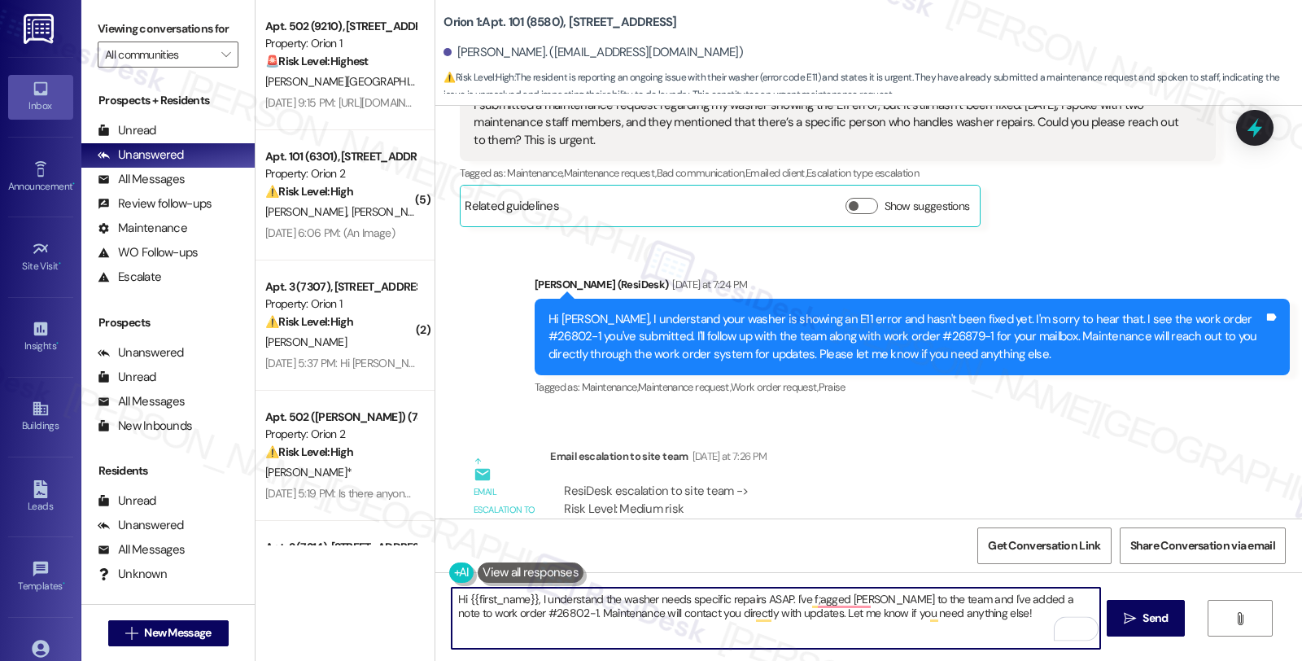
click at [505, 614] on textarea "Hi {{first_name}}, I understand the washer needs specific repairs ASAP. I've f;…" at bounding box center [776, 618] width 648 height 61
click at [855, 611] on textarea "Hi {{first_name}}, I understand the washer needs specific repairs ASAP. I've f;…" at bounding box center [776, 618] width 648 height 61
click at [857, 598] on textarea "Hi {{first_name}}, I understand the washer needs specific repairs ASAP. I've f;…" at bounding box center [776, 618] width 648 height 61
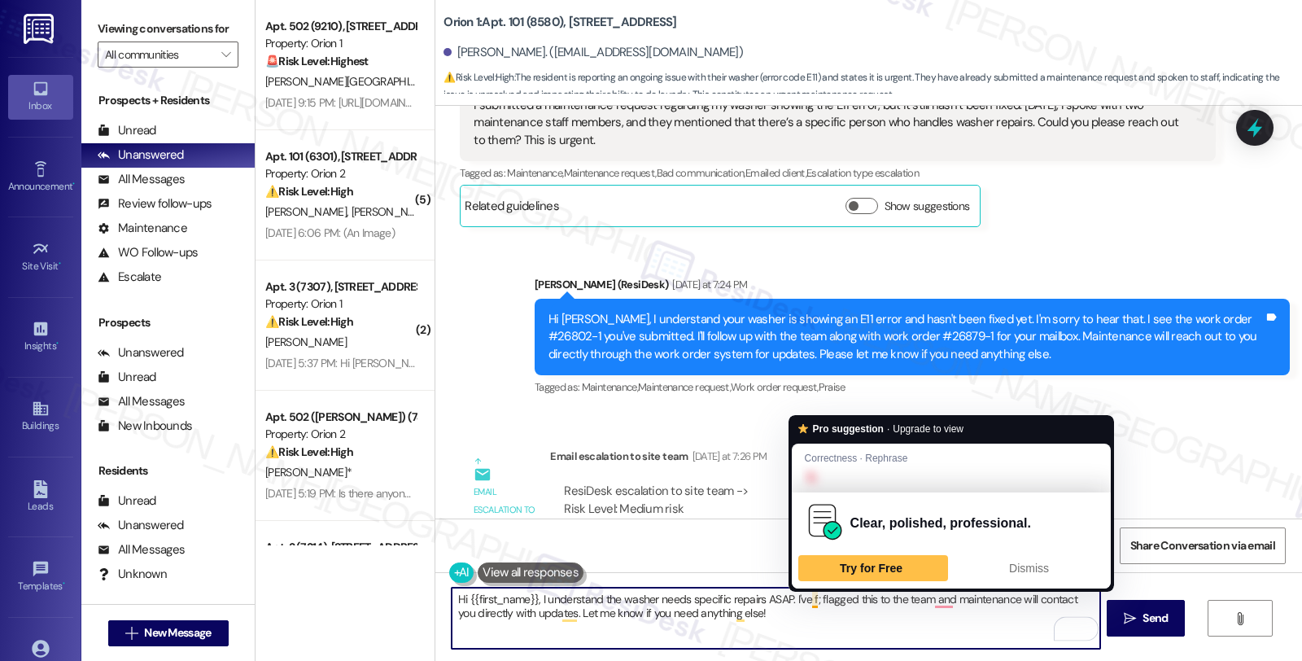
click at [811, 600] on textarea "Hi {{first_name}}, I understand the washer needs specific repairs ASAP. I've f;…" at bounding box center [776, 618] width 648 height 61
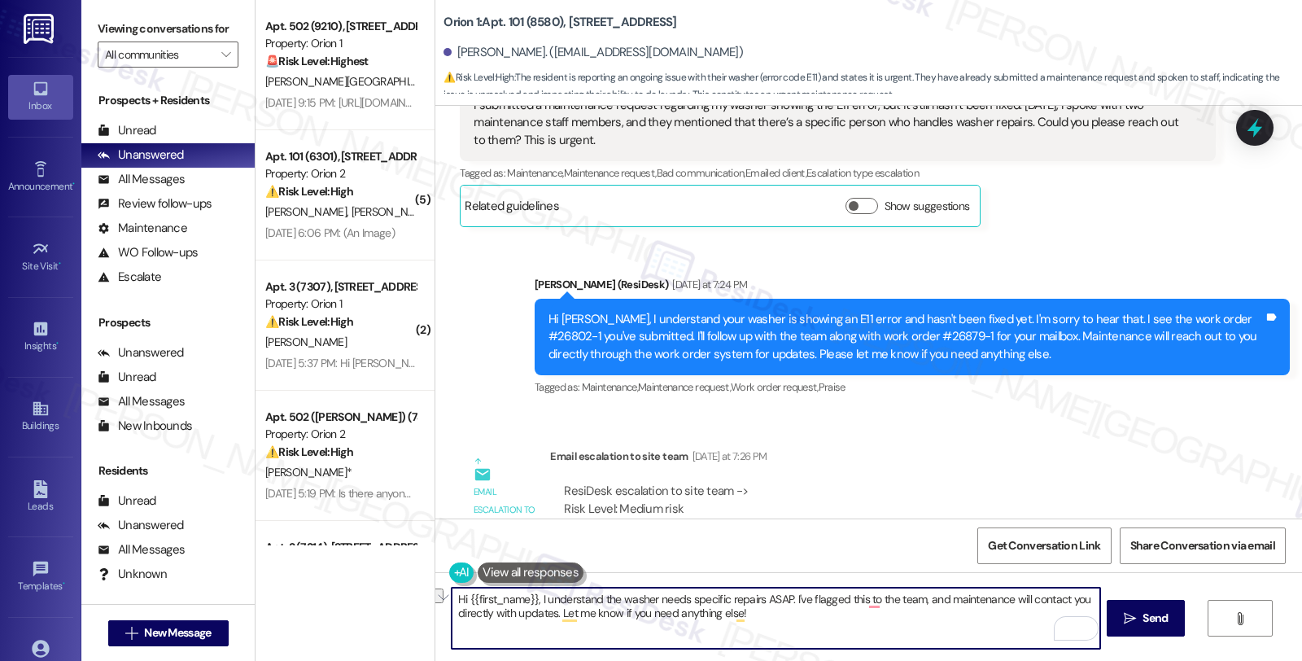
drag, startPoint x: 555, startPoint y: 614, endPoint x: 954, endPoint y: 620, distance: 398.8
click at [954, 620] on textarea "Hi {{first_name}}, I understand the washer needs specific repairs ASAP. I've fl…" at bounding box center [776, 618] width 648 height 61
paste textarea "scheduled the mailbox key WO with [PERSON_NAME] for [DATE]."
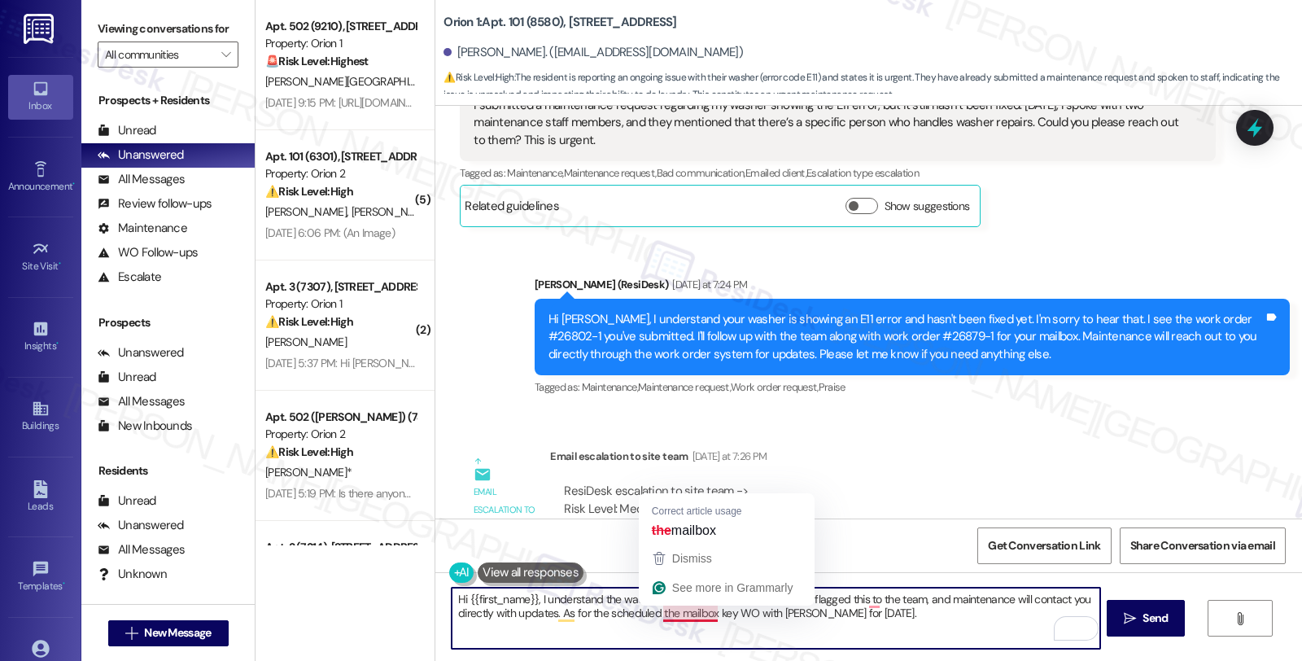
click at [658, 615] on textarea "Hi {{first_name}}, I understand the washer needs specific repairs ASAP. I've fl…" at bounding box center [776, 618] width 648 height 61
drag, startPoint x: 582, startPoint y: 610, endPoint x: 668, endPoint y: 610, distance: 86.3
click at [668, 610] on textarea "Hi {{first_name}}, I understand the washer needs specific repairs ASAP. I've fl…" at bounding box center [776, 618] width 648 height 61
click at [649, 611] on textarea "Hi {{first_name}}, I understand the washer needs specific repairs ASAP. I've fl…" at bounding box center [776, 618] width 648 height 61
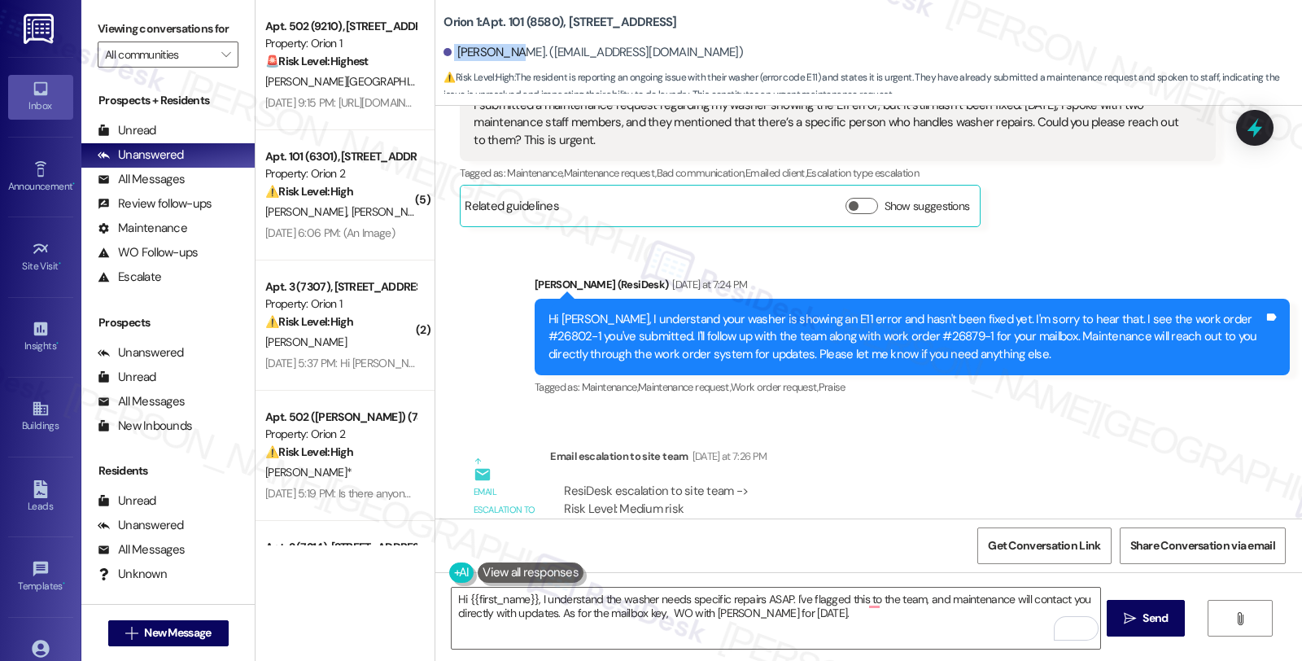
drag, startPoint x: 444, startPoint y: 51, endPoint x: 497, endPoint y: 46, distance: 54.0
click at [497, 46] on div "[PERSON_NAME]. ([EMAIL_ADDRESS][DOMAIN_NAME])" at bounding box center [593, 52] width 299 height 17
copy div "[PERSON_NAME]"
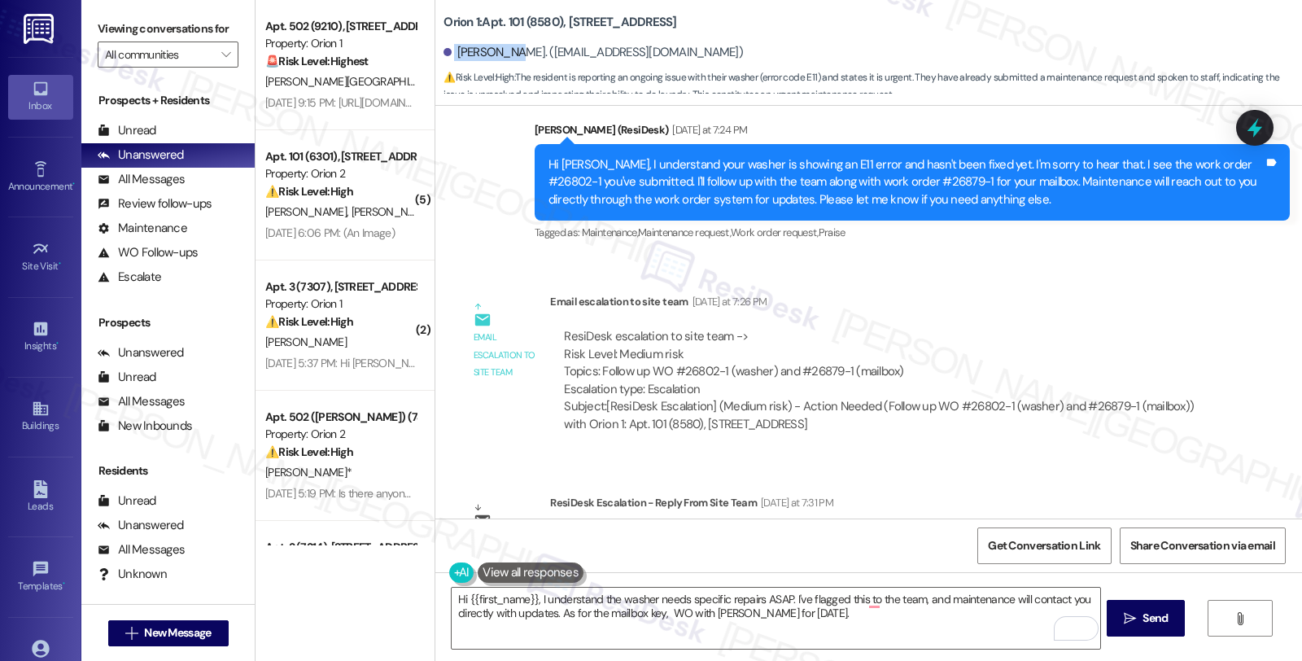
scroll to position [4443, 0]
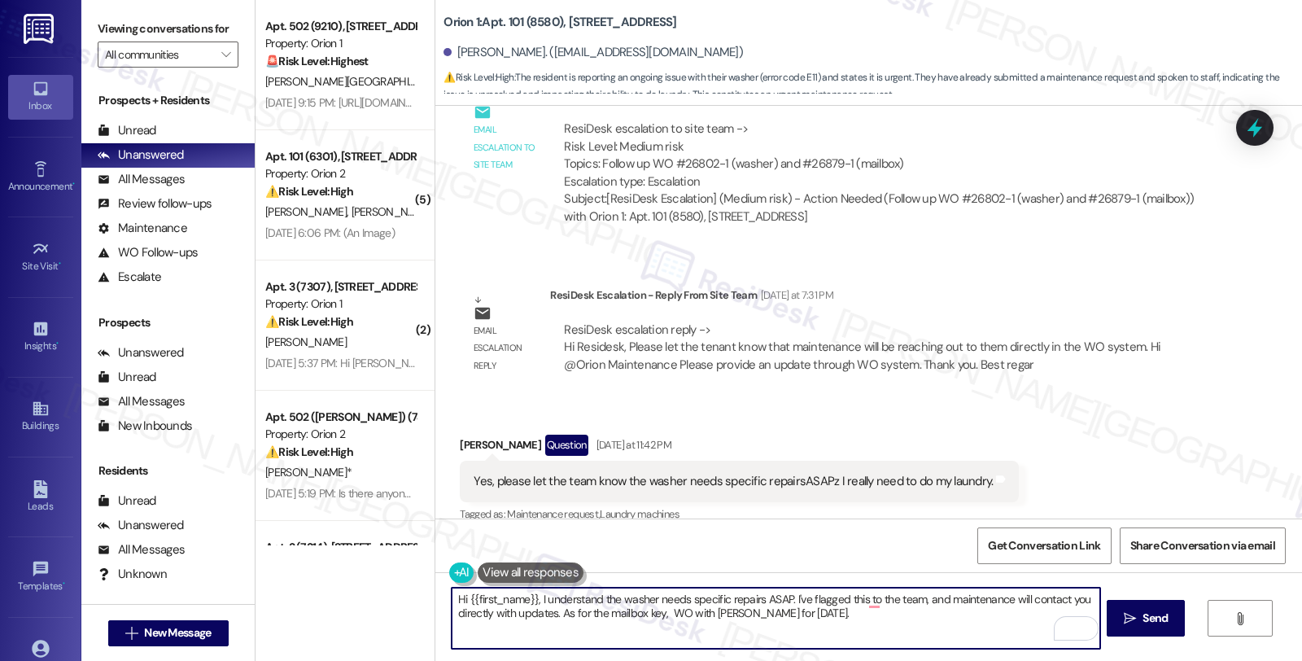
click at [853, 611] on textarea "Hi {{first_name}}, I understand the washer needs specific repairs ASAP. I've fl…" at bounding box center [776, 618] width 648 height 61
click at [658, 611] on textarea "Hi {{first_name}}, I understand the washer needs specific repairs ASAP. I've fl…" at bounding box center [776, 618] width 648 height 61
click at [950, 622] on textarea "Hi {{first_name}}, I understand the washer needs specific repairs ASAP. I've fl…" at bounding box center [776, 618] width 648 height 61
click at [932, 608] on textarea "Hi {{first_name}}, I understand the washer needs specific repairs ASAP. I've fl…" at bounding box center [776, 618] width 648 height 61
type textarea "Hi {{first_name}}, I understand the washer needs specific repairs ASAP. I've fl…"
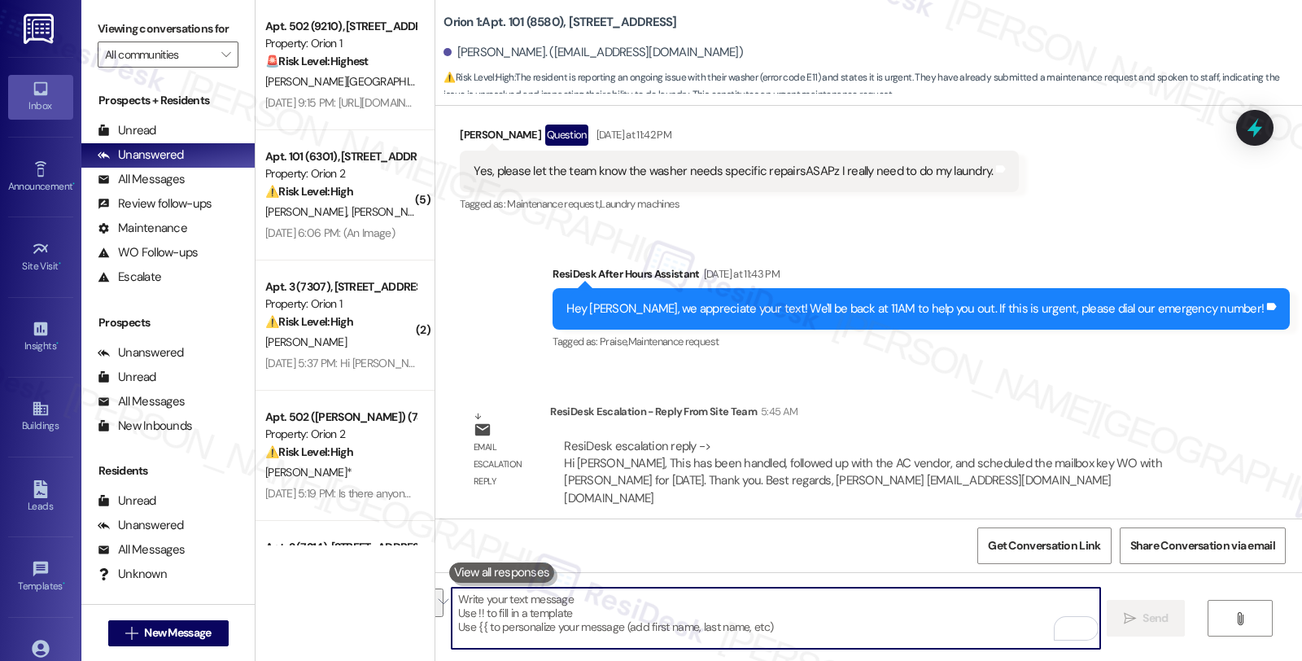
scroll to position [4845, 0]
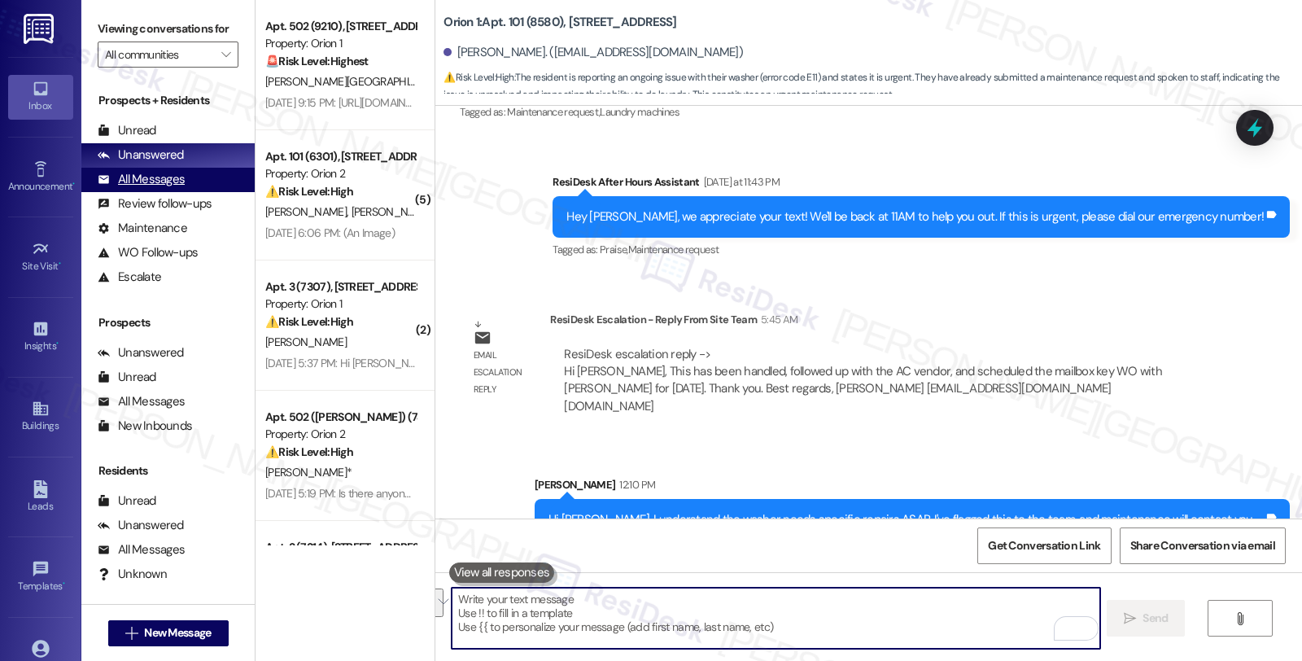
click at [180, 188] on div "All Messages" at bounding box center [141, 179] width 87 height 17
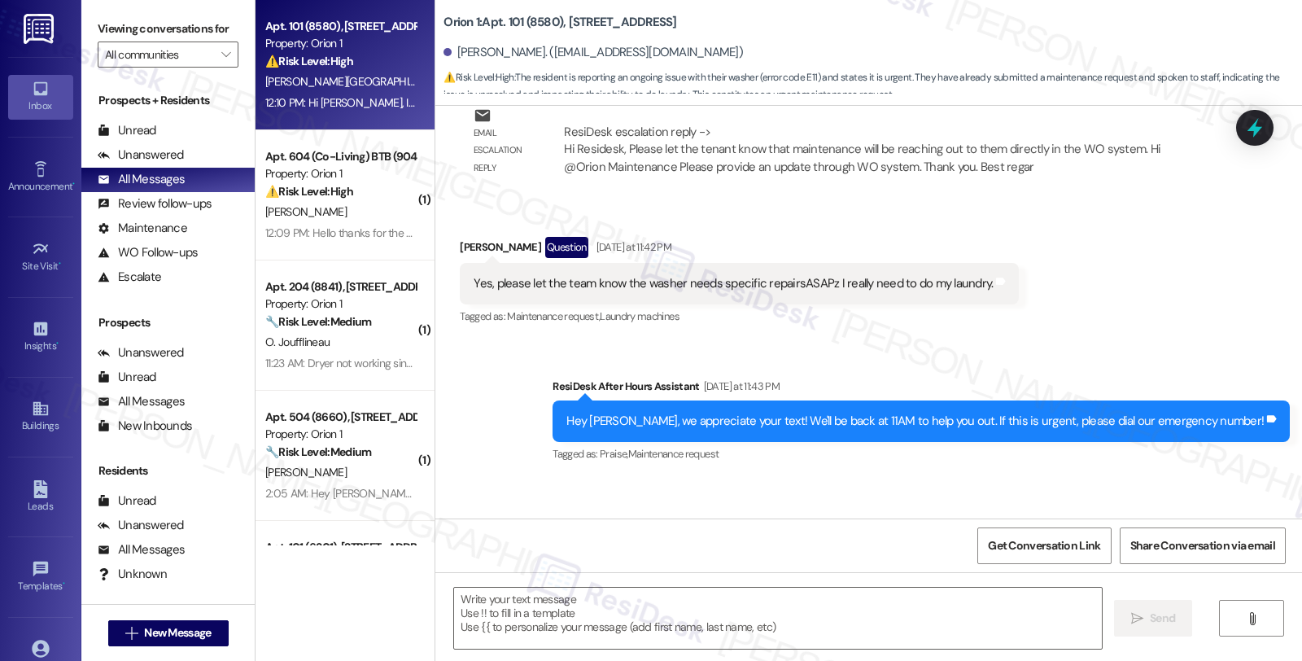
type textarea "Fetching suggested responses. Please feel free to read through the conversation…"
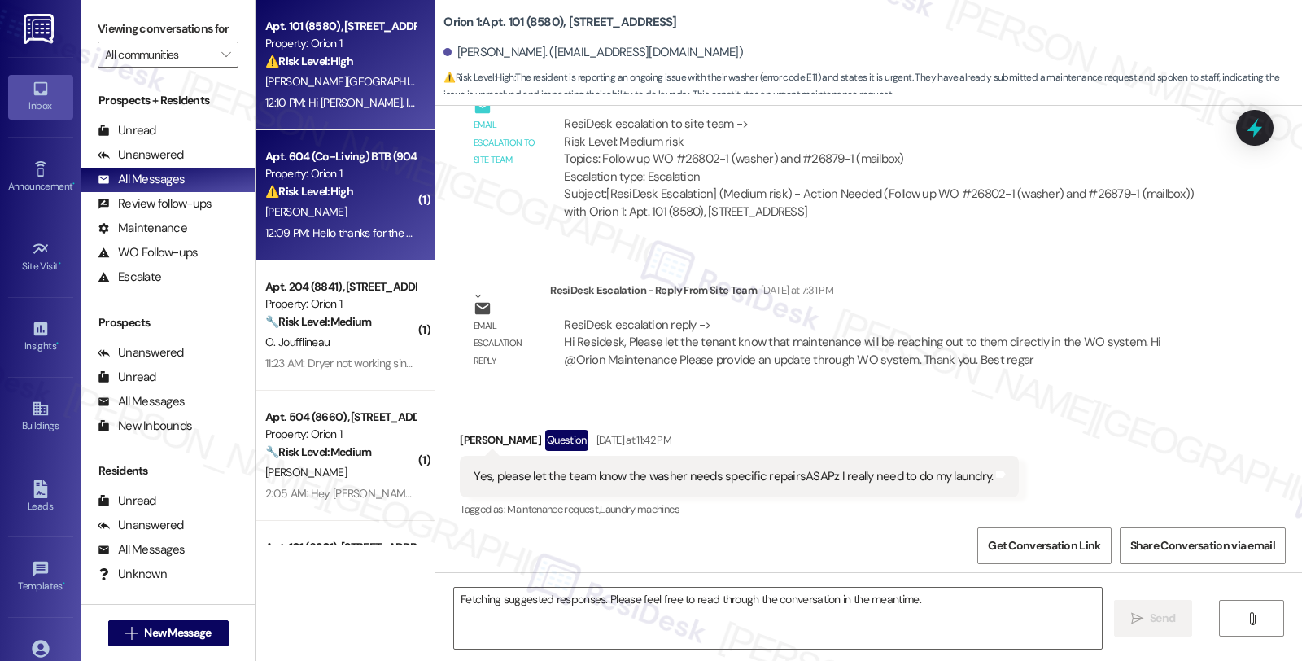
scroll to position [4429, 0]
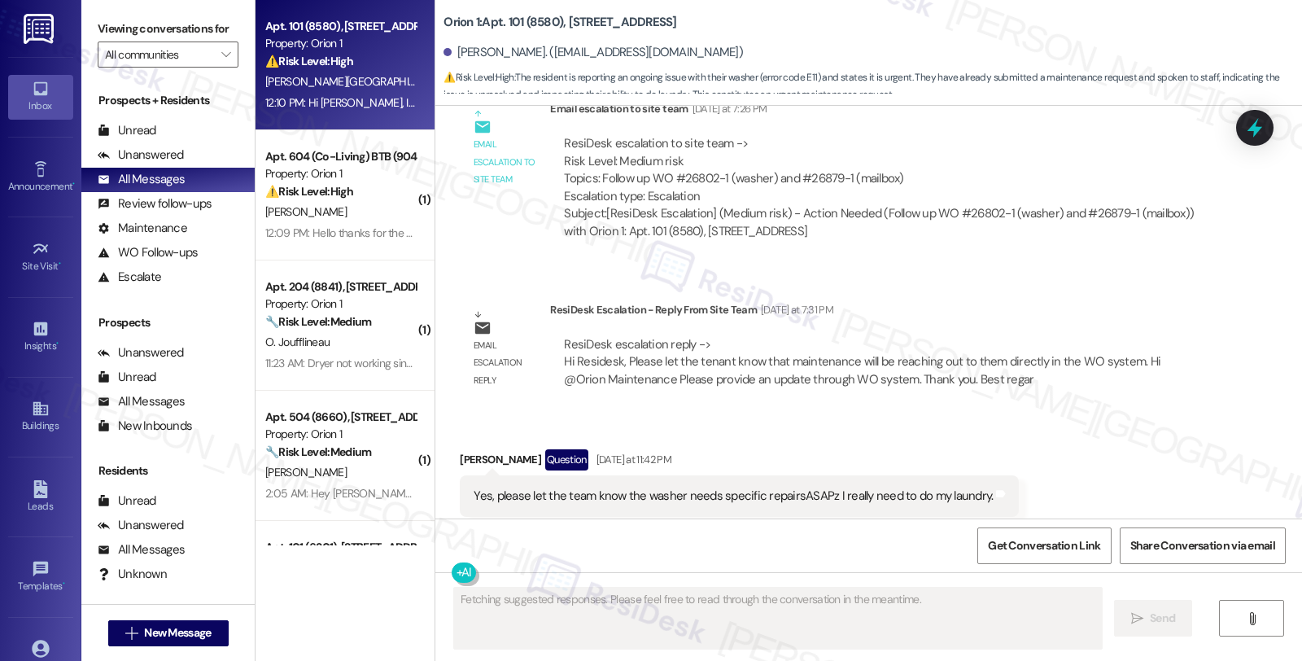
click at [386, 181] on div "Property: Orion 1" at bounding box center [340, 173] width 151 height 17
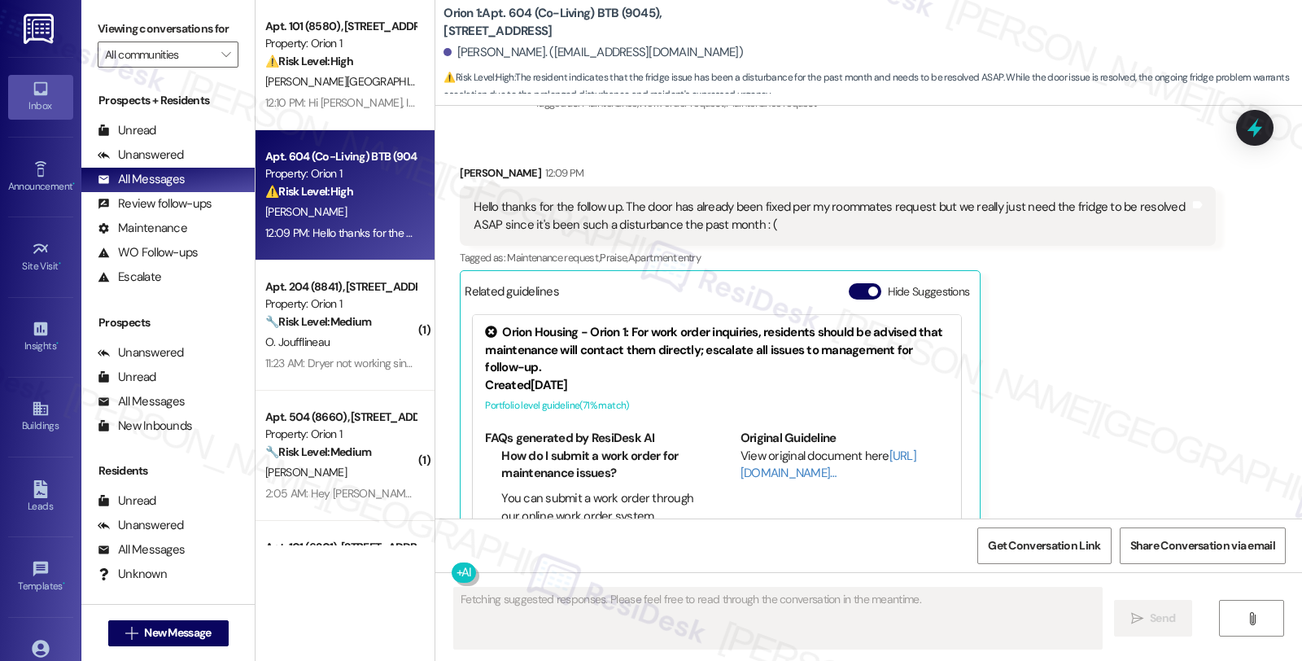
scroll to position [2437, 0]
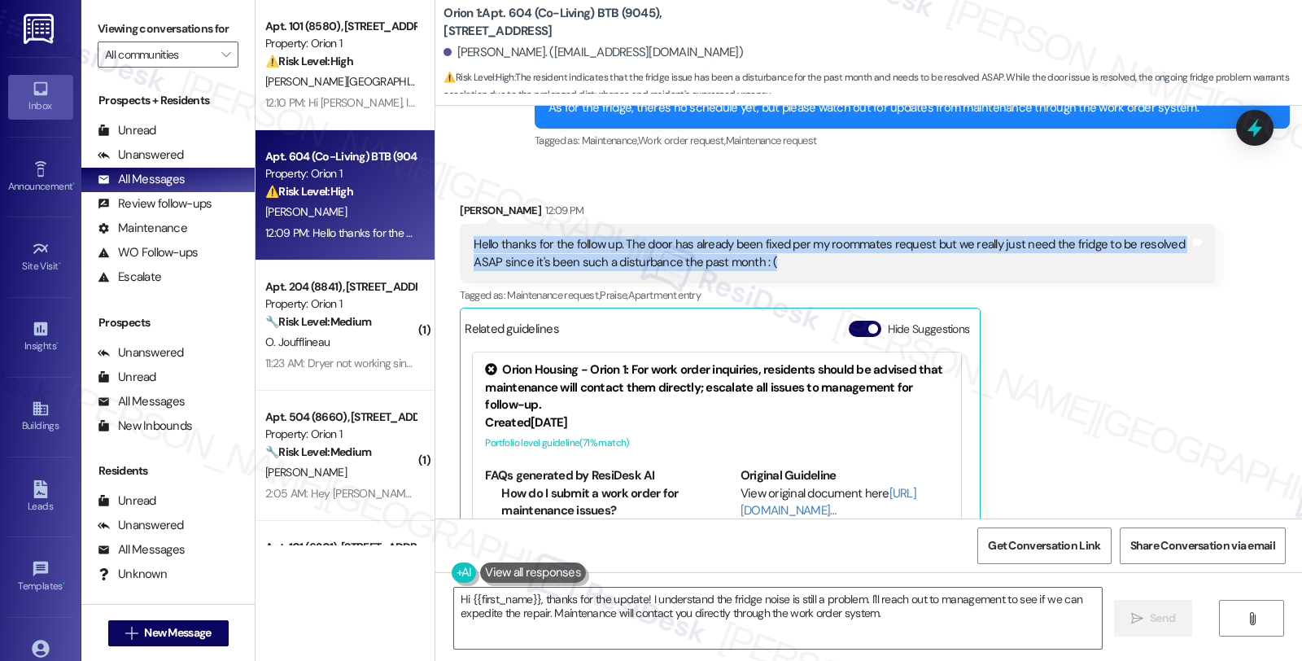
drag, startPoint x: 781, startPoint y: 243, endPoint x: 457, endPoint y: 229, distance: 325.0
click at [460, 229] on div "Hello thanks for the follow up. The door has already been fixed per my roommate…" at bounding box center [837, 253] width 755 height 59
copy div "Hello thanks for the follow up. The door has already been fixed per my roommate…"
click at [1103, 355] on div "Madison Chow 12:09 PM Hello thanks for the follow up. The door has already been…" at bounding box center [837, 408] width 755 height 412
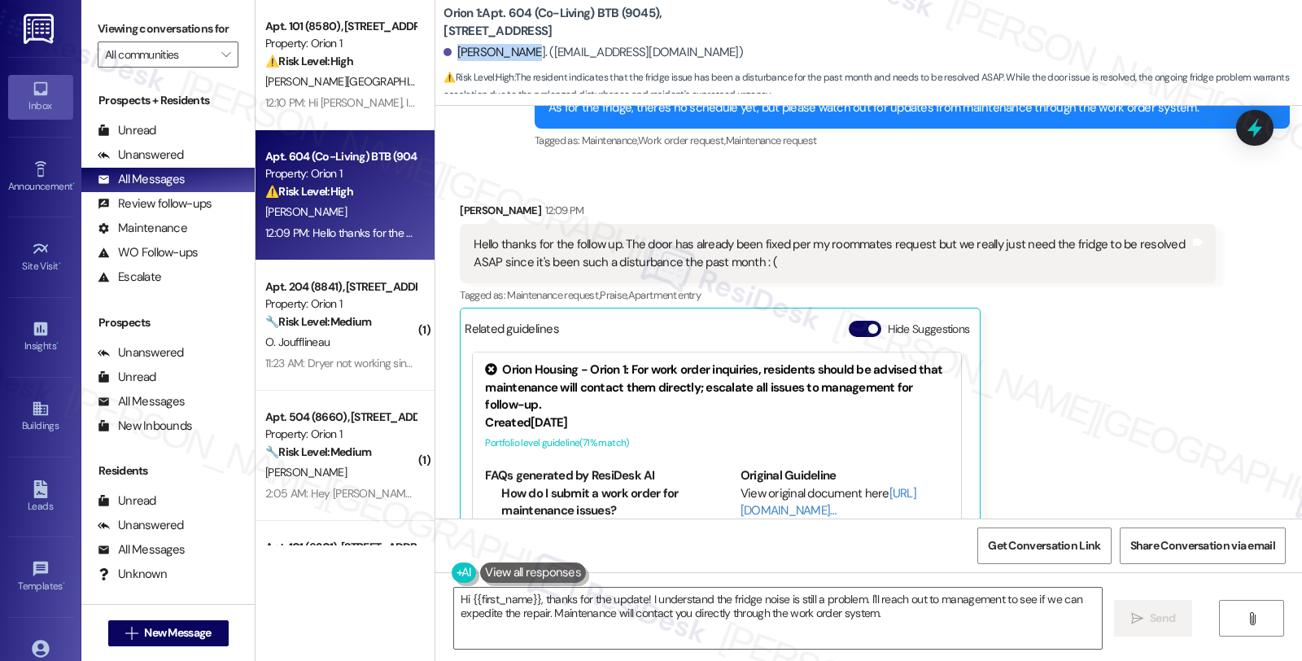
drag, startPoint x: 448, startPoint y: 50, endPoint x: 518, endPoint y: 50, distance: 70.0
click at [518, 50] on div "[PERSON_NAME]. ([EMAIL_ADDRESS][DOMAIN_NAME])" at bounding box center [593, 52] width 299 height 17
copy div "[PERSON_NAME]"
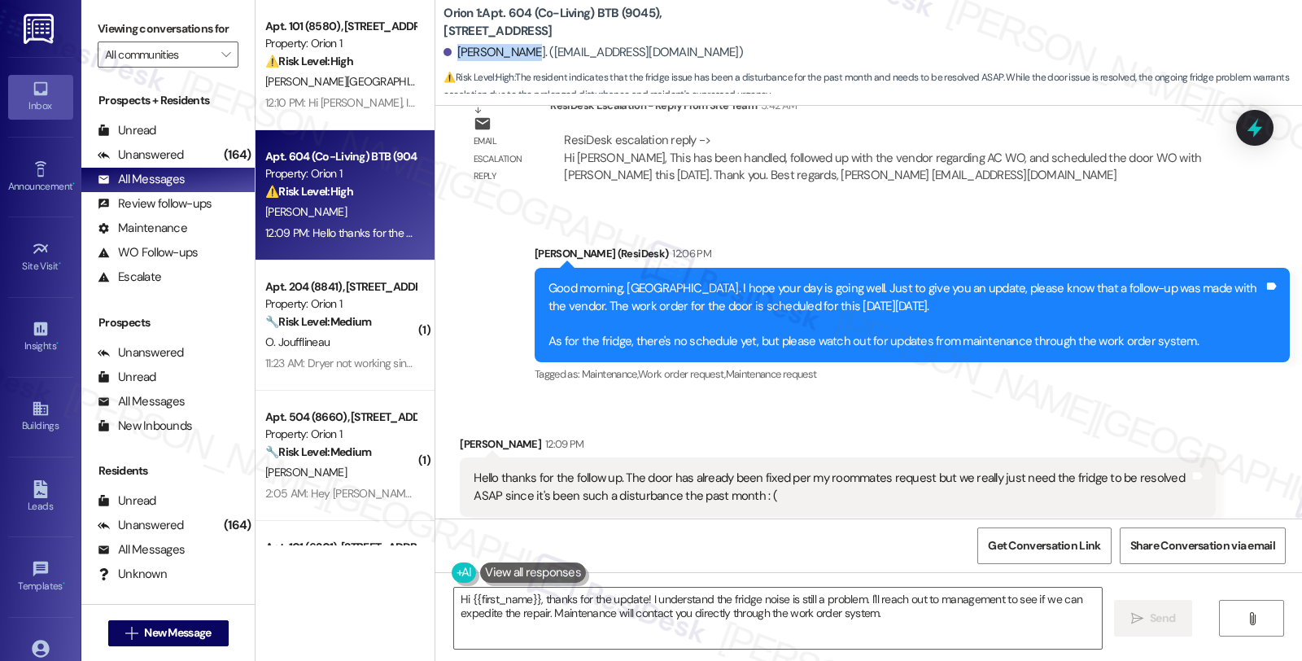
scroll to position [2528, 0]
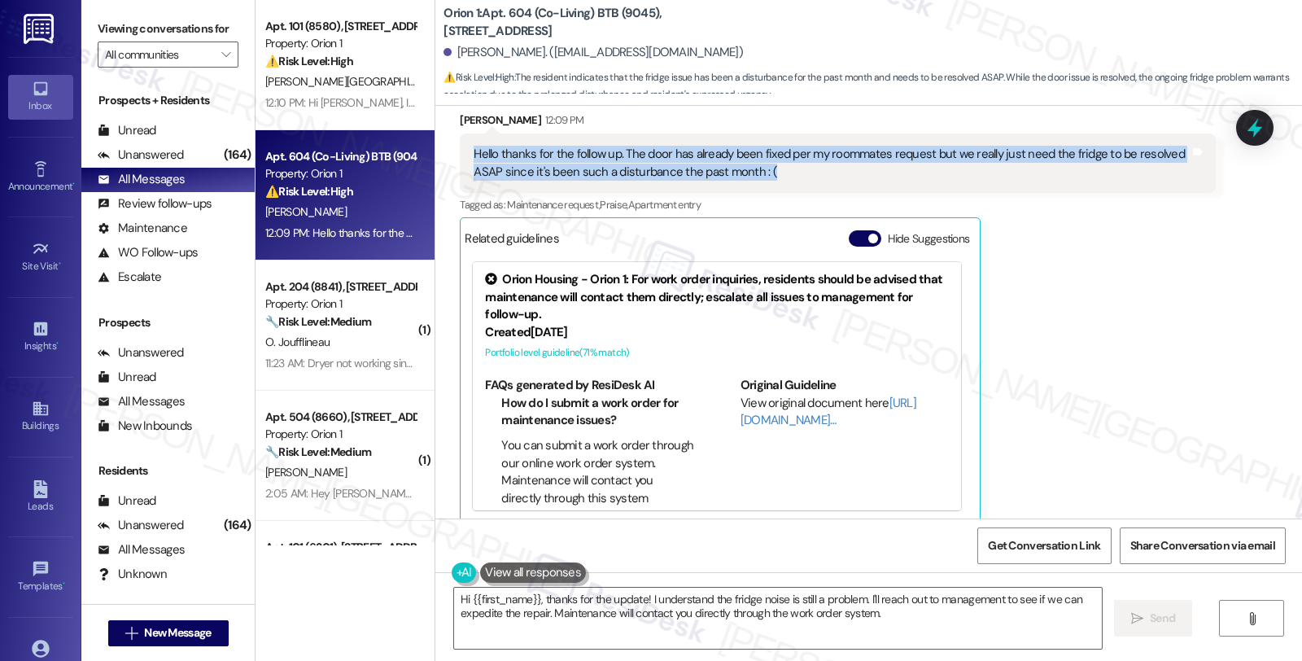
drag, startPoint x: 782, startPoint y: 150, endPoint x: 440, endPoint y: 140, distance: 341.9
click at [448, 140] on div "Received via SMS Madison Chow 12:09 PM Hello thanks for the follow up. The door…" at bounding box center [838, 317] width 780 height 436
copy div "Hello thanks for the follow up. The door has already been fixed per my roommate…"
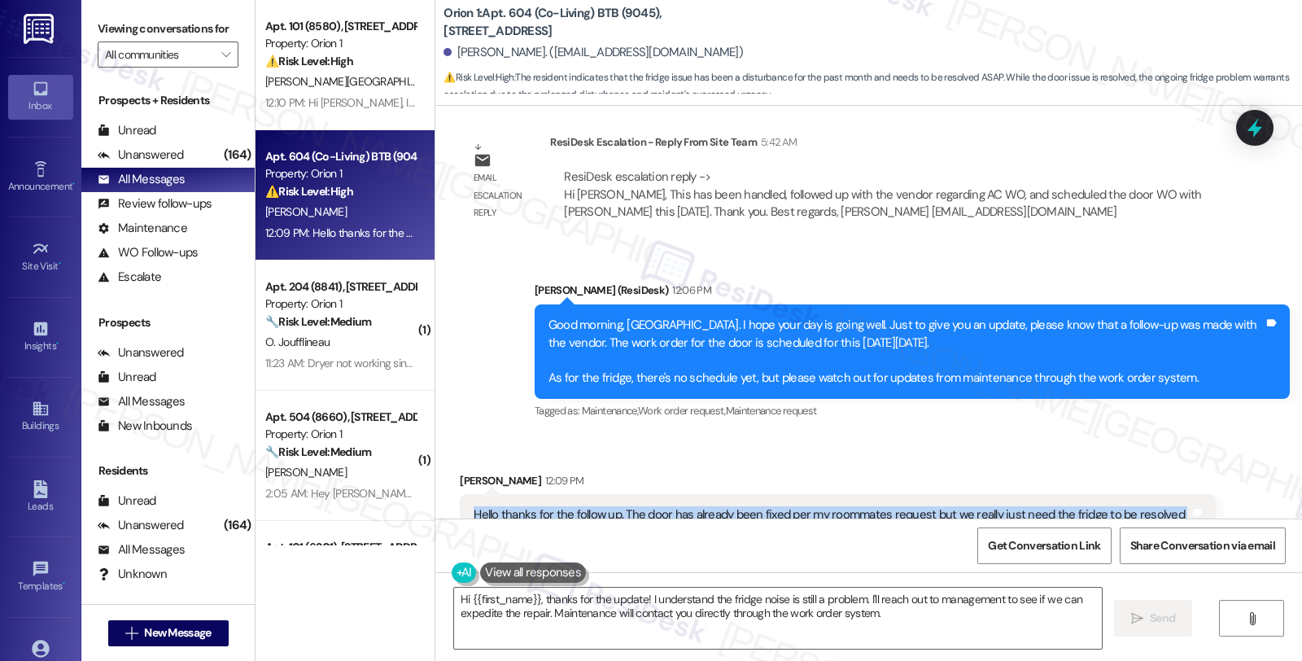
scroll to position [2166, 0]
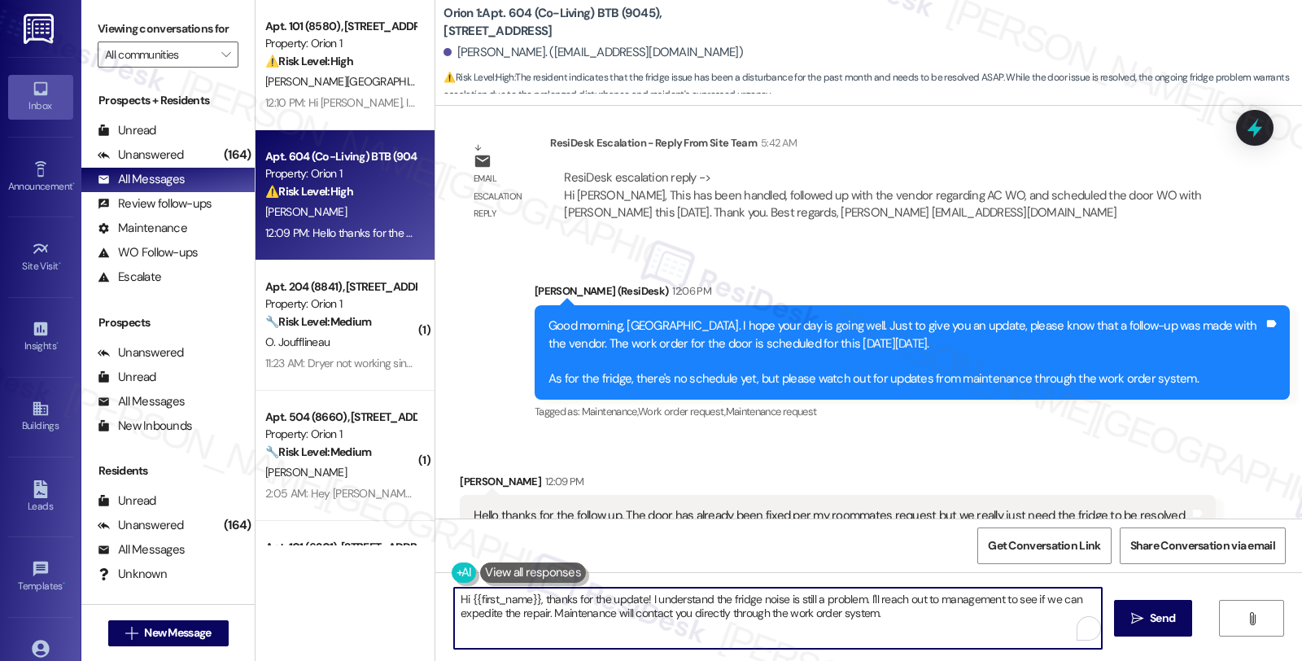
drag, startPoint x: 535, startPoint y: 599, endPoint x: 418, endPoint y: 600, distance: 117.2
click at [418, 600] on div "Apt. 101 (8580), 1317 W Jefferson Blvd Property: Orion 1 ⚠️ Risk Level: High Th…" at bounding box center [779, 330] width 1047 height 661
click at [559, 597] on textarea "Thanks for the update! I understand the fridge noise is still a problem. I'll r…" at bounding box center [776, 618] width 648 height 61
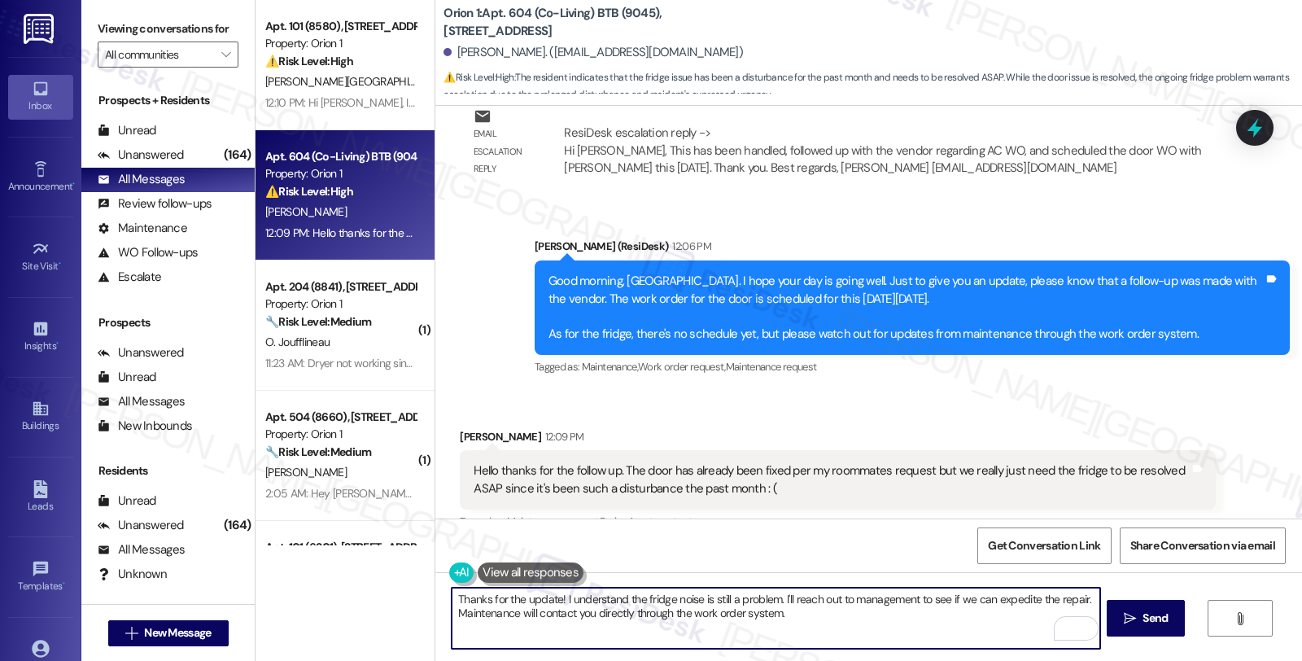
scroll to position [2257, 0]
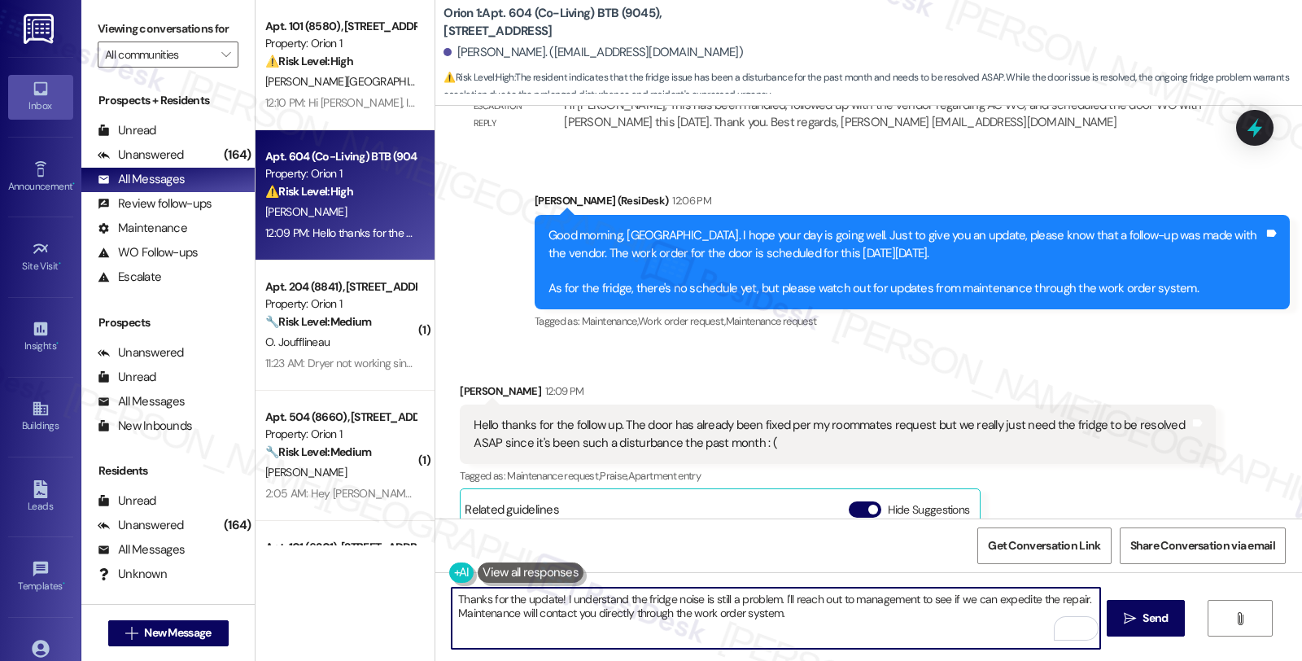
click at [554, 599] on textarea "Thanks for the update! I understand the fridge noise is still a problem. I'll r…" at bounding box center [776, 618] width 648 height 61
click at [687, 599] on textarea "Thanks for the update! A follow-up has been made and I understand the fridge no…" at bounding box center [776, 618] width 648 height 61
click at [712, 600] on textarea "Thanks for the update! A follow-up has been made and I understand the fridge no…" at bounding box center [776, 618] width 648 height 61
click at [558, 598] on textarea "Thanks for the update! A follow-up has been made, and we will keep you posted w…" at bounding box center [776, 618] width 648 height 61
click at [621, 601] on textarea "Thanks for the update! Please know that a fA follow-up has been made, and we wi…" at bounding box center [776, 618] width 648 height 61
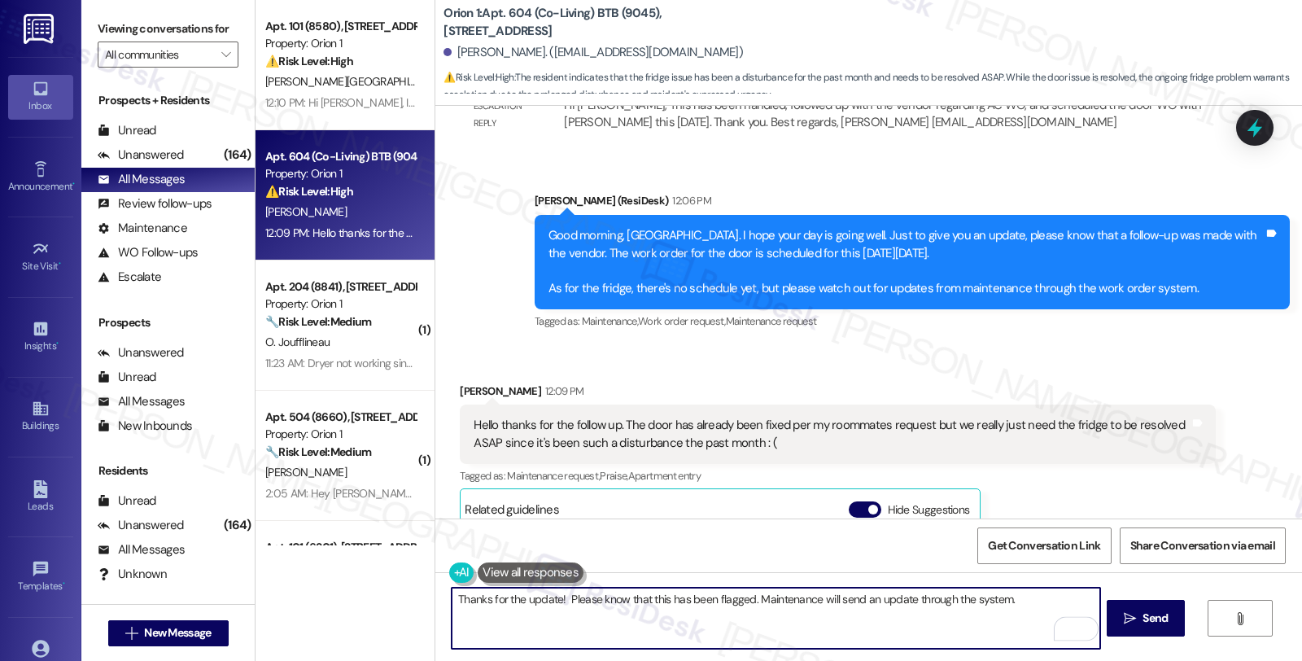
click at [964, 603] on textarea "Thanks for the update! Please know that this has been flagged. Maintenance will…" at bounding box center [776, 618] width 648 height 61
type textarea "Thanks for the update! Please know that this has been flagged. Maintenance will…"
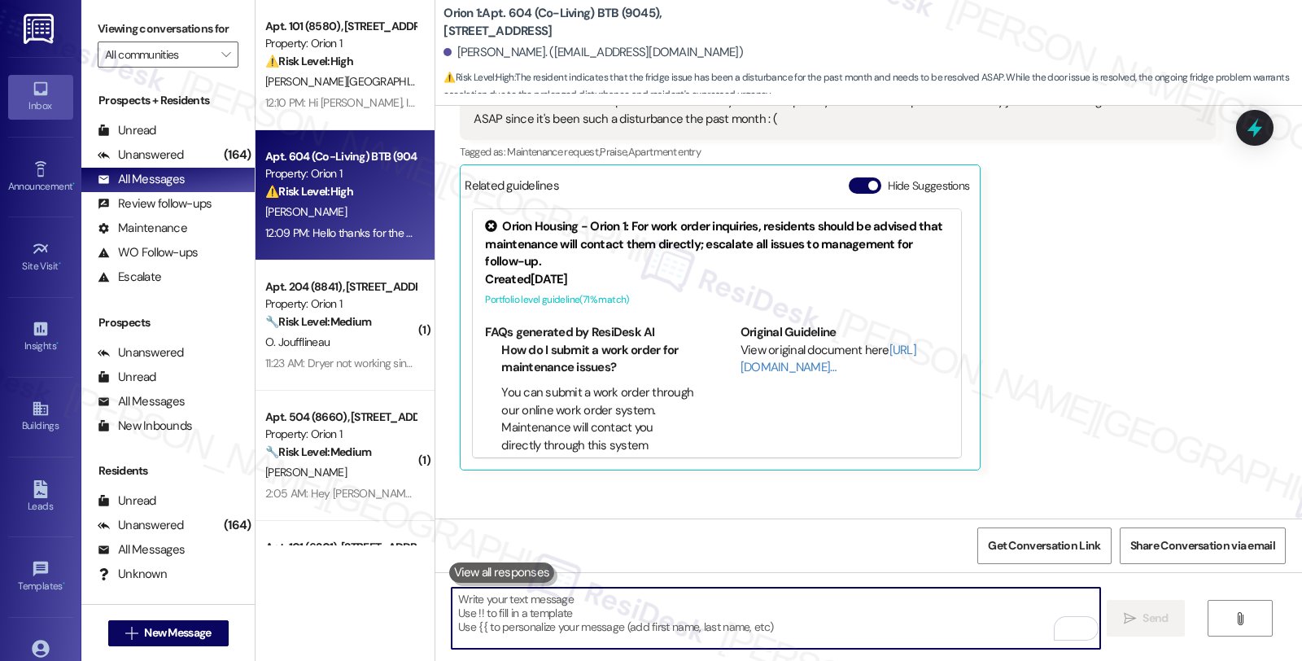
scroll to position [2641, 0]
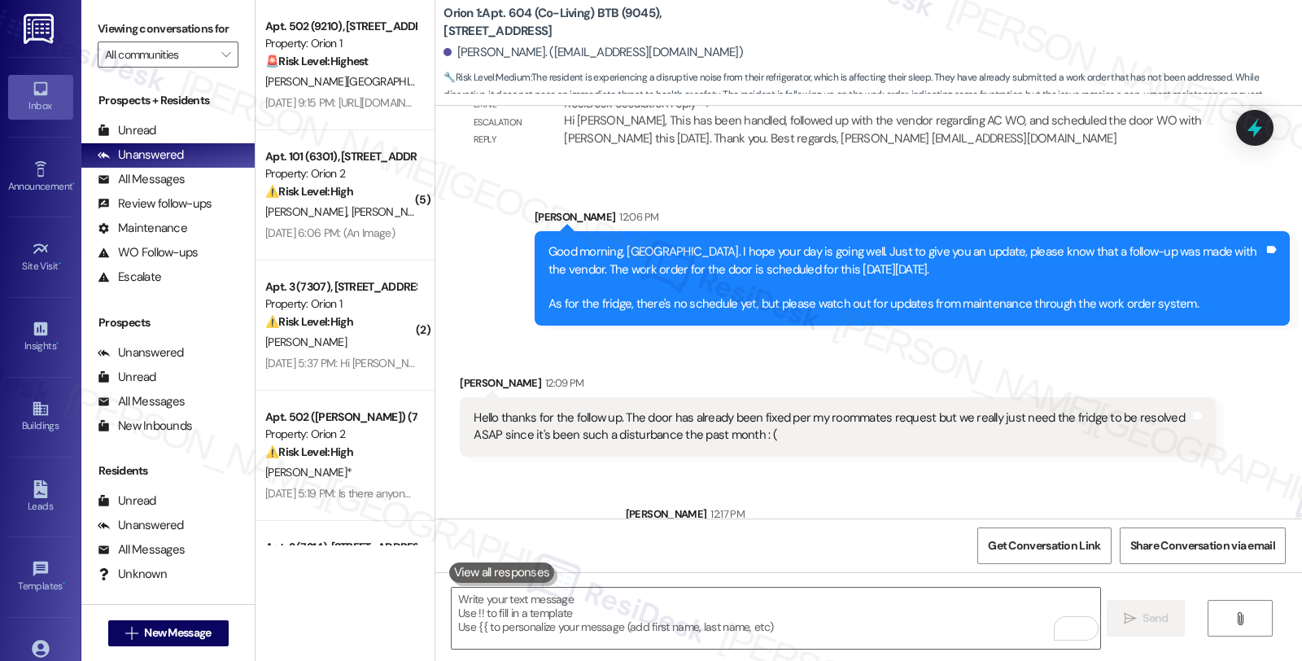
scroll to position [2551, 0]
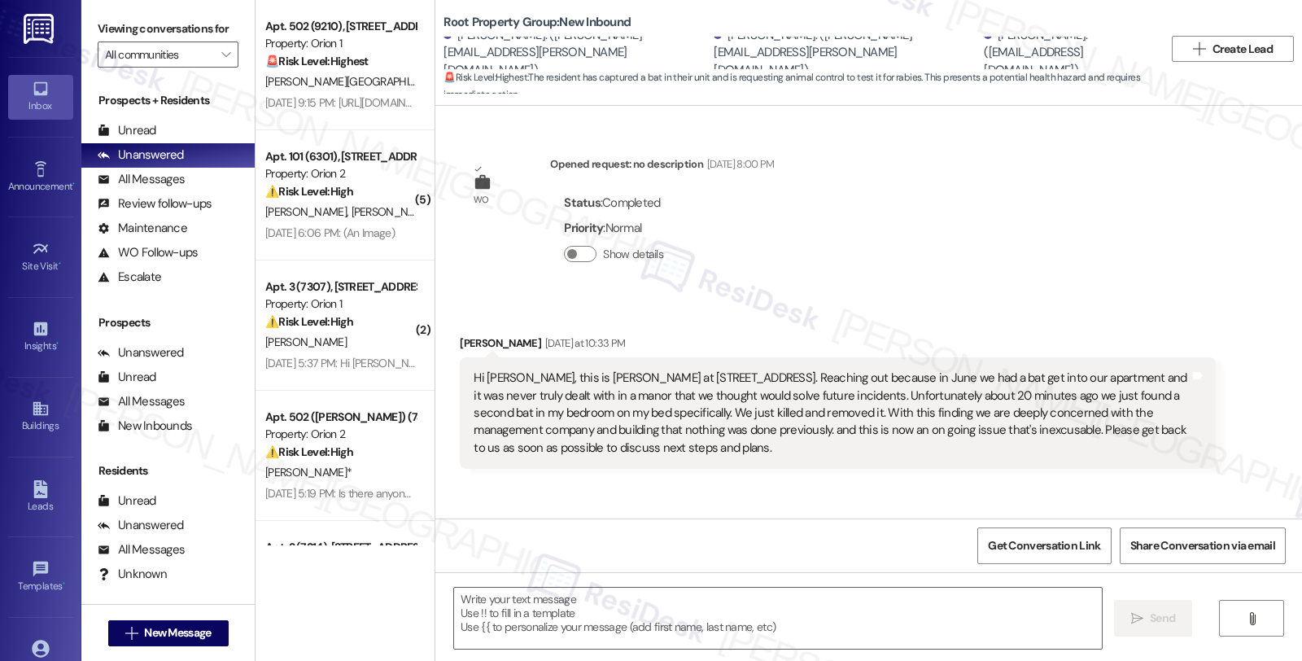
scroll to position [3485, 0]
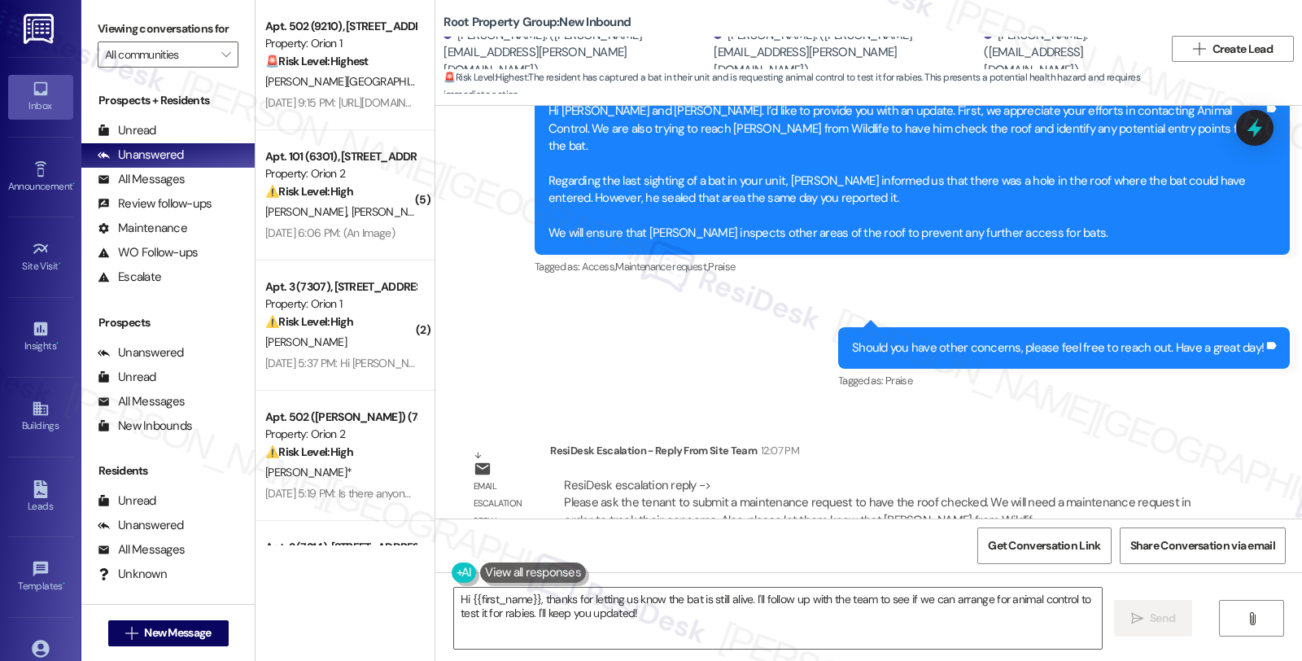
click at [1067, 380] on div "WO Opened request: no description Jun 23, 2025 at 8:00 PM Status : Completed Pr…" at bounding box center [868, 312] width 867 height 413
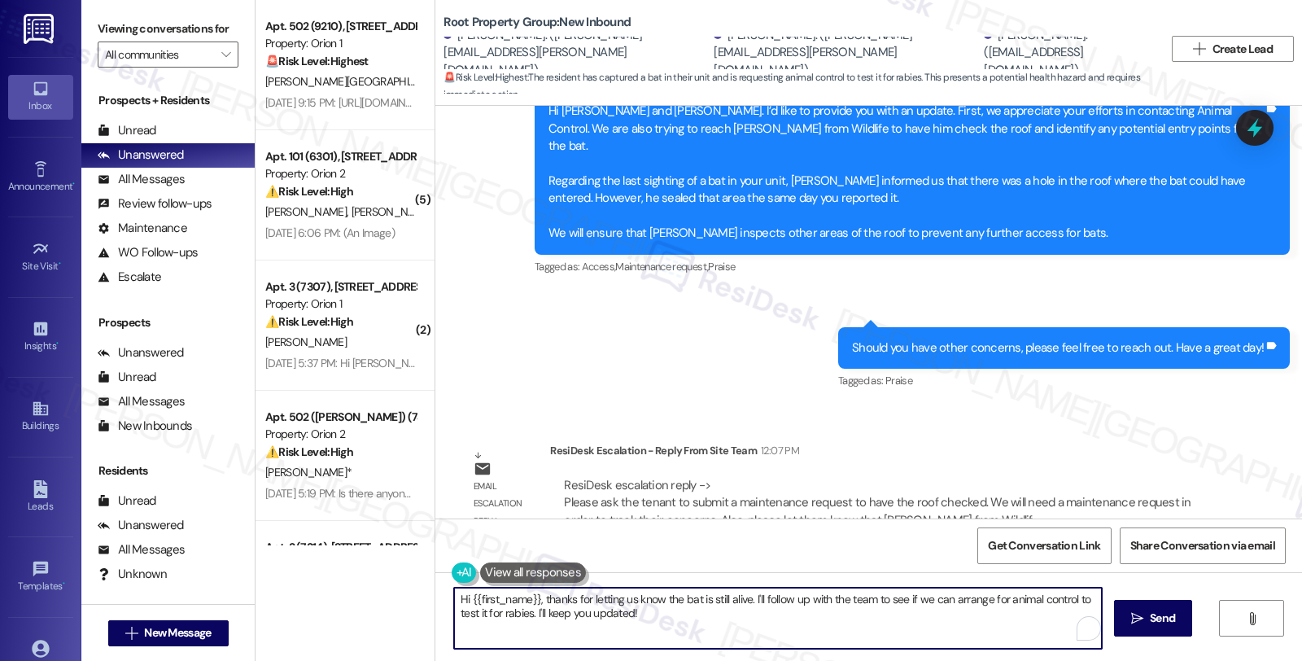
drag, startPoint x: 667, startPoint y: 606, endPoint x: 421, endPoint y: 596, distance: 246.8
click at [421, 596] on div "Apt. 502 (9210), 1192 W 35th St Property: Orion 1 🚨 Risk Level: Highest The res…" at bounding box center [779, 330] width 1047 height 661
click at [590, 604] on textarea "Hi {{first_name}}, thanks for letting us know the bat is still alive. I'll foll…" at bounding box center [778, 618] width 648 height 61
drag, startPoint x: 665, startPoint y: 619, endPoint x: 386, endPoint y: 579, distance: 282.0
click at [386, 579] on div "Apt. 502 (9210), 1192 W 35th St Property: Orion 1 🚨 Risk Level: Highest The res…" at bounding box center [779, 330] width 1047 height 661
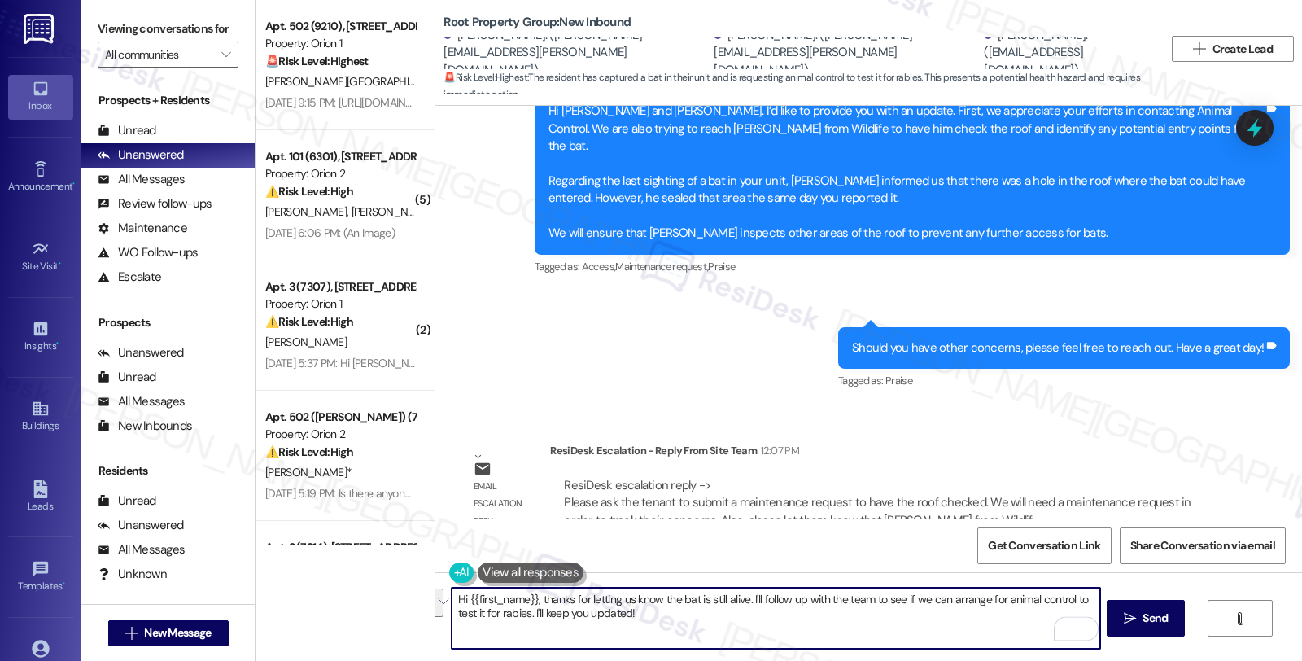
click at [601, 636] on textarea "Hi {{first_name}}, thanks for letting us know the bat is still alive. I'll foll…" at bounding box center [776, 618] width 648 height 61
drag, startPoint x: 530, startPoint y: 599, endPoint x: 763, endPoint y: 623, distance: 234.0
click at [763, 623] on textarea "Hi {{first_name}}, thanks for letting us know the bat is still alive. I'll foll…" at bounding box center [776, 618] width 648 height 61
paste textarea "Please ask the tenant to submit a maintenance request to have the roof checked.…"
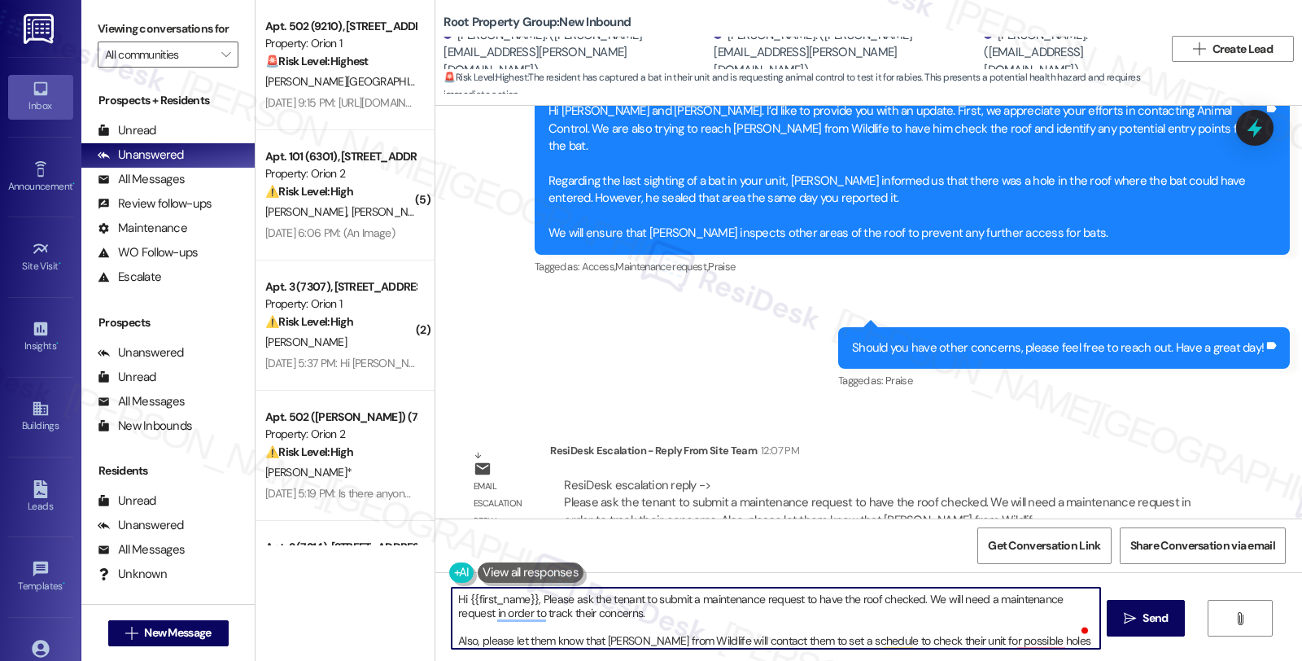
click at [534, 592] on textarea "Hi {{first_name}}, Please ask the tenant to submit a maintenance request to hav…" at bounding box center [776, 618] width 648 height 61
click at [692, 597] on textarea "Hi {{first_name}}, could you please sk the tenant to submit a maintenance reque…" at bounding box center [776, 618] width 648 height 61
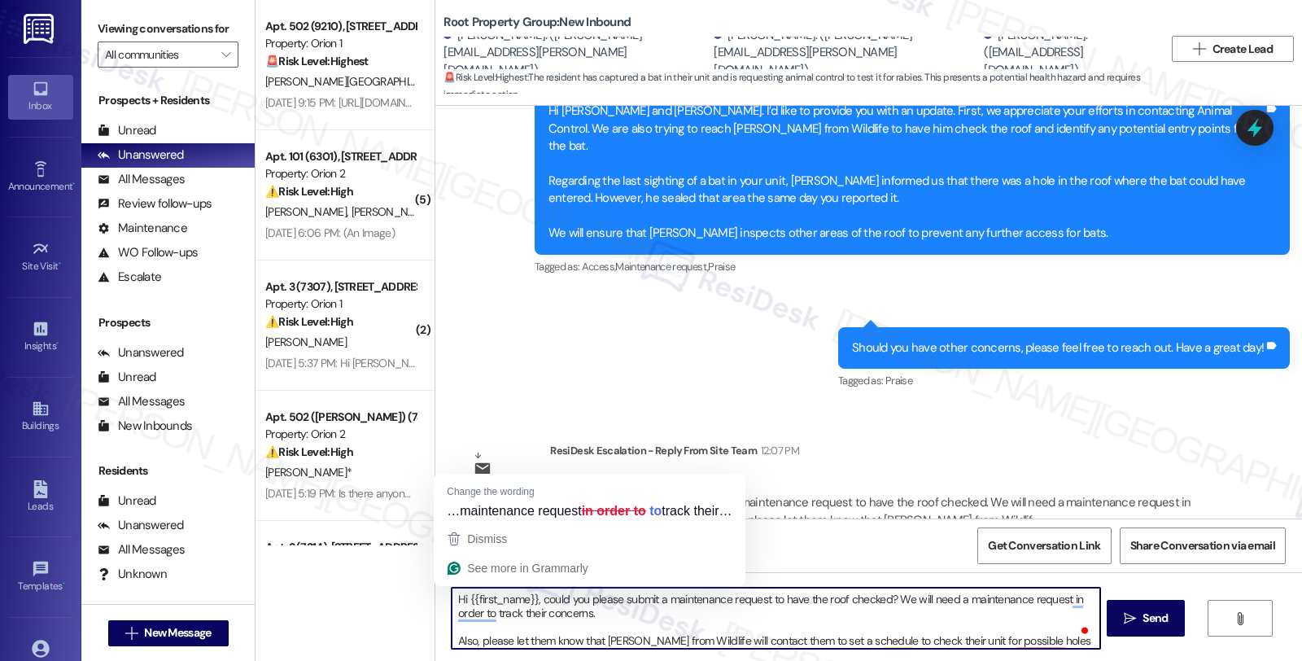
click at [529, 614] on textarea "Hi {{first_name}}, could you please submit a maintenance request to have the ro…" at bounding box center [776, 618] width 648 height 61
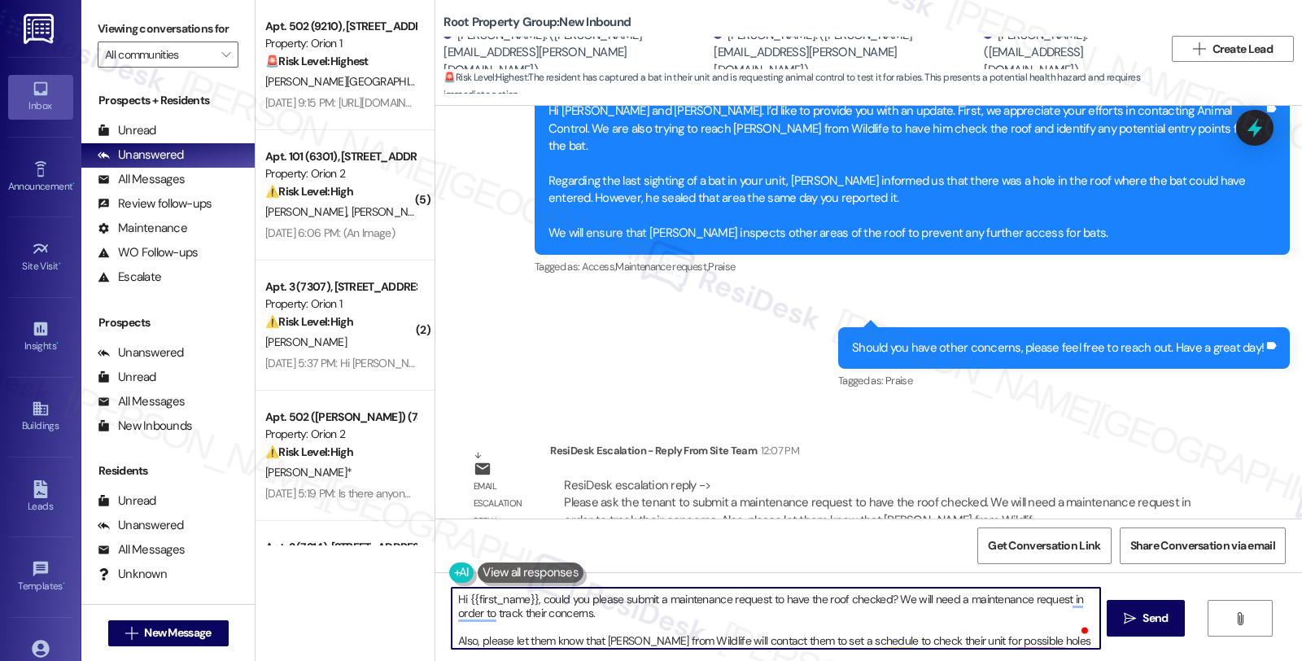
click at [529, 614] on textarea "Hi {{first_name}}, could you please submit a maintenance request to have the ro…" at bounding box center [776, 618] width 648 height 61
click at [598, 614] on textarea "Hi {{first_name}}, could you please submit a maintenance request to have the ro…" at bounding box center [776, 618] width 648 height 61
drag, startPoint x: 588, startPoint y: 615, endPoint x: 701, endPoint y: 620, distance: 113.2
click at [701, 620] on textarea "Hi {{first_name}}, could you please submit a maintenance request to have the ro…" at bounding box center [776, 618] width 648 height 61
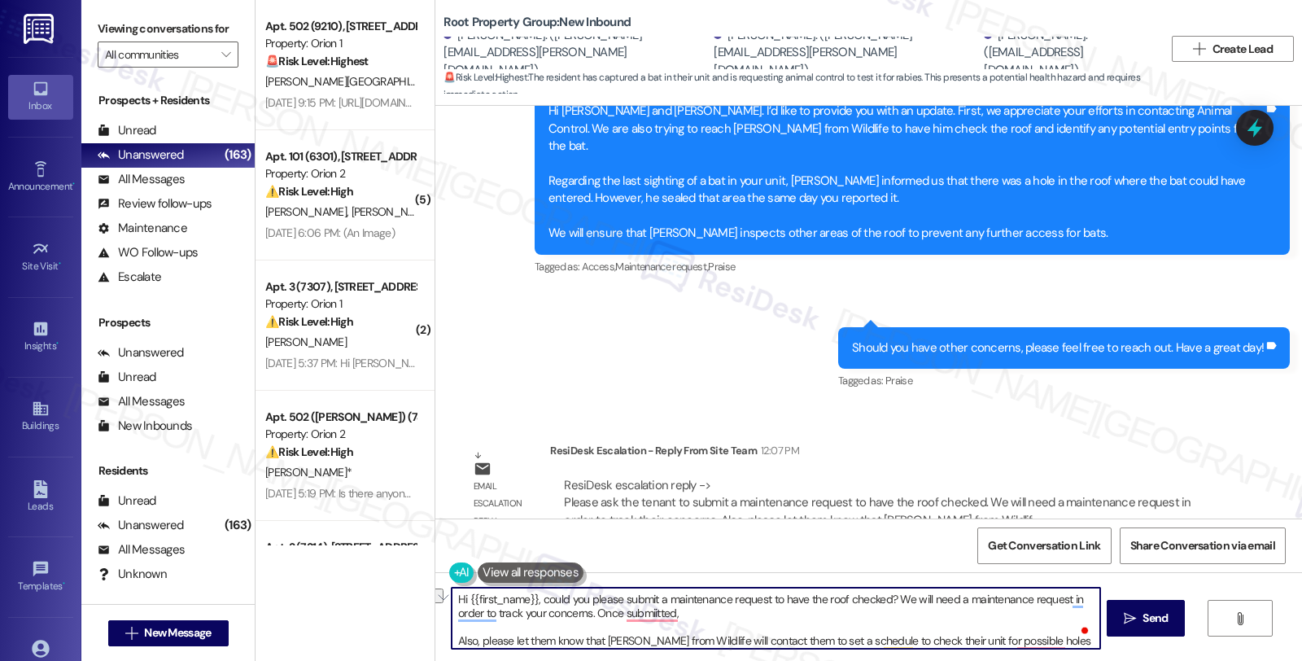
drag, startPoint x: 588, startPoint y: 613, endPoint x: 680, endPoint y: 613, distance: 91.1
click at [680, 613] on textarea "Hi {{first_name}}, could you please submit a maintenance request to have the ro…" at bounding box center [776, 618] width 648 height 61
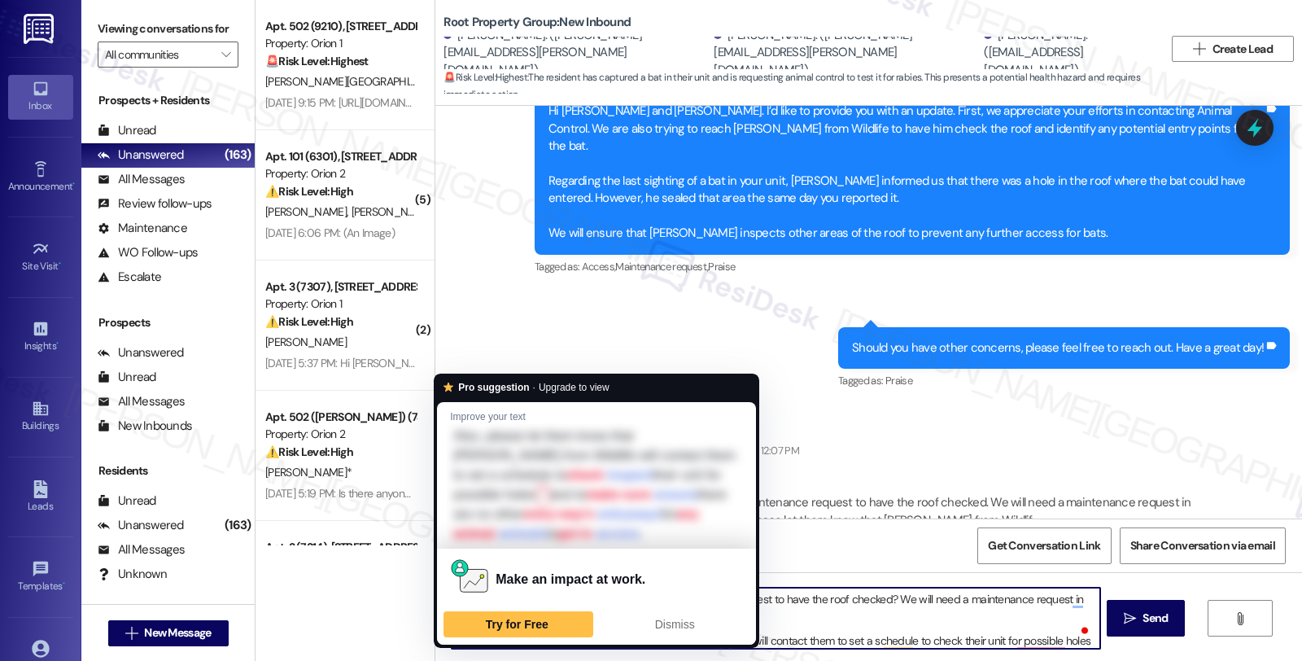
click at [832, 629] on textarea "Hi {{first_name}}, could you please submit a maintenance request to have the ro…" at bounding box center [776, 618] width 648 height 61
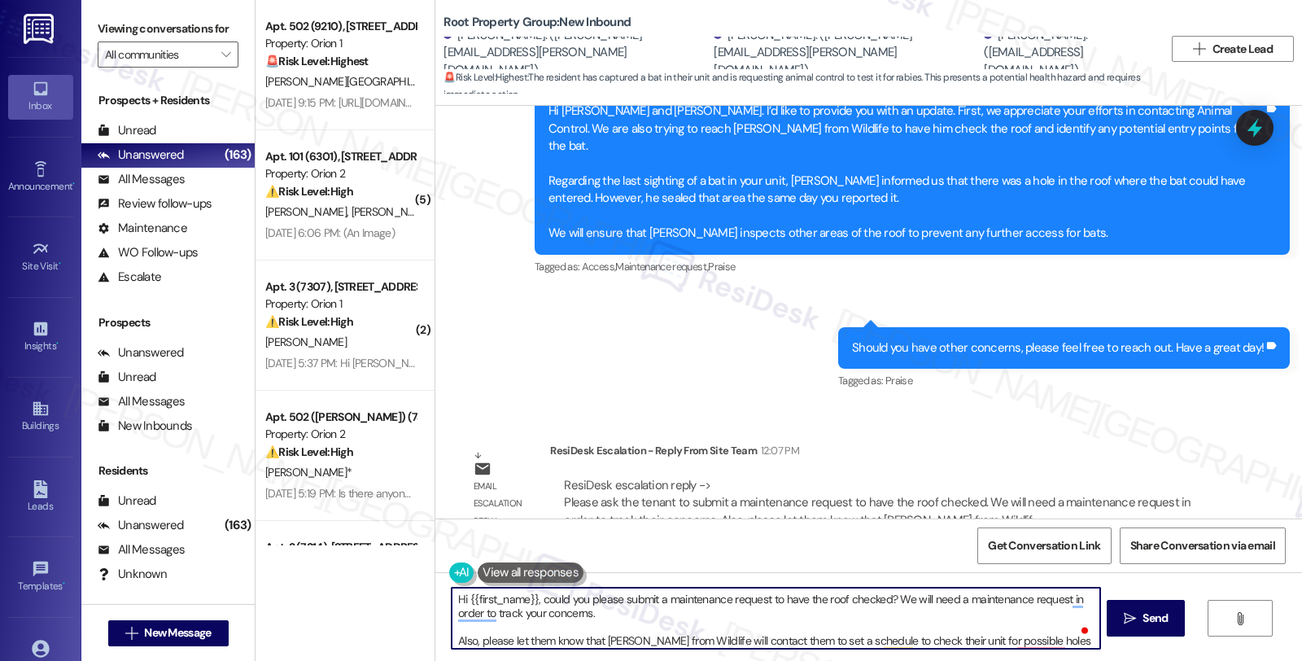
scroll to position [17, 0]
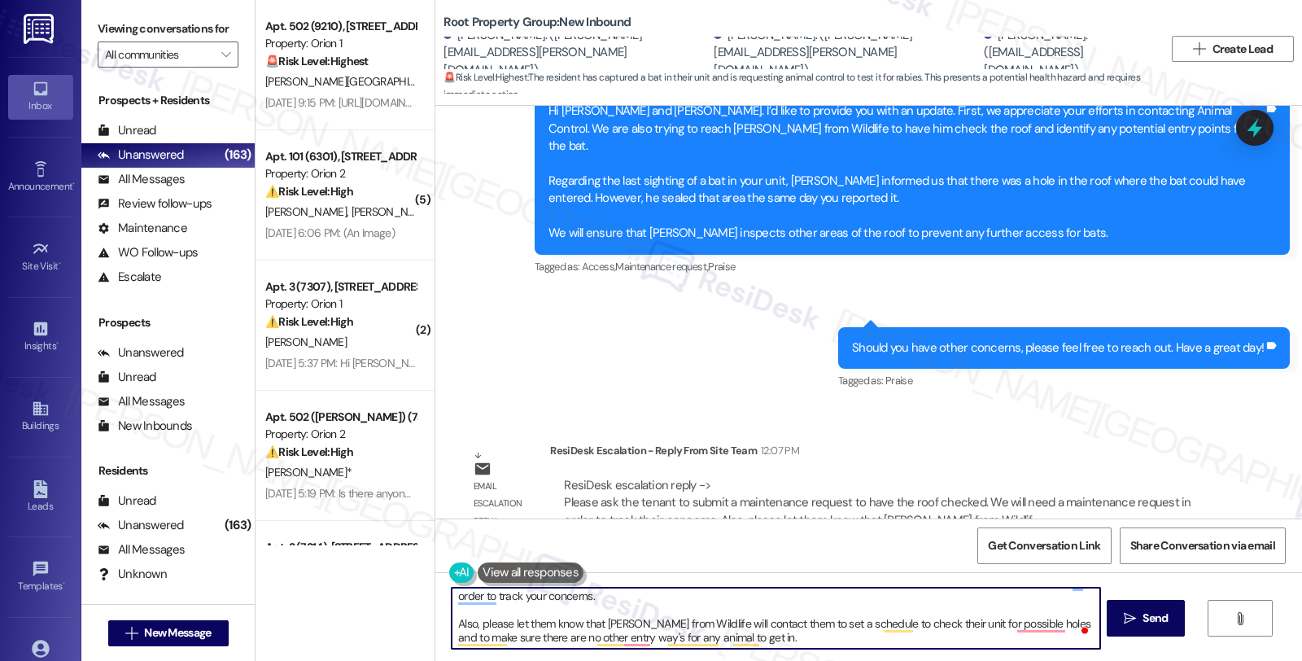
drag, startPoint x: 503, startPoint y: 636, endPoint x: 554, endPoint y: 630, distance: 51.7
click at [554, 630] on textarea "Hi {{first_name}}, could you please submit a maintenance request to have the ro…" at bounding box center [776, 618] width 648 height 61
click at [723, 623] on textarea "Hi {{first_name}}, could you please submit a maintenance request to have the ro…" at bounding box center [776, 618] width 648 height 61
click at [863, 625] on textarea "Hi {{first_name}}, could you please submit a maintenance request to have the ro…" at bounding box center [776, 618] width 648 height 61
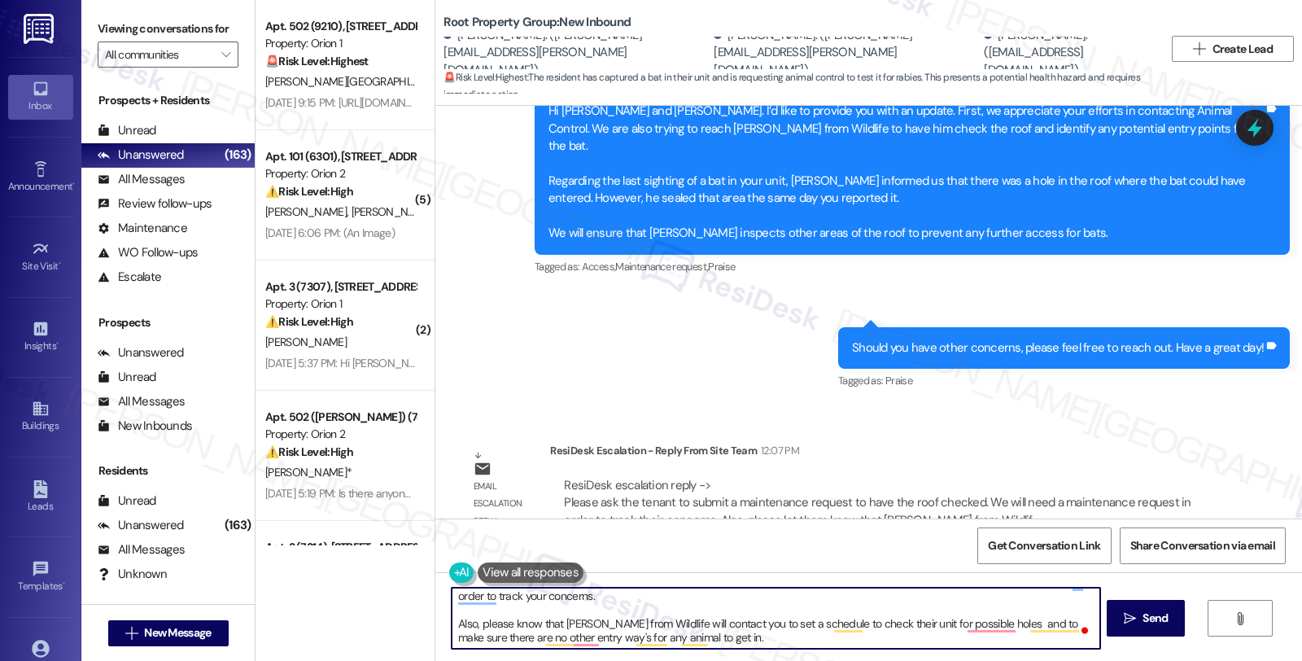
click at [863, 625] on textarea "Hi {{first_name}}, could you please submit a maintenance request to have the ro…" at bounding box center [776, 618] width 648 height 61
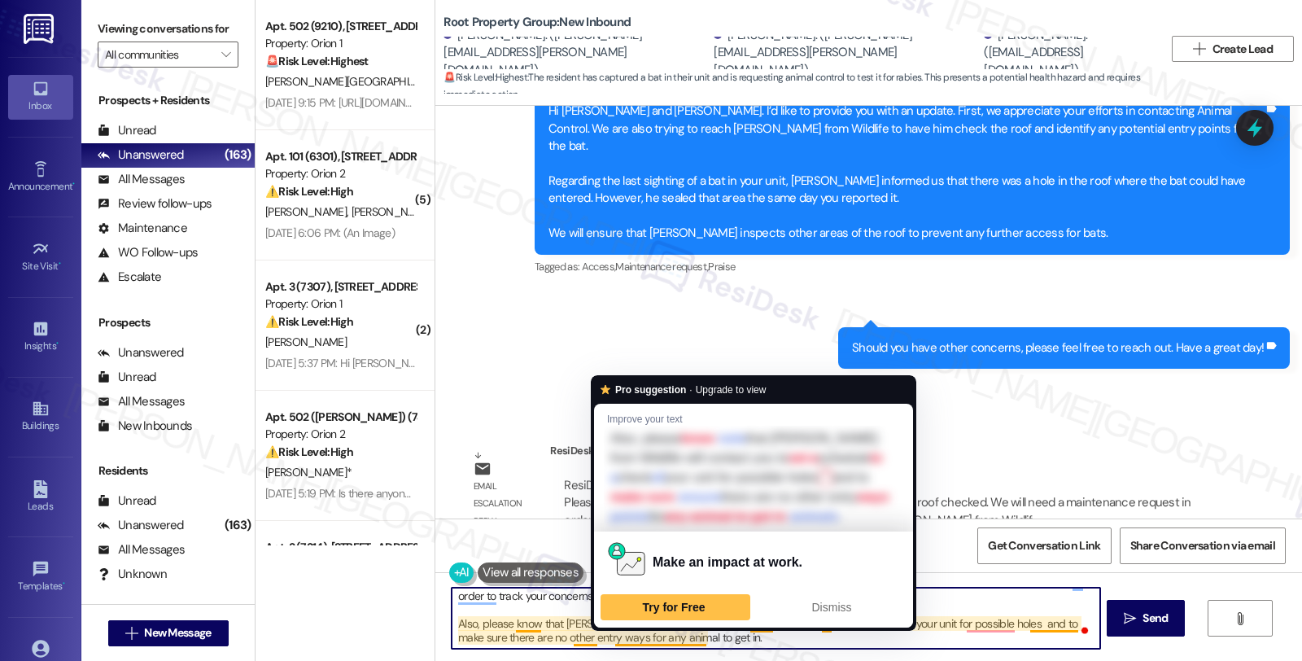
click at [755, 641] on textarea "Hi {{first_name}}, could you please submit a maintenance request to have the ro…" at bounding box center [776, 618] width 648 height 61
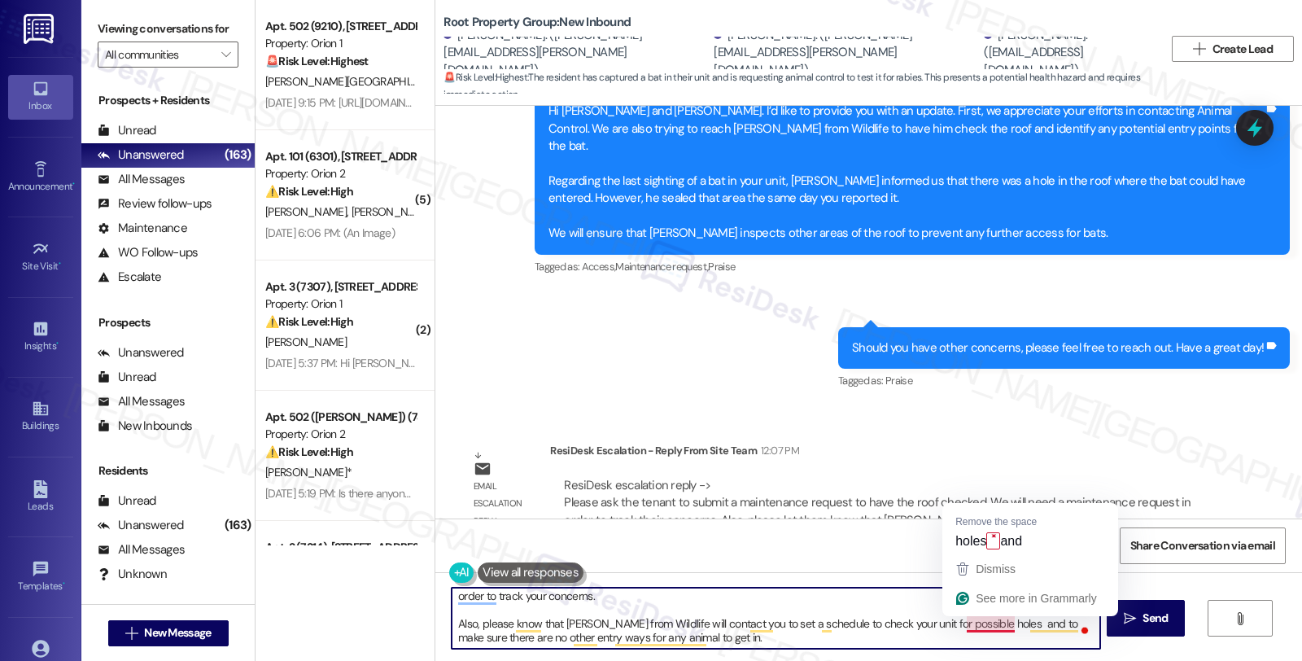
click at [985, 623] on textarea "Hi {{first_name}}, could you please submit a maintenance request to have the ro…" at bounding box center [776, 618] width 648 height 61
type textarea "Hi {{first_name}}, could you please submit a maintenance request to have the ro…"
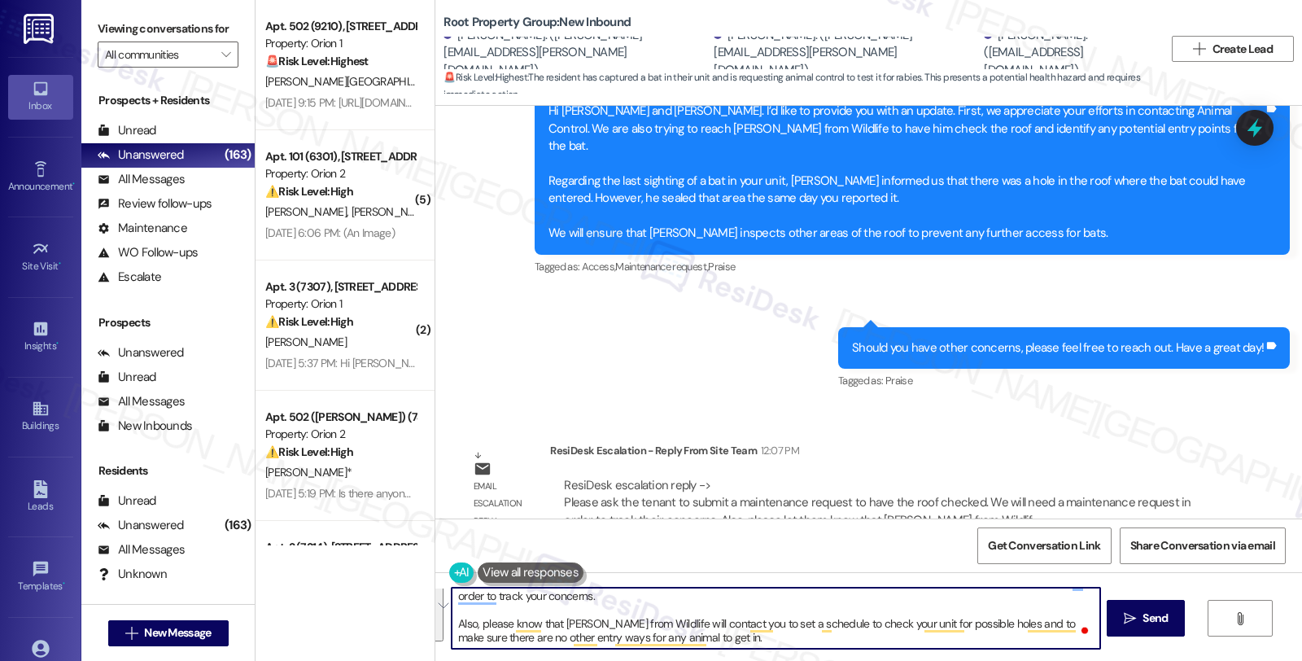
click at [830, 628] on textarea "Hi {{first_name}}, could you please submit a maintenance request to have the ro…" at bounding box center [776, 618] width 648 height 61
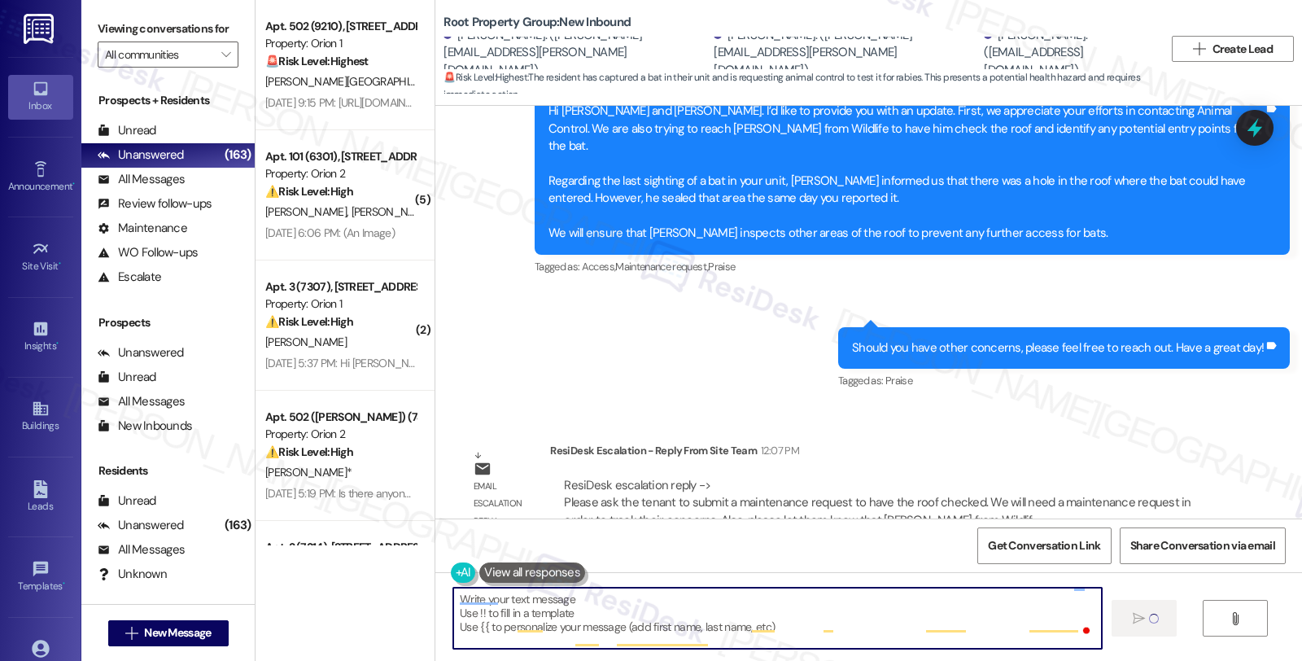
scroll to position [0, 0]
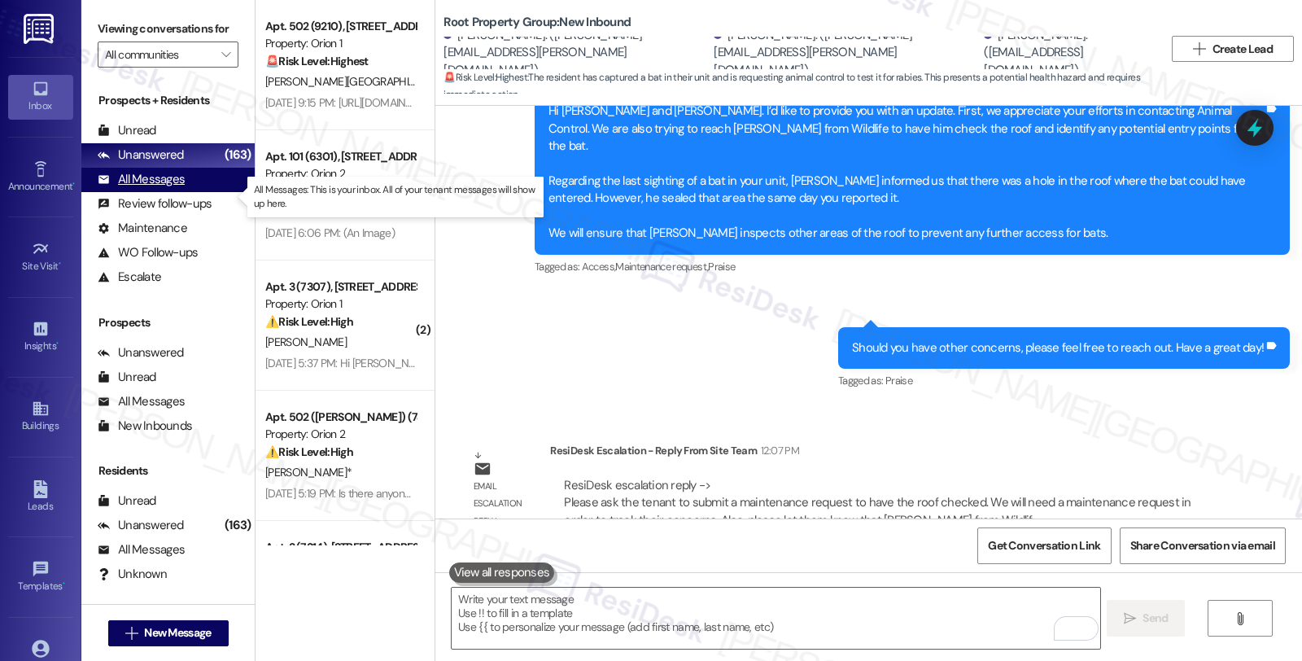
click at [161, 188] on div "All Messages" at bounding box center [141, 179] width 87 height 17
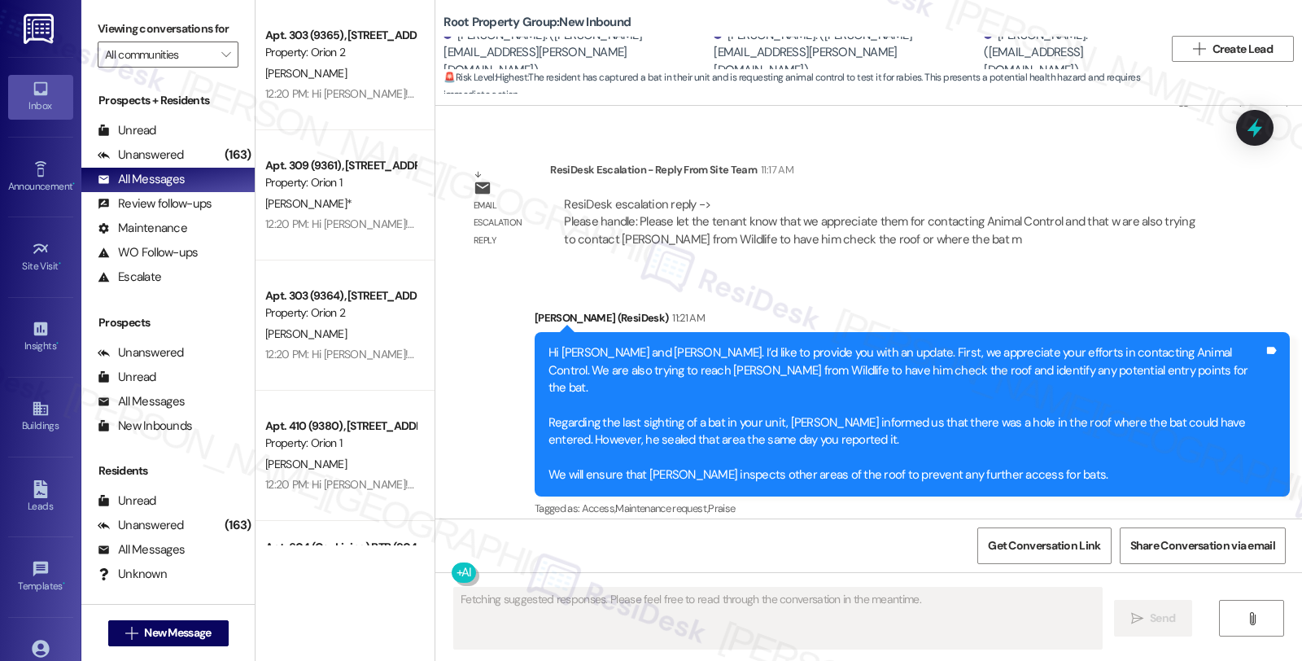
scroll to position [3691, 0]
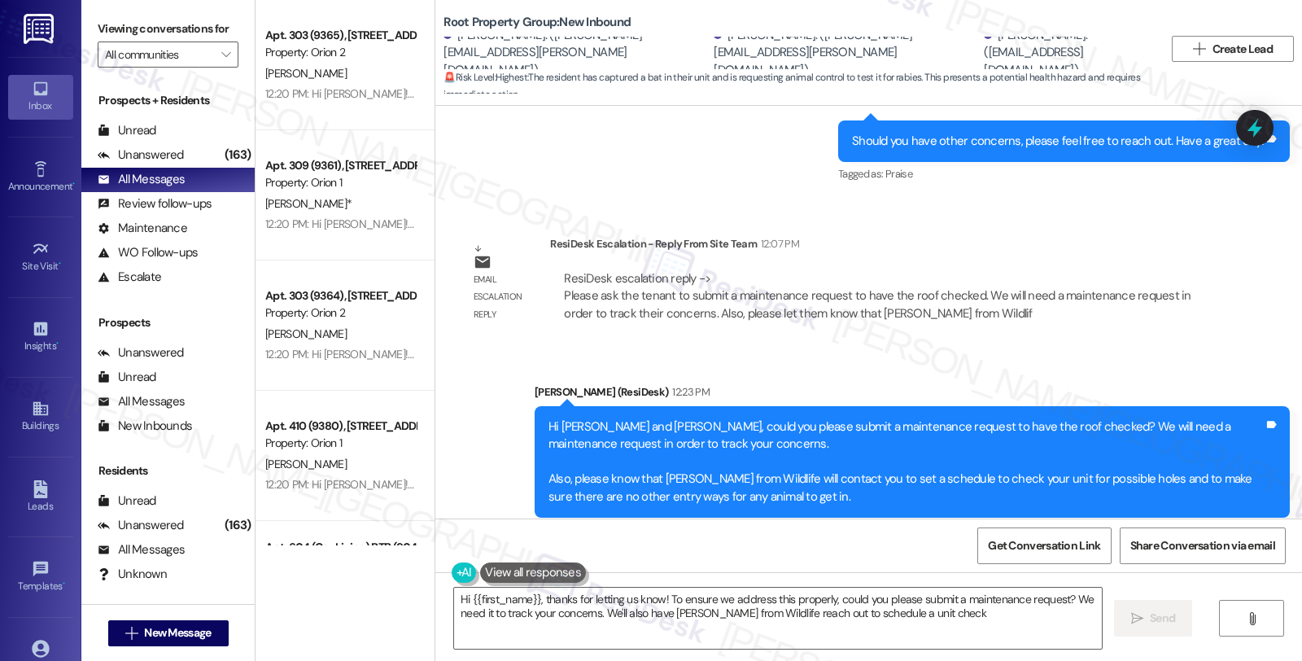
type textarea "Hi {{first_name}}, thanks for letting us know! To ensure we address this proper…"
click at [1063, 270] on div "ResiDesk escalation reply -> Please ask the tenant to submit a maintenance requ…" at bounding box center [882, 296] width 640 height 52
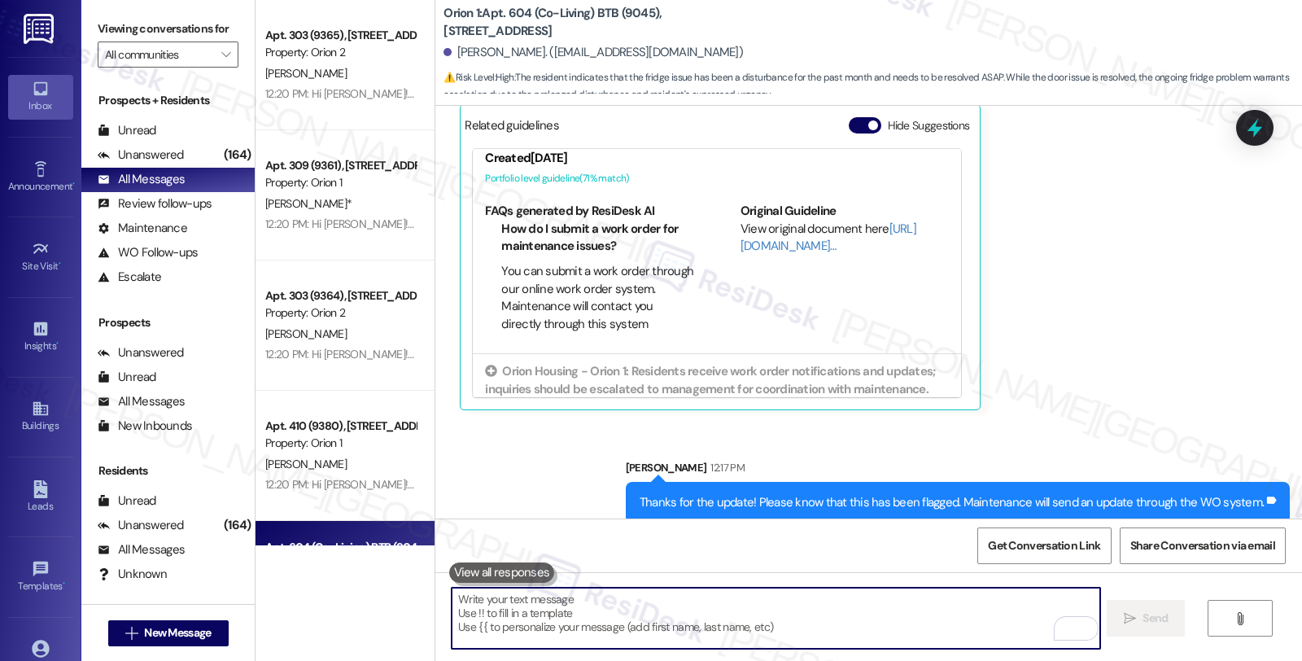
scroll to position [109, 0]
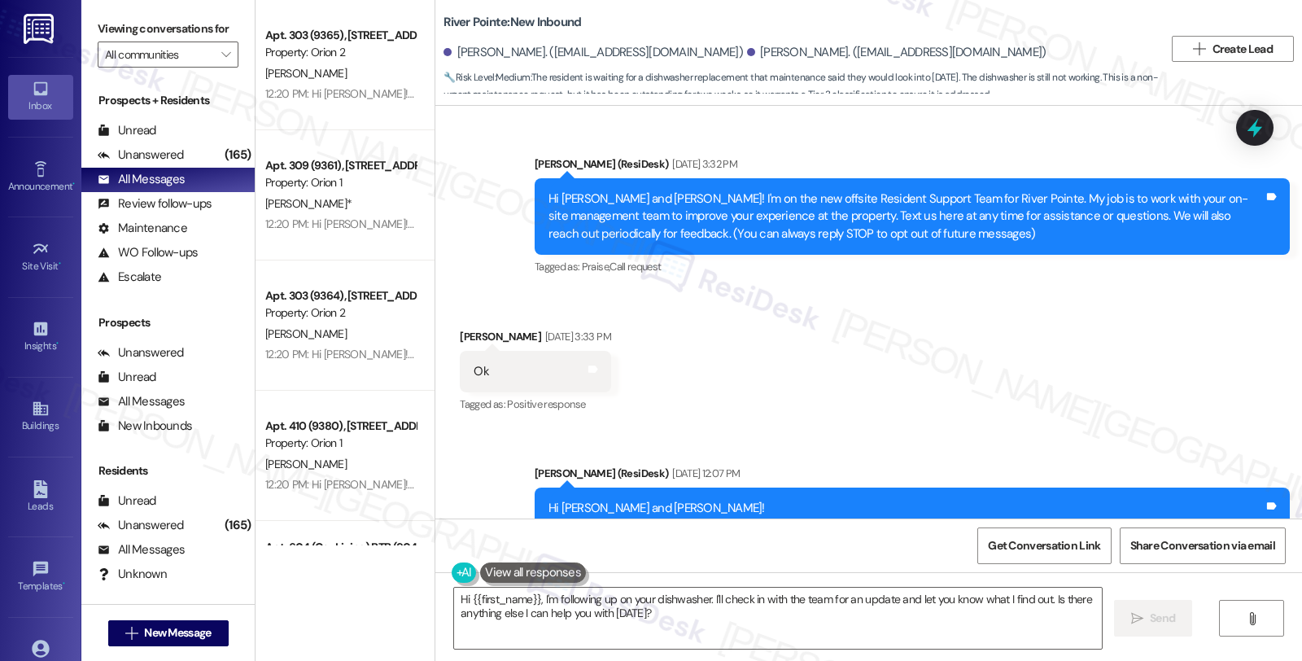
scroll to position [2454, 0]
